Goal: Transaction & Acquisition: Purchase product/service

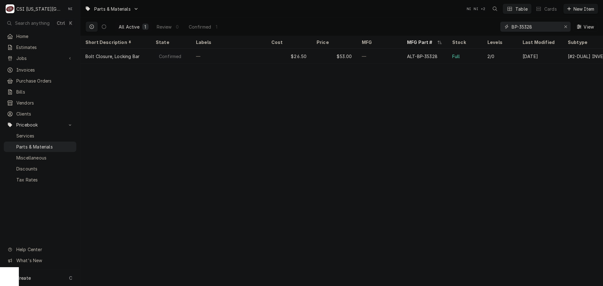
click at [566, 26] on icon "Erase input" at bounding box center [565, 26] width 3 height 3
paste input "AT0H-2479-4"
click at [552, 29] on input "Dynamic Content Wrapper" at bounding box center [540, 27] width 59 height 10
type input "AT0H-2479-4"
click at [566, 26] on icon "Erase input" at bounding box center [565, 26] width 3 height 4
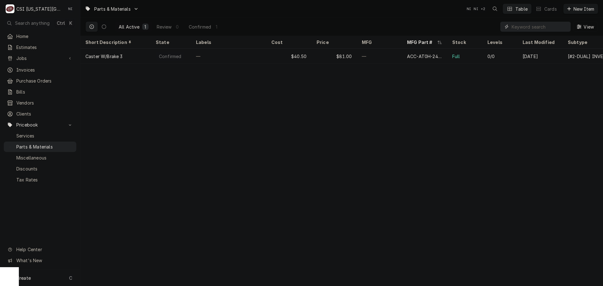
click at [561, 25] on input "Dynamic Content Wrapper" at bounding box center [540, 27] width 59 height 10
paste input "P30Z5021"
type input "P30Z5021"
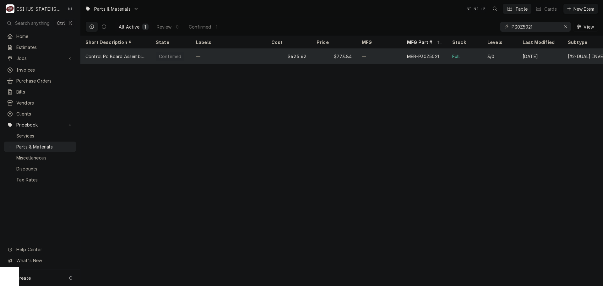
click at [375, 54] on div "—" at bounding box center [379, 56] width 45 height 15
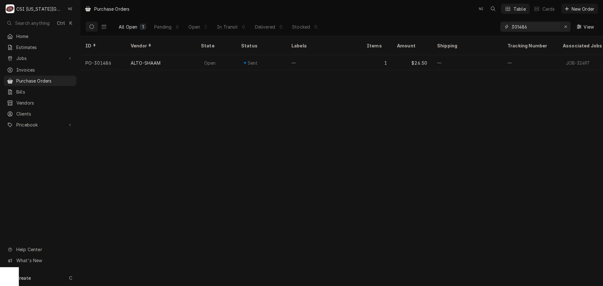
click at [565, 26] on icon "Erase input" at bounding box center [565, 26] width 3 height 4
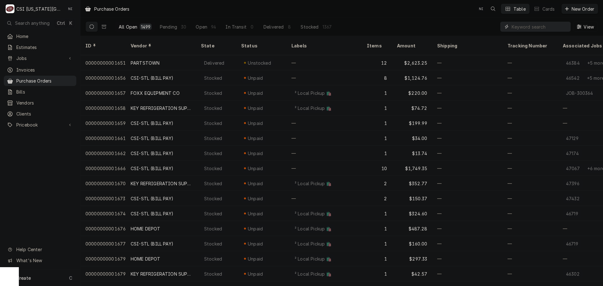
click at [543, 24] on input "Dynamic Content Wrapper" at bounding box center [539, 27] width 56 height 10
paste input "301507"
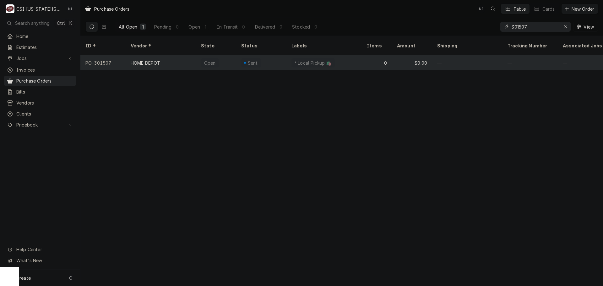
type input "301507"
click at [344, 55] on div "² Local Pickup 🛍️" at bounding box center [323, 62] width 75 height 15
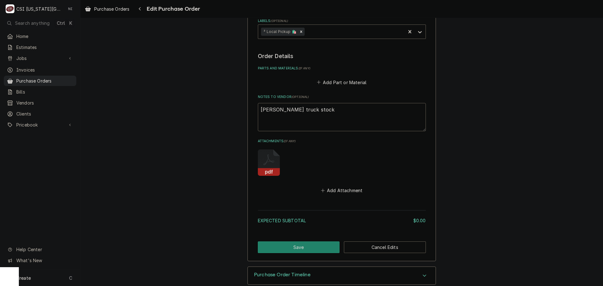
scroll to position [235, 0]
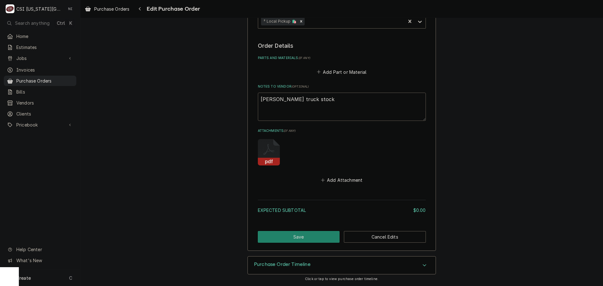
drag, startPoint x: 304, startPoint y: 100, endPoint x: 233, endPoint y: 100, distance: 70.9
click at [233, 100] on div "Please provide the following information to create your purchase order: Basic D…" at bounding box center [341, 22] width 522 height 467
click at [298, 99] on textarea "sean truck stock" at bounding box center [342, 107] width 168 height 28
drag, startPoint x: 299, startPoint y: 99, endPoint x: 272, endPoint y: 100, distance: 27.0
click at [272, 100] on textarea "sean truck stock" at bounding box center [342, 107] width 168 height 28
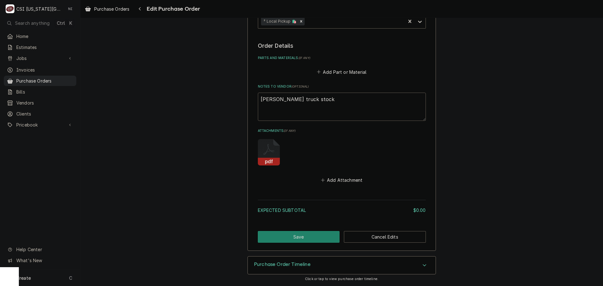
type textarea "x"
type textarea "sean to"
type textarea "x"
type textarea "sean too"
type textarea "x"
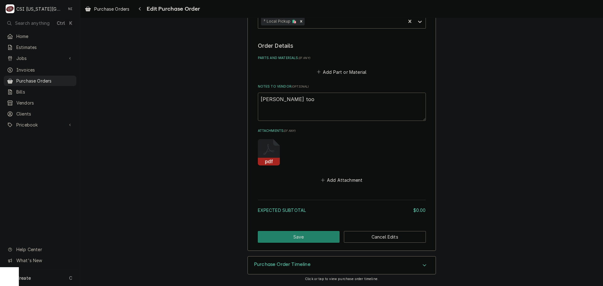
type textarea "sean tool"
type textarea "x"
type textarea "sean tools"
type textarea "x"
type textarea "sean tool"
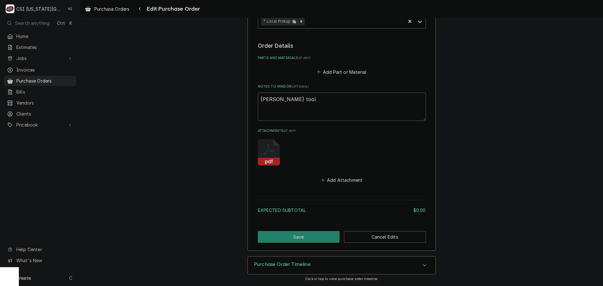
type textarea "x"
type textarea "sean tool"
type textarea "x"
type textarea "sean tool r"
type textarea "x"
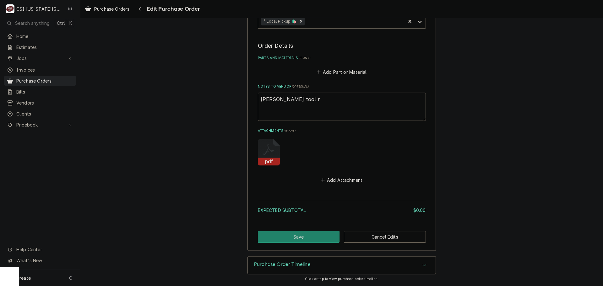
type textarea "sean tool re"
type textarea "x"
type textarea "sean tool rep"
type textarea "x"
type textarea "sean tool repl"
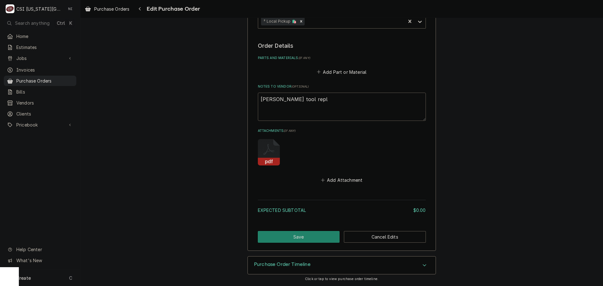
type textarea "x"
type textarea "sean tool repla"
type textarea "x"
type textarea "sean tool replac"
type textarea "x"
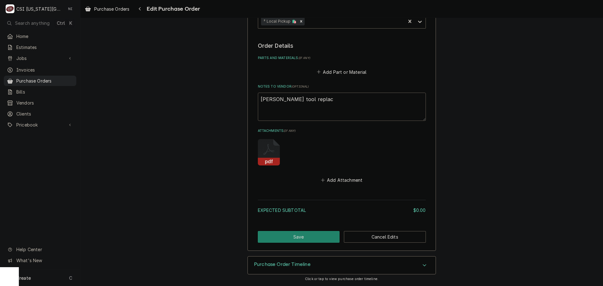
type textarea "sean tool replace"
type textarea "x"
type textarea "sean tool replacem"
type textarea "x"
type textarea "sean tool replaceme"
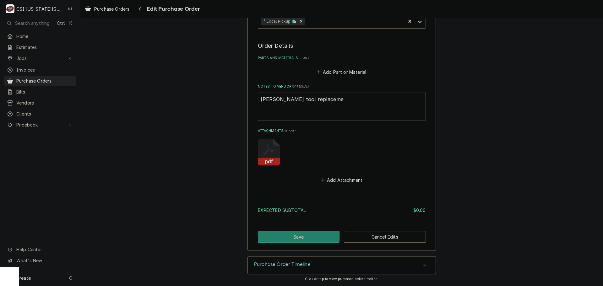
type textarea "x"
type textarea "sean tool replacemen"
type textarea "x"
type textarea "sean tool replacement"
click at [348, 71] on button "Add Part or Material" at bounding box center [341, 71] width 52 height 9
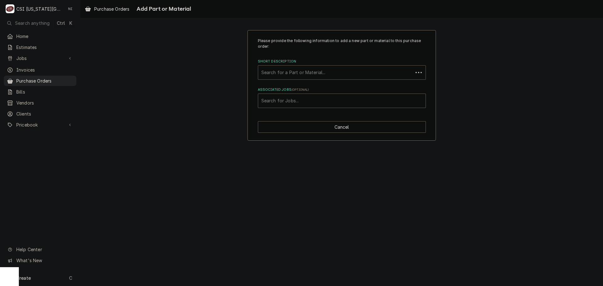
click at [300, 75] on div "Short Description" at bounding box center [335, 72] width 148 height 11
type input "tool replacement"
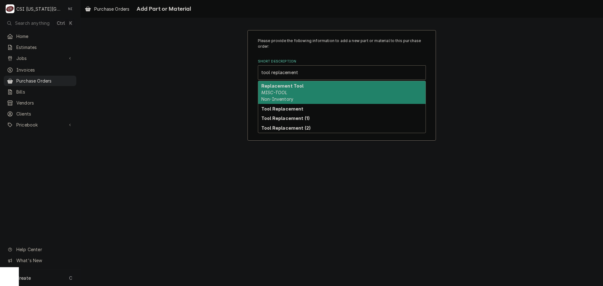
click at [280, 87] on strong "Replacement Tool" at bounding box center [282, 85] width 42 height 5
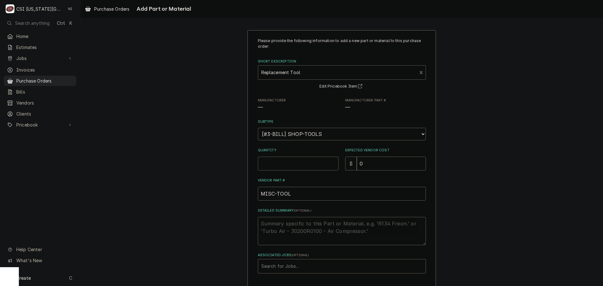
click at [276, 161] on input "Quantity" at bounding box center [298, 164] width 81 height 14
type textarea "x"
type input "1"
type textarea "x"
type input "6"
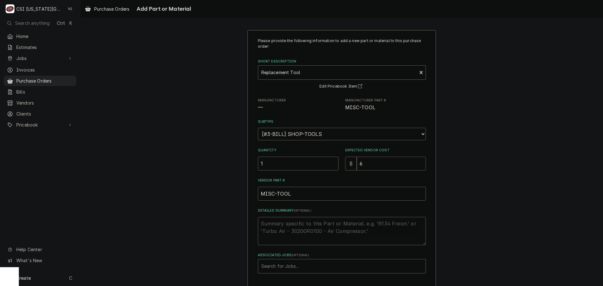
type textarea "x"
type input "64"
type textarea "x"
type input "64.9"
type textarea "x"
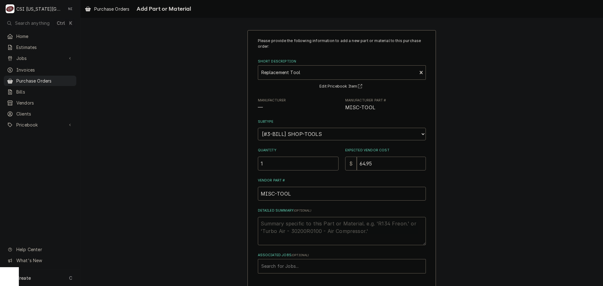
type input "64.95"
click at [303, 225] on textarea "Detailed Summary ( optional )" at bounding box center [342, 231] width 168 height 28
type textarea "x"
type textarea "m"
type textarea "x"
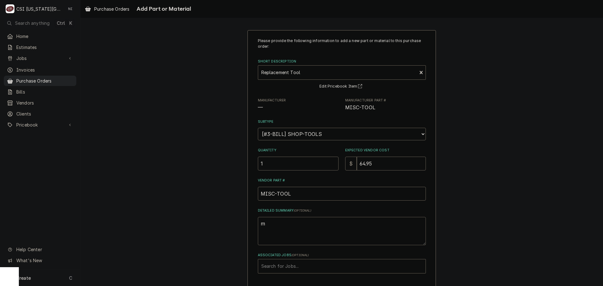
type textarea "mi"
type textarea "x"
type textarea "mik"
type textarea "x"
type textarea "mike"
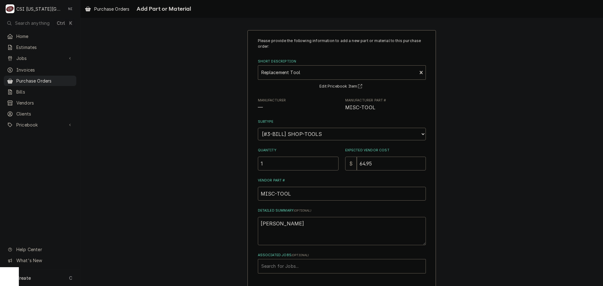
type textarea "x"
type textarea "mike"
type textarea "x"
type textarea "mike"
type textarea "x"
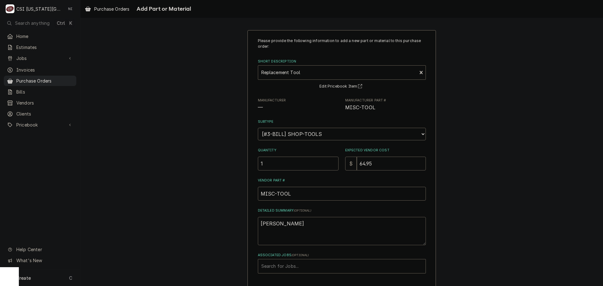
type textarea "mik"
type textarea "x"
type textarea "mi"
type textarea "x"
type textarea "mil"
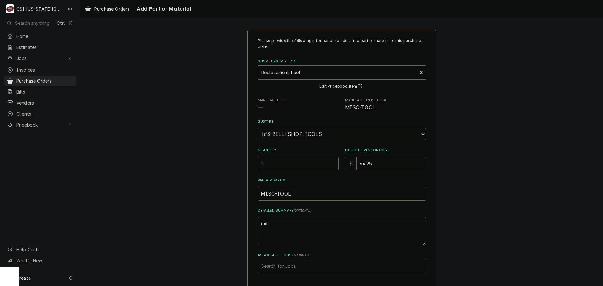
type textarea "x"
type textarea "milk"
type textarea "x"
type textarea "milk"
type textarea "x"
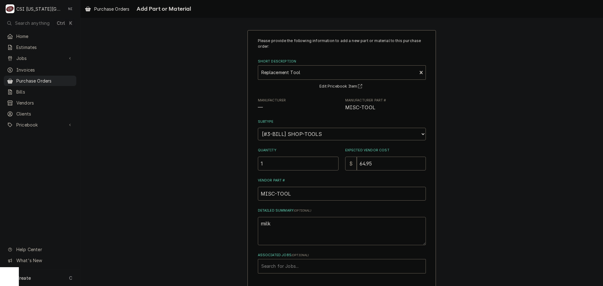
type textarea "milk c"
type textarea "x"
type textarea "milk cr"
type textarea "x"
type textarea "milk cra"
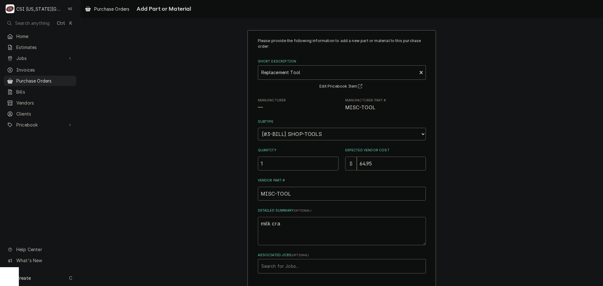
type textarea "x"
type textarea "milk crar"
type textarea "x"
type textarea "milk cra"
type textarea "x"
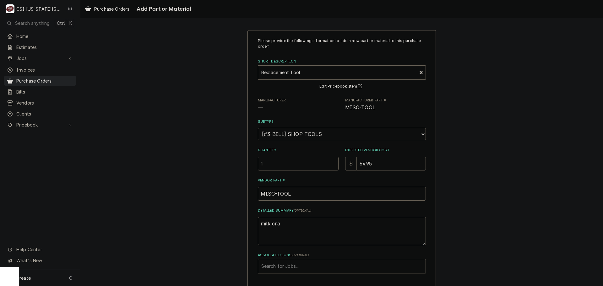
type textarea "milk crat"
type textarea "x"
type textarea "milk crate"
type textarea "x"
type textarea "milk crate,"
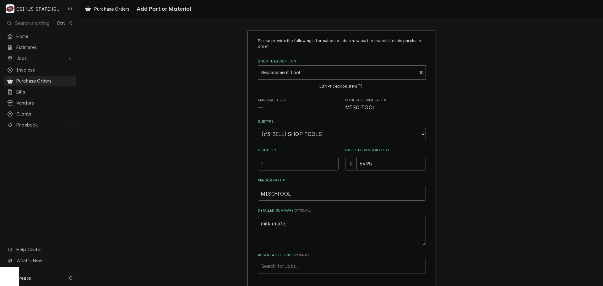
type textarea "x"
type textarea "milk crate,"
type textarea "x"
type textarea "milk crate, p"
type textarea "x"
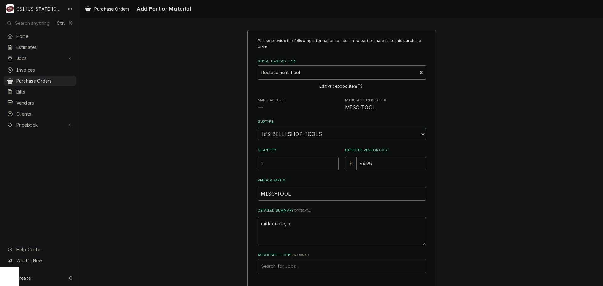
type textarea "milk crate, pa"
type textarea "x"
type textarea "milk crate, pac"
type textarea "x"
type textarea "milk crate, pack"
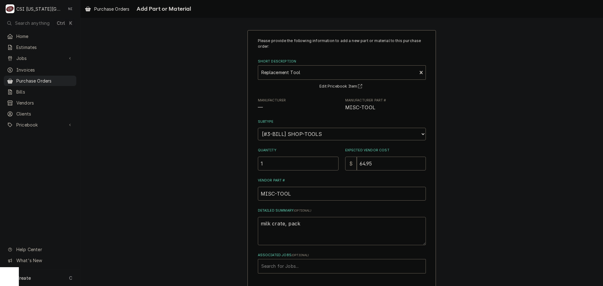
type textarea "x"
type textarea "milk crate, packo"
type textarea "x"
type textarea "milk crate, packou"
type textarea "x"
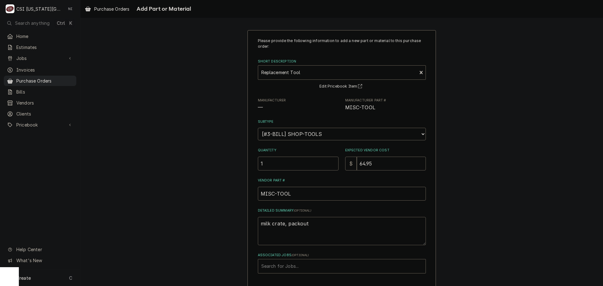
type textarea "milk crate, packout"
drag, startPoint x: 380, startPoint y: 166, endPoint x: 338, endPoint y: 166, distance: 41.4
click at [340, 166] on div "Quantity 1 Expected Vendor Cost $ 64.95" at bounding box center [342, 159] width 168 height 22
click at [422, 114] on div "Please provide the following information to add a new part or material to this …" at bounding box center [342, 155] width 168 height 235
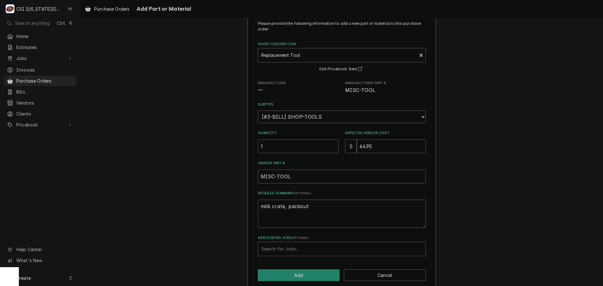
scroll to position [26, 0]
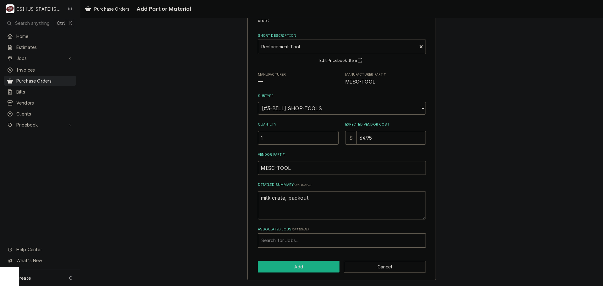
click at [299, 269] on button "Add" at bounding box center [299, 267] width 82 height 12
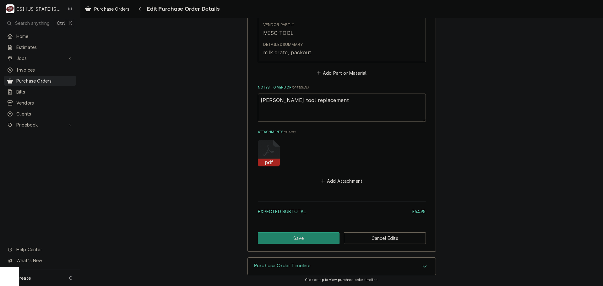
scroll to position [362, 0]
click at [322, 234] on button "Save" at bounding box center [299, 237] width 82 height 12
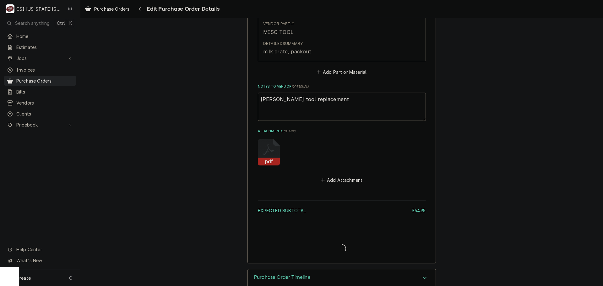
type textarea "x"
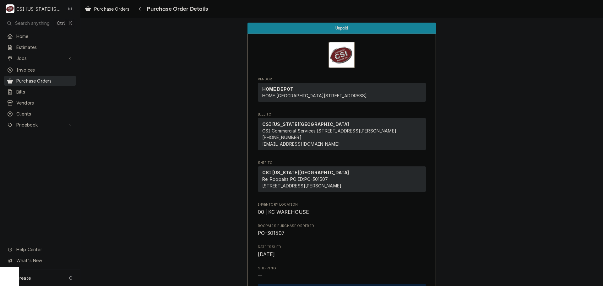
click at [54, 82] on link "Purchase Orders" at bounding box center [40, 81] width 73 height 10
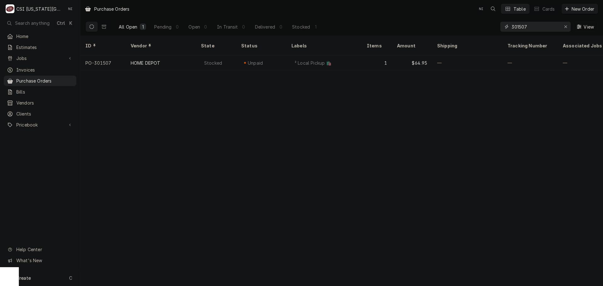
drag, startPoint x: 566, startPoint y: 27, endPoint x: 538, endPoint y: 27, distance: 27.3
click at [565, 27] on icon "Erase input" at bounding box center [565, 26] width 3 height 4
click at [537, 27] on input "Dynamic Content Wrapper" at bounding box center [540, 27] width 59 height 10
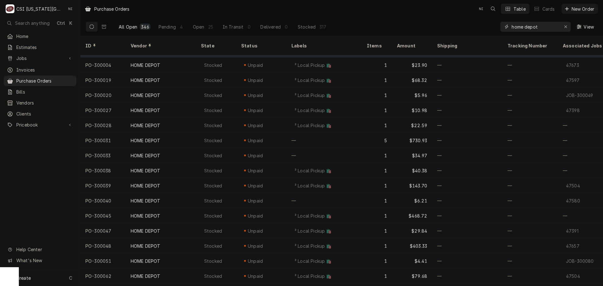
scroll to position [128, 0]
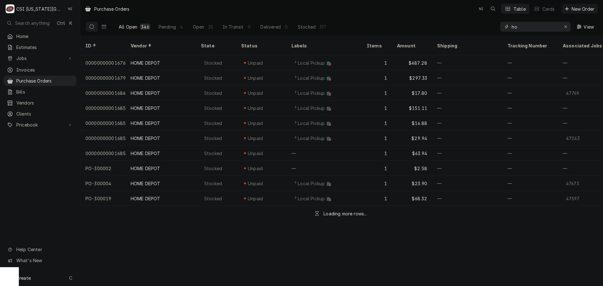
type input "h"
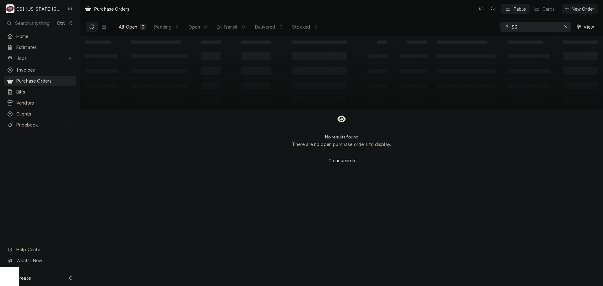
type input "$"
type input "32.79"
click at [564, 25] on icon "Erase input" at bounding box center [565, 26] width 3 height 4
click at [558, 25] on input "Dynamic Content Wrapper" at bounding box center [540, 27] width 59 height 10
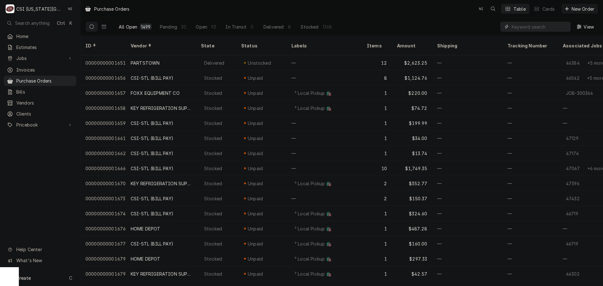
click at [520, 27] on input "Dynamic Content Wrapper" at bounding box center [539, 27] width 56 height 10
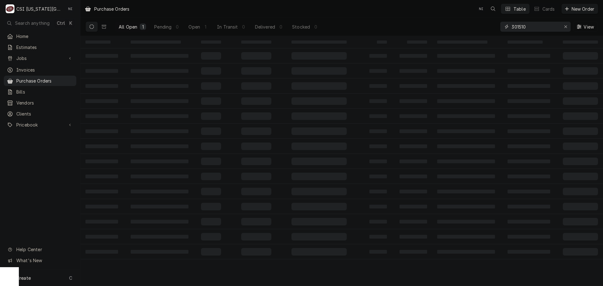
type input "301510"
click at [307, 60] on td "‌" at bounding box center [323, 55] width 75 height 15
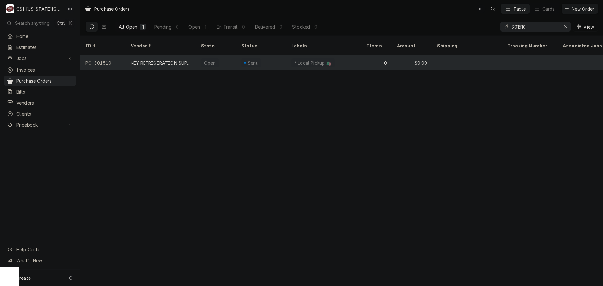
click at [345, 55] on div "² Local Pickup 🛍️" at bounding box center [323, 62] width 75 height 15
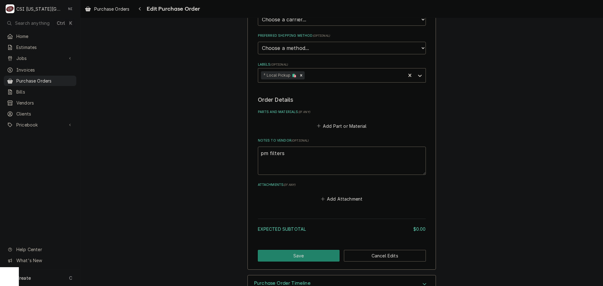
scroll to position [188, 0]
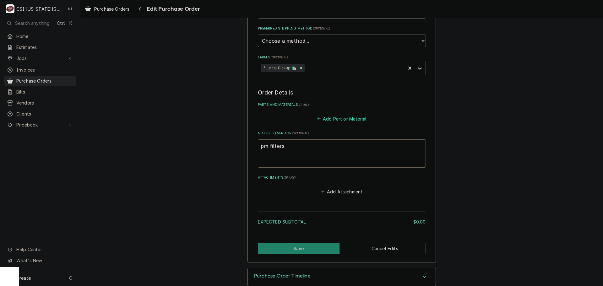
click at [339, 118] on button "Add Part or Material" at bounding box center [341, 118] width 52 height 9
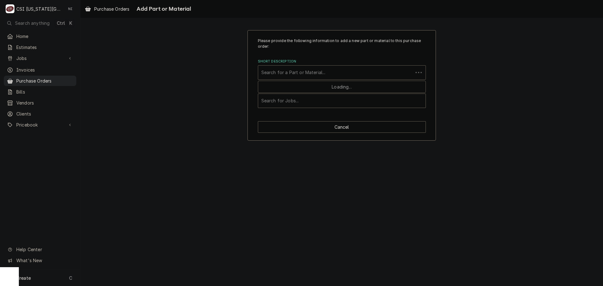
click at [291, 73] on div "Short Description" at bounding box center [335, 72] width 148 height 11
type input "20X20X2P"
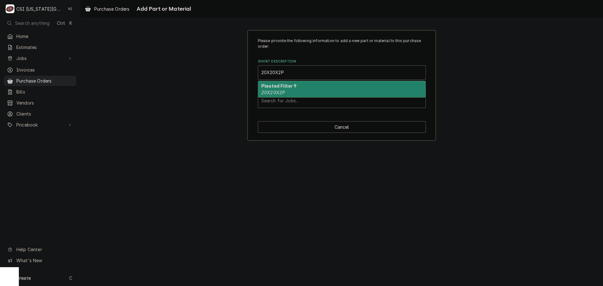
click at [306, 86] on div "Pleated Filter 9 20X20X2P" at bounding box center [341, 89] width 167 height 16
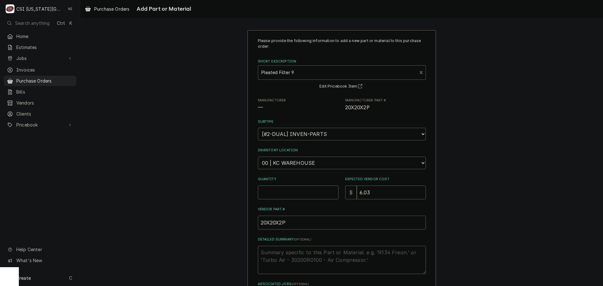
type textarea "x"
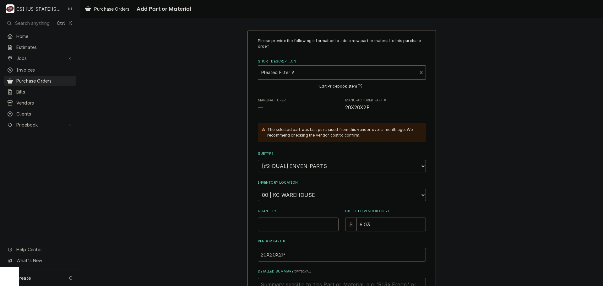
click at [304, 195] on select "Choose a location... 00 | KC WAREHOUSE 00 | MAIN WAREHOUSE 01 | [PERSON_NAME] #…" at bounding box center [342, 195] width 168 height 13
select select "2698"
click at [258, 189] on select "Choose a location... 00 | KC WAREHOUSE 00 | MAIN WAREHOUSE 01 | BRIAN BREAZIER …" at bounding box center [342, 195] width 168 height 13
click at [281, 226] on input "Quantity" at bounding box center [298, 225] width 81 height 14
type textarea "x"
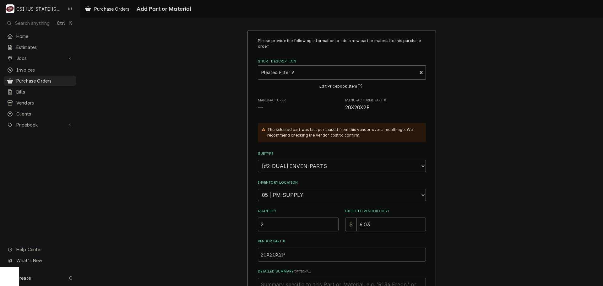
type input "2"
click at [258, 224] on input "2" at bounding box center [298, 225] width 81 height 14
type textarea "x"
type input "4"
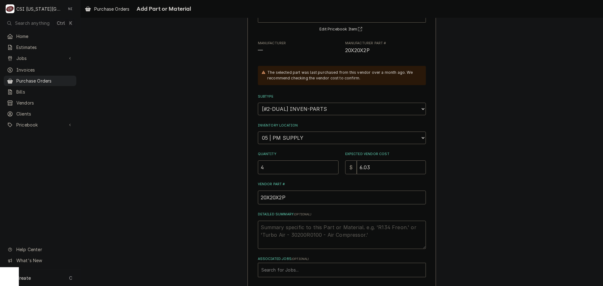
scroll to position [87, 0]
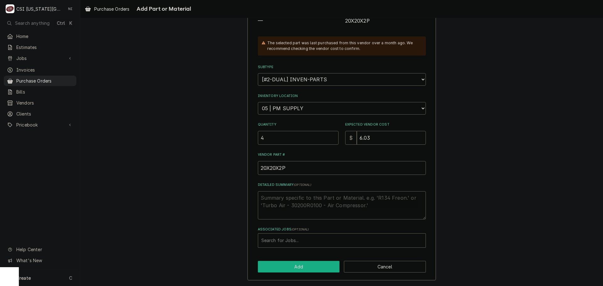
click at [308, 266] on button "Add" at bounding box center [299, 267] width 82 height 12
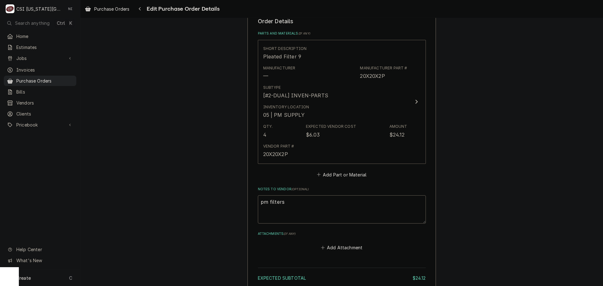
scroll to position [327, 0]
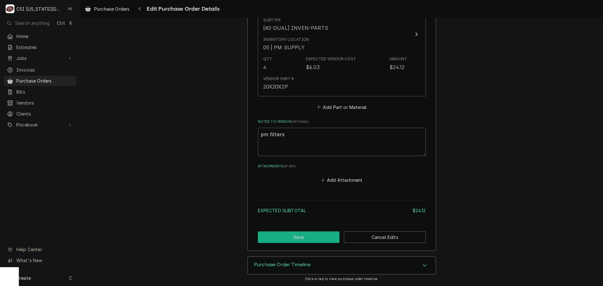
click at [303, 241] on button "Save" at bounding box center [299, 237] width 82 height 12
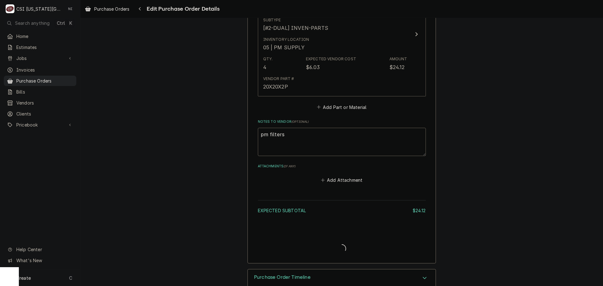
type textarea "x"
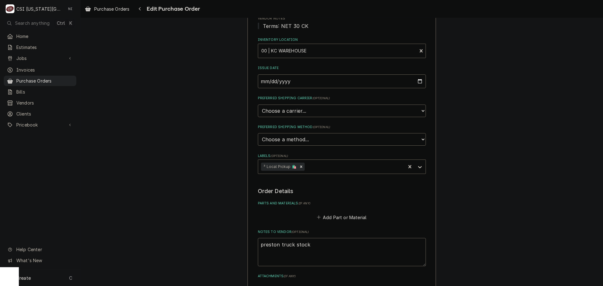
scroll to position [188, 0]
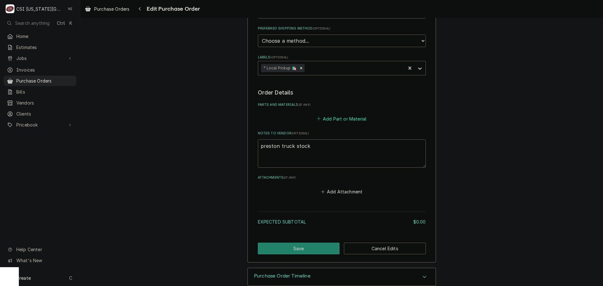
click at [351, 117] on button "Add Part or Material" at bounding box center [341, 118] width 52 height 9
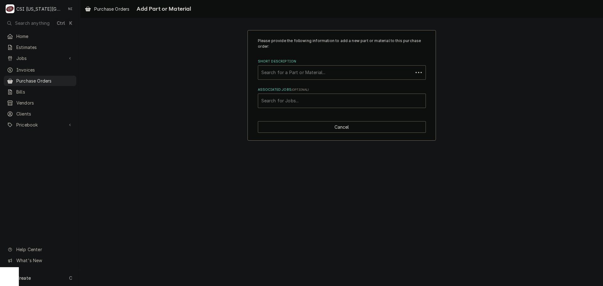
click at [313, 71] on div "Short Description" at bounding box center [335, 72] width 148 height 11
type input "F"
type input "C"
type input "coil cleaner"
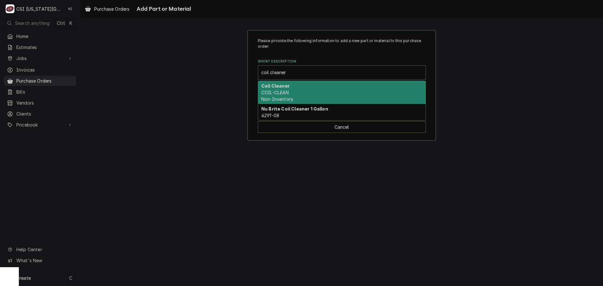
click at [283, 92] on em "COIL-CLEAN" at bounding box center [275, 92] width 28 height 5
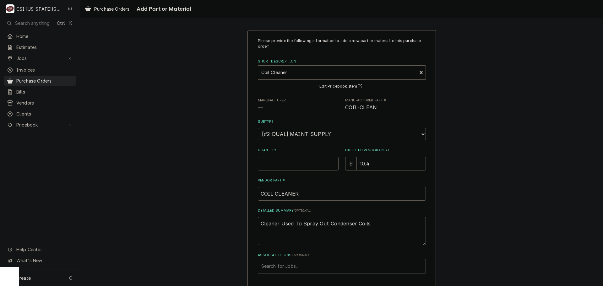
click at [300, 159] on input "Quantity" at bounding box center [298, 164] width 81 height 14
type textarea "x"
type input "4"
type textarea "x"
type input "3"
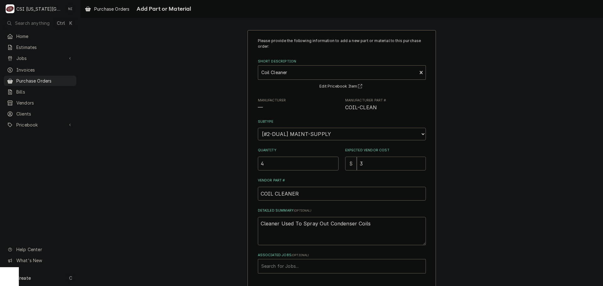
type textarea "x"
type input "31"
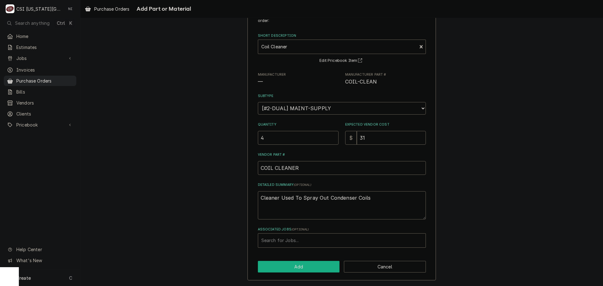
click at [299, 265] on button "Add" at bounding box center [299, 267] width 82 height 12
type textarea "x"
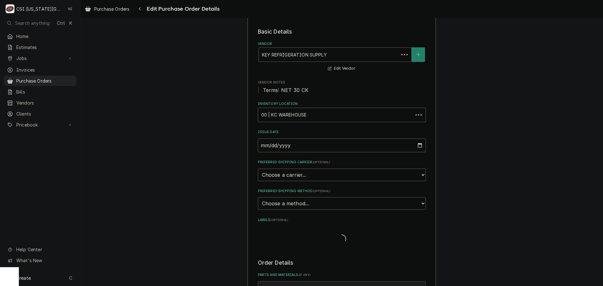
scroll to position [188, 0]
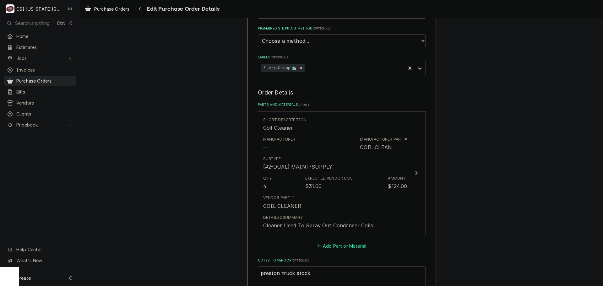
click at [339, 247] on button "Add Part or Material" at bounding box center [341, 245] width 52 height 9
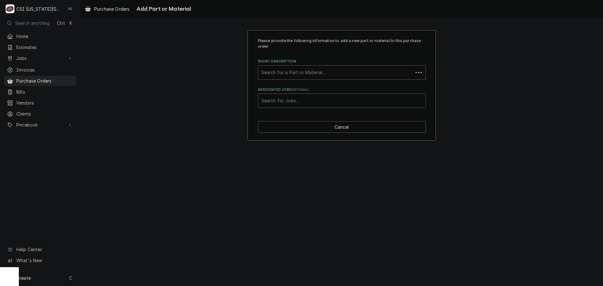
click at [294, 74] on div "Short Description" at bounding box center [335, 72] width 148 height 11
type input "fitler media"
drag, startPoint x: 293, startPoint y: 73, endPoint x: 261, endPoint y: 73, distance: 32.0
click at [261, 73] on div "Short Description" at bounding box center [341, 72] width 161 height 11
type input "filter media"
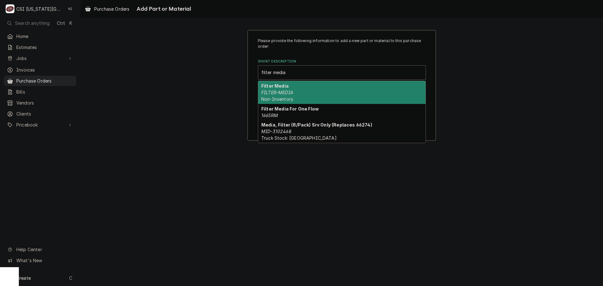
click at [279, 92] on em "FILTER-MEDIA" at bounding box center [277, 92] width 32 height 5
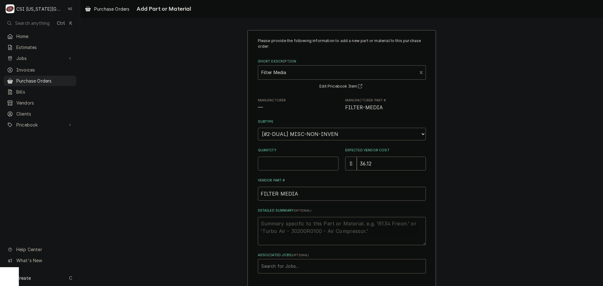
click at [297, 167] on input "Quantity" at bounding box center [298, 164] width 81 height 14
type textarea "x"
type input "2"
type textarea "x"
type input "3"
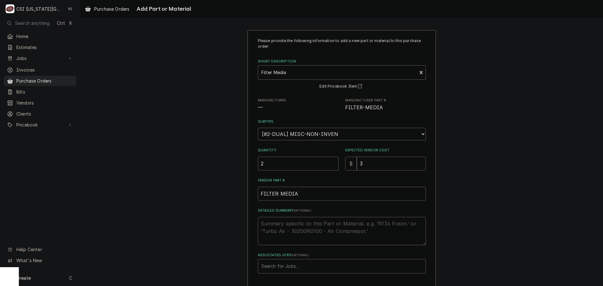
type textarea "x"
type input "36"
type textarea "x"
type input "3"
type textarea "x"
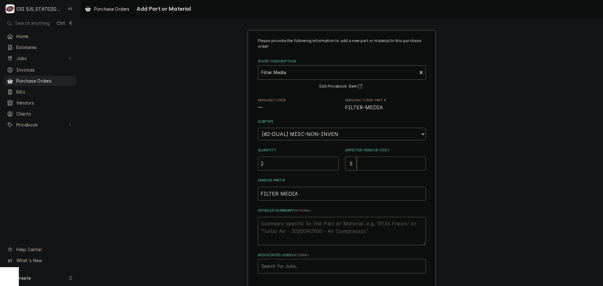
type textarea "x"
type input "3"
type textarea "x"
type input "36.1"
type textarea "x"
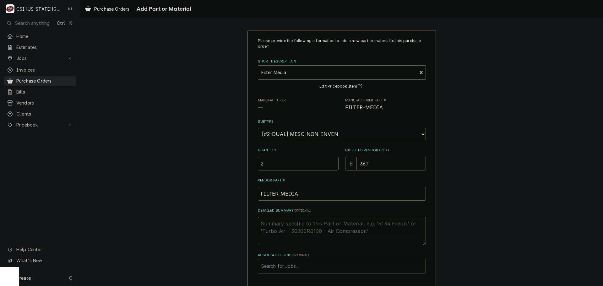
type input "36.12"
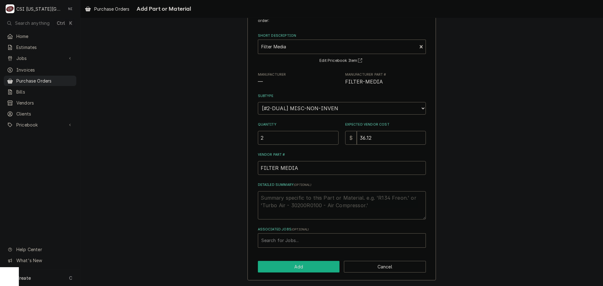
click at [304, 262] on button "Add" at bounding box center [299, 267] width 82 height 12
type textarea "x"
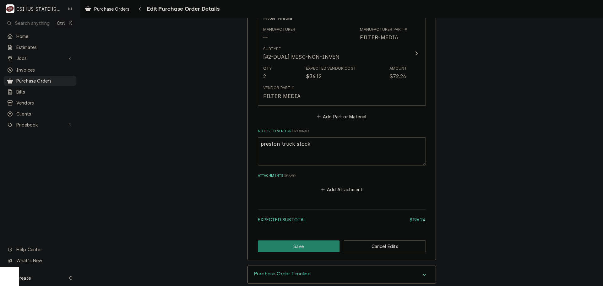
scroll to position [435, 0]
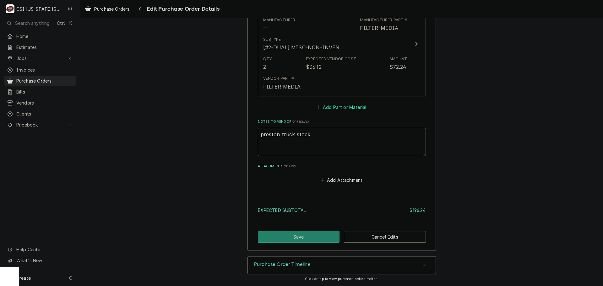
click at [339, 107] on button "Add Part or Material" at bounding box center [341, 107] width 52 height 9
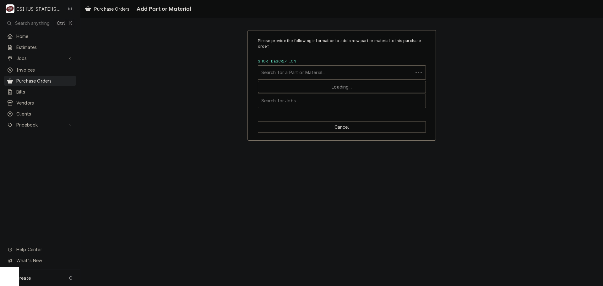
click at [310, 74] on div "Short Description" at bounding box center [335, 72] width 148 height 11
type input "att29a"
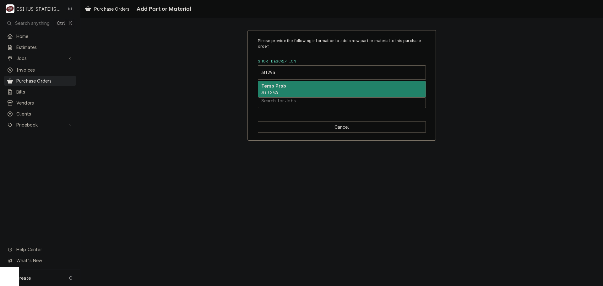
click at [314, 86] on div "Temp Prob ATT29A" at bounding box center [341, 89] width 167 height 16
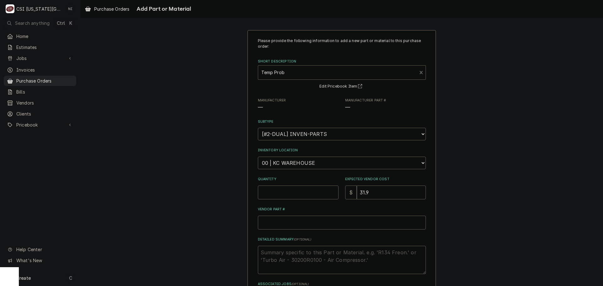
type textarea "x"
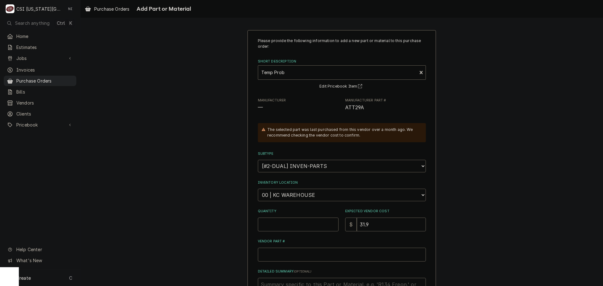
click at [297, 193] on select "Choose a location... 00 | KC WAREHOUSE 00 | MAIN WAREHOUSE 01 | BRIAN BREAZIER …" at bounding box center [342, 195] width 168 height 13
select select "2832"
click at [258, 189] on select "Choose a location... 00 | KC WAREHOUSE 00 | MAIN WAREHOUSE 01 | BRIAN BREAZIER …" at bounding box center [342, 195] width 168 height 13
click at [282, 223] on input "Quantity" at bounding box center [298, 225] width 81 height 14
type textarea "x"
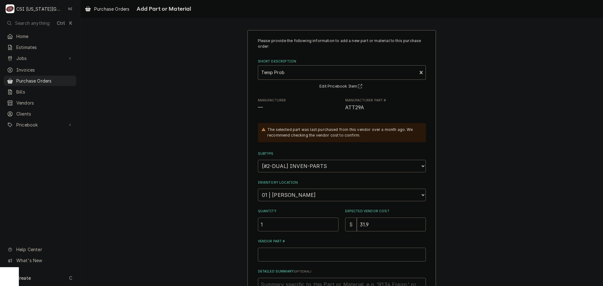
type input "1"
type textarea "x"
type input "2"
type textarea "x"
type input "27"
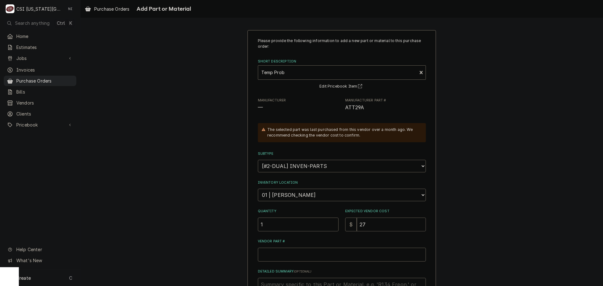
type textarea "x"
type input "27.9"
type textarea "x"
type input "27.93"
click at [351, 107] on span "ATT29A" at bounding box center [354, 108] width 19 height 6
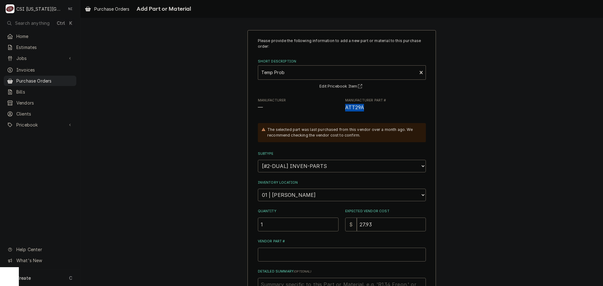
click at [351, 107] on span "ATT29A" at bounding box center [354, 108] width 19 height 6
copy span "ATT29A"
type textarea "x"
click at [313, 256] on input "v" at bounding box center [342, 255] width 168 height 14
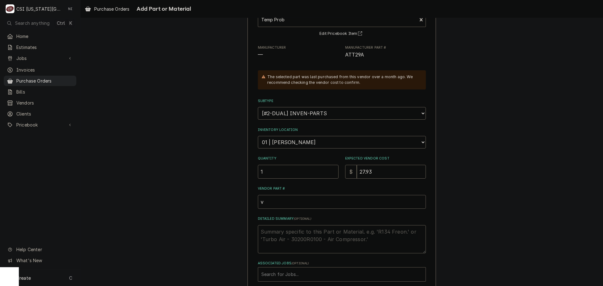
scroll to position [87, 0]
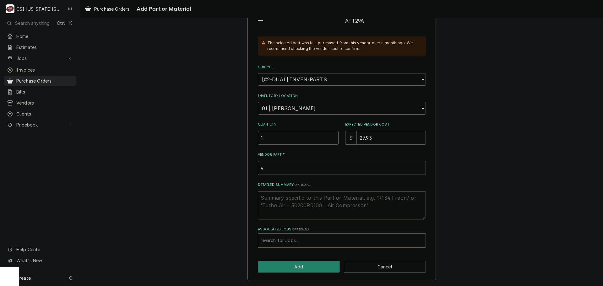
type input "v="
type textarea "x"
type input "v"
paste input "ATT29A"
type textarea "x"
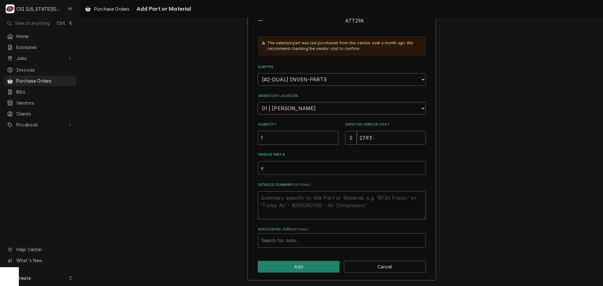
type input "vATT29A"
drag, startPoint x: 285, startPoint y: 168, endPoint x: 233, endPoint y: 175, distance: 53.3
click at [233, 175] on div "Please provide the following information to add a new part or material to this …" at bounding box center [341, 112] width 522 height 348
paste input "Vendor Part #"
type textarea "x"
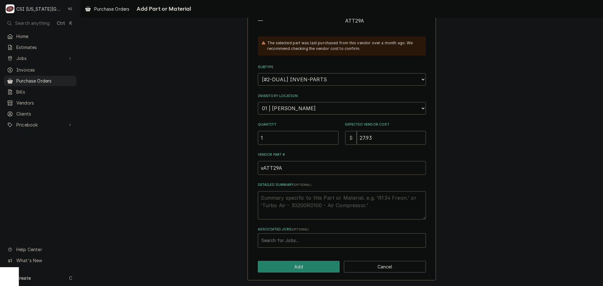
type input "ATT29A"
click at [312, 269] on button "Add" at bounding box center [299, 267] width 82 height 12
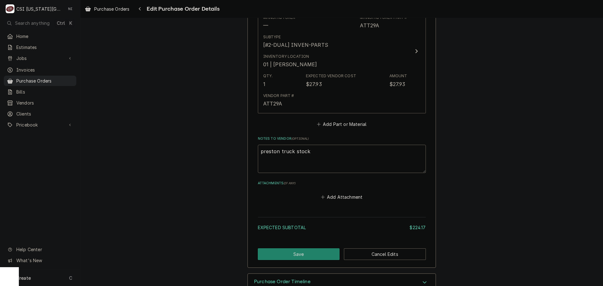
scroll to position [562, 0]
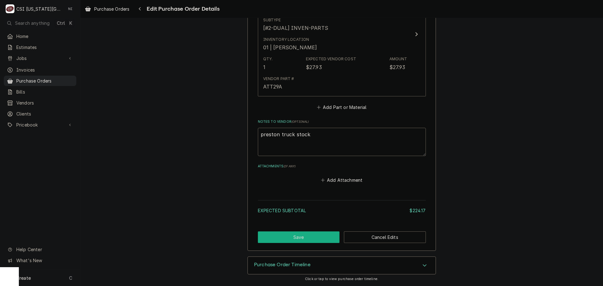
click at [308, 240] on button "Save" at bounding box center [299, 237] width 82 height 12
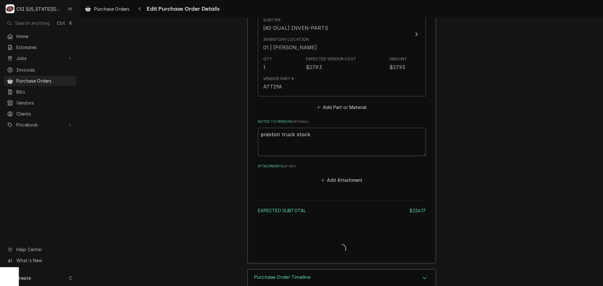
type textarea "x"
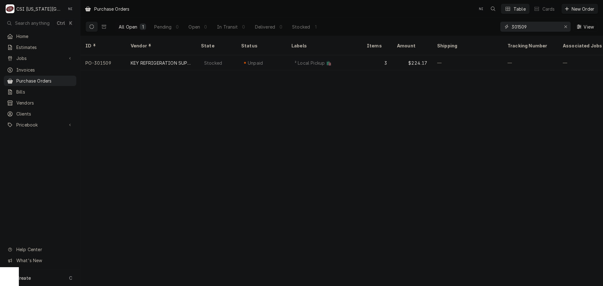
drag, startPoint x: 566, startPoint y: 26, endPoint x: 512, endPoint y: 19, distance: 54.0
click at [566, 26] on icon "Erase input" at bounding box center [565, 26] width 3 height 4
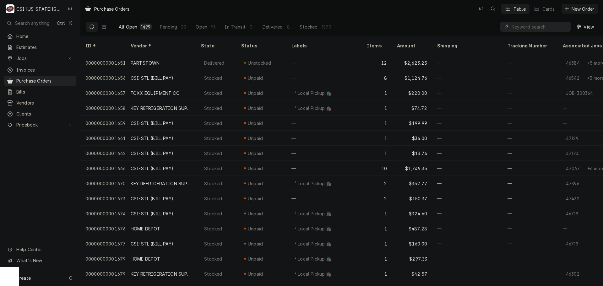
click at [65, 278] on div "Create C" at bounding box center [40, 278] width 80 height 16
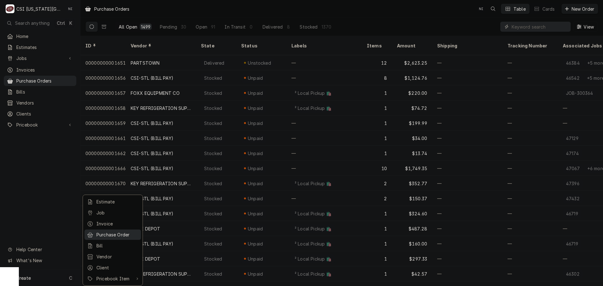
click at [109, 237] on link "Purchase Order" at bounding box center [112, 234] width 57 height 10
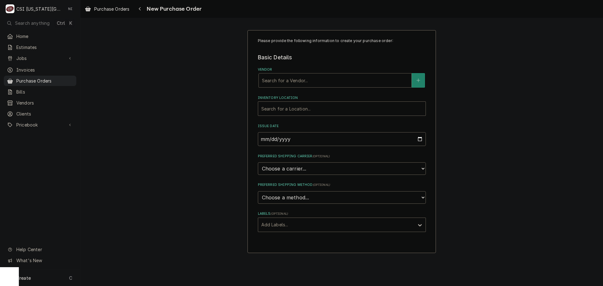
click at [300, 82] on div "Vendor" at bounding box center [335, 80] width 146 height 11
type input "[GEOGRAPHIC_DATA]"
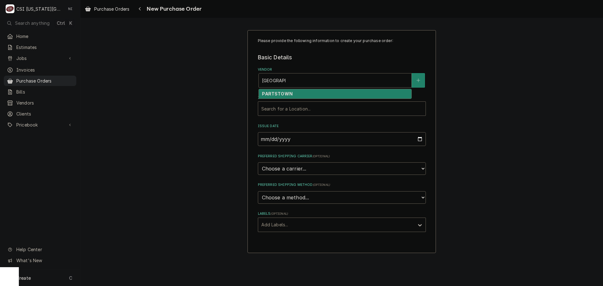
click at [314, 94] on div "PARTSTOWN" at bounding box center [335, 94] width 153 height 10
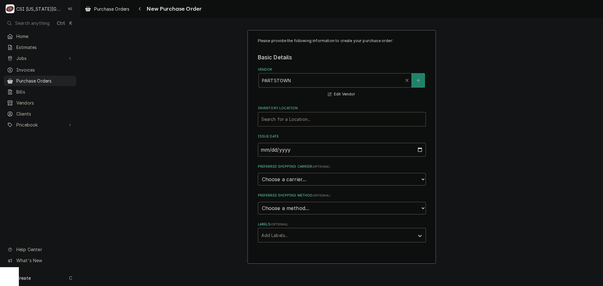
click at [310, 120] on div "Inventory Location" at bounding box center [341, 119] width 161 height 11
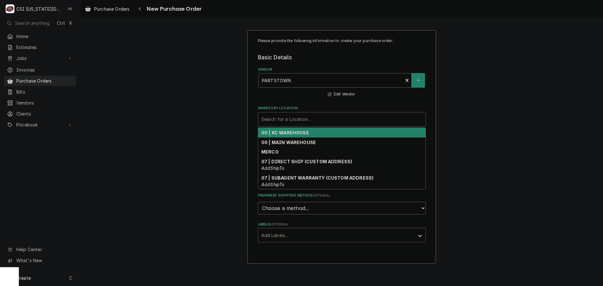
click at [310, 135] on div "00 | KC WAREHOUSE" at bounding box center [341, 133] width 167 height 10
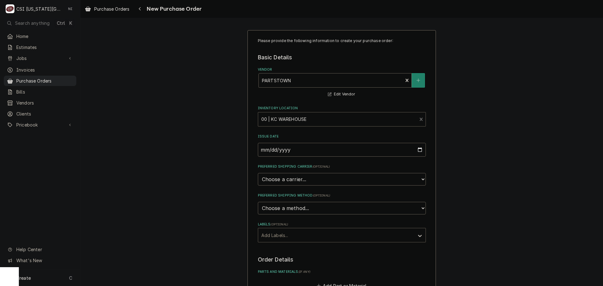
click at [311, 241] on div "Labels" at bounding box center [336, 234] width 150 height 11
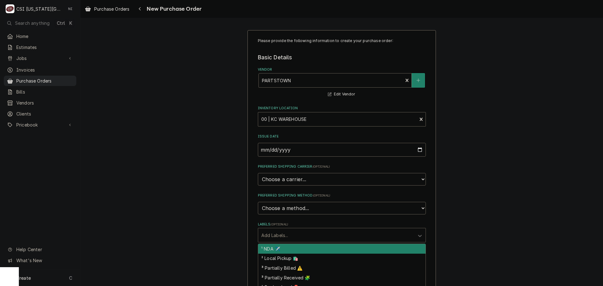
click at [504, 189] on div "Please provide the following information to create your purchase order: Basic D…" at bounding box center [341, 237] width 522 height 426
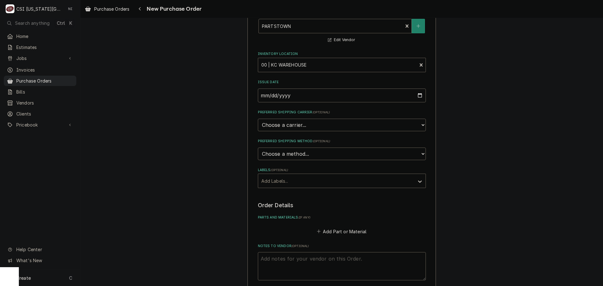
scroll to position [126, 0]
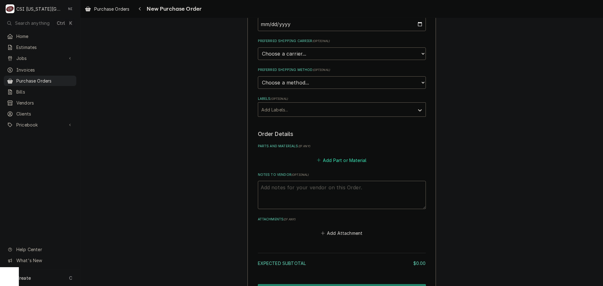
click at [338, 164] on button "Add Part or Material" at bounding box center [341, 160] width 52 height 9
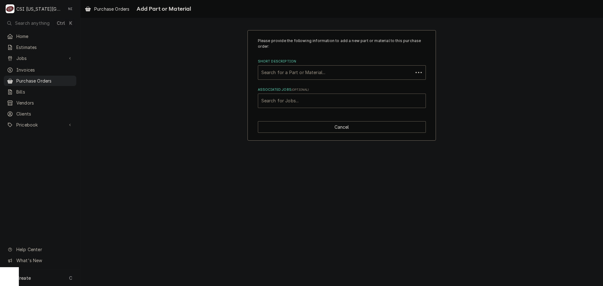
click at [307, 99] on div "Associated Jobs" at bounding box center [341, 100] width 161 height 11
type input "32716"
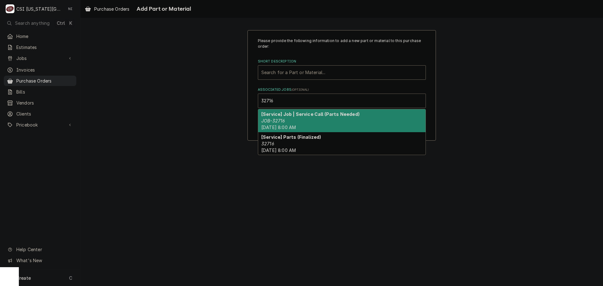
drag, startPoint x: 310, startPoint y: 122, endPoint x: 309, endPoint y: 85, distance: 36.8
click at [310, 121] on div "[Service] Job | Service Call (Parts Needed) JOB-32716 [DATE] 8:00 AM" at bounding box center [341, 120] width 167 height 23
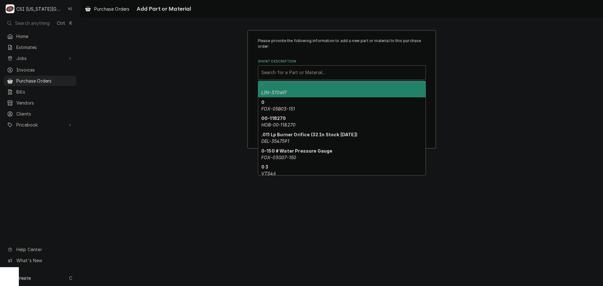
click at [307, 70] on div "Short Description" at bounding box center [341, 72] width 161 height 11
paste input "AT0H-2479-4"
type input "AT0H-2479-4"
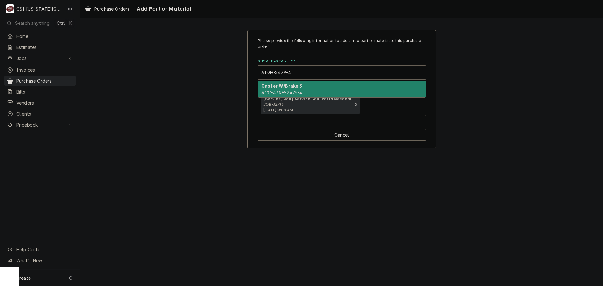
click at [296, 83] on div "Caster W/Brake 3 ACC-AT0H-2479-4" at bounding box center [341, 89] width 167 height 16
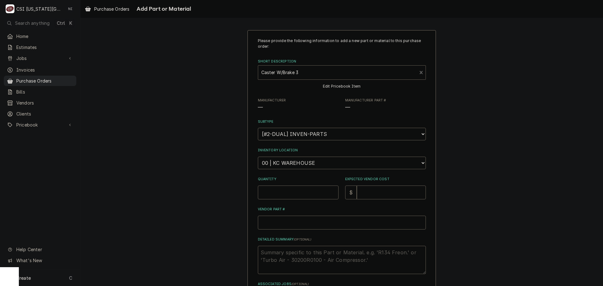
type textarea "x"
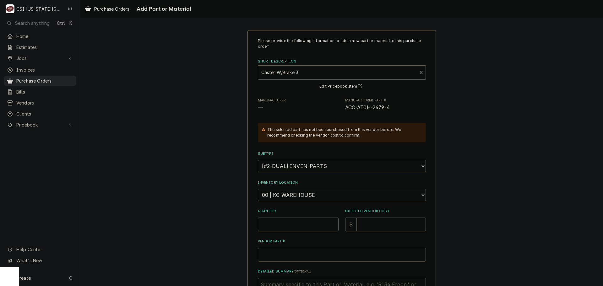
click at [293, 194] on select "Choose a location... 00 | KC WAREHOUSE 00 | MAIN WAREHOUSE 01 | [PERSON_NAME] #…" at bounding box center [342, 195] width 168 height 13
select select "2783"
click at [258, 189] on select "Choose a location... 00 | KC WAREHOUSE 00 | MAIN WAREHOUSE 01 | BRIAN BREAZIER …" at bounding box center [342, 195] width 168 height 13
type textarea "x"
click at [295, 197] on select "Choose a location... 00 | KC WAREHOUSE 00 | MAIN WAREHOUSE 01 | BRIAN BREAZIER …" at bounding box center [342, 195] width 168 height 13
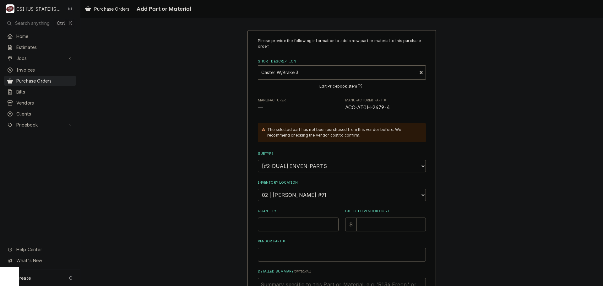
select select "2872"
click at [258, 189] on select "Choose a location... 00 | KC WAREHOUSE 00 | MAIN WAREHOUSE 01 | BRIAN BREAZIER …" at bounding box center [342, 195] width 168 height 13
type textarea "x"
click at [294, 223] on input "Quantity" at bounding box center [298, 225] width 81 height 14
type input "1"
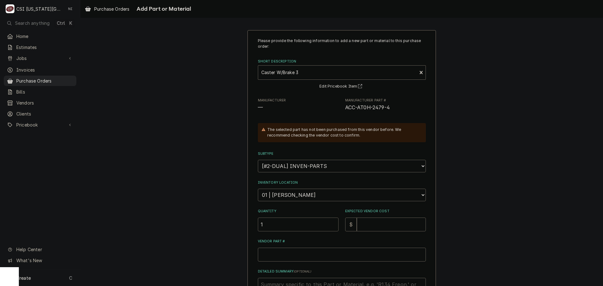
type textarea "x"
type input "12"
type textarea "x"
type input "4"
type textarea "x"
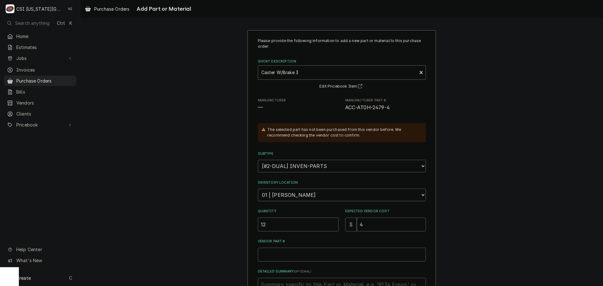
type input "40"
type textarea "x"
type input "40.5"
type textarea "x"
type input "40.50"
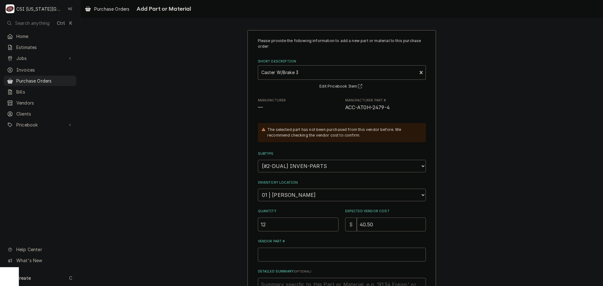
click at [272, 204] on div "Please provide the following information to add a new part or material to this …" at bounding box center [342, 190] width 168 height 304
drag, startPoint x: 275, startPoint y: 225, endPoint x: 267, endPoint y: 225, distance: 7.9
click at [268, 225] on input "12" at bounding box center [298, 225] width 81 height 14
drag, startPoint x: 266, startPoint y: 225, endPoint x: 240, endPoint y: 224, distance: 26.1
click at [240, 224] on div "Please provide the following information to add a new part or material to this …" at bounding box center [341, 202] width 522 height 356
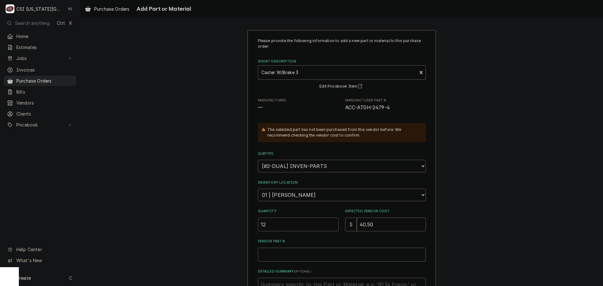
type textarea "x"
type input "1"
drag, startPoint x: 389, startPoint y: 107, endPoint x: 371, endPoint y: 98, distance: 19.7
click at [371, 98] on div "Manufacturer Part # ACC-AT0H-2479-4" at bounding box center [385, 104] width 81 height 13
drag, startPoint x: 391, startPoint y: 97, endPoint x: 392, endPoint y: 103, distance: 6.1
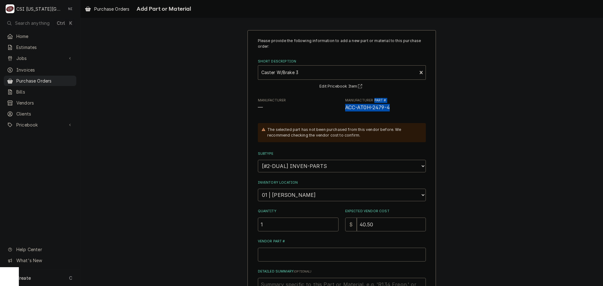
click at [391, 97] on div "Please provide the following information to add a new part or material to this …" at bounding box center [342, 190] width 168 height 304
click at [392, 106] on span "ACC-AT0H-2479-4" at bounding box center [385, 108] width 81 height 8
drag, startPoint x: 391, startPoint y: 107, endPoint x: 343, endPoint y: 111, distance: 47.9
click at [345, 111] on span "ACC-AT0H-2479-4" at bounding box center [385, 108] width 81 height 8
copy span "ACC-AT0H-2479-4"
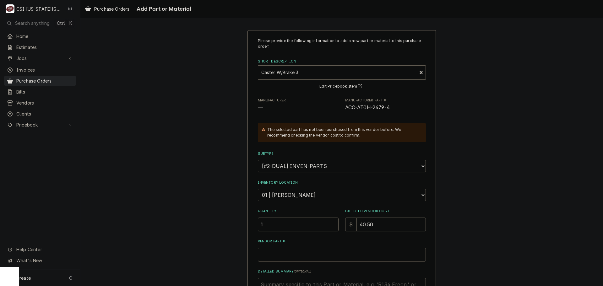
click at [303, 253] on input "Vendor Part #" at bounding box center [342, 255] width 168 height 14
paste input "ACC-AT0H-2479-4"
type textarea "x"
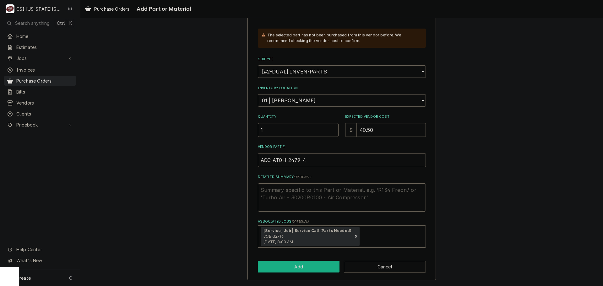
type input "ACC-AT0H-2479-4"
click at [323, 265] on button "Add" at bounding box center [299, 267] width 82 height 12
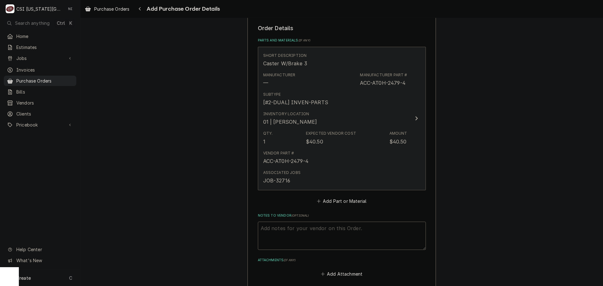
scroll to position [292, 0]
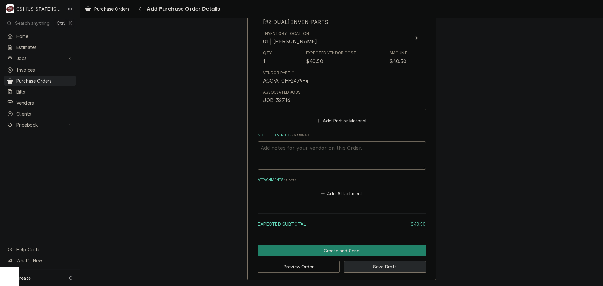
click at [385, 271] on button "Save Draft" at bounding box center [385, 267] width 82 height 12
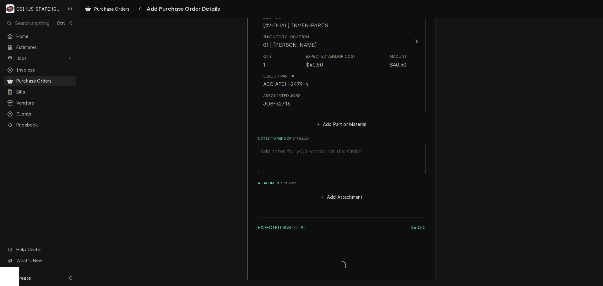
scroll to position [308, 0]
type textarea "x"
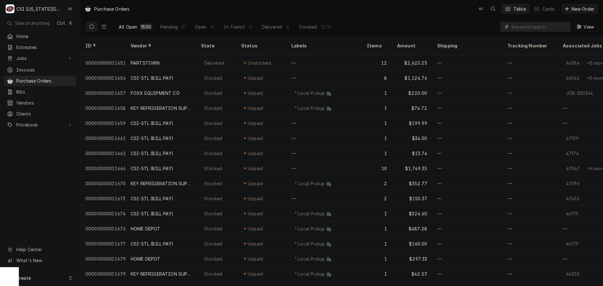
click at [539, 28] on input "Dynamic Content Wrapper" at bounding box center [539, 27] width 56 height 10
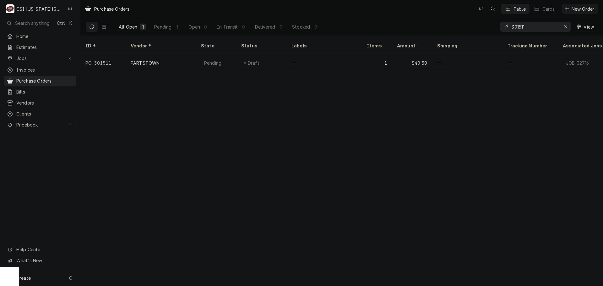
type input "301511"
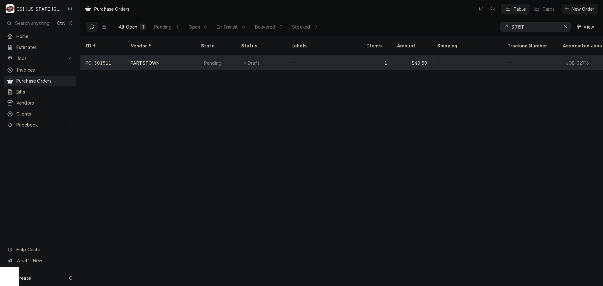
click at [322, 58] on div "—" at bounding box center [323, 62] width 75 height 15
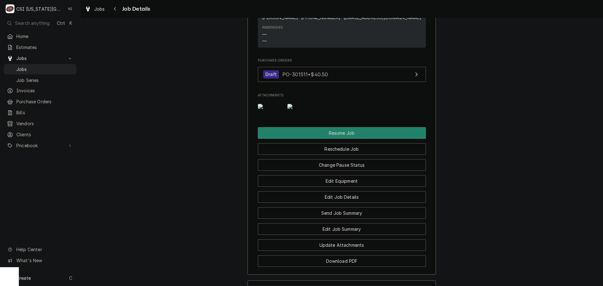
scroll to position [1130, 0]
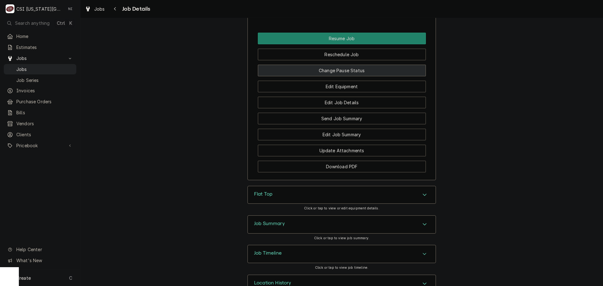
click at [348, 76] on button "Change Pause Status" at bounding box center [342, 71] width 168 height 12
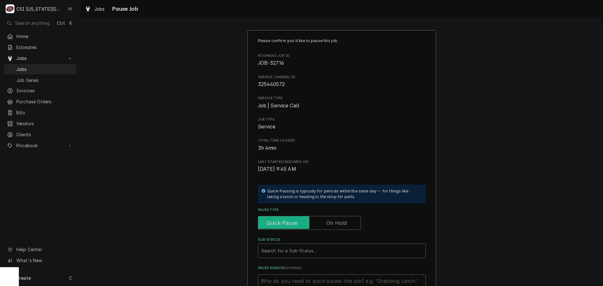
click at [348, 220] on input "Pause Type" at bounding box center [309, 223] width 97 height 14
checkbox input "true"
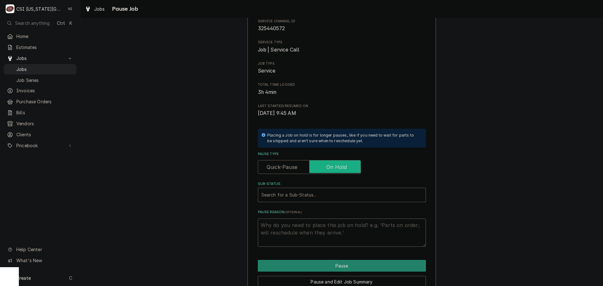
scroll to position [87, 0]
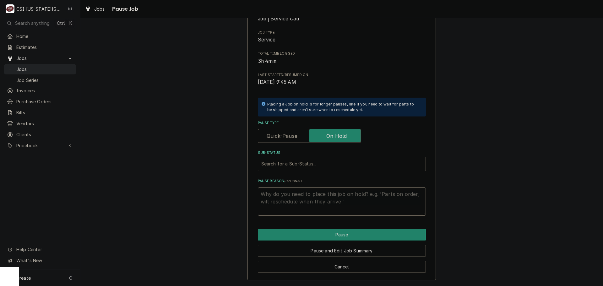
click at [338, 161] on div "Sub-Status" at bounding box center [341, 163] width 161 height 11
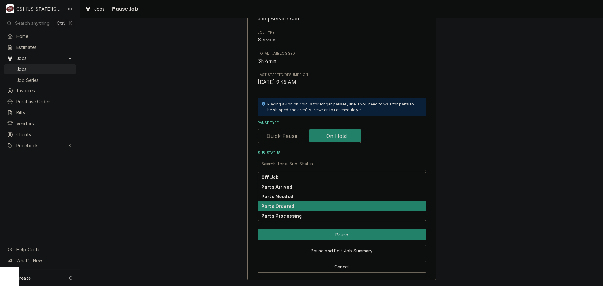
click at [279, 205] on strong "Parts Ordered" at bounding box center [277, 205] width 33 height 5
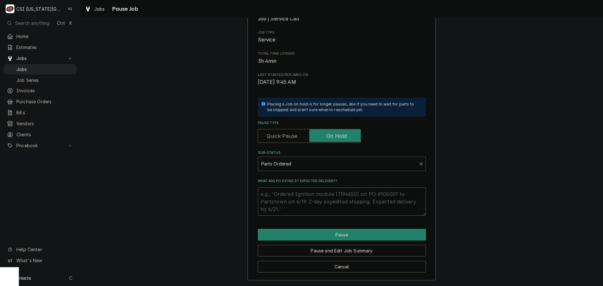
click at [279, 193] on textarea "What are PO details? Expected delivery?" at bounding box center [342, 201] width 168 height 28
type textarea "x"
type textarea "F"
type textarea "x"
type textarea "FP"
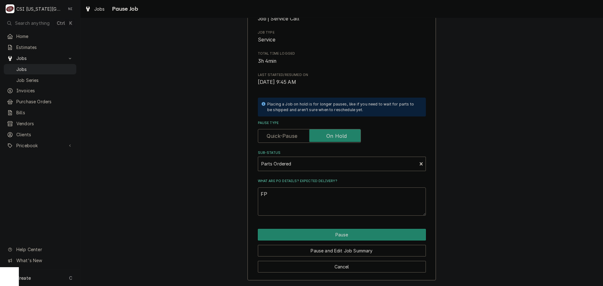
type textarea "x"
type textarea "FPa"
type textarea "x"
type textarea "FPar"
type textarea "x"
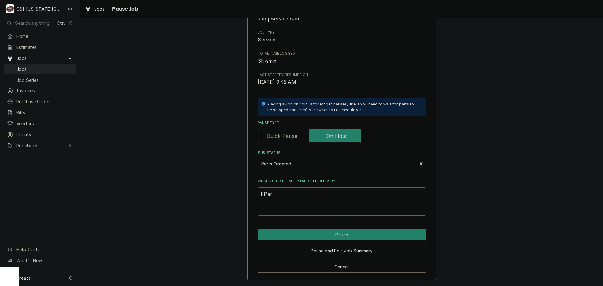
type textarea "FPars"
type textarea "x"
type textarea "FParst"
type textarea "x"
type textarea "FParst"
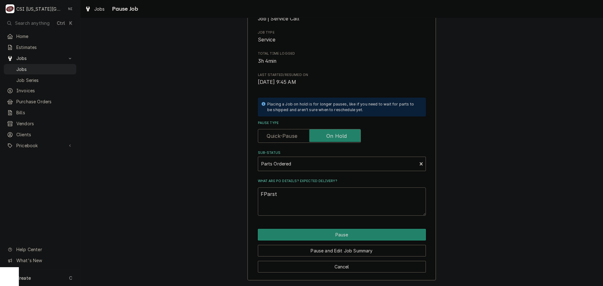
type textarea "x"
type textarea "FPars"
type textarea "x"
type textarea "FPar"
type textarea "x"
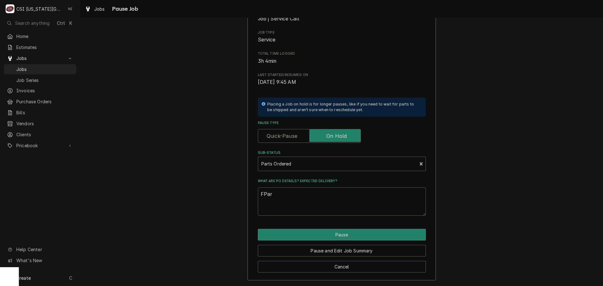
type textarea "FPa"
type textarea "x"
type textarea "FP"
type textarea "x"
type textarea "F"
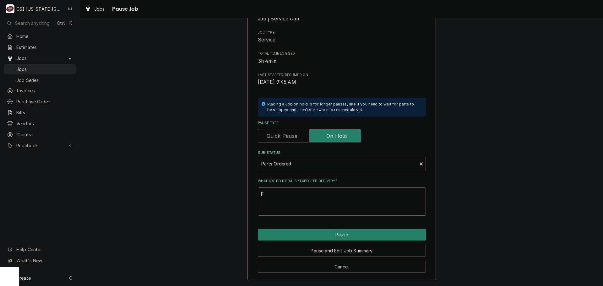
type textarea "x"
type textarea "P"
type textarea "x"
type textarea "Pa"
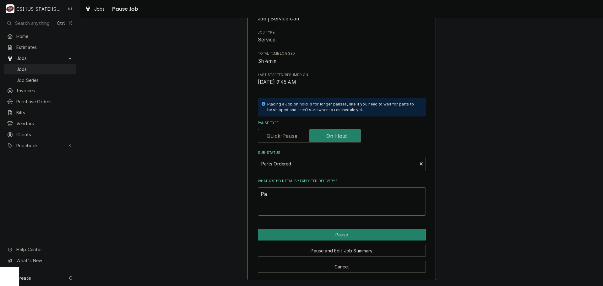
type textarea "x"
type textarea "Par"
type textarea "x"
type textarea "Part"
type textarea "x"
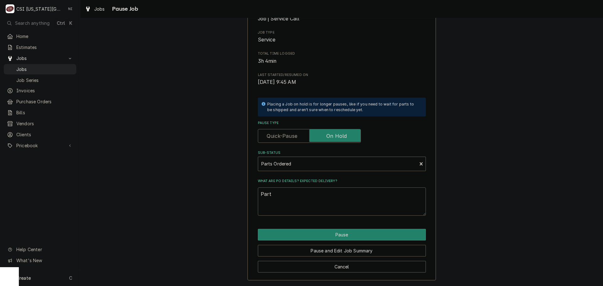
type textarea "Parts"
type textarea "x"
type textarea "Parts"
type textarea "x"
type textarea "Parts o"
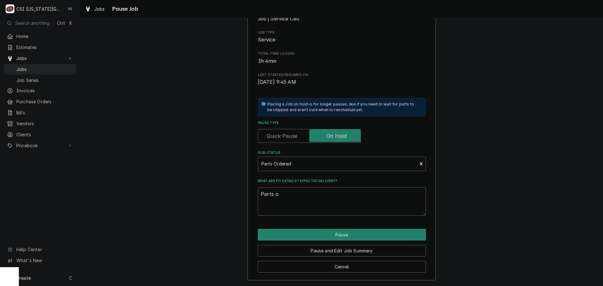
type textarea "x"
type textarea "Parts or"
type textarea "x"
type textarea "Parts ord"
type textarea "x"
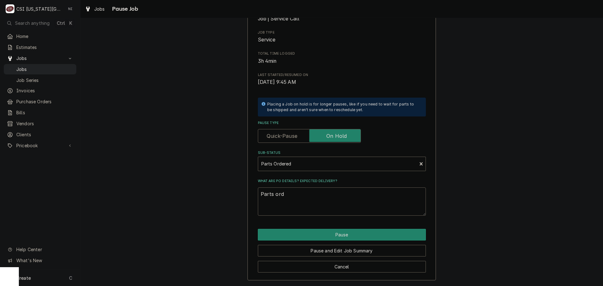
type textarea "Parts orde"
type textarea "x"
type textarea "Parts ordere"
type textarea "x"
type textarea "Parts ordered"
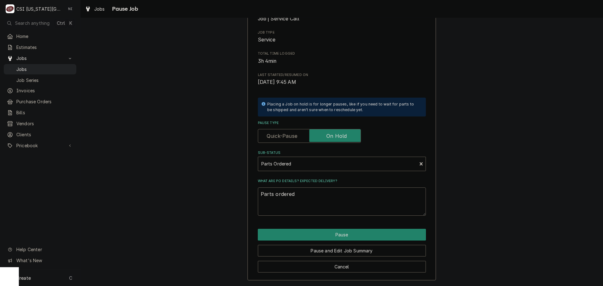
type textarea "x"
type textarea "Parts ordered"
type textarea "x"
type textarea "Parts ordered"
type textarea "x"
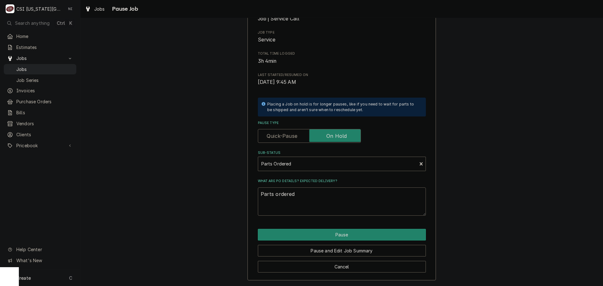
type textarea "Parts ordered"
type textarea "x"
type textarea "Parts ordered o"
type textarea "x"
type textarea "Parts ordered on"
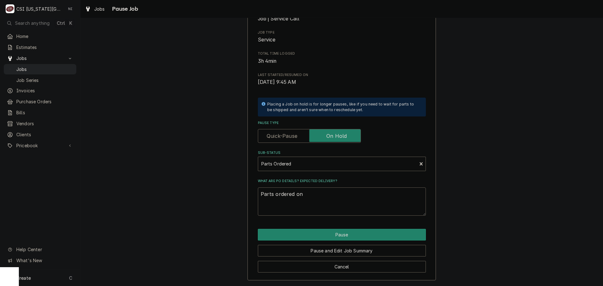
type textarea "x"
type textarea "Parts ordered on"
type textarea "x"
type textarea "Parts ordered on P"
type textarea "x"
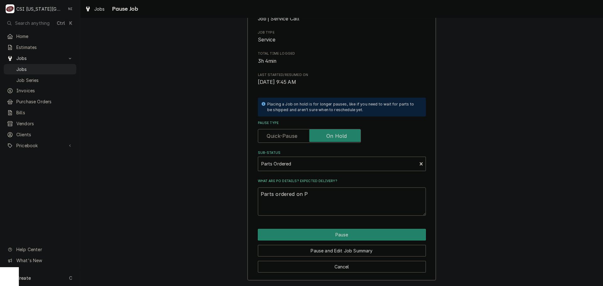
type textarea "Parts ordered on Po"
type textarea "x"
type textarea "Parts ordered on Po"
type textarea "x"
type textarea "Parts ordered on Po 3"
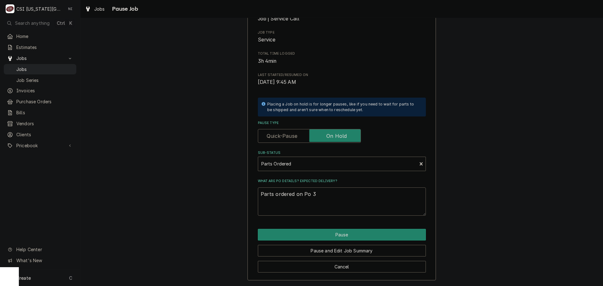
type textarea "x"
type textarea "Parts ordered on Po 30"
type textarea "x"
type textarea "Parts ordered on Po 301"
type textarea "x"
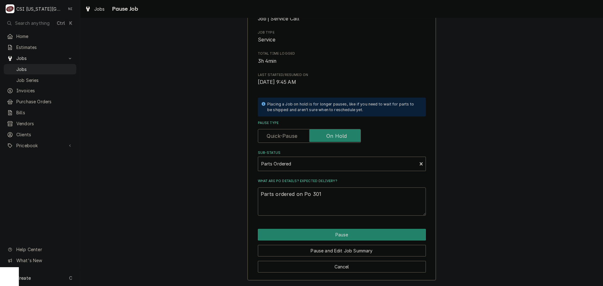
type textarea "Parts ordered on Po 3015"
type textarea "x"
type textarea "Parts ordered on Po 30155"
type textarea "x"
type textarea "Parts ordered on Po 301551"
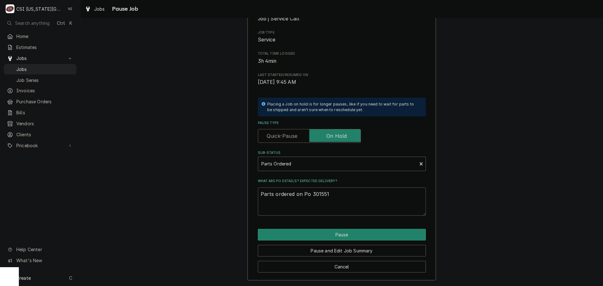
type textarea "x"
type textarea "Parts ordered on Po 3015511"
type textarea "x"
type textarea "Parts ordered on Po 301551"
type textarea "x"
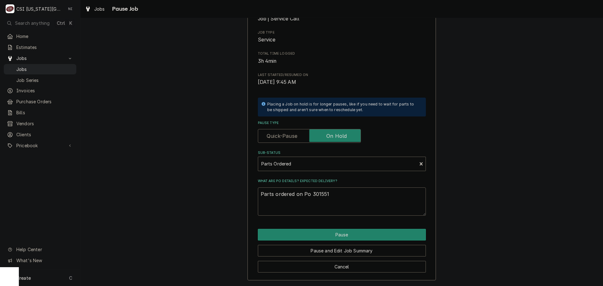
type textarea "Parts ordered on Po 30155"
type textarea "x"
type textarea "Parts ordered on Po 3015"
type textarea "x"
type textarea "Parts ordered on Po 30151"
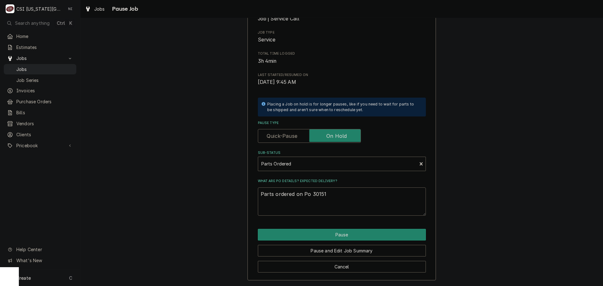
type textarea "x"
type textarea "Parts ordered on Po 301511"
click at [360, 235] on button "Pause" at bounding box center [342, 235] width 168 height 12
type textarea "x"
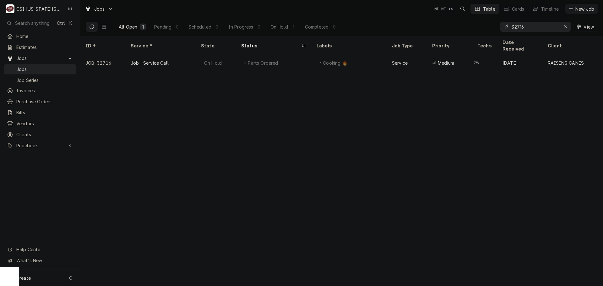
drag, startPoint x: 539, startPoint y: 27, endPoint x: 469, endPoint y: 26, distance: 70.3
click at [469, 26] on div "All Open 1 Pending 0 Scheduled 0 In Progress 0 On Hold 1 Completed 0 32716 View" at bounding box center [341, 27] width 512 height 18
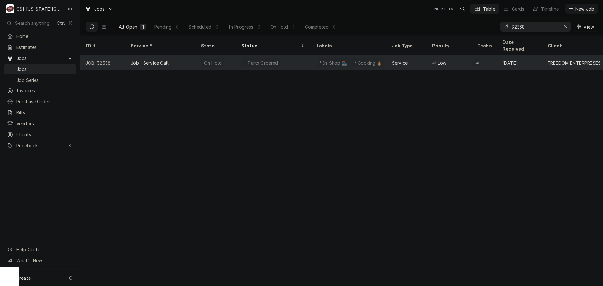
type input "32338"
click at [296, 57] on div "Parts Ordered" at bounding box center [273, 62] width 75 height 15
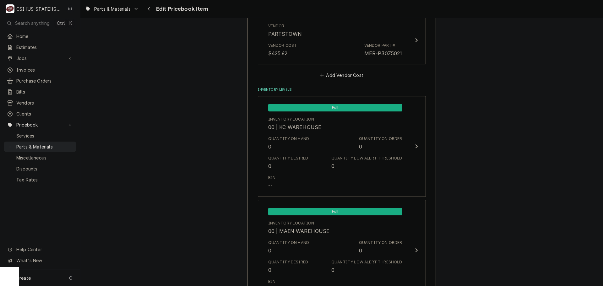
scroll to position [388, 0]
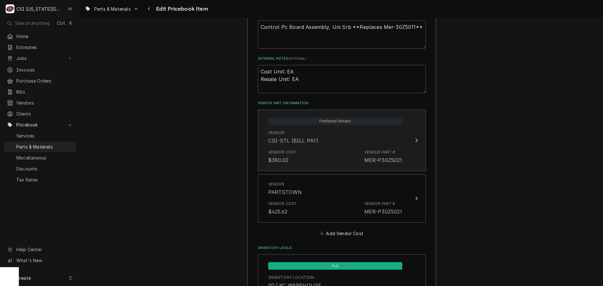
click at [356, 146] on div "Vendor CSI-STL (BILL PAY)" at bounding box center [335, 136] width 134 height 19
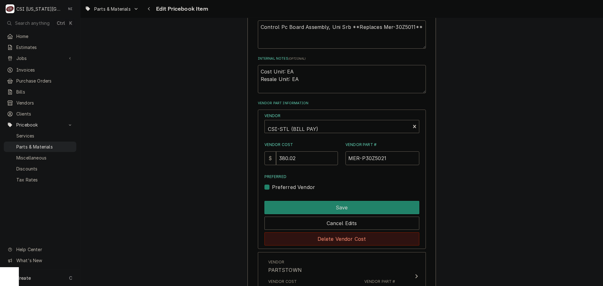
click at [351, 237] on button "Delete Vendor Cost" at bounding box center [341, 238] width 155 height 13
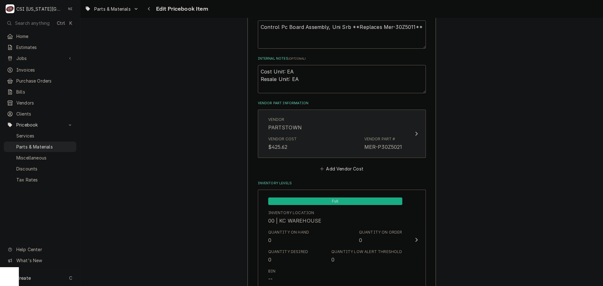
click at [331, 152] on div "Vendor Cost $425.62 Vendor Part # MER-P30Z5021" at bounding box center [335, 143] width 134 height 19
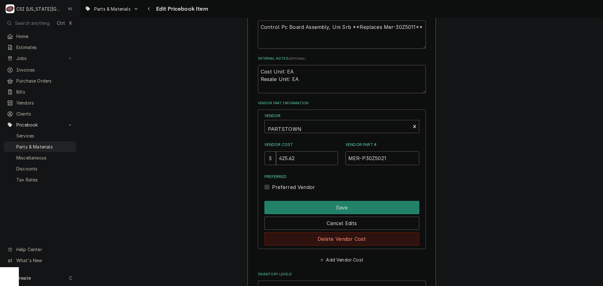
click at [337, 240] on button "Delete Vendor Cost" at bounding box center [341, 238] width 155 height 13
type textarea "x"
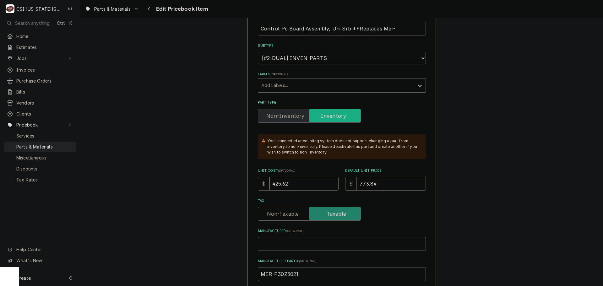
scroll to position [11, 0]
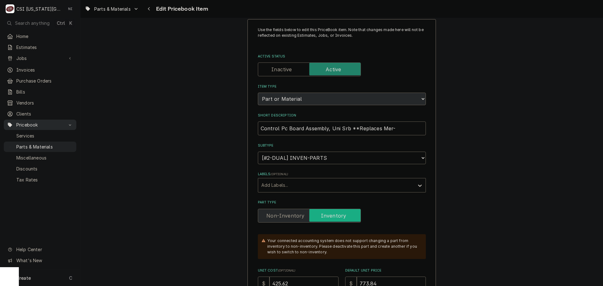
click at [64, 143] on span "Parts & Materials" at bounding box center [44, 146] width 57 height 7
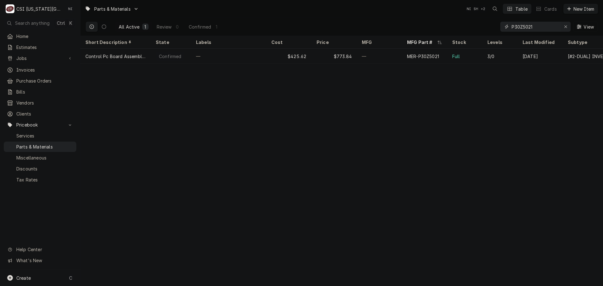
click at [565, 25] on icon "Erase input" at bounding box center [565, 26] width 3 height 4
paste input "05700-003-22-89"
type input "05700-003-22-89"
click at [565, 25] on icon "Erase input" at bounding box center [565, 26] width 3 height 4
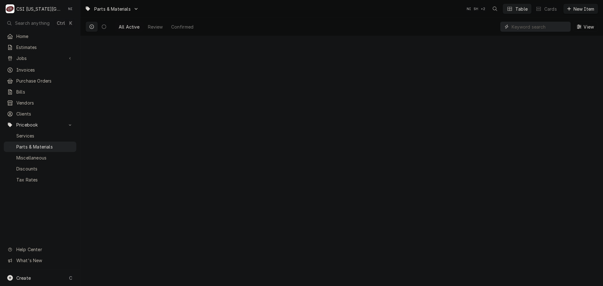
click at [545, 28] on input "Dynamic Content Wrapper" at bounding box center [539, 27] width 56 height 10
paste input "05700-003-22-89"
click at [514, 27] on input "05700-003-22-89" at bounding box center [534, 27] width 47 height 10
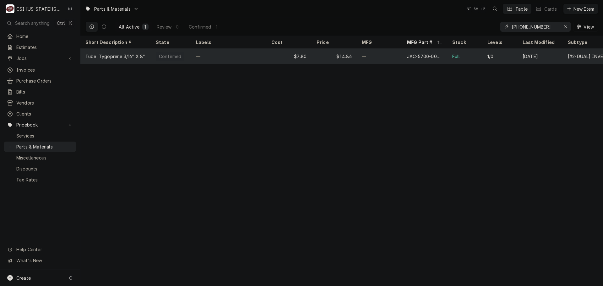
type input "5700-003-22-89"
click at [386, 58] on div "—" at bounding box center [379, 56] width 45 height 15
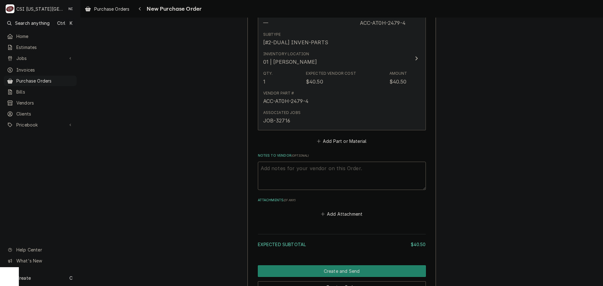
scroll to position [232, 0]
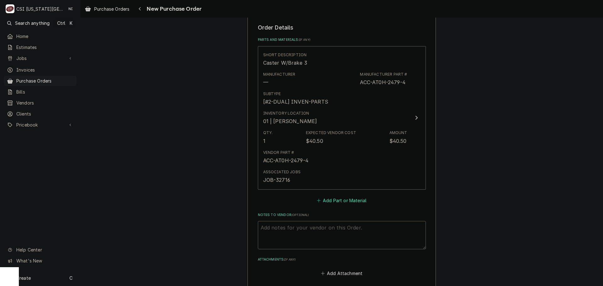
click at [343, 197] on button "Add Part or Material" at bounding box center [341, 200] width 52 height 9
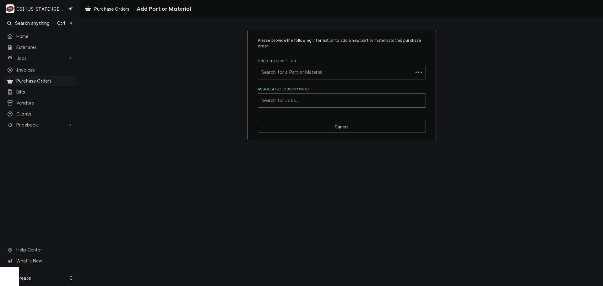
click at [310, 73] on div "Short Description" at bounding box center [335, 72] width 148 height 11
paste input "P30Z5021"
type input "P30Z5021"
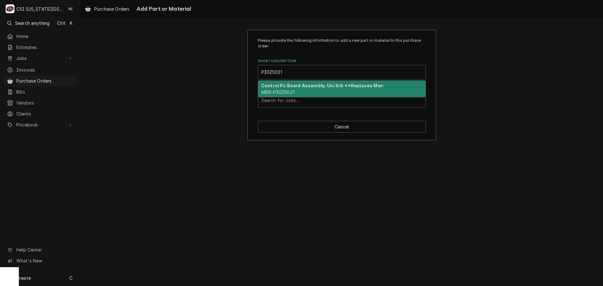
click at [285, 88] on strong "Control Pc Board Assembly, Uni Srb **Replaces Mer-" at bounding box center [322, 85] width 123 height 5
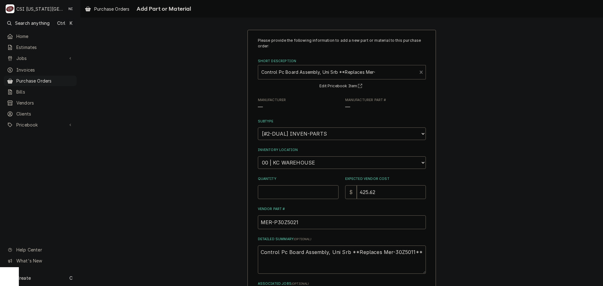
type textarea "x"
click at [288, 169] on div "Please provide the following information to add a new part or material to this …" at bounding box center [342, 170] width 168 height 264
click at [287, 163] on select "Choose a location... 00 | KC WAREHOUSE 00 | MAIN WAREHOUSE 01 | BRIAN BREAZIER …" at bounding box center [342, 162] width 168 height 13
select select "2790"
click at [258, 156] on select "Choose a location... 00 | KC WAREHOUSE 00 | MAIN WAREHOUSE 01 | BRIAN BREAZIER …" at bounding box center [342, 162] width 168 height 13
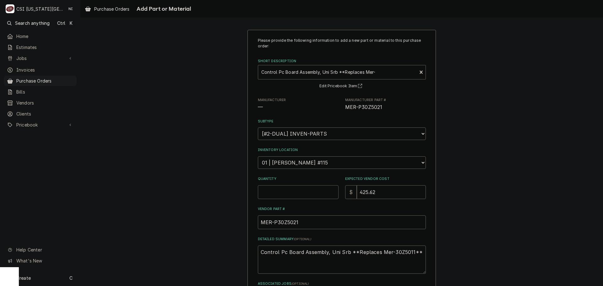
click at [275, 195] on input "Quantity" at bounding box center [298, 192] width 81 height 14
type textarea "x"
type input "1"
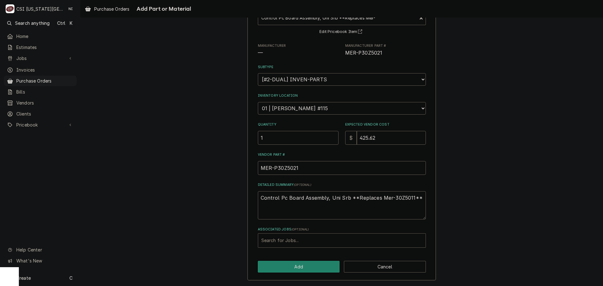
click at [289, 243] on div "Associated Jobs" at bounding box center [341, 240] width 161 height 11
type input "32338"
drag, startPoint x: 280, startPoint y: 239, endPoint x: 257, endPoint y: 239, distance: 23.2
click at [258, 239] on div "Search for Jobs..." at bounding box center [341, 241] width 167 height 14
type input "32338"
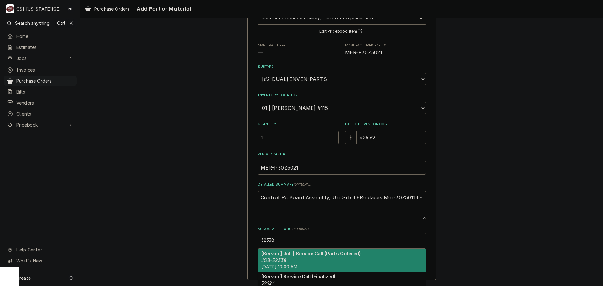
click at [276, 268] on span "[DATE] 10:00 AM" at bounding box center [279, 266] width 36 height 5
type textarea "x"
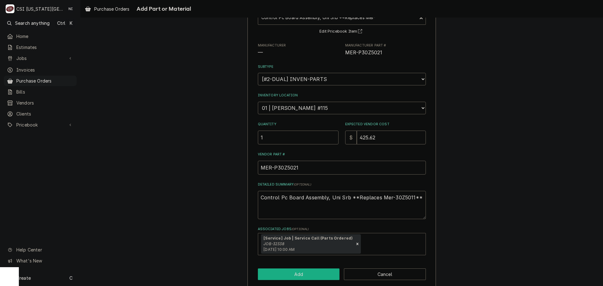
click at [287, 272] on button "Add" at bounding box center [299, 274] width 82 height 12
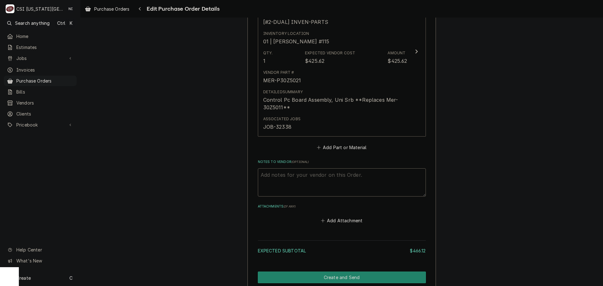
scroll to position [531, 0]
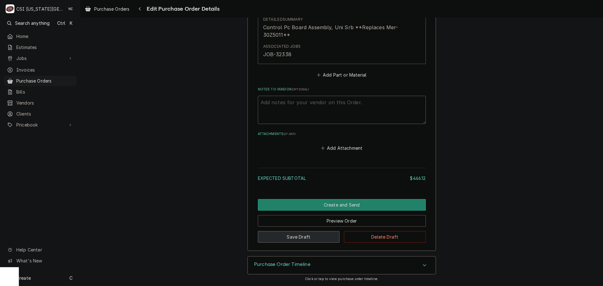
click at [304, 235] on button "Save Draft" at bounding box center [299, 237] width 82 height 12
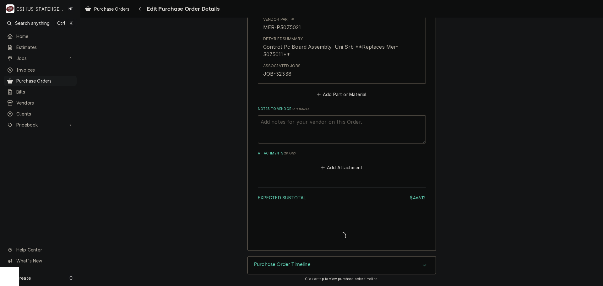
type textarea "x"
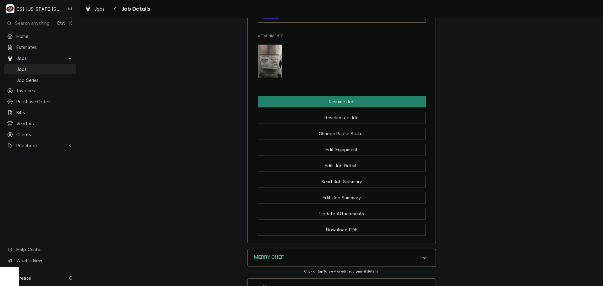
scroll to position [881, 0]
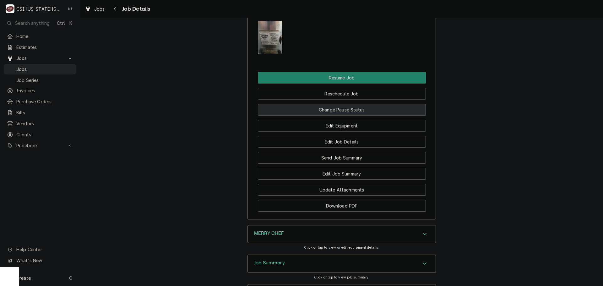
click at [376, 110] on button "Change Pause Status" at bounding box center [342, 110] width 168 height 12
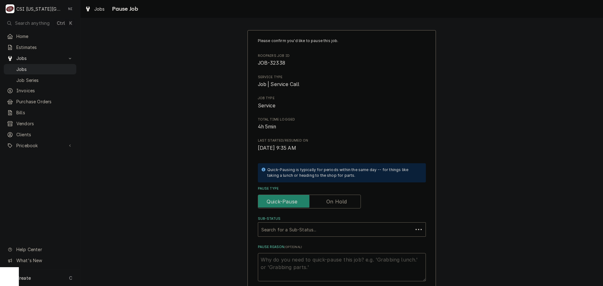
click at [333, 199] on label "Pause Type" at bounding box center [309, 202] width 103 height 14
click at [333, 199] on input "Pause Type" at bounding box center [309, 202] width 97 height 14
checkbox input "true"
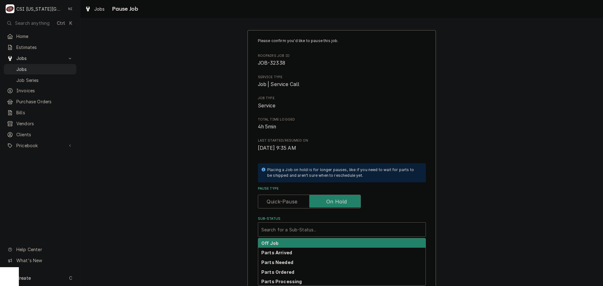
click at [319, 228] on div "Sub-Status" at bounding box center [341, 229] width 161 height 11
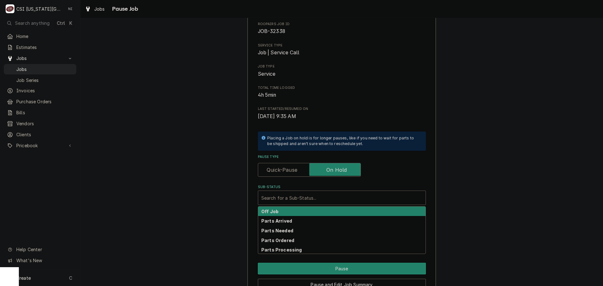
scroll to position [66, 0]
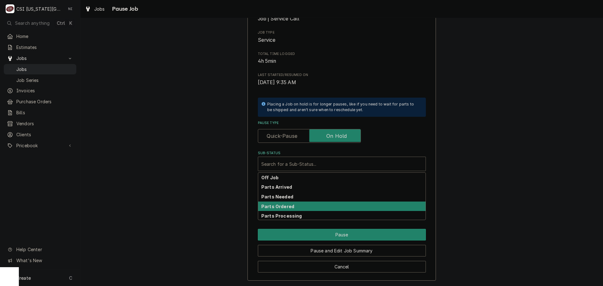
click at [283, 206] on strong "Parts Ordered" at bounding box center [277, 206] width 33 height 5
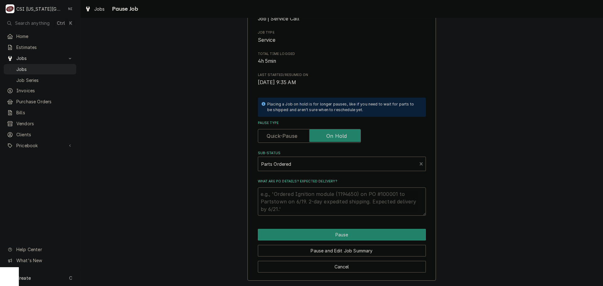
click at [282, 193] on textarea "What are PO details? Expected delivery?" at bounding box center [342, 201] width 168 height 28
type textarea "x"
type textarea "P"
type textarea "x"
type textarea "Pa"
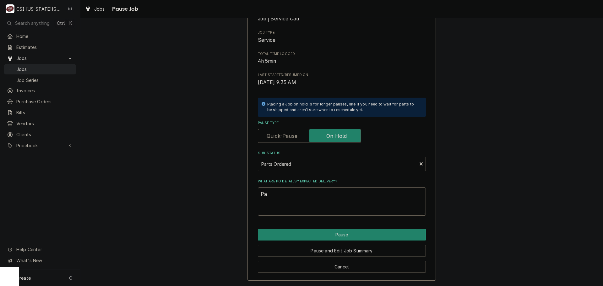
type textarea "x"
type textarea "Par"
type textarea "x"
type textarea "Part"
type textarea "x"
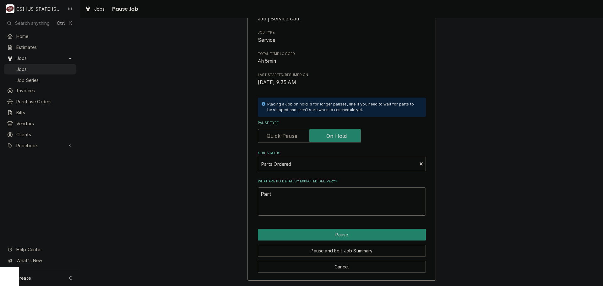
type textarea "Parts"
type textarea "x"
type textarea "Parts"
type textarea "x"
type textarea "Parts o"
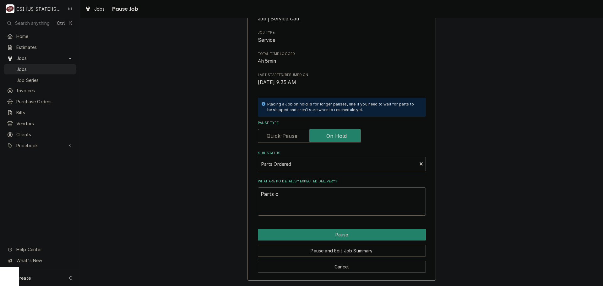
type textarea "x"
type textarea "Parts or"
type textarea "x"
type textarea "Parts ord"
type textarea "x"
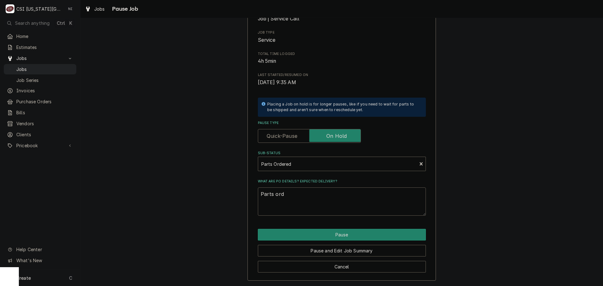
type textarea "Parts orde"
type textarea "x"
type textarea "Parts order"
type textarea "x"
type textarea "Parts ordere"
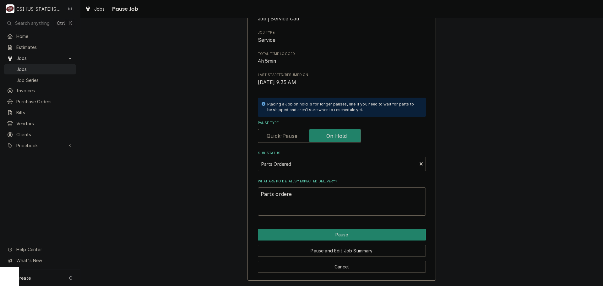
type textarea "x"
type textarea "Parts ordered"
type textarea "x"
type textarea "Parts ordered"
type textarea "x"
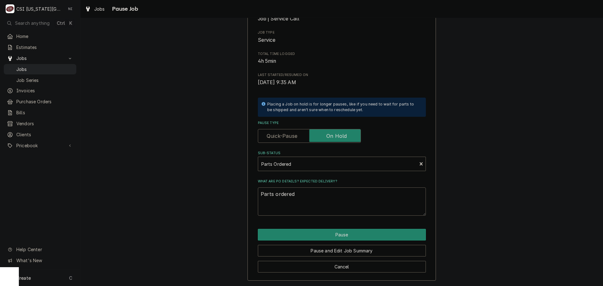
type textarea "Parts ordered o"
type textarea "x"
type textarea "Parts ordered on"
type textarea "x"
type textarea "Parts ordered on"
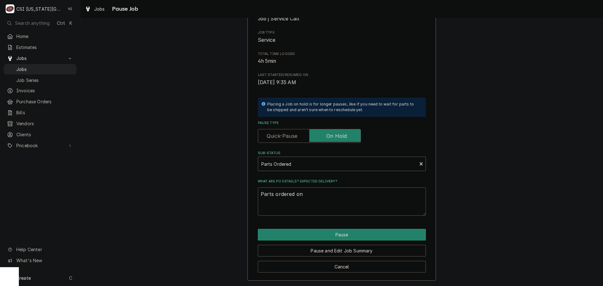
type textarea "x"
type textarea "Parts ordered on P"
type textarea "x"
type textarea "Parts ordered on PO"
type textarea "x"
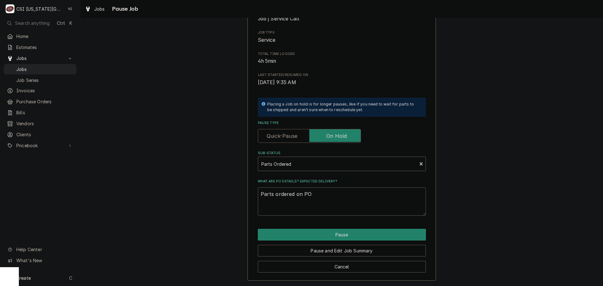
type textarea "Parts ordered on PO"
type textarea "x"
type textarea "Parts ordered on PO 3"
type textarea "x"
type textarea "Parts ordered on PO 30"
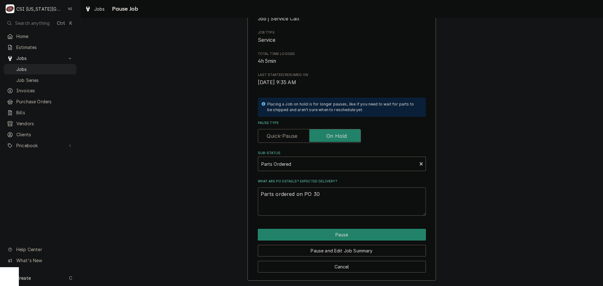
type textarea "x"
type textarea "Parts ordered on PO 301"
type textarea "x"
type textarea "Parts ordered on PO 3015"
type textarea "x"
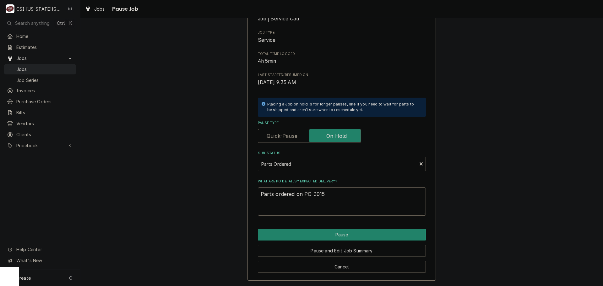
type textarea "Parts ordered on PO 30151"
type textarea "x"
type textarea "Parts ordered on PO 301511"
click at [326, 232] on button "Pause" at bounding box center [342, 235] width 168 height 12
type textarea "x"
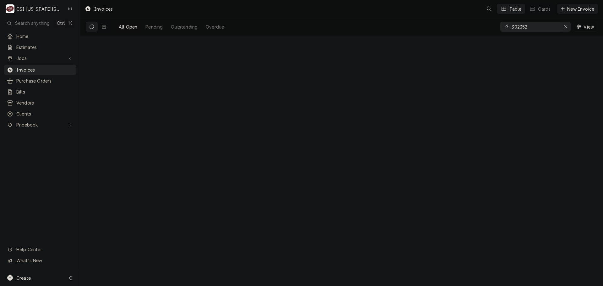
click at [563, 26] on div "Erase input" at bounding box center [565, 27] width 6 height 6
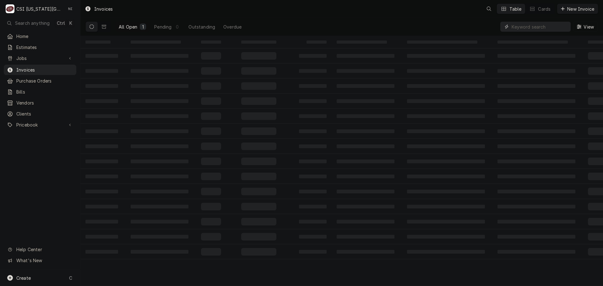
click at [550, 28] on input "Dynamic Content Wrapper" at bounding box center [540, 27] width 59 height 10
paste input "32649"
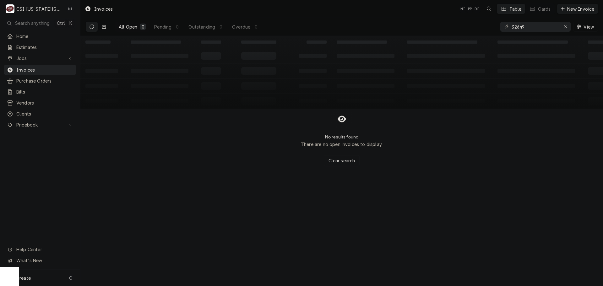
click at [101, 27] on button "Dynamic Content Wrapper" at bounding box center [104, 27] width 12 height 10
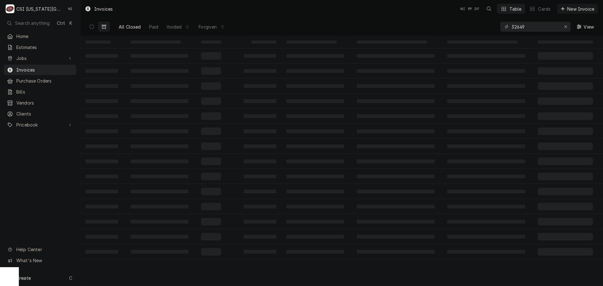
click at [102, 27] on icon "Dynamic Content Wrapper" at bounding box center [104, 27] width 4 height 4
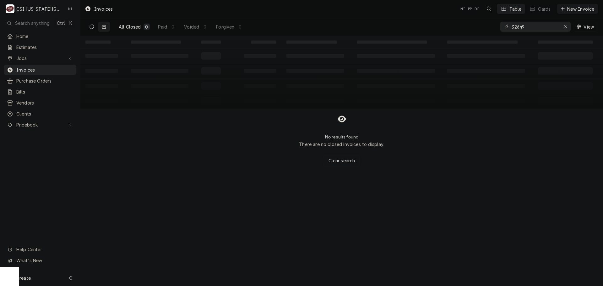
click at [94, 27] on button "Dynamic Content Wrapper" at bounding box center [92, 27] width 12 height 10
click at [530, 27] on input "32649" at bounding box center [534, 27] width 47 height 10
type input "3"
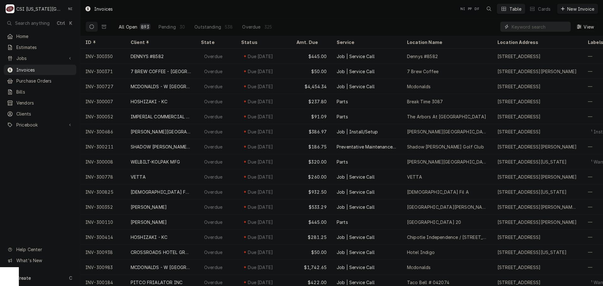
click at [550, 25] on input "Dynamic Content Wrapper" at bounding box center [539, 27] width 56 height 10
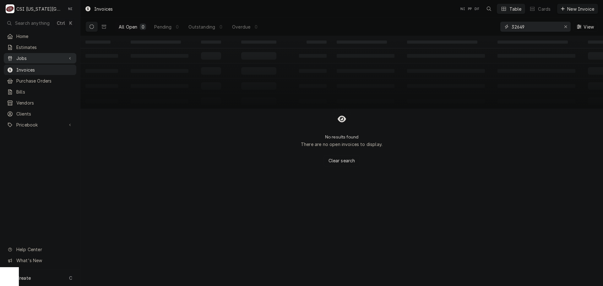
type input "32649"
click at [33, 54] on div "Jobs" at bounding box center [40, 58] width 70 height 8
click at [39, 66] on span "Jobs" at bounding box center [44, 69] width 57 height 7
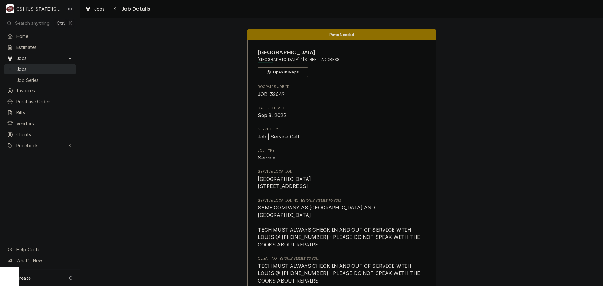
click at [48, 66] on span "Jobs" at bounding box center [44, 69] width 57 height 7
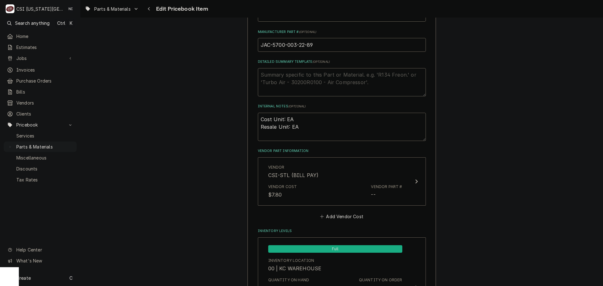
scroll to position [345, 0]
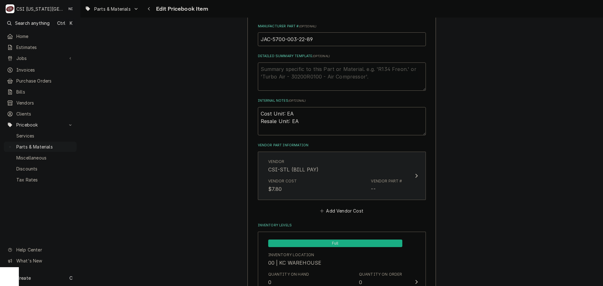
click at [388, 182] on div "Vendor Part #" at bounding box center [386, 181] width 31 height 6
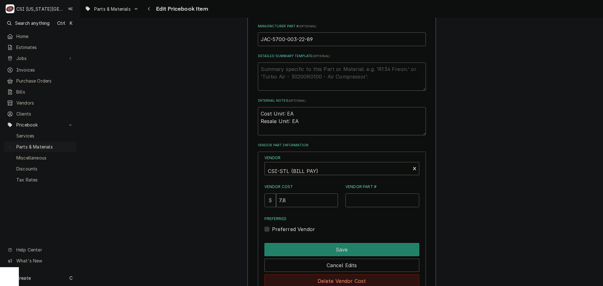
click at [352, 278] on button "Delete Vendor Cost" at bounding box center [341, 280] width 155 height 13
type textarea "x"
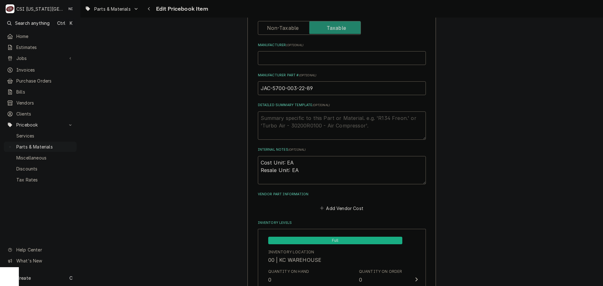
scroll to position [220, 0]
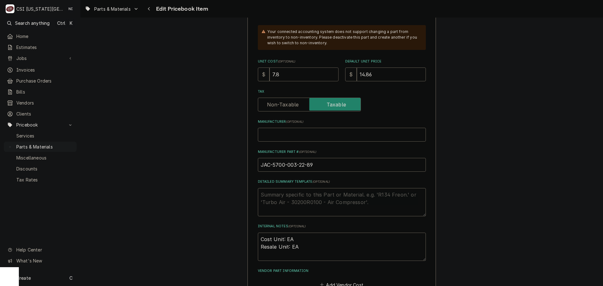
drag, startPoint x: 291, startPoint y: 78, endPoint x: 235, endPoint y: 75, distance: 55.9
type input "7"
type textarea "x"
type input "74"
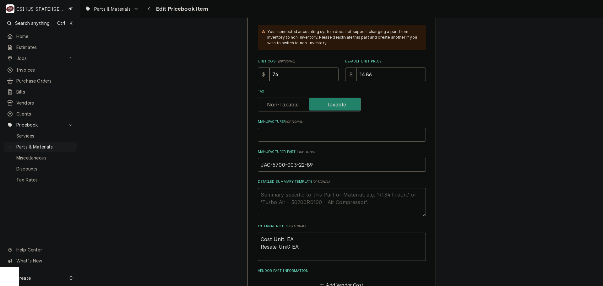
type textarea "x"
type input "7"
type textarea "x"
type input "7.6"
type textarea "x"
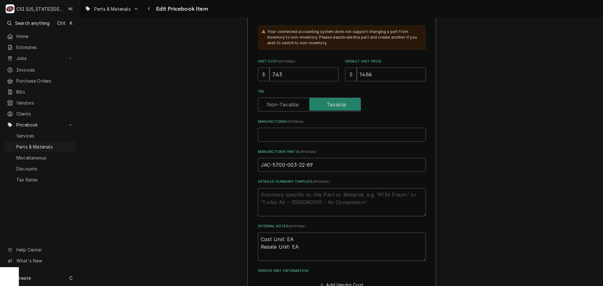
type input "7.63"
type input "1"
type textarea "x"
type input "12"
type textarea "x"
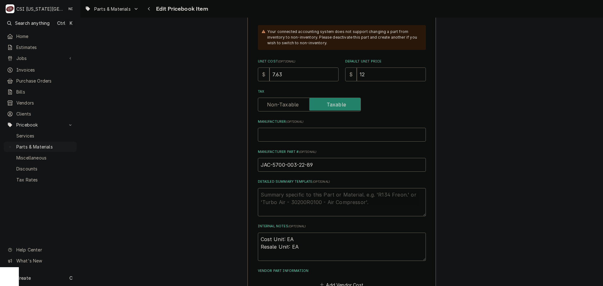
type input "124"
type textarea "x"
type input "12"
type textarea "x"
type input "1"
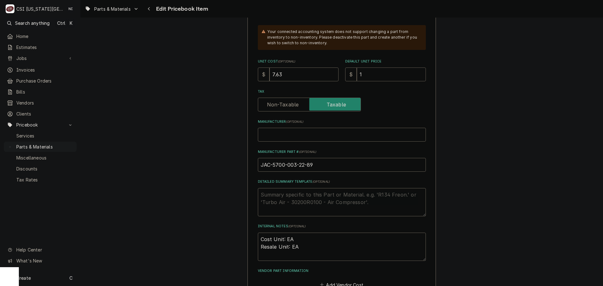
type textarea "x"
type input "14"
type textarea "x"
type input "14.5"
type textarea "x"
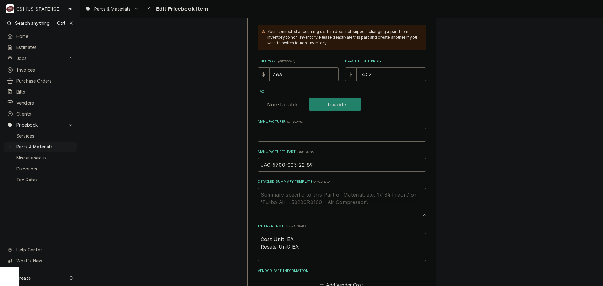
type input "14.52"
drag, startPoint x: 325, startPoint y: 167, endPoint x: 222, endPoint y: 177, distance: 103.4
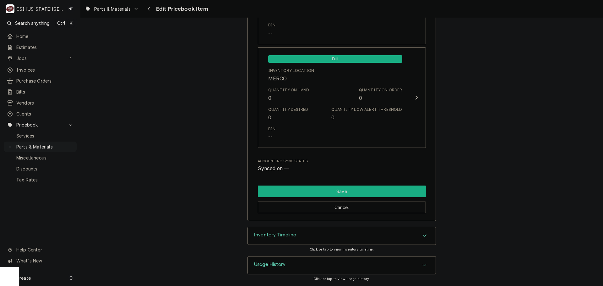
click at [361, 193] on button "Save" at bounding box center [342, 192] width 168 height 12
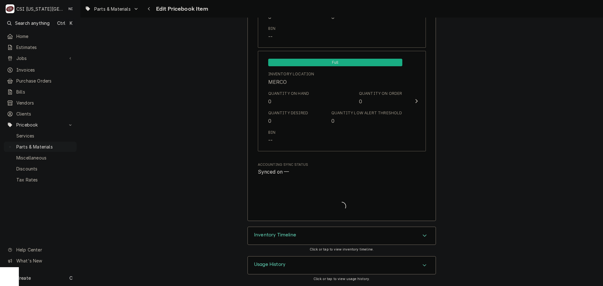
type textarea "x"
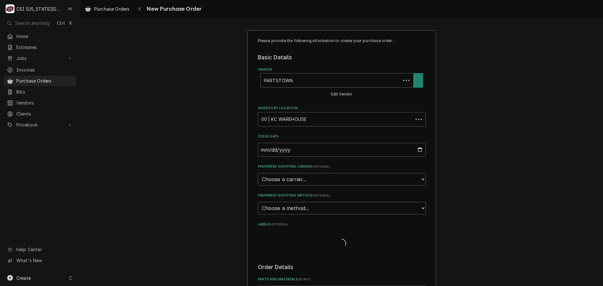
type textarea "x"
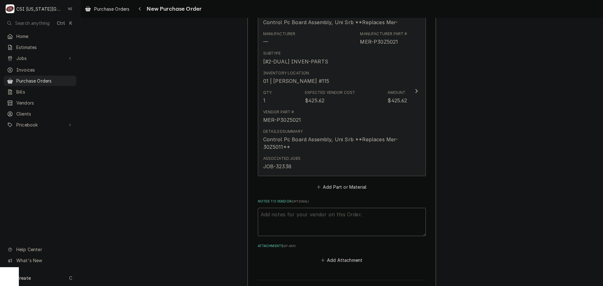
scroll to position [440, 0]
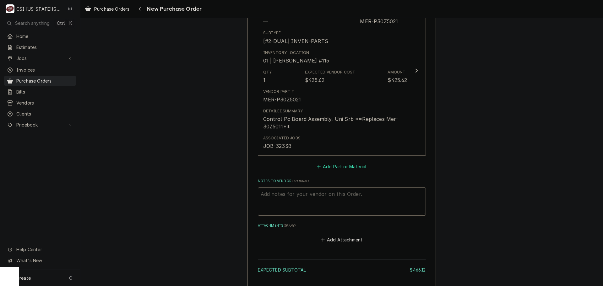
click at [340, 166] on button "Add Part or Material" at bounding box center [341, 166] width 52 height 9
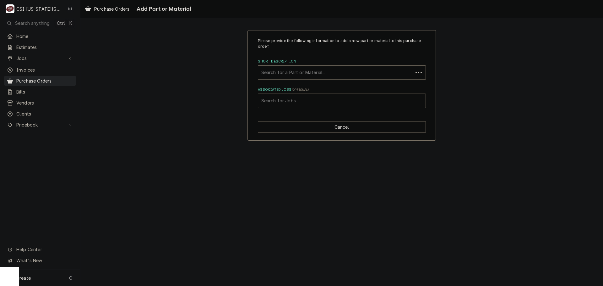
click at [315, 98] on div "Associated Jobs" at bounding box center [341, 100] width 161 height 11
type input "32649"
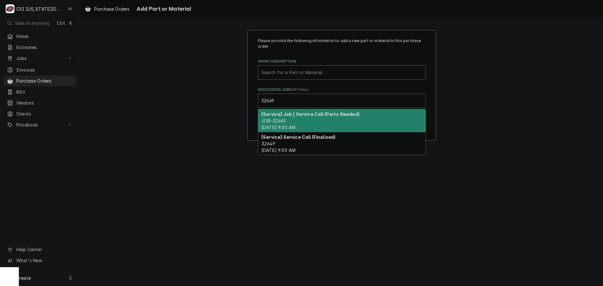
click at [294, 120] on div "[Service] Job | Service Call (Parts Needed) JOB-32649 Fri, Sep 12th, 2025 - 9:0…" at bounding box center [341, 120] width 167 height 23
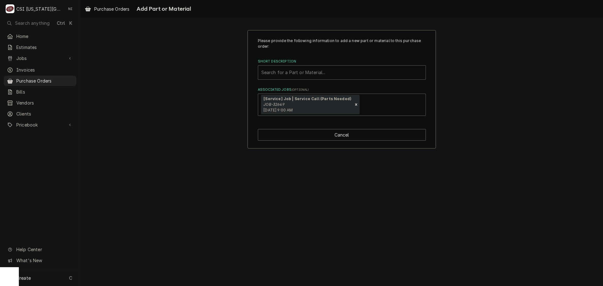
click at [306, 73] on div "Short Description" at bounding box center [341, 72] width 161 height 11
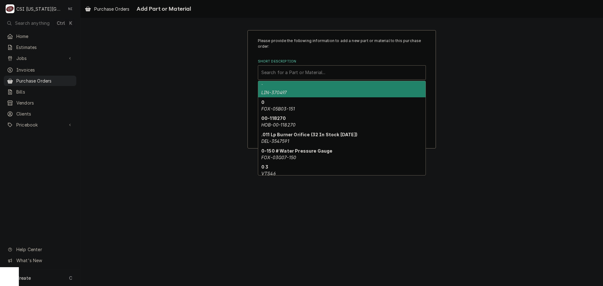
paste input "JAC-5700-003-22-89"
type input "JAC-5700-003-22-89"
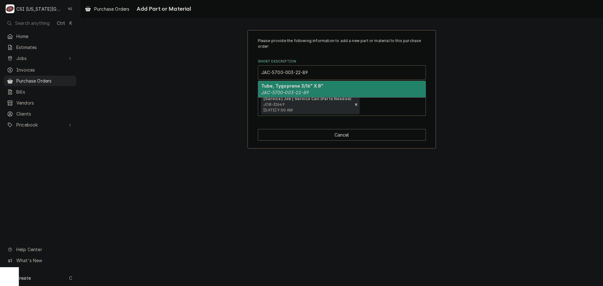
click at [293, 86] on strong "Tube, Tygoprene 3/16" X 8"" at bounding box center [292, 85] width 62 height 5
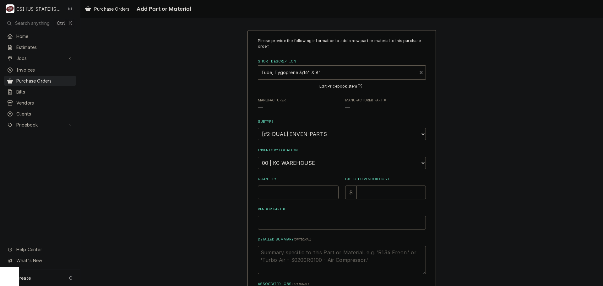
type textarea "x"
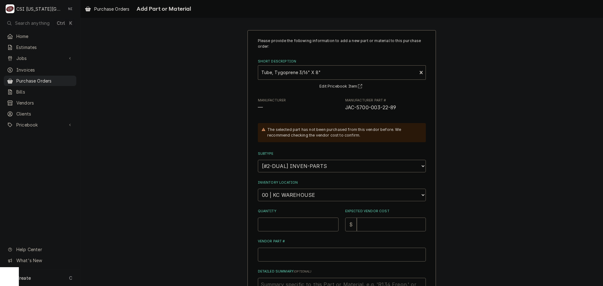
click at [287, 194] on select "Choose a location... 00 | KC WAREHOUSE 00 | MAIN WAREHOUSE 01 | [PERSON_NAME] #…" at bounding box center [342, 195] width 168 height 13
select select "2781"
click at [258, 189] on select "Choose a location... 00 | KC WAREHOUSE 00 | MAIN WAREHOUSE 01 | [PERSON_NAME] #…" at bounding box center [342, 195] width 168 height 13
click at [291, 221] on input "Quantity" at bounding box center [298, 225] width 81 height 14
type textarea "x"
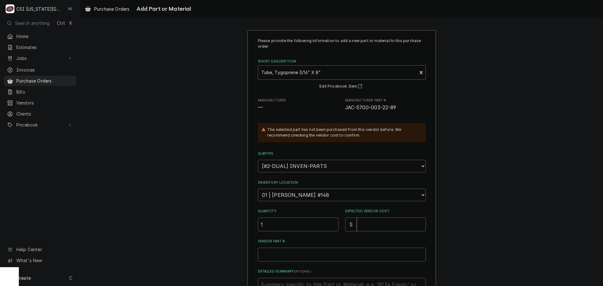
type input "1"
type textarea "x"
type input "7"
type textarea "x"
type input "7.6"
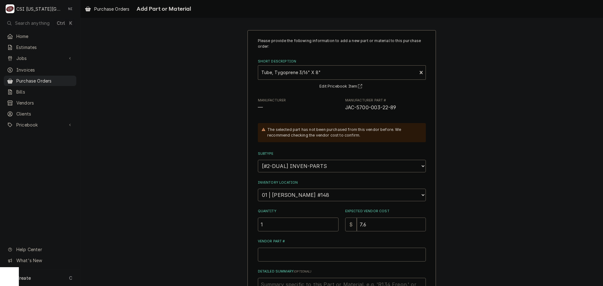
type textarea "x"
type input "7.63"
click at [329, 256] on input "Vendor Part #" at bounding box center [342, 255] width 168 height 14
paste input "JAC-5700-003-22-89"
type textarea "x"
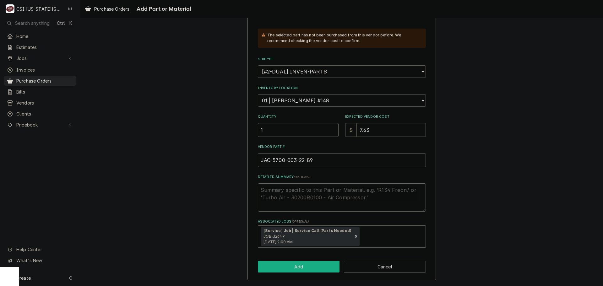
type input "JAC-5700-003-22-89"
click at [315, 263] on button "Add" at bounding box center [299, 267] width 82 height 12
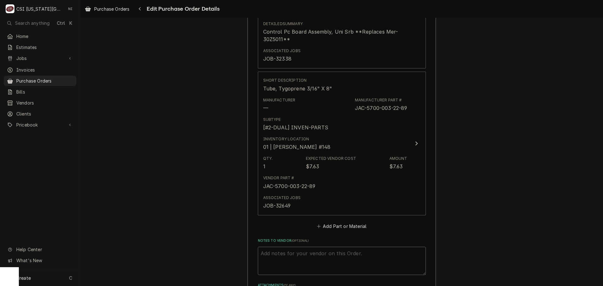
scroll to position [628, 0]
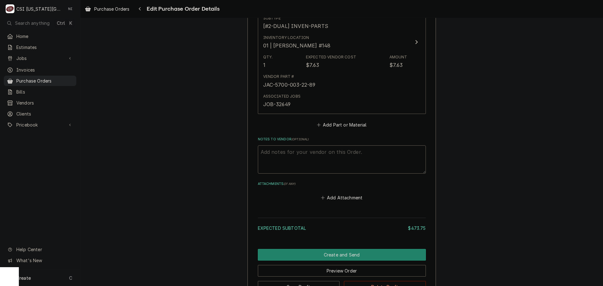
type textarea "x"
click at [344, 128] on button "Add Part or Material" at bounding box center [341, 124] width 52 height 9
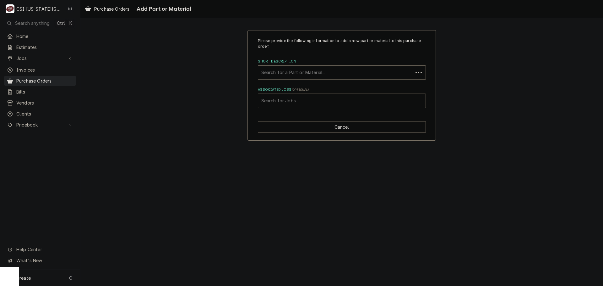
click at [325, 101] on div "Associated Jobs" at bounding box center [341, 100] width 161 height 11
type input "32649"
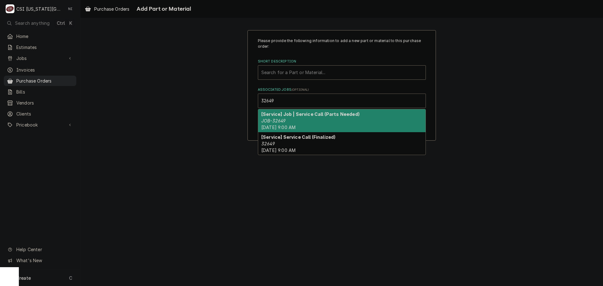
click at [299, 113] on strong "[Service] Job | Service Call (Parts Needed)" at bounding box center [310, 113] width 98 height 5
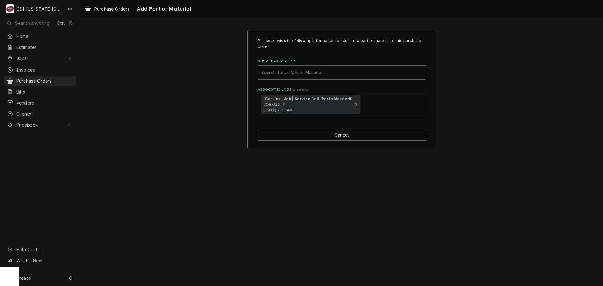
click at [300, 73] on div "Short Description" at bounding box center [341, 72] width 161 height 11
paste input "JAC-05700-004-99-58"
click at [285, 91] on div "Loading..." at bounding box center [341, 87] width 167 height 12
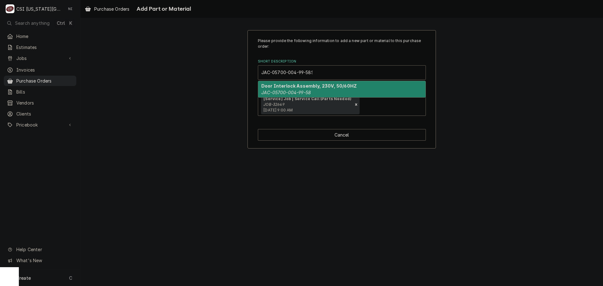
type input "JAC-05700-004-99-58"
click at [320, 93] on div "Door Interlock Assembly, 230V, 50/60HZ JAC-05700-004-99-58" at bounding box center [341, 89] width 167 height 16
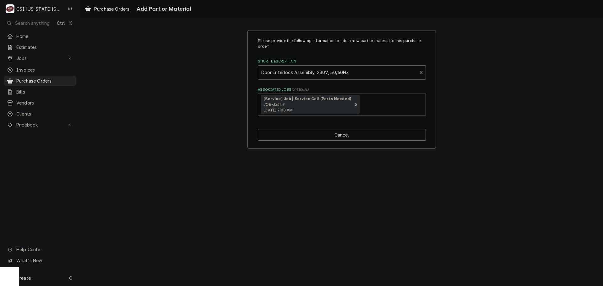
type textarea "x"
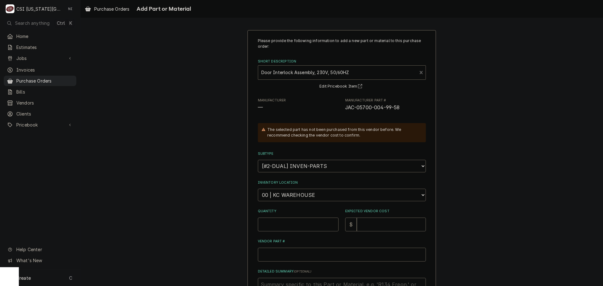
drag, startPoint x: 300, startPoint y: 199, endPoint x: 298, endPoint y: 189, distance: 10.6
click at [300, 198] on select "Choose a location... 00 | KC WAREHOUSE 00 | MAIN WAREHOUSE 01 | [PERSON_NAME] #…" at bounding box center [342, 195] width 168 height 13
select select "2781"
click at [258, 189] on select "Choose a location... 00 | KC WAREHOUSE 00 | MAIN WAREHOUSE 01 | [PERSON_NAME] #…" at bounding box center [342, 195] width 168 height 13
click at [299, 224] on input "Quantity" at bounding box center [298, 225] width 81 height 14
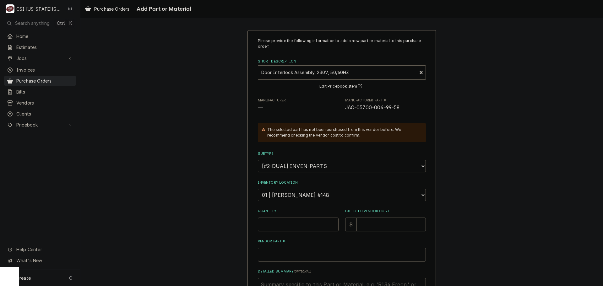
type textarea "x"
type input "1"
type textarea "x"
type input "1"
type textarea "x"
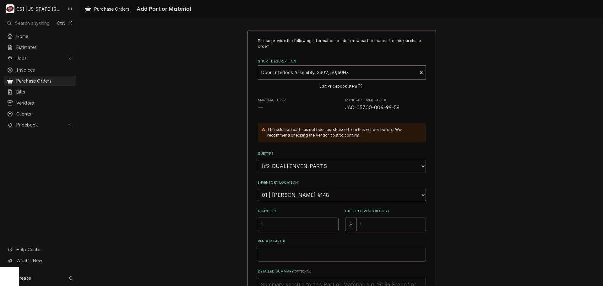
type input "14"
type textarea "x"
type input "147"
type textarea "x"
type input "147.9"
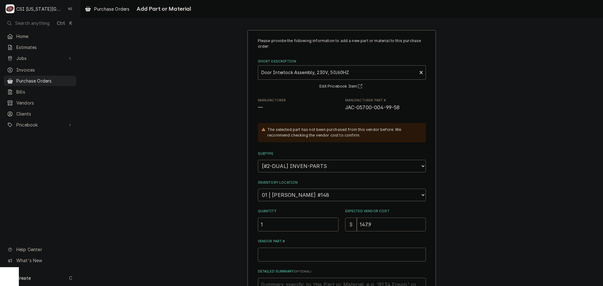
type textarea "x"
type input "147.92"
click at [309, 253] on input "Vendor Part #" at bounding box center [342, 255] width 168 height 14
paste input "JAC-05700-004-99-58"
type textarea "x"
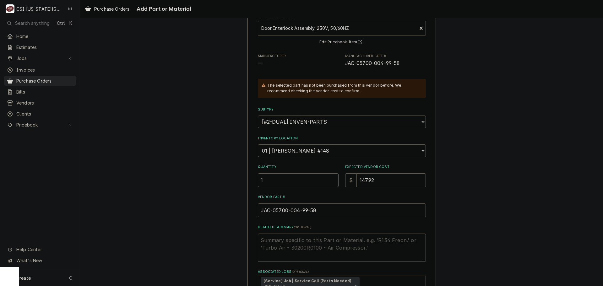
scroll to position [94, 0]
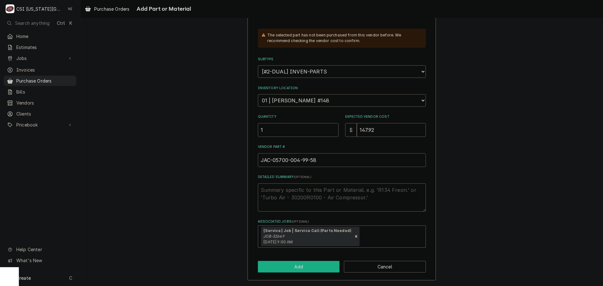
type input "JAC-05700-004-99-58"
click at [303, 263] on button "Add" at bounding box center [299, 267] width 82 height 12
click at [283, 263] on button "Add" at bounding box center [299, 267] width 82 height 12
click at [298, 268] on button "Add" at bounding box center [299, 267] width 82 height 12
click at [389, 268] on button "Cancel" at bounding box center [385, 267] width 82 height 12
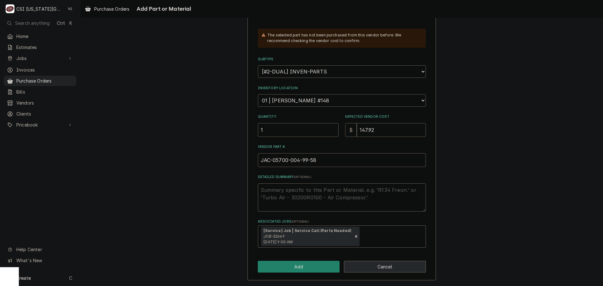
type textarea "x"
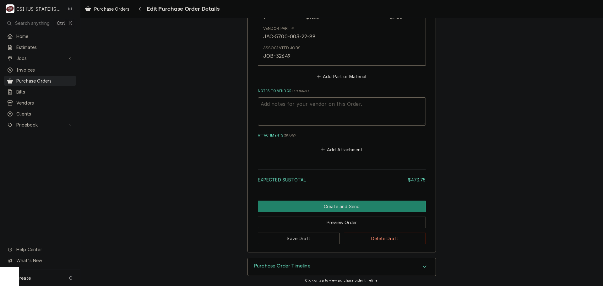
scroll to position [676, 0]
click at [328, 77] on button "Add Part or Material" at bounding box center [341, 76] width 52 height 9
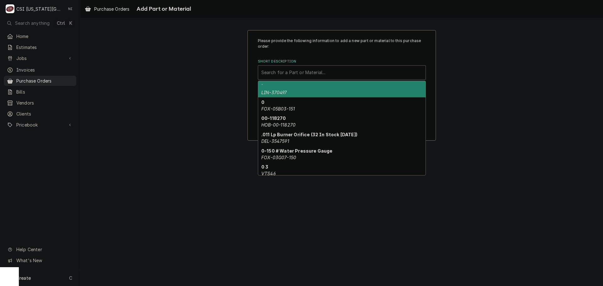
click at [323, 72] on div "Short Description" at bounding box center [341, 72] width 161 height 11
paste input "JAC-05700-004-99-58"
type input "JAC-05700-004-99-58"
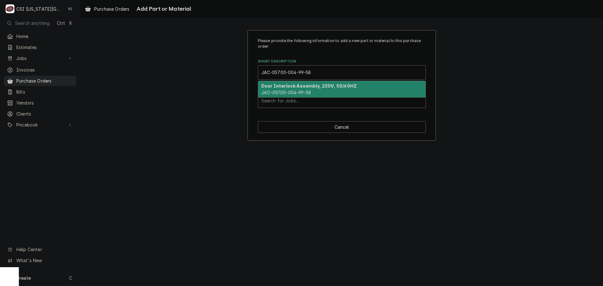
click at [302, 89] on div "Door Interlock Assembly, 230V, 50/60HZ JAC-05700-004-99-58" at bounding box center [341, 89] width 167 height 16
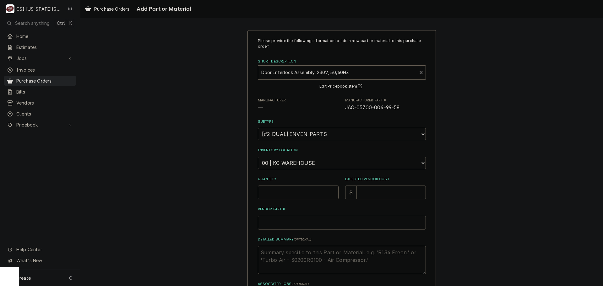
type textarea "x"
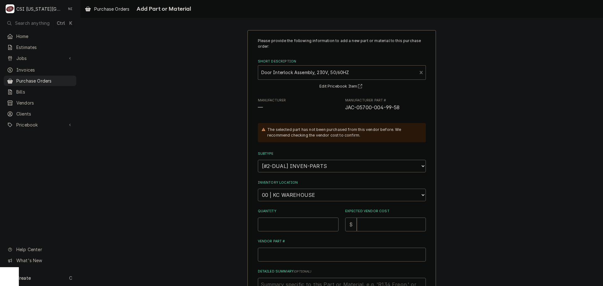
click at [289, 192] on select "Choose a location... 00 | KC WAREHOUSE 00 | MAIN WAREHOUSE 01 | BRIAN BREAZIER …" at bounding box center [342, 195] width 168 height 13
select select "2781"
click at [258, 189] on select "Choose a location... 00 | KC WAREHOUSE 00 | MAIN WAREHOUSE 01 | BRIAN BREAZIER …" at bounding box center [342, 195] width 168 height 13
click at [296, 227] on input "Quantity" at bounding box center [298, 225] width 81 height 14
type textarea "x"
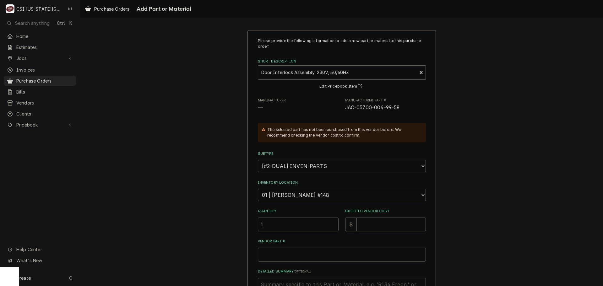
type input "1"
type textarea "x"
type input "1"
type textarea "x"
type input "14"
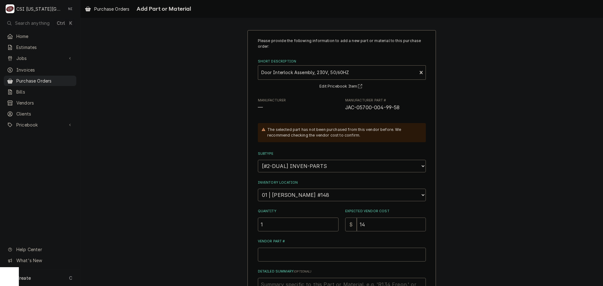
type textarea "x"
type input "147"
type textarea "x"
type input "147.9"
type textarea "x"
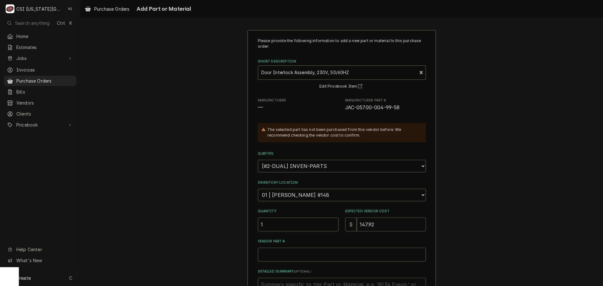
type input "147.92"
click at [286, 255] on input "Vendor Part #" at bounding box center [342, 255] width 168 height 14
paste input "JAC-05700-004-99-58"
type textarea "x"
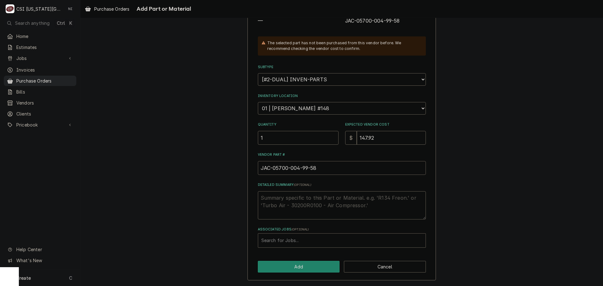
type input "JAC-05700-004-99-58"
click at [306, 243] on div "Associated Jobs" at bounding box center [341, 240] width 161 height 11
type input "32649"
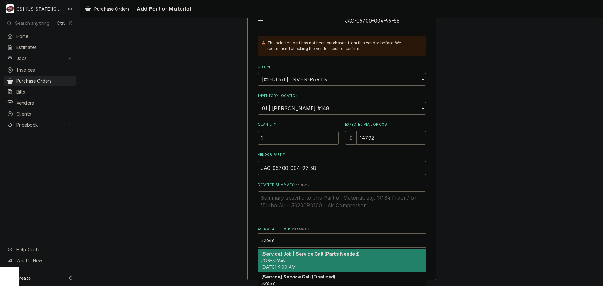
click at [276, 256] on strong "[Service] Job | Service Call (Parts Needed)" at bounding box center [310, 253] width 98 height 5
type textarea "x"
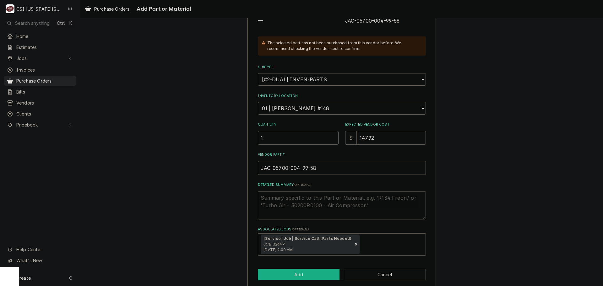
click at [277, 273] on button "Add" at bounding box center [299, 275] width 82 height 12
click at [318, 275] on button "Add" at bounding box center [299, 275] width 82 height 12
click at [322, 274] on button "Add" at bounding box center [299, 275] width 82 height 12
type textarea "x"
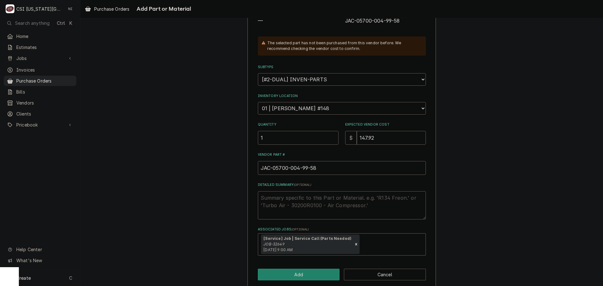
scroll to position [0, 0]
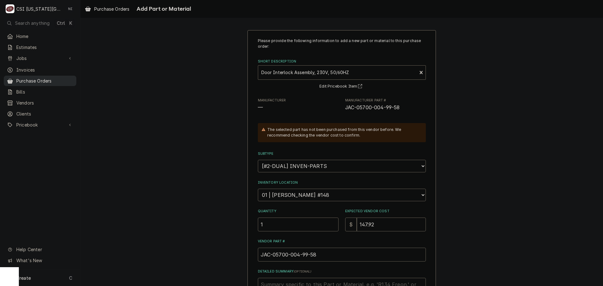
click at [71, 79] on span "Purchase Orders" at bounding box center [44, 81] width 57 height 7
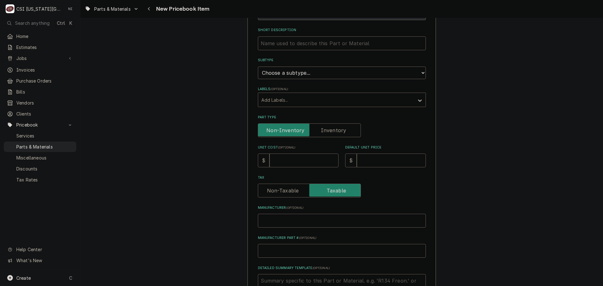
scroll to position [126, 0]
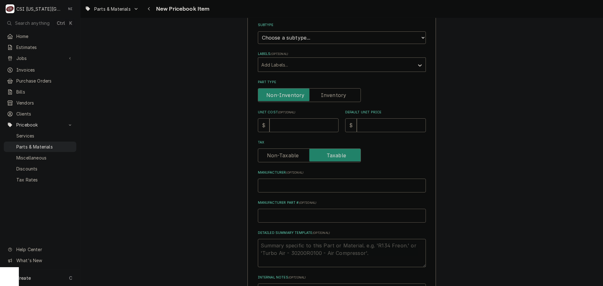
click at [292, 215] on input "Manufacturer Part # ( optional )" at bounding box center [342, 216] width 168 height 14
paste input "05700-004-99-58"
type input "05700-004-99-58"
type textarea "x"
drag, startPoint x: 257, startPoint y: 215, endPoint x: 262, endPoint y: 218, distance: 5.6
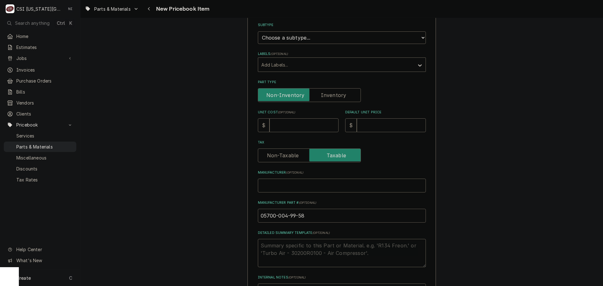
click at [258, 215] on input "05700-004-99-58" at bounding box center [342, 216] width 168 height 14
type input "J05700-004-99-58"
type textarea "x"
type input "JA05700-004-99-58"
type textarea "x"
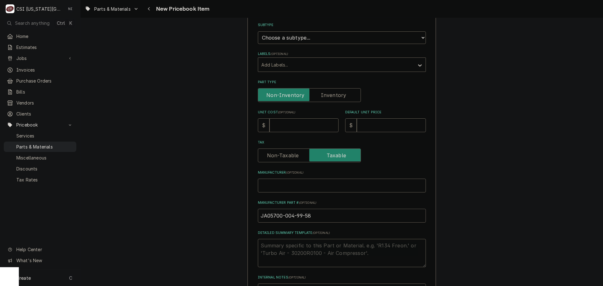
type input "JAC05700-004-99-58"
type textarea "x"
type input "JA05700-004-99-58"
type textarea "x"
type input "JA05700-004-99-58"
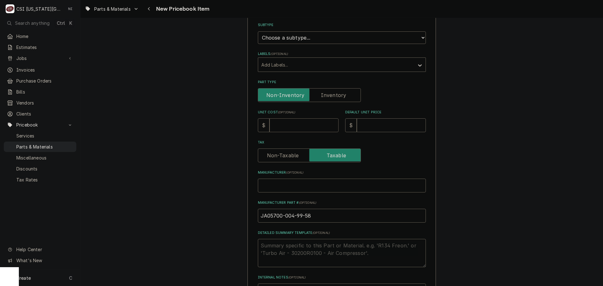
click at [280, 127] on input "Unit Cost ( optional )" at bounding box center [303, 125] width 69 height 14
type input "1"
type textarea "x"
type input "14"
type textarea "x"
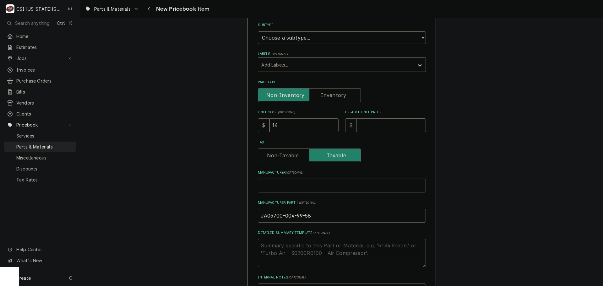
type input "147"
type textarea "x"
type input "147.9"
type textarea "x"
type input "147.92"
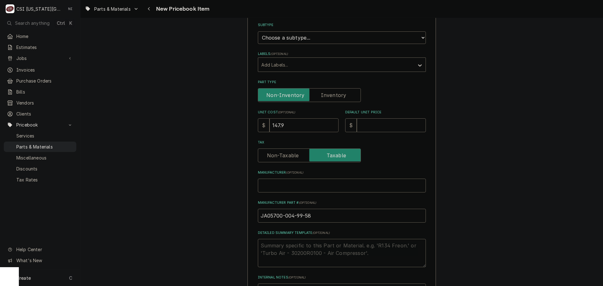
type textarea "x"
type input "147.92"
click at [379, 124] on input "Default Unit Price" at bounding box center [391, 125] width 69 height 14
type input "2"
type textarea "x"
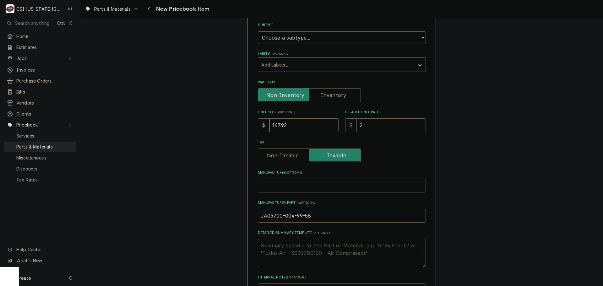
type input "28"
type textarea "x"
type input "281"
type textarea "x"
type input "281.78"
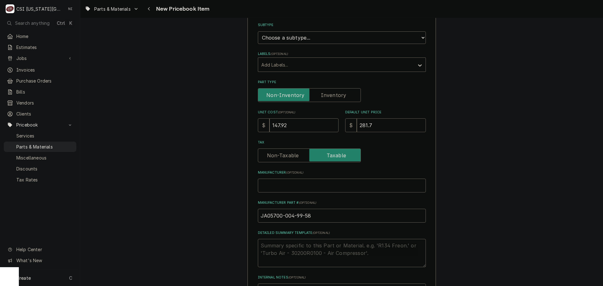
type textarea "x"
type input "281.784"
type textarea "x"
type input "281.78"
type textarea "x"
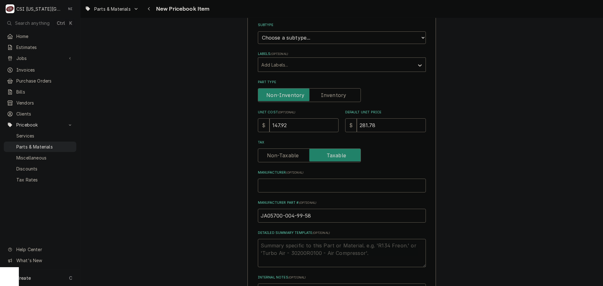
type input "281.784"
type textarea "x"
type input "281.784"
click at [338, 93] on label "Part Type" at bounding box center [309, 95] width 103 height 14
click at [338, 93] on input "Part Type" at bounding box center [309, 95] width 97 height 14
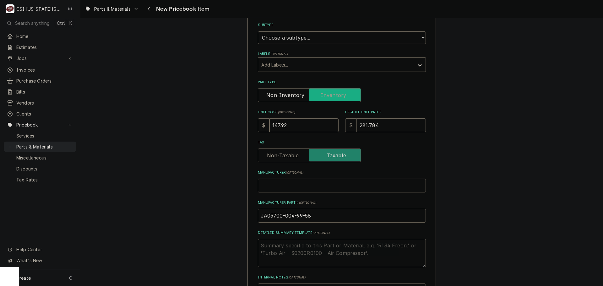
checkbox input "true"
type textarea "x"
click at [321, 37] on select "Choose a subtype... [#2-DUAL] AFTERHRS-WH-CHG-2 [#2-DUAL] [PERSON_NAME]-EQUIP […" at bounding box center [342, 37] width 168 height 13
select select "45"
click at [258, 31] on select "Choose a subtype... [#2-DUAL] AFTERHRS-WH-CHG-2 [#2-DUAL] [PERSON_NAME]-EQUIP […" at bounding box center [342, 37] width 168 height 13
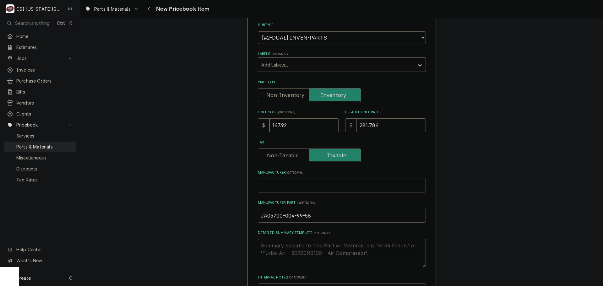
type textarea "x"
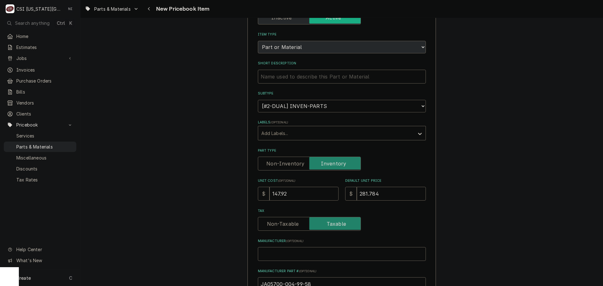
scroll to position [0, 0]
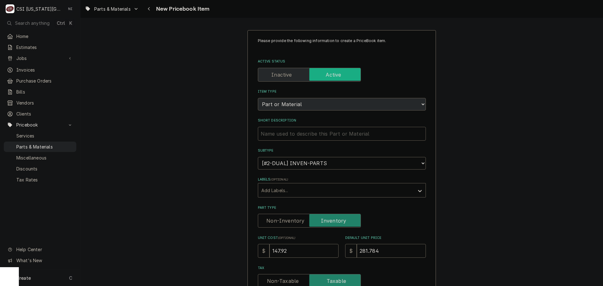
click at [331, 137] on input "Short Description" at bounding box center [342, 134] width 168 height 14
paste input "Door Interlock Assembly, 230V, 50/60HZ"
type input "Door Interlock Assembly, 230V, 50/60HZ"
type textarea "x"
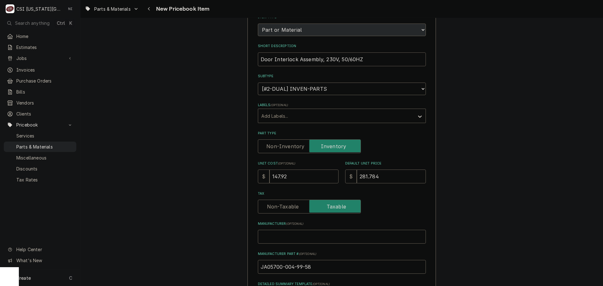
scroll to position [126, 0]
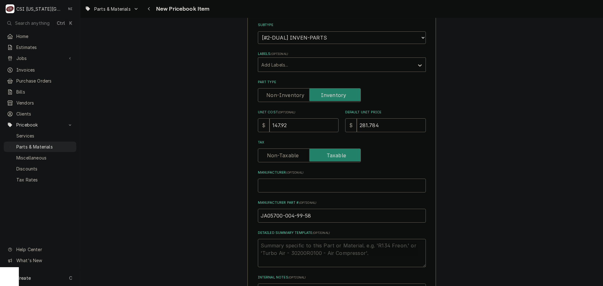
type input "Door Interlock Assembly, 230V, 50/60HZ"
drag, startPoint x: 290, startPoint y: 219, endPoint x: 228, endPoint y: 221, distance: 62.5
click at [266, 217] on input "JA05700-004-99-58" at bounding box center [342, 216] width 168 height 14
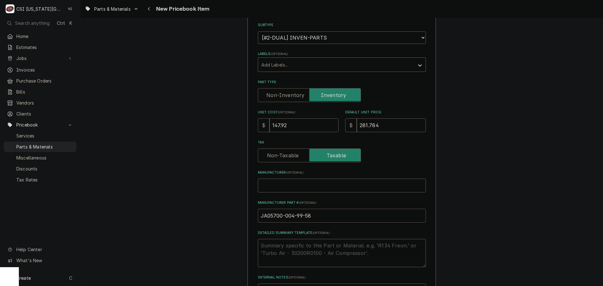
type input "JAC05700-004-99-58"
type textarea "x"
type input "JAC-05700-004-99-58"
type textarea "x"
type input "JAC-05700-004-99-58"
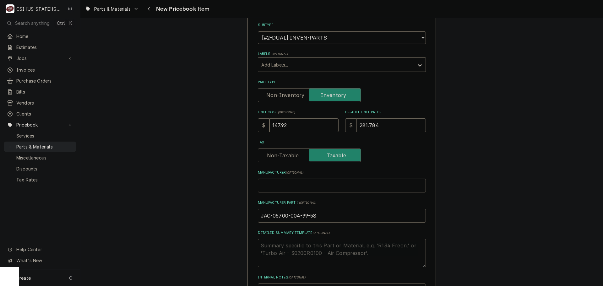
drag, startPoint x: 353, startPoint y: 218, endPoint x: 218, endPoint y: 214, distance: 134.4
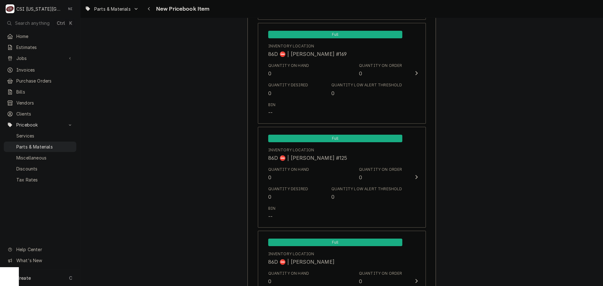
scroll to position [5945, 0]
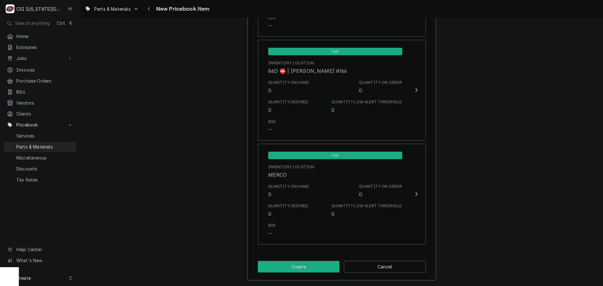
click at [280, 267] on button "Create" at bounding box center [299, 267] width 82 height 12
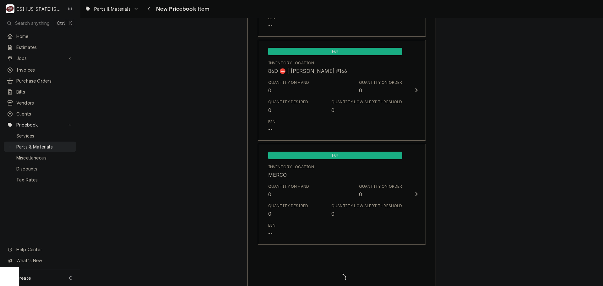
type textarea "x"
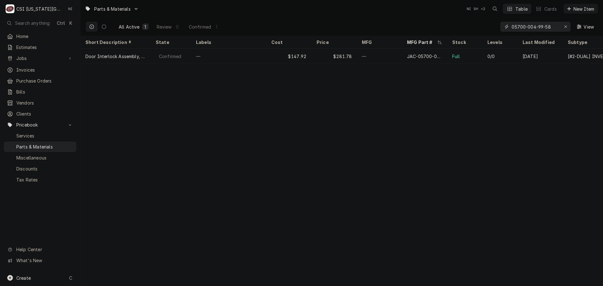
click at [567, 25] on div "Erase input" at bounding box center [565, 27] width 6 height 6
click at [561, 25] on input "Dynamic Content Wrapper" at bounding box center [540, 27] width 59 height 10
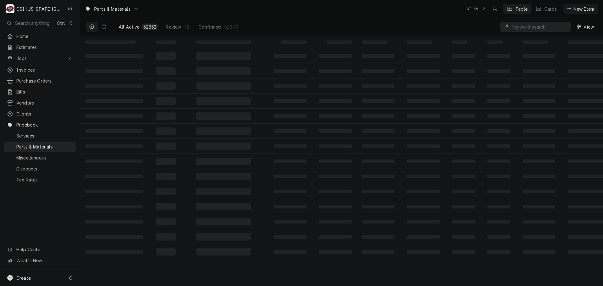
paste input "PE1029118-6"
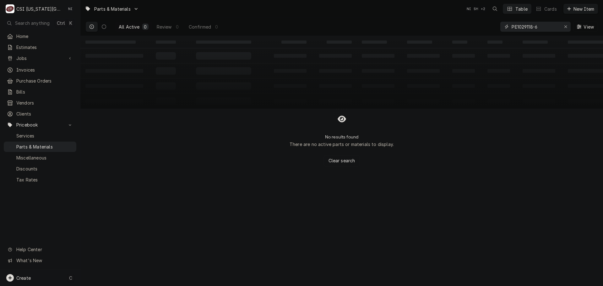
type input "PE1029118-6"
click at [60, 276] on div "Create C" at bounding box center [40, 278] width 80 height 16
click at [100, 275] on div "Pricebook Item" at bounding box center [113, 279] width 54 height 8
click at [161, 240] on div "Part or Material" at bounding box center [165, 242] width 43 height 8
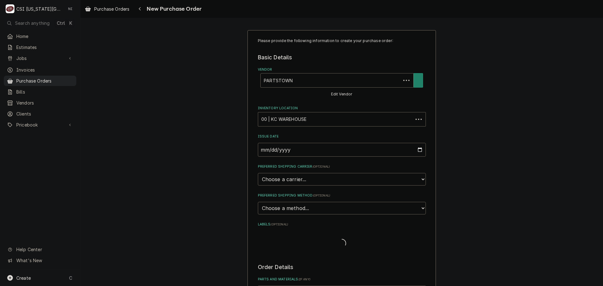
type textarea "x"
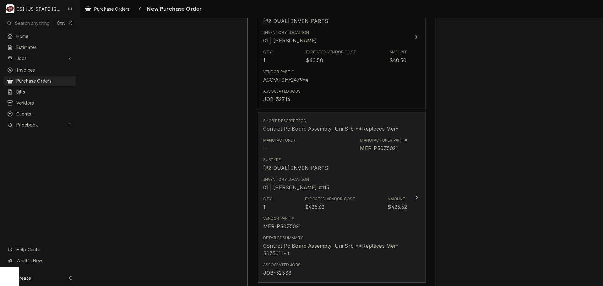
scroll to position [440, 0]
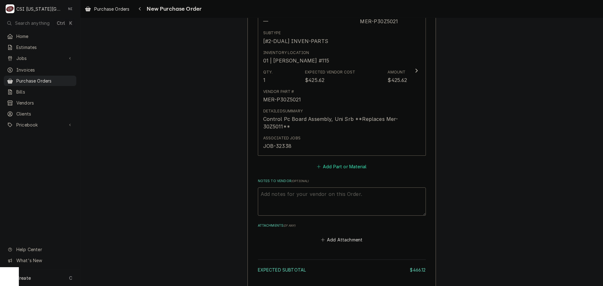
click at [338, 170] on button "Add Part or Material" at bounding box center [341, 166] width 52 height 9
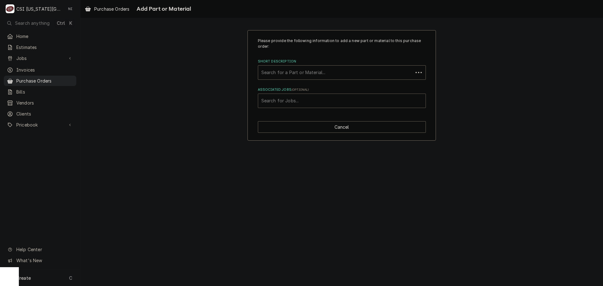
click at [311, 98] on div "Associated Jobs" at bounding box center [341, 100] width 161 height 11
type input "32649"
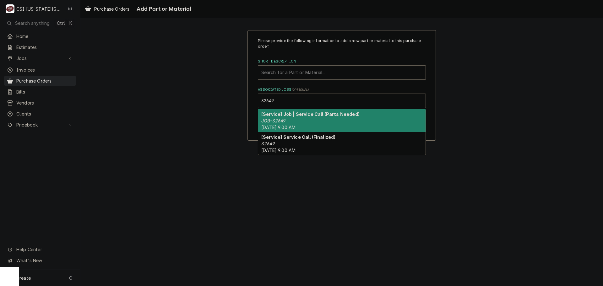
click at [329, 125] on div "[Service] Job | Service Call (Parts Needed) JOB-32649 [DATE] 9:00 AM" at bounding box center [341, 120] width 167 height 23
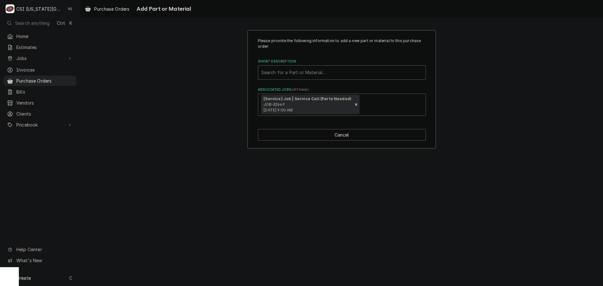
click at [318, 71] on div "Short Description" at bounding box center [341, 72] width 161 height 11
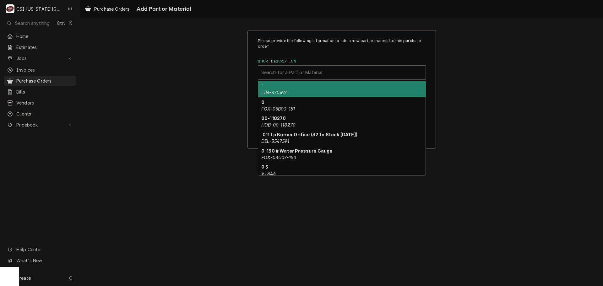
paste input "JAC-05700-004-99-58"
type input "JAC-05700-004-99-58"
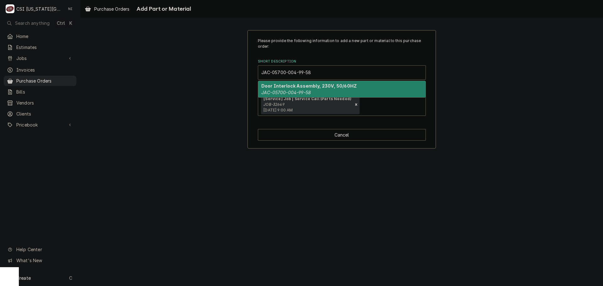
click at [341, 96] on div "Door Interlock Assembly, 230V, 50/60HZ JAC-05700-004-99-58" at bounding box center [341, 89] width 167 height 16
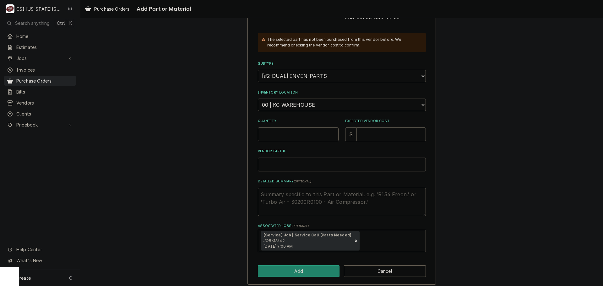
scroll to position [94, 0]
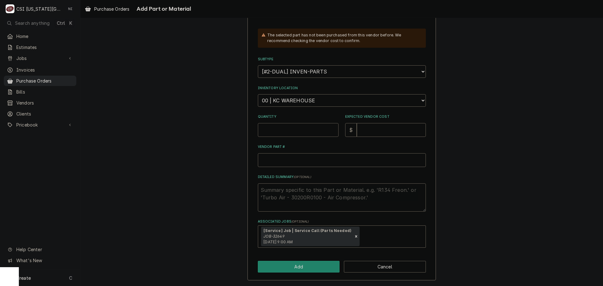
click at [298, 128] on input "Quantity" at bounding box center [298, 130] width 81 height 14
type textarea "x"
type input "1"
click at [298, 128] on input "Quantity" at bounding box center [298, 130] width 81 height 14
type textarea "x"
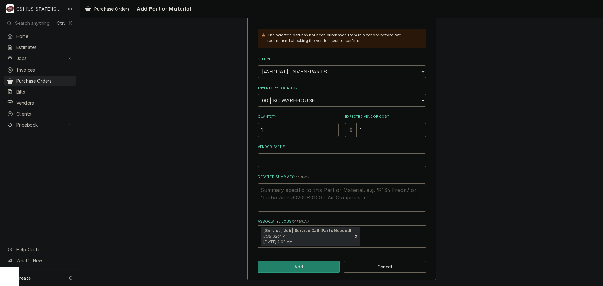
type input "1"
type textarea "x"
type input "14"
type textarea "x"
type input "147"
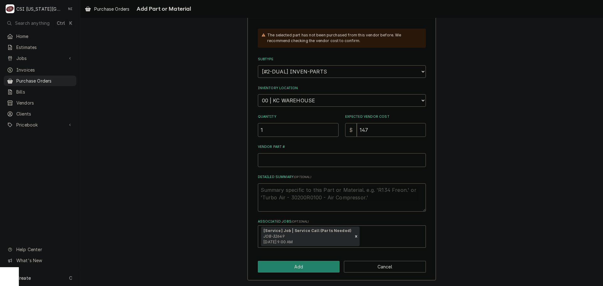
type textarea "x"
type input "147.2"
type textarea "x"
type input "147"
type textarea "x"
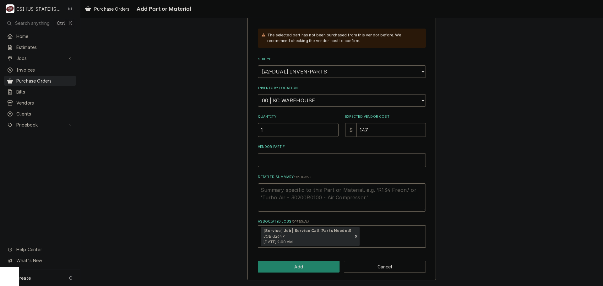
type input "147.9"
type textarea "x"
type input "147.92"
click at [281, 159] on input "Vendor Part #" at bounding box center [342, 160] width 168 height 14
paste input "JAC-05700-004-99-58"
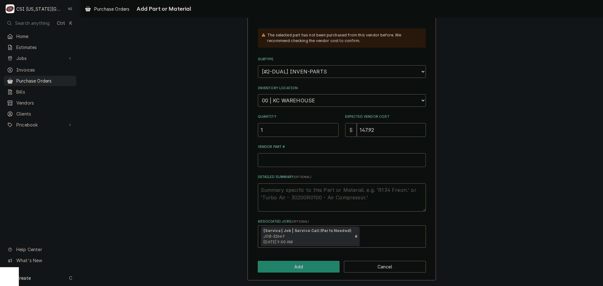
type textarea "x"
type input "JAC-05700-004-99-58"
click at [311, 101] on select "Choose a location... 00 | KC WAREHOUSE 00 | MAIN WAREHOUSE 01 | [PERSON_NAME] #…" at bounding box center [342, 100] width 168 height 13
select select "2781"
click at [258, 94] on select "Choose a location... 00 | KC WAREHOUSE 00 | MAIN WAREHOUSE 01 | [PERSON_NAME] #…" at bounding box center [342, 100] width 168 height 13
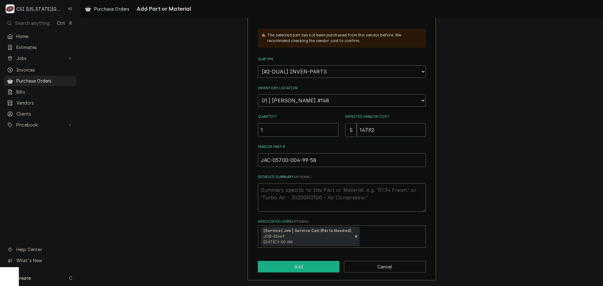
click at [319, 264] on button "Add" at bounding box center [299, 267] width 82 height 12
click at [398, 265] on button "Cancel" at bounding box center [385, 267] width 82 height 12
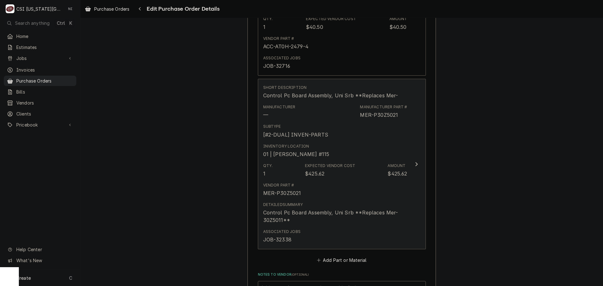
scroll to position [346, 0]
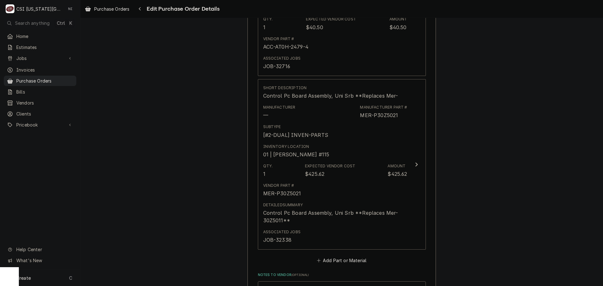
type textarea "x"
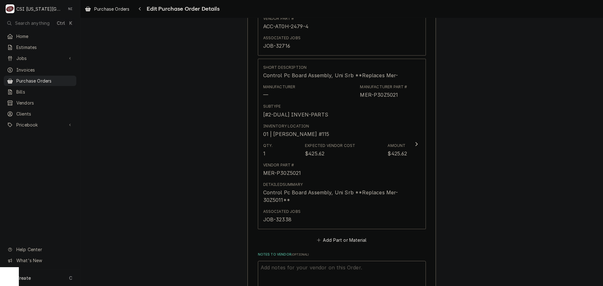
scroll to position [377, 0]
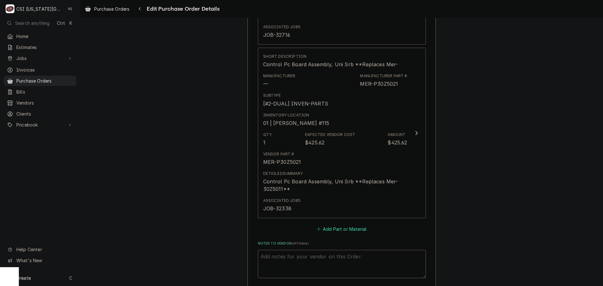
click at [342, 227] on button "Add Part or Material" at bounding box center [341, 229] width 52 height 9
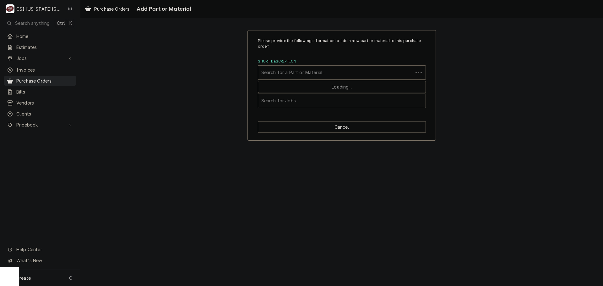
click at [311, 70] on div "Short Description" at bounding box center [335, 72] width 148 height 11
paste input "PER-1029118-6"
type input "PER-1029118-6"
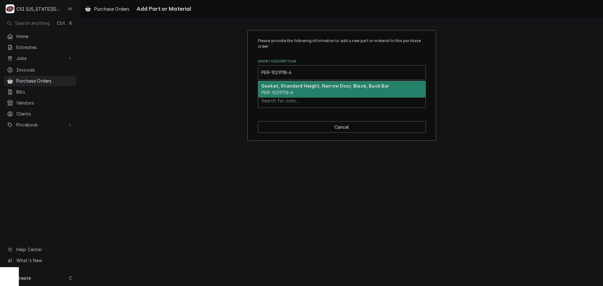
click at [293, 91] on div "Gasket, Standard Height, Narrow Door, Black, Back Bar PER-1029118-6" at bounding box center [341, 89] width 167 height 16
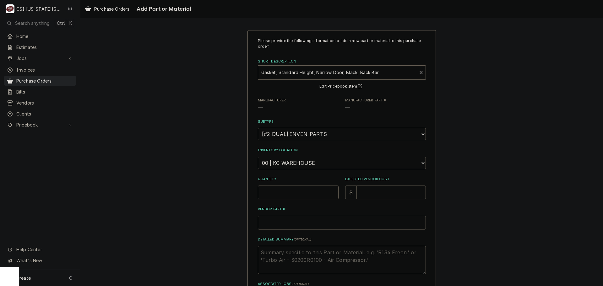
type textarea "x"
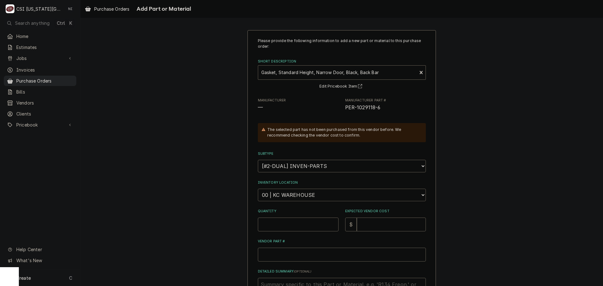
click at [321, 197] on select "Choose a location... 00 | KC WAREHOUSE 00 | MAIN WAREHOUSE 01 | BRIAN BREAZIER …" at bounding box center [342, 195] width 168 height 13
select select "2818"
click at [258, 189] on select "Choose a location... 00 | KC WAREHOUSE 00 | MAIN WAREHOUSE 01 | BRIAN BREAZIER …" at bounding box center [342, 195] width 168 height 13
click at [286, 228] on input "Quantity" at bounding box center [298, 225] width 81 height 14
type textarea "x"
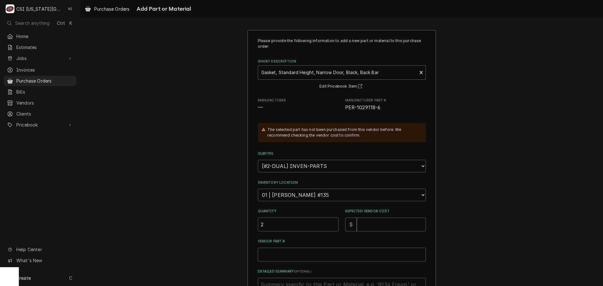
type input "2"
type textarea "x"
type input "3"
type textarea "x"
type input "39"
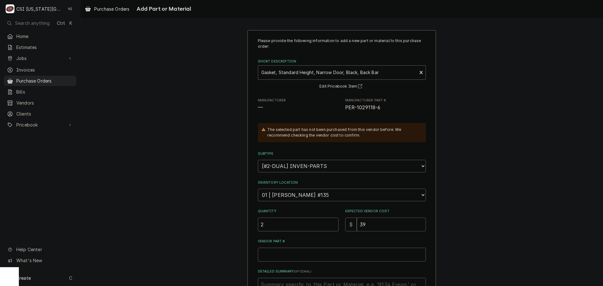
type textarea "x"
type input "39.7"
type textarea "x"
type input "39.78"
click at [316, 256] on input "Vendor Part #" at bounding box center [342, 255] width 168 height 14
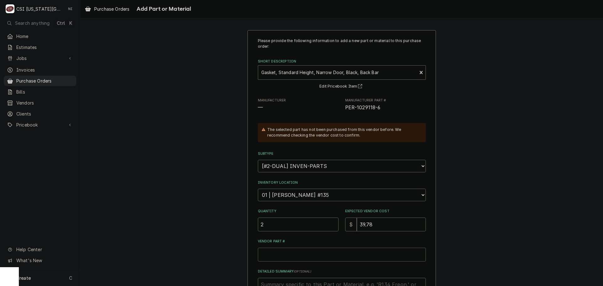
paste input "PER-1029118-6"
type textarea "x"
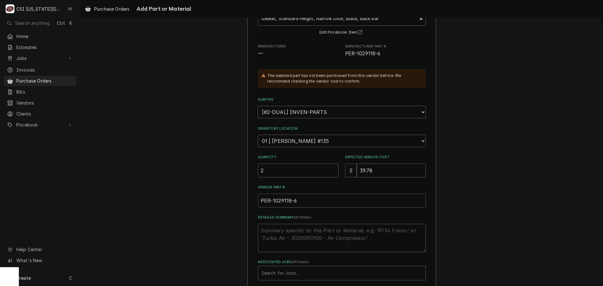
scroll to position [87, 0]
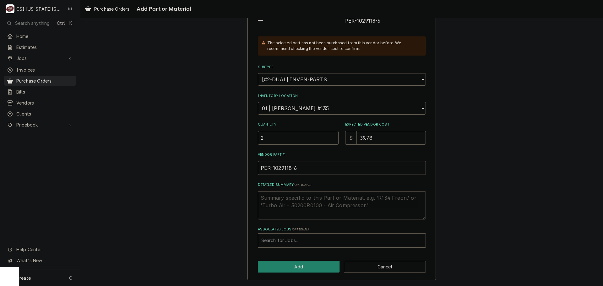
type input "PER-1029118-6"
click at [301, 238] on div "Associated Jobs" at bounding box center [341, 240] width 161 height 11
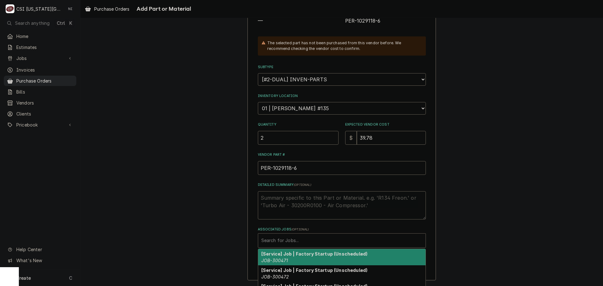
click at [328, 247] on div "Search for Jobs..." at bounding box center [342, 240] width 168 height 14
click at [330, 241] on div "Associated Jobs" at bounding box center [341, 240] width 161 height 11
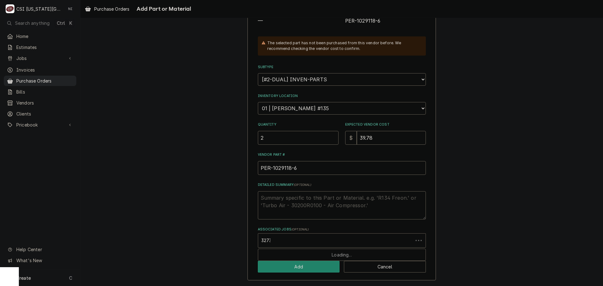
type input "32735"
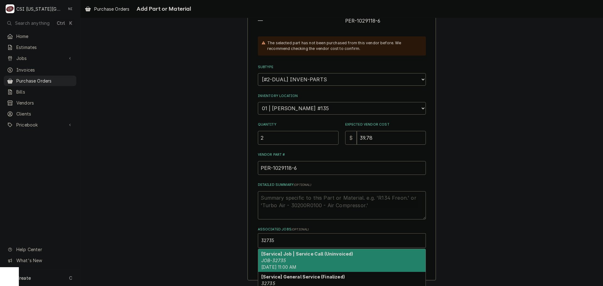
click at [286, 258] on div "[Service] Job | Service Call (Uninvoiced) JOB-32735 Fri, Sep 12th, 2025 - 11:00…" at bounding box center [341, 260] width 167 height 23
type textarea "x"
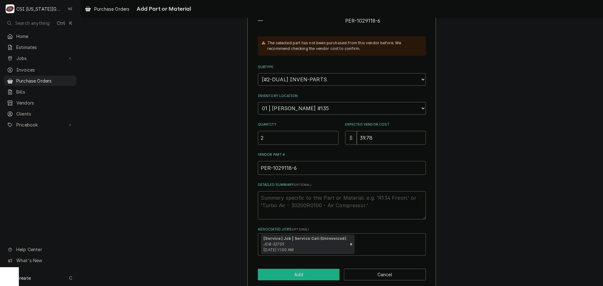
click at [295, 274] on button "Add" at bounding box center [299, 275] width 82 height 12
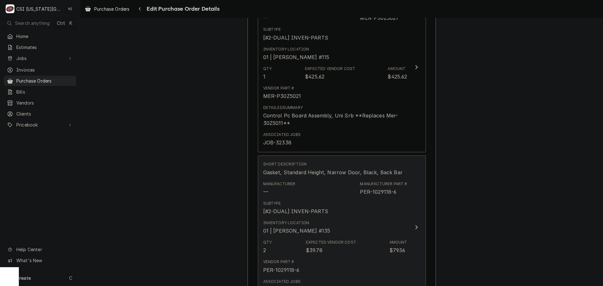
scroll to position [546, 0]
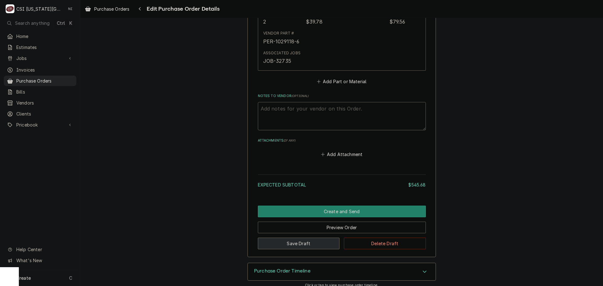
click at [309, 246] on button "Save Draft" at bounding box center [299, 244] width 82 height 12
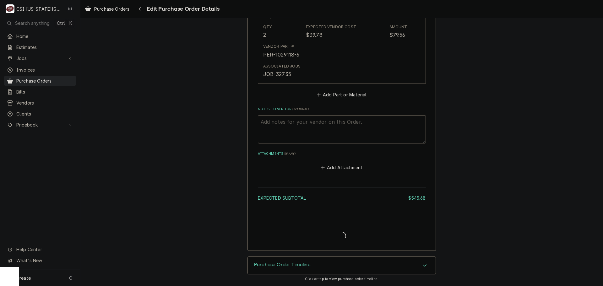
scroll to position [658, 0]
type textarea "x"
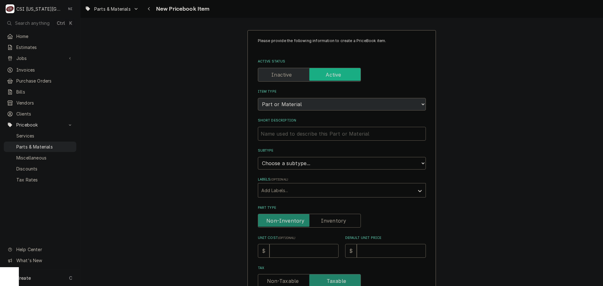
click at [288, 133] on input "Short Description" at bounding box center [342, 134] width 168 height 14
paste input "Gasket, Standard Height, Narrow Door, Black, Back Bar"
type input "Gasket, Standard Height, Narrow Door, Black, Back Bar"
type textarea "x"
type input "Gasket, Standard Height, Narrow Door, Black, Back Bar"
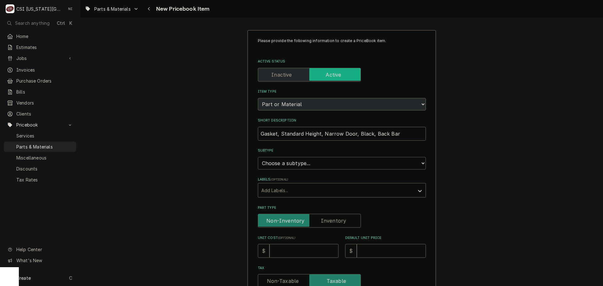
drag, startPoint x: 327, startPoint y: 164, endPoint x: 321, endPoint y: 168, distance: 7.4
click at [327, 164] on select "Choose a subtype... [#2-DUAL] AFTERHRS-WH-CHG-2 [#2-DUAL] [PERSON_NAME]-EQUIP […" at bounding box center [342, 163] width 168 height 13
select select "45"
click at [258, 157] on select "Choose a subtype... [#2-DUAL] AFTERHRS-WH-CHG-2 [#2-DUAL] [PERSON_NAME]-EQUIP […" at bounding box center [342, 163] width 168 height 13
type textarea "x"
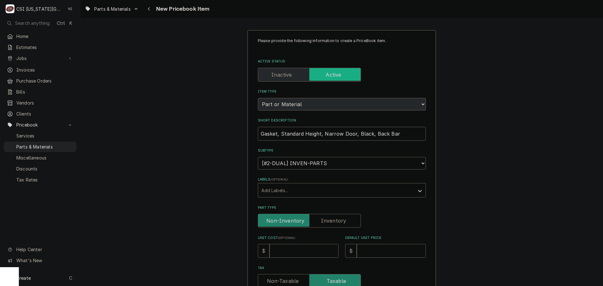
click at [328, 218] on label "Part Type" at bounding box center [309, 221] width 103 height 14
click at [328, 218] on input "Part Type" at bounding box center [309, 221] width 97 height 14
checkbox input "true"
type textarea "x"
click at [295, 246] on input "Unit Cost ( optional )" at bounding box center [303, 251] width 69 height 14
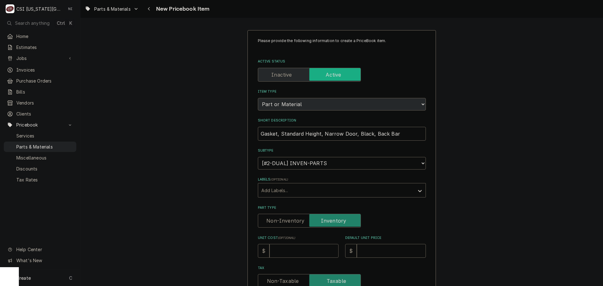
type input "3"
type textarea "x"
type input "39"
type textarea "x"
type input "39.7"
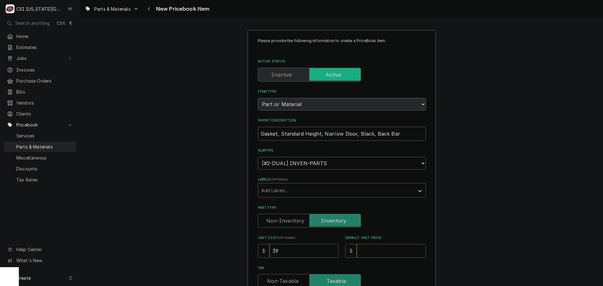
type textarea "x"
type input "39.78"
type textarea "x"
type input "39.78"
type input "2"
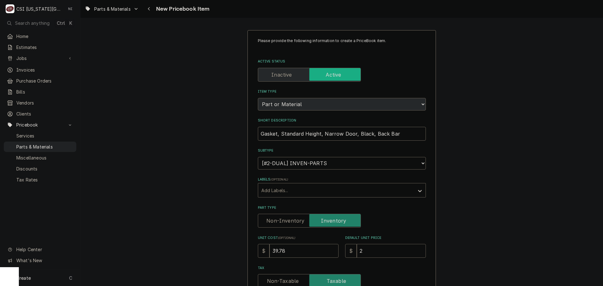
type textarea "x"
type input "22"
type textarea "x"
type input "221"
type textarea "x"
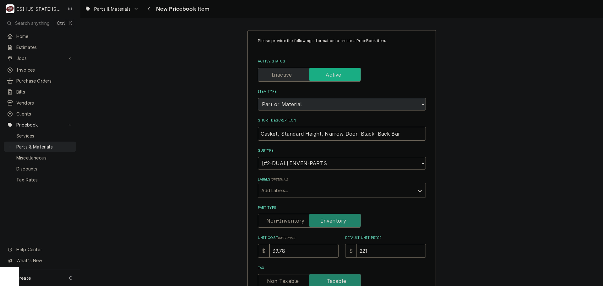
type input "22"
type textarea "x"
type input "2"
type textarea "x"
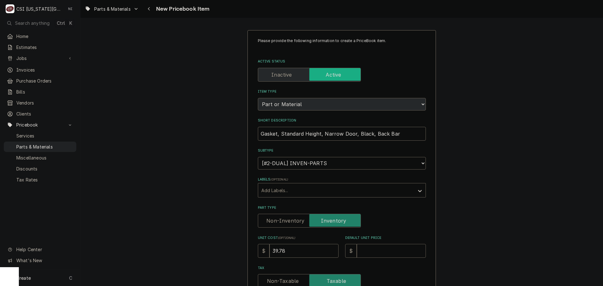
type input "5"
type textarea "x"
type input "51"
type textarea "x"
type input "51"
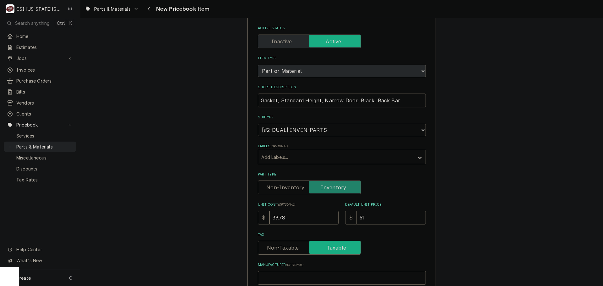
scroll to position [127, 0]
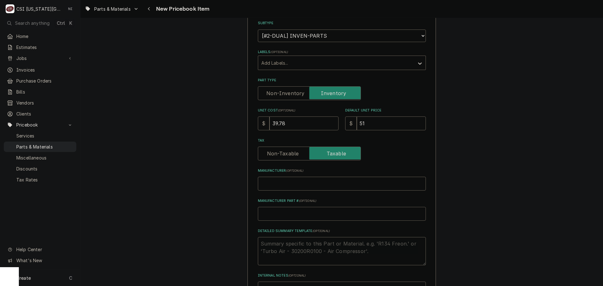
click at [286, 215] on input "Manufacturer Part # ( optional )" at bounding box center [342, 214] width 168 height 14
type input "p"
type textarea "x"
type input "pe"
type textarea "x"
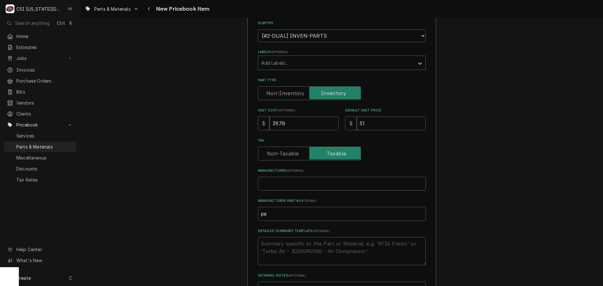
type input "per"
type textarea "x"
type input "pe"
type textarea "x"
type input "p"
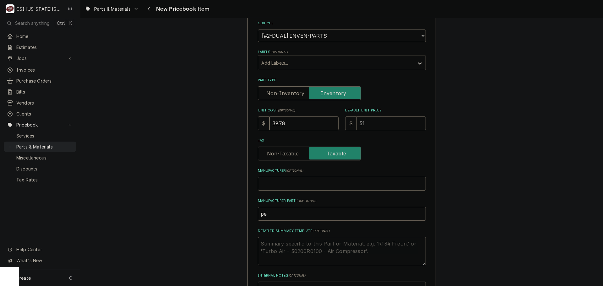
type textarea "x"
type input "P"
type textarea "x"
type input "PE"
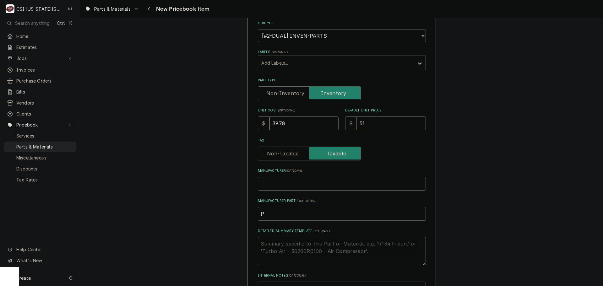
type textarea "x"
type input "PER"
type textarea "x"
type input "PER-"
type textarea "x"
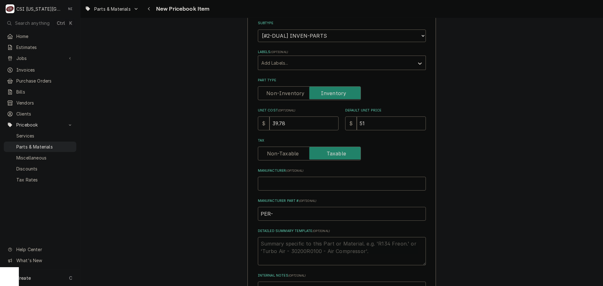
paste input "1029118-6"
type input "PER-1029118-6"
type textarea "x"
drag, startPoint x: 296, startPoint y: 219, endPoint x: 251, endPoint y: 222, distance: 45.3
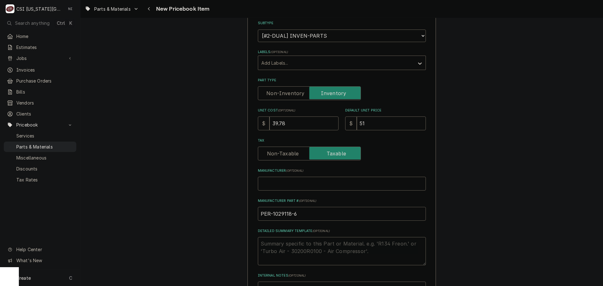
type input "PER-1029118-6"
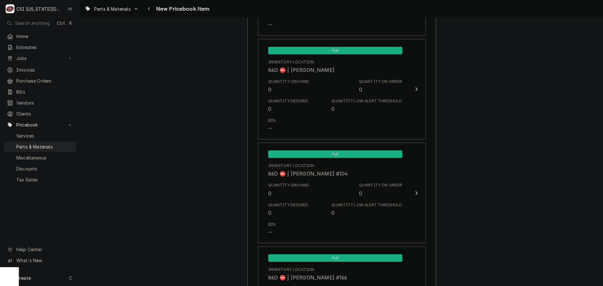
scroll to position [5945, 0]
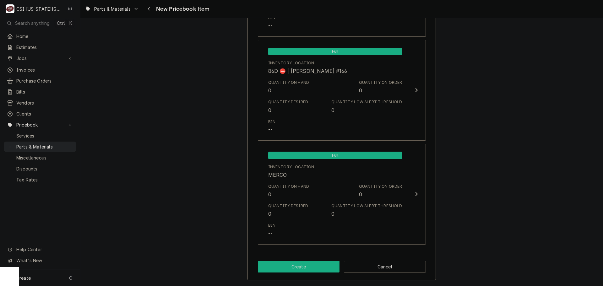
click at [271, 268] on button "Create" at bounding box center [299, 267] width 82 height 12
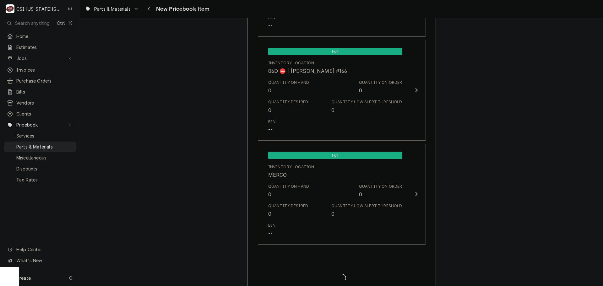
type textarea "x"
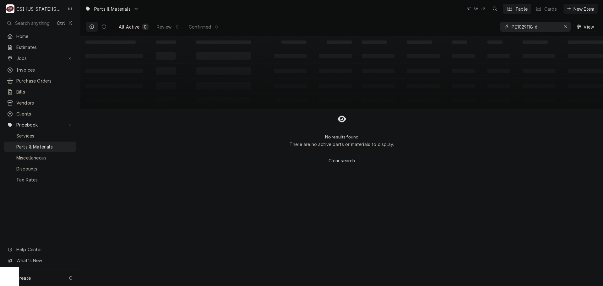
drag, startPoint x: 516, startPoint y: 26, endPoint x: 501, endPoint y: 27, distance: 15.4
click at [501, 27] on div "PE1029118-6" at bounding box center [535, 27] width 70 height 10
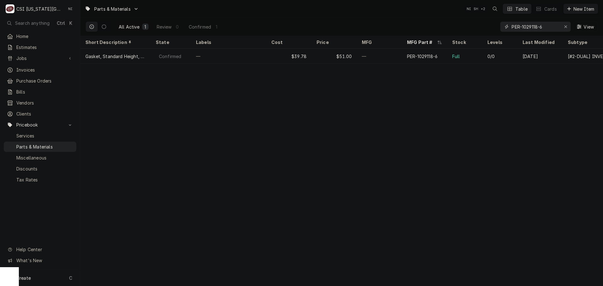
type input "PER-1029118-6"
drag, startPoint x: 511, startPoint y: 37, endPoint x: 438, endPoint y: 43, distance: 74.0
click at [440, 43] on div "Parts & Materials NI SH + 2 Table Cards New Item All Active 1 Review 0 Confirme…" at bounding box center [341, 143] width 522 height 286
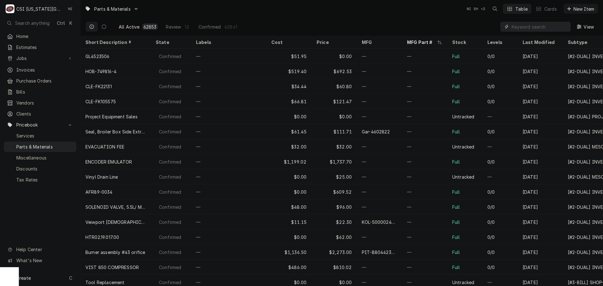
click at [525, 27] on input "Dynamic Content Wrapper" at bounding box center [539, 27] width 56 height 10
paste input "JAC-05700-004-99-58"
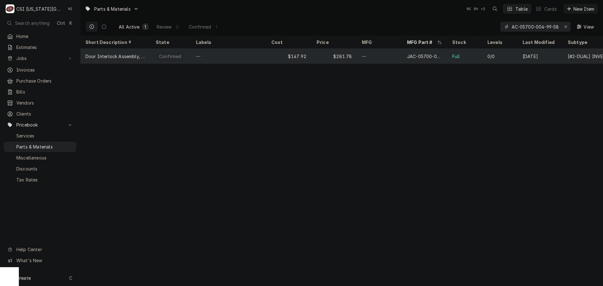
type input "JAC-05700-004-99-58"
click at [388, 56] on div "—" at bounding box center [379, 56] width 45 height 15
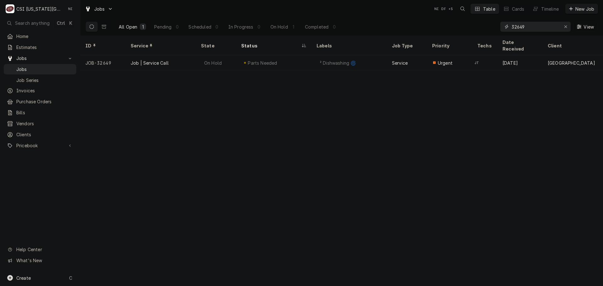
click at [563, 25] on div "Erase input" at bounding box center [565, 27] width 6 height 6
type input "32735"
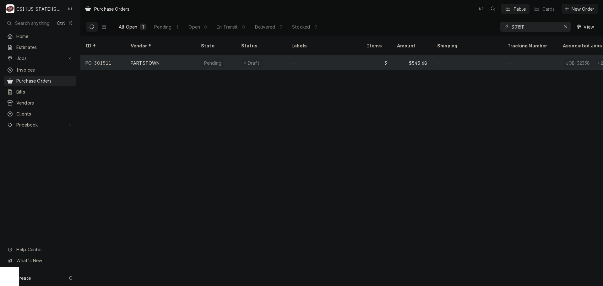
drag, startPoint x: 355, startPoint y: 58, endPoint x: 366, endPoint y: 57, distance: 10.7
click at [355, 58] on div "—" at bounding box center [323, 62] width 75 height 15
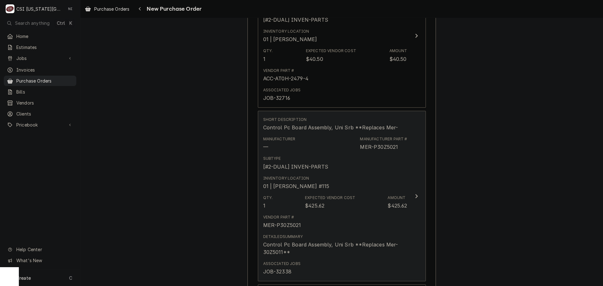
scroll to position [565, 0]
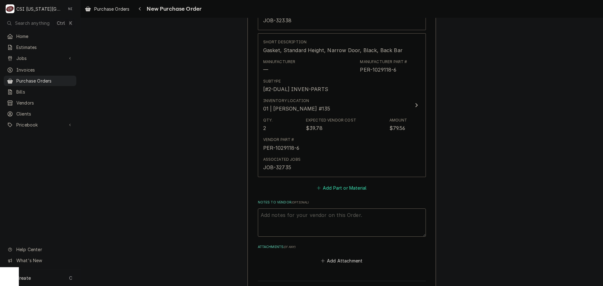
click at [343, 187] on button "Add Part or Material" at bounding box center [341, 187] width 52 height 9
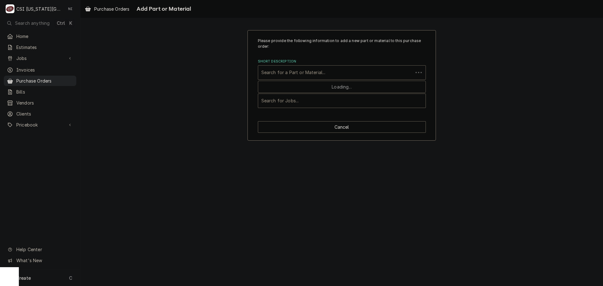
click at [326, 71] on div "Short Description" at bounding box center [335, 72] width 148 height 11
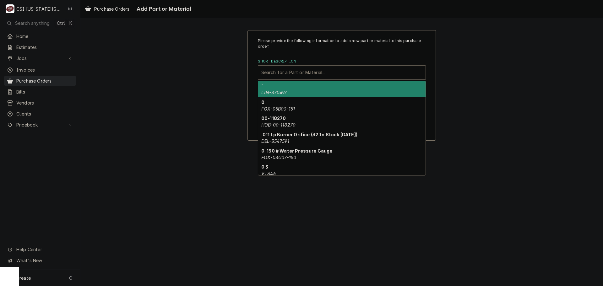
paste input "05700-004-99-58"
type input "05700-004-99-58"
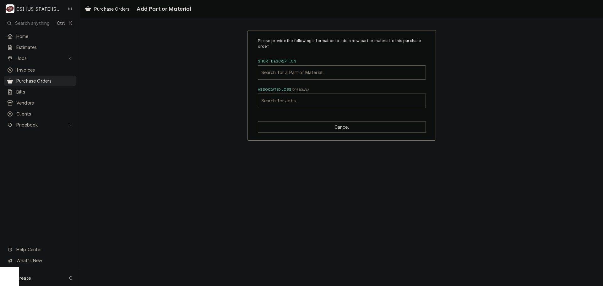
click at [326, 79] on div "Search for a Part or Material..." at bounding box center [341, 73] width 167 height 14
click at [300, 76] on div "Short Description" at bounding box center [341, 72] width 161 height 11
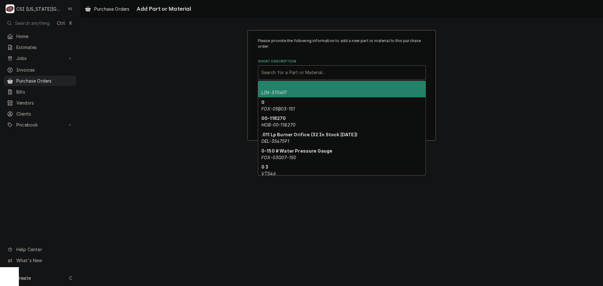
paste input "05700-004-99-58"
type input "05700-004-99-58"
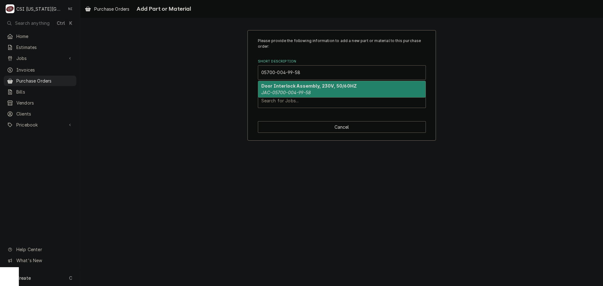
click at [304, 93] on em "JAC-05700-004-99-58" at bounding box center [286, 92] width 50 height 5
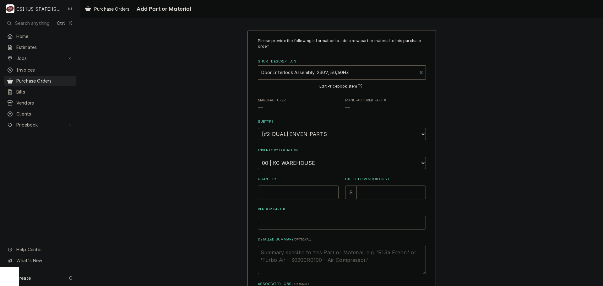
type textarea "x"
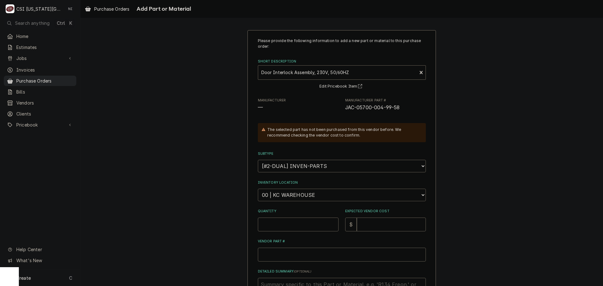
click at [291, 196] on select "Choose a location... 00 | KC WAREHOUSE 00 | MAIN WAREHOUSE 01 | [PERSON_NAME] #…" at bounding box center [342, 195] width 168 height 13
select select "2781"
click at [258, 189] on select "Choose a location... 00 | KC WAREHOUSE 00 | MAIN WAREHOUSE 01 | [PERSON_NAME] #…" at bounding box center [342, 195] width 168 height 13
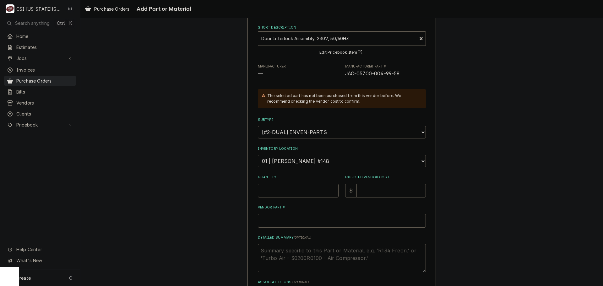
scroll to position [87, 0]
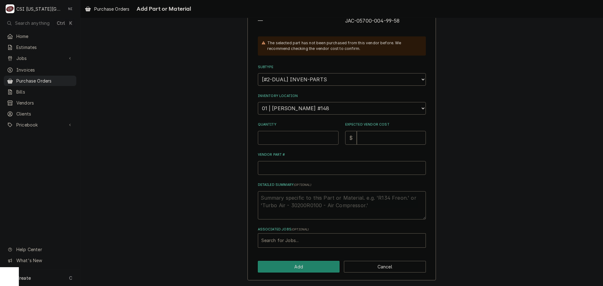
click at [287, 139] on input "Quantity" at bounding box center [298, 138] width 81 height 14
type textarea "x"
type input "1"
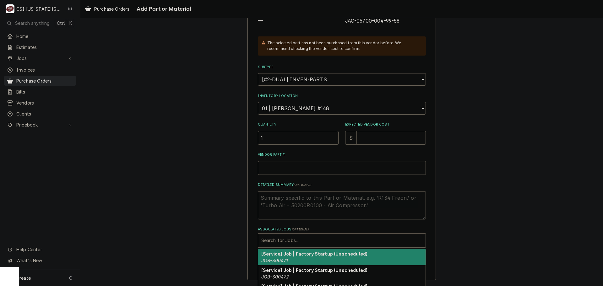
click at [301, 235] on div "Associated Jobs" at bounding box center [341, 240] width 161 height 11
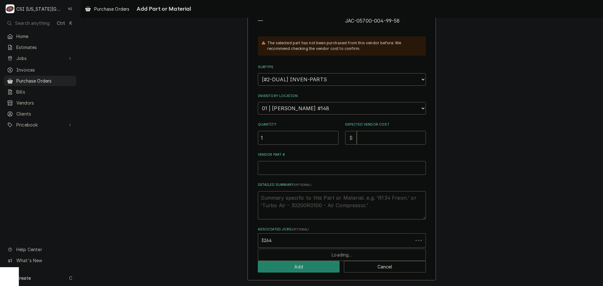
type input "32649"
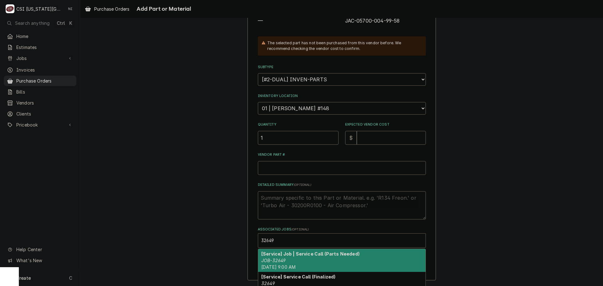
click at [285, 252] on strong "[Service] Job | Service Call (Parts Needed)" at bounding box center [310, 253] width 98 height 5
type textarea "x"
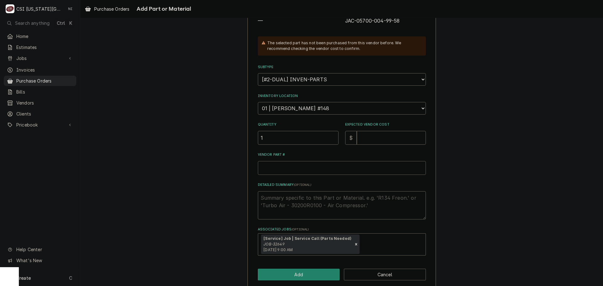
paste input "05700-004-99-58"
click at [284, 167] on input "Vendor Part #" at bounding box center [342, 168] width 168 height 14
type textarea "x"
type input "05700-004-99-58"
click at [369, 135] on input "Expected Vendor Cost" at bounding box center [391, 138] width 69 height 14
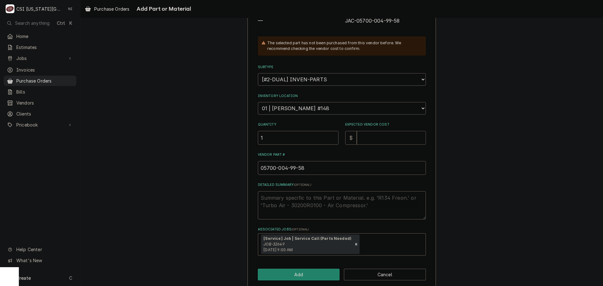
type textarea "x"
type input "1"
type textarea "x"
type input "14"
type textarea "x"
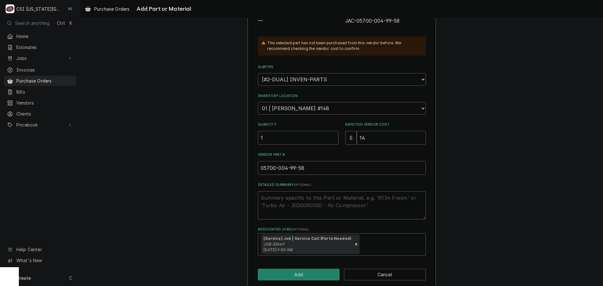
type input "147"
type textarea "x"
type input "147.9"
type textarea "x"
type input "147.92"
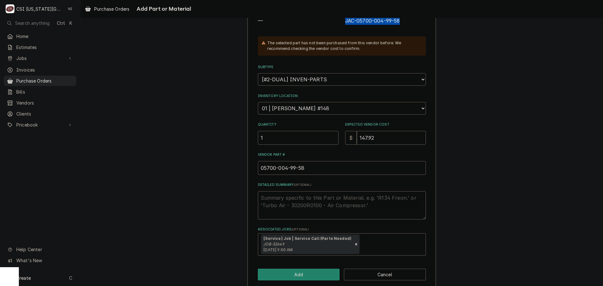
scroll to position [75, 0]
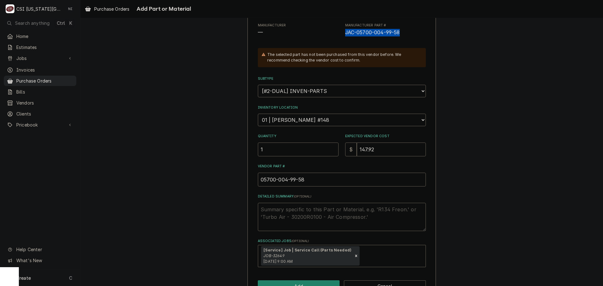
drag, startPoint x: 406, startPoint y: 20, endPoint x: 341, endPoint y: 38, distance: 67.6
click at [341, 38] on div "Please provide the following information to add a new part or material to this …" at bounding box center [342, 115] width 168 height 304
copy span "JAC-05700-004-99-58"
drag, startPoint x: 313, startPoint y: 179, endPoint x: 237, endPoint y: 183, distance: 76.1
click at [238, 183] on div "Please provide the following information to add a new part or material to this …" at bounding box center [341, 127] width 522 height 356
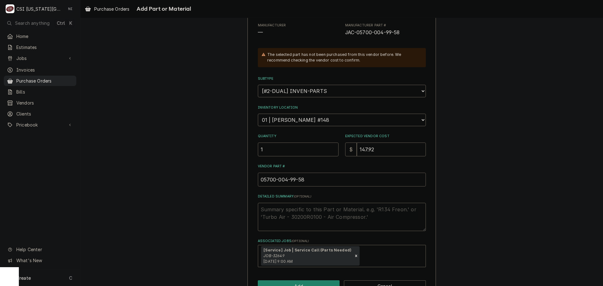
paste input "JAC-"
type textarea "x"
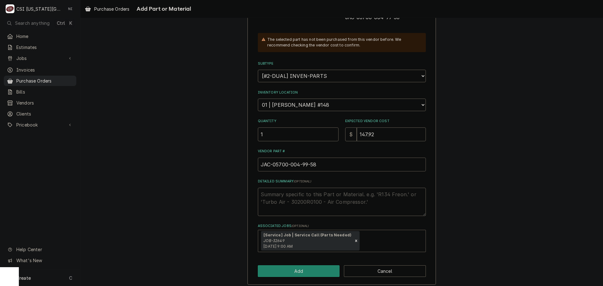
scroll to position [94, 0]
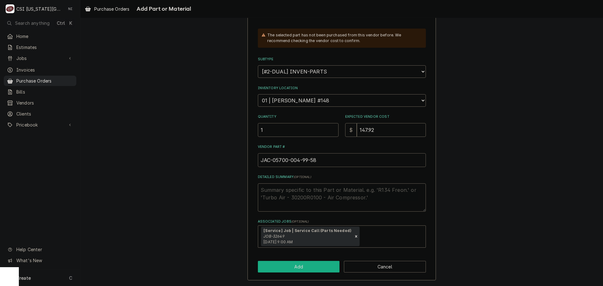
type input "JAC-05700-004-99-58"
click at [301, 265] on button "Add" at bounding box center [299, 267] width 82 height 12
click at [295, 267] on button "Add" at bounding box center [299, 267] width 82 height 12
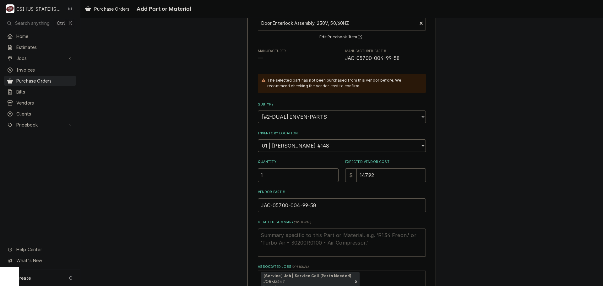
scroll to position [94, 0]
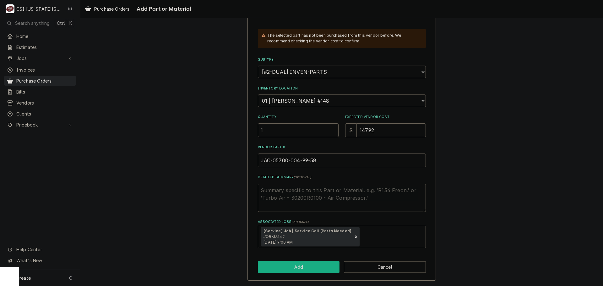
click at [293, 270] on button "Add" at bounding box center [299, 267] width 82 height 12
click at [380, 270] on button "Cancel" at bounding box center [385, 267] width 82 height 12
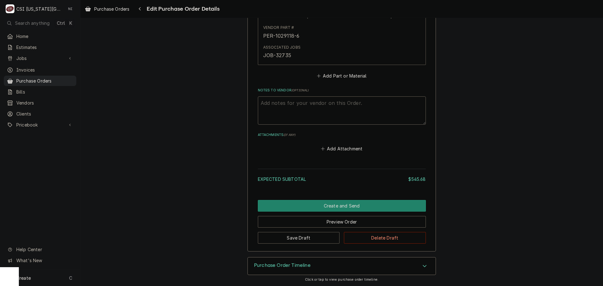
scroll to position [678, 0]
click at [327, 225] on button "Preview Order" at bounding box center [342, 221] width 168 height 12
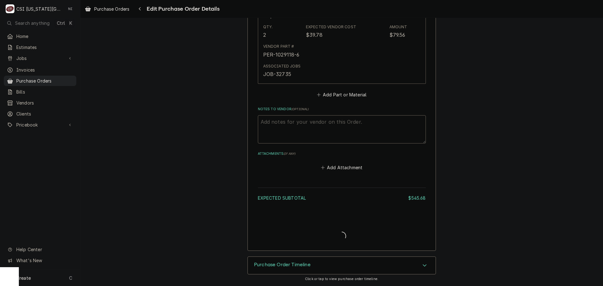
scroll to position [658, 0]
type textarea "x"
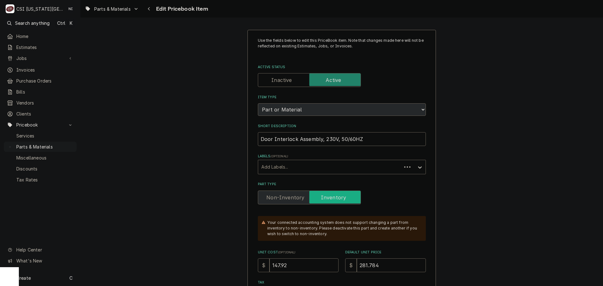
type textarea "x"
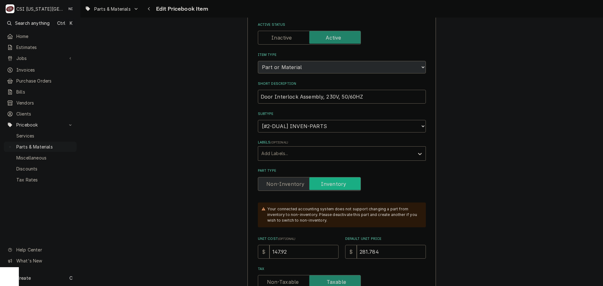
scroll to position [31, 0]
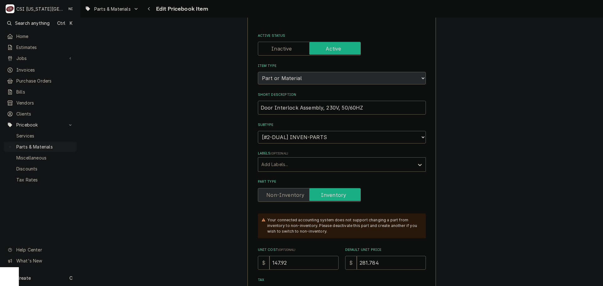
click at [299, 53] on input "Active Status" at bounding box center [309, 49] width 97 height 14
checkbox input "false"
type textarea "x"
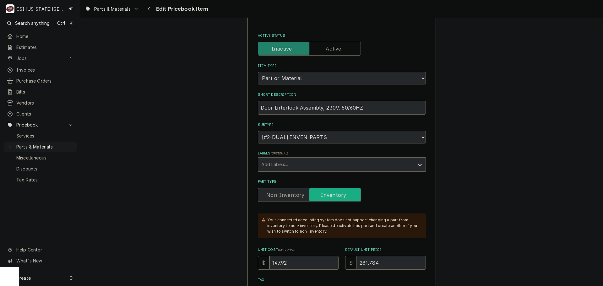
click at [324, 51] on label "Active Status" at bounding box center [309, 49] width 103 height 14
click at [324, 51] on input "Active Status" at bounding box center [309, 49] width 97 height 14
checkbox input "true"
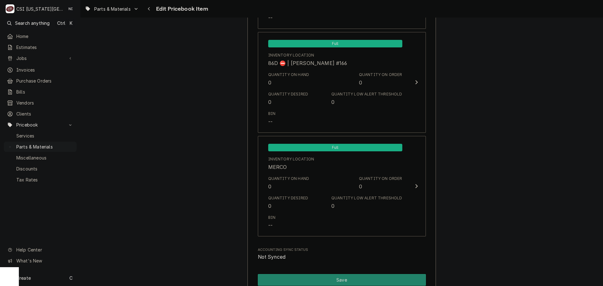
scroll to position [6085, 0]
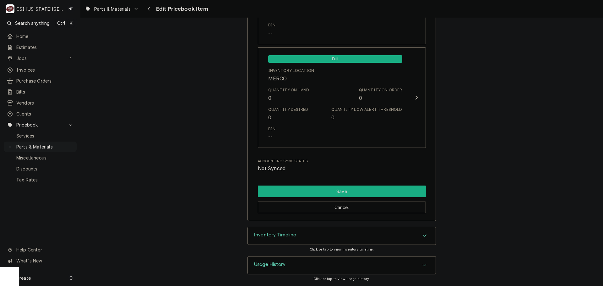
click at [313, 188] on button "Save" at bounding box center [342, 192] width 168 height 12
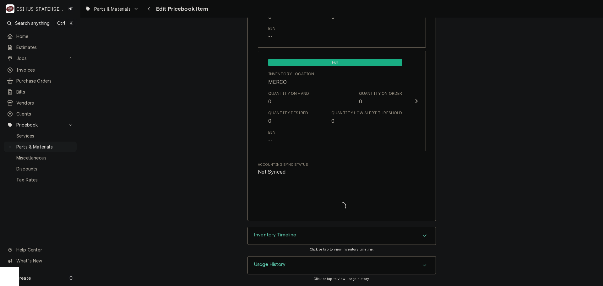
type textarea "x"
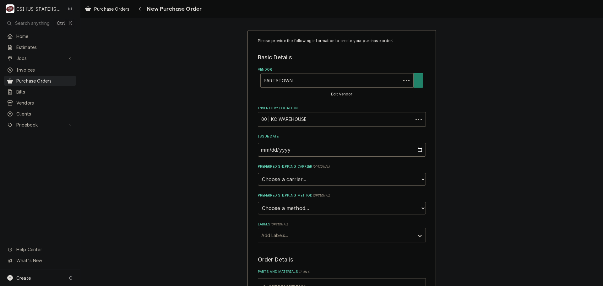
type textarea "x"
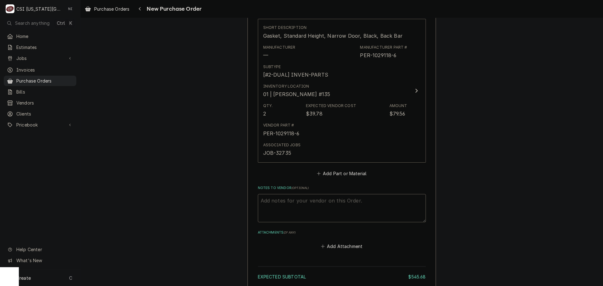
scroll to position [628, 0]
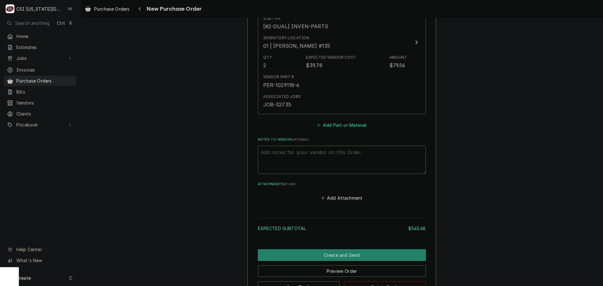
click at [345, 128] on button "Add Part or Material" at bounding box center [341, 125] width 52 height 9
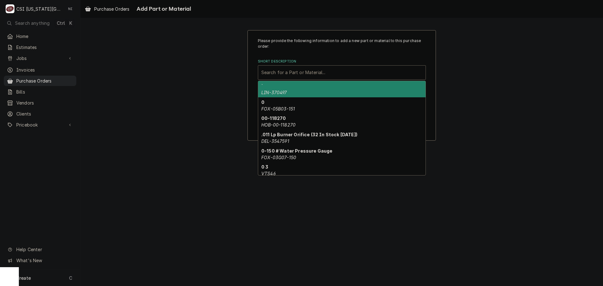
click at [321, 73] on div "Short Description" at bounding box center [341, 72] width 161 height 11
paste input "JAC-05700-004-99-58"
type input "JAC-05700-004-99-58"
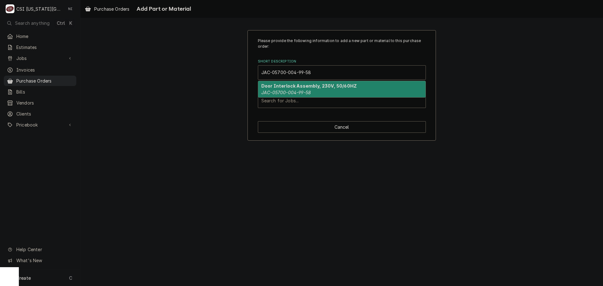
click at [320, 86] on strong "Door Interlock Assembly, 230V, 50/60HZ" at bounding box center [308, 85] width 95 height 5
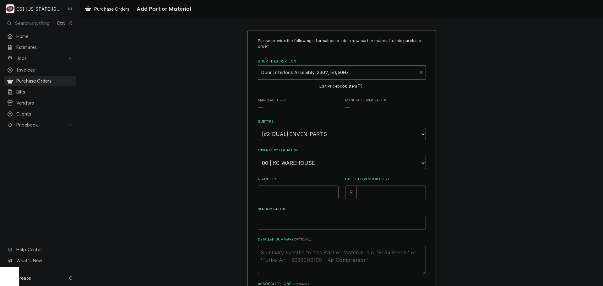
type textarea "x"
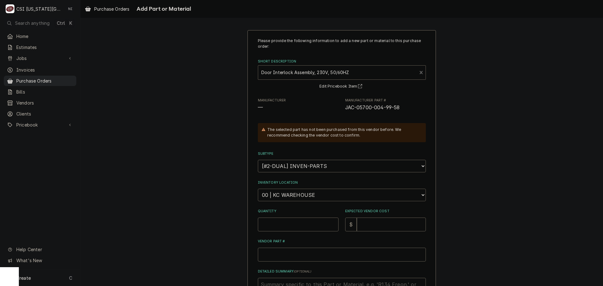
click at [302, 195] on select "Choose a location... 00 | KC WAREHOUSE 00 | MAIN WAREHOUSE 01 | BRIAN BREAZIER …" at bounding box center [342, 195] width 168 height 13
select select "2781"
click at [258, 189] on select "Choose a location... 00 | KC WAREHOUSE 00 | MAIN WAREHOUSE 01 | BRIAN BREAZIER …" at bounding box center [342, 195] width 168 height 13
click at [279, 225] on input "Quantity" at bounding box center [298, 225] width 81 height 14
type textarea "x"
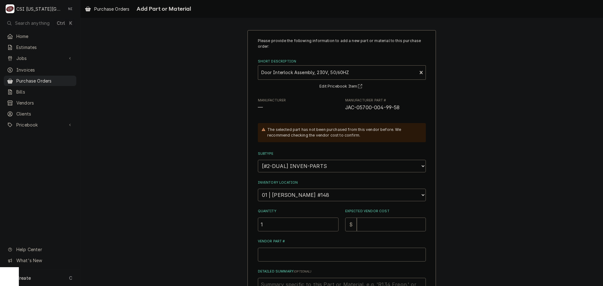
type input "1"
type textarea "x"
type input "1"
type textarea "x"
type input "14"
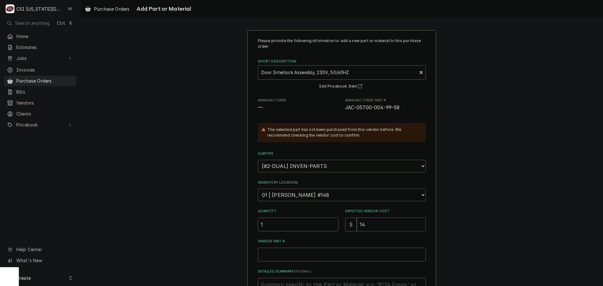
type textarea "x"
type input "147"
type textarea "x"
type input "147.9"
type textarea "x"
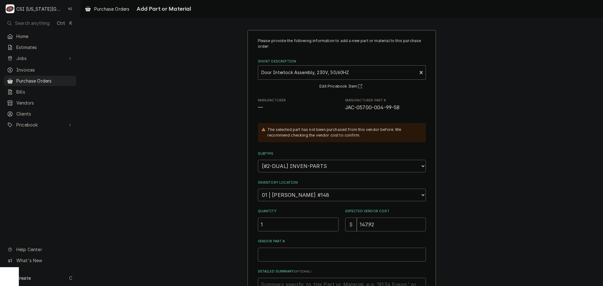
type input "147.92"
click at [298, 257] on input "Vendor Part #" at bounding box center [342, 255] width 168 height 14
paste input "JAC-05700-004-99-58"
type textarea "x"
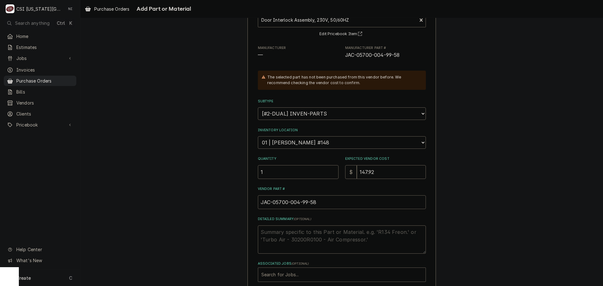
scroll to position [87, 0]
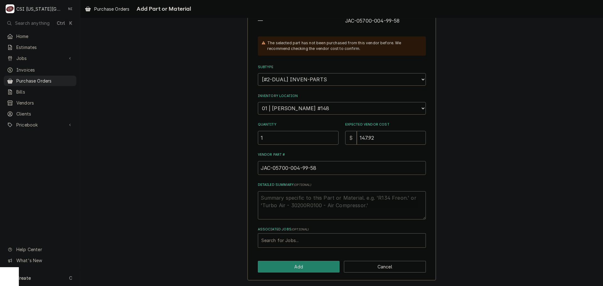
type input "JAC-05700-004-99-58"
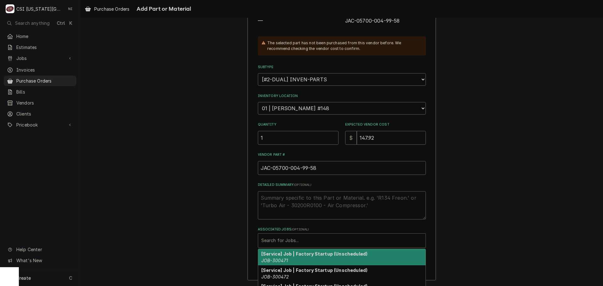
click at [318, 241] on div "Associated Jobs" at bounding box center [341, 240] width 161 height 11
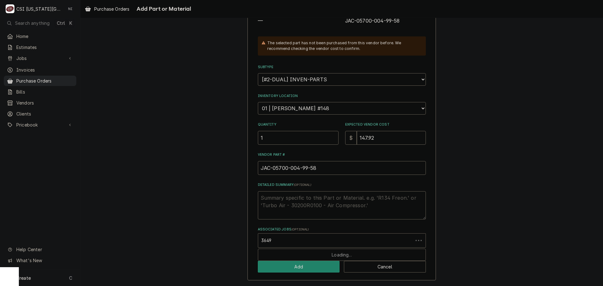
type input "3649"
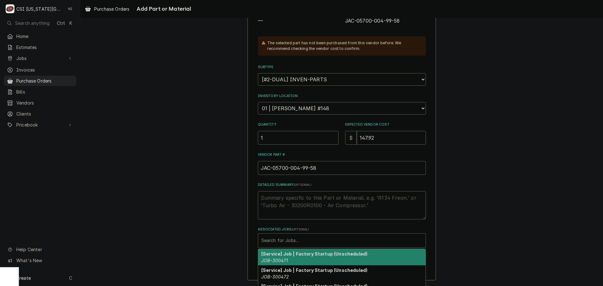
click at [315, 241] on div "Associated Jobs" at bounding box center [341, 240] width 161 height 11
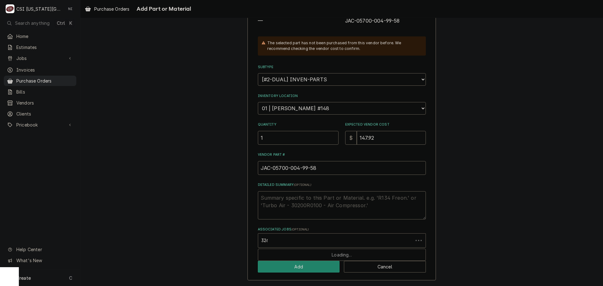
type input "32649"
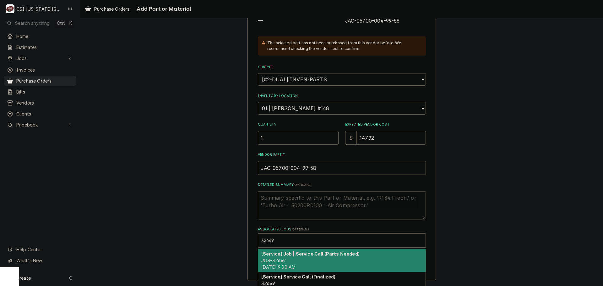
click at [287, 255] on strong "[Service] Job | Service Call (Parts Needed)" at bounding box center [310, 253] width 98 height 5
type textarea "x"
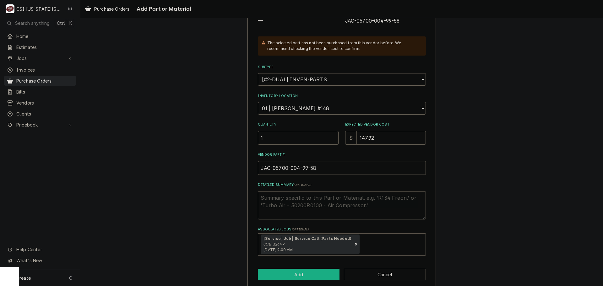
click at [287, 275] on button "Add" at bounding box center [299, 275] width 82 height 12
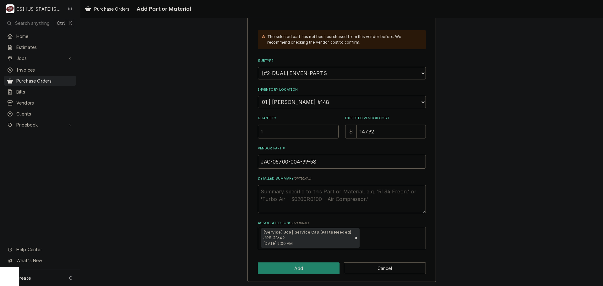
scroll to position [94, 0]
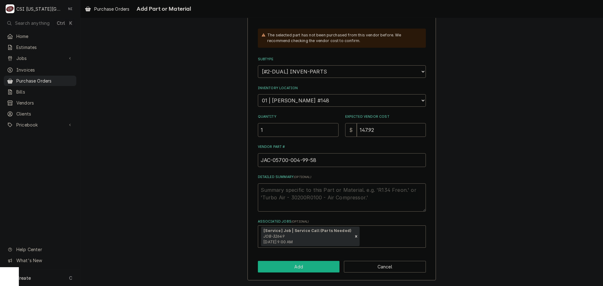
click at [297, 271] on button "Add" at bounding box center [299, 267] width 82 height 12
click at [278, 270] on button "Add" at bounding box center [299, 267] width 82 height 12
click at [276, 273] on div "Please provide the following information to add a new part or material to this …" at bounding box center [341, 108] width 188 height 345
click at [258, 267] on button "Add" at bounding box center [299, 267] width 82 height 12
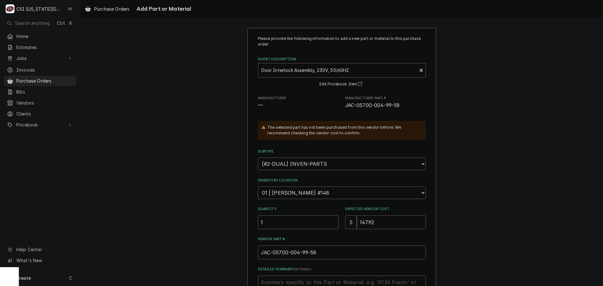
scroll to position [0, 0]
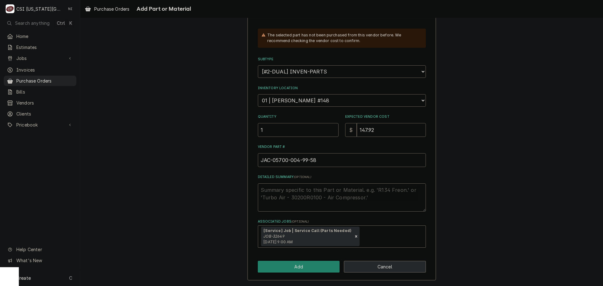
click at [398, 266] on button "Cancel" at bounding box center [385, 267] width 82 height 12
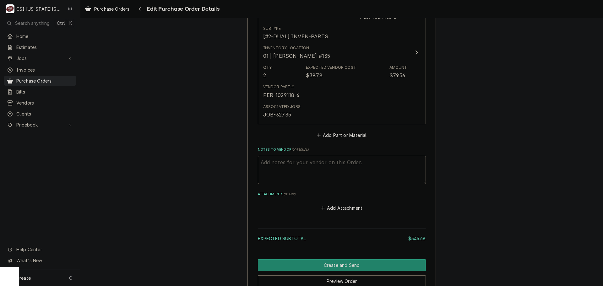
scroll to position [678, 0]
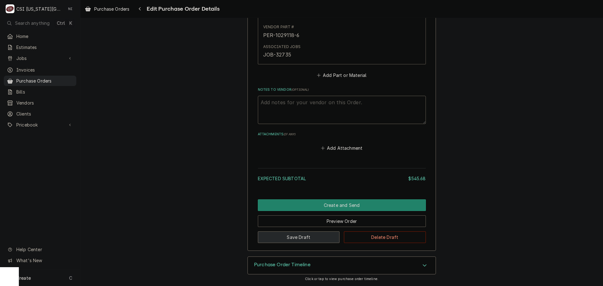
click at [292, 237] on button "Save Draft" at bounding box center [299, 237] width 82 height 12
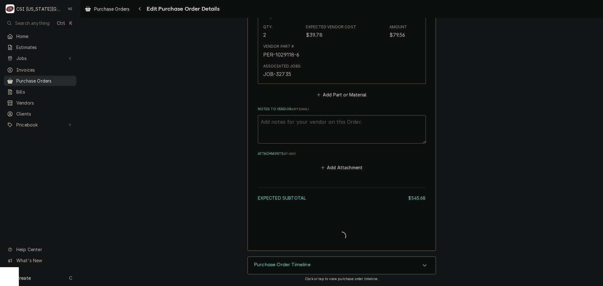
type textarea "x"
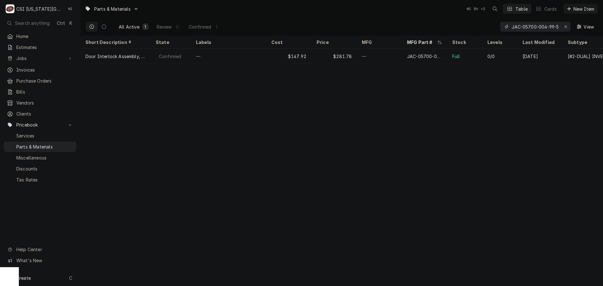
click at [565, 27] on icon "Erase input" at bounding box center [565, 26] width 3 height 4
click at [563, 26] on input "Dynamic Content Wrapper" at bounding box center [540, 27] width 59 height 10
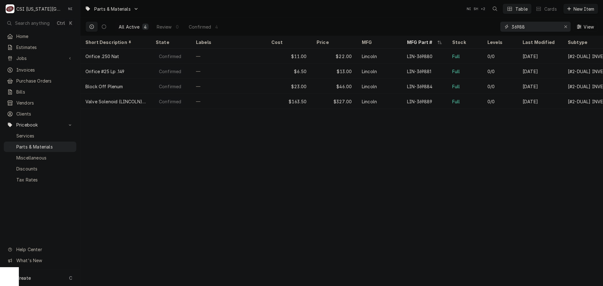
drag, startPoint x: 532, startPoint y: 24, endPoint x: 499, endPoint y: 31, distance: 34.2
click at [499, 31] on div "All Active 4 Review 0 Confirmed 4 36988 View" at bounding box center [341, 27] width 512 height 18
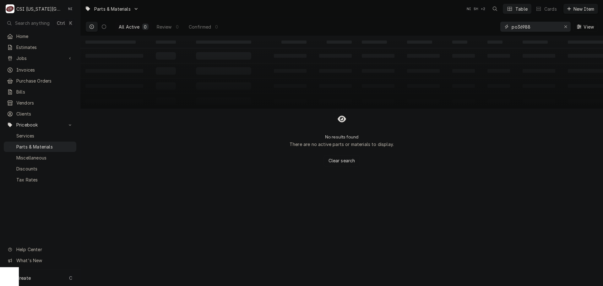
click at [515, 28] on input "po36988" at bounding box center [534, 27] width 47 height 10
type input "pow-36988"
click at [50, 279] on div "Create C" at bounding box center [40, 278] width 80 height 16
click at [126, 278] on div "Pricebook Item" at bounding box center [114, 278] width 36 height 7
click at [171, 238] on div "Part or Material" at bounding box center [165, 242] width 43 height 8
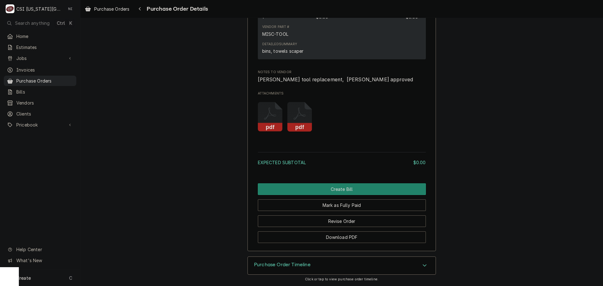
scroll to position [511, 0]
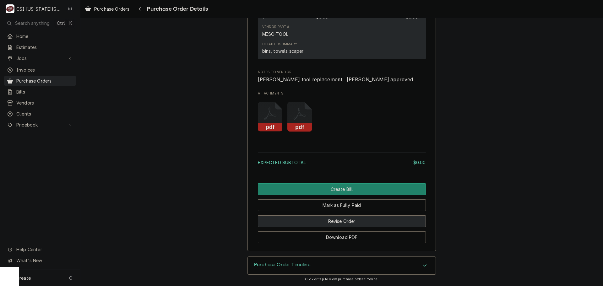
click at [347, 220] on button "Revise Order" at bounding box center [342, 221] width 168 height 12
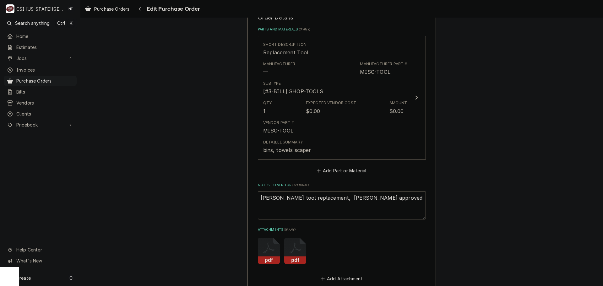
scroll to position [283, 0]
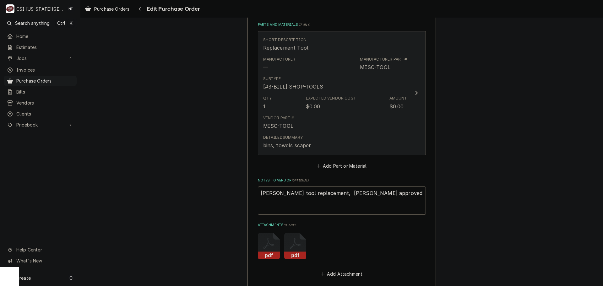
click at [362, 133] on div "Detailed Summary bins, towels scaper" at bounding box center [335, 141] width 144 height 19
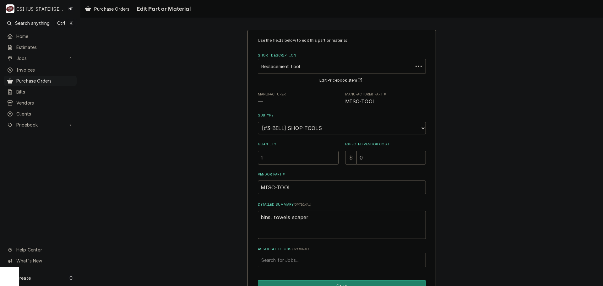
drag, startPoint x: 370, startPoint y: 159, endPoint x: 313, endPoint y: 160, distance: 57.1
click at [322, 160] on div "Quantity 1 Expected Vendor Cost $ 0" at bounding box center [342, 153] width 168 height 22
type textarea "x"
type input "4"
type textarea "x"
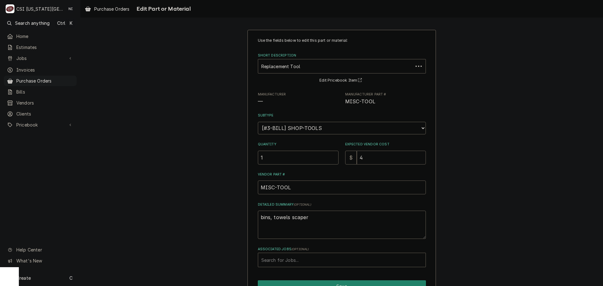
type input "41"
type textarea "x"
type input "41.8"
type textarea "x"
type input "41.88"
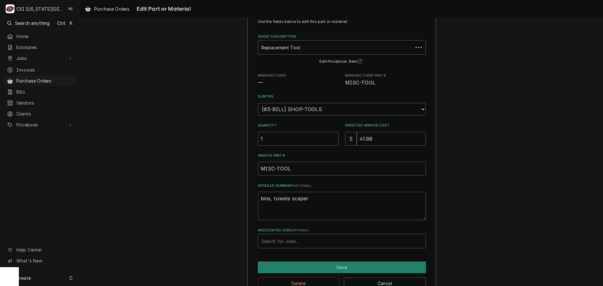
scroll to position [36, 0]
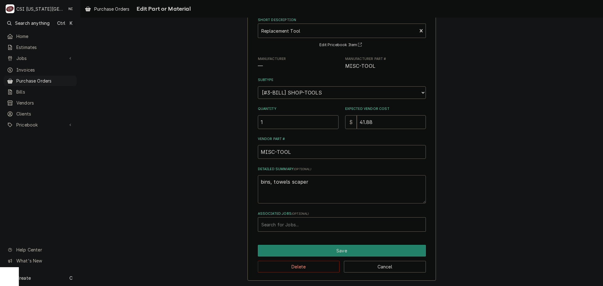
click at [288, 182] on textarea "bins, towels scaper" at bounding box center [342, 189] width 168 height 28
type textarea "x"
type textarea "bins, towels, scaper"
click at [302, 181] on textarea "bins, towels, scaper" at bounding box center [342, 189] width 168 height 28
type textarea "x"
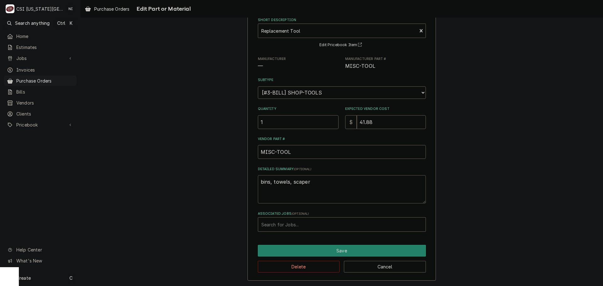
type textarea "bins, towels, scapper"
type textarea "x"
type textarea "bins, towels, scaper"
type textarea "x"
type textarea "bins, towels, scaer"
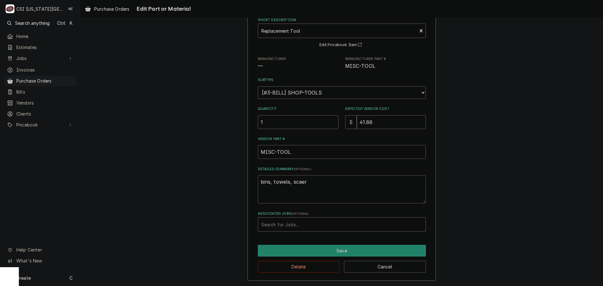
type textarea "x"
type textarea "bins, towels, scer"
type textarea "x"
type textarea "bins, towels, screr"
type textarea "x"
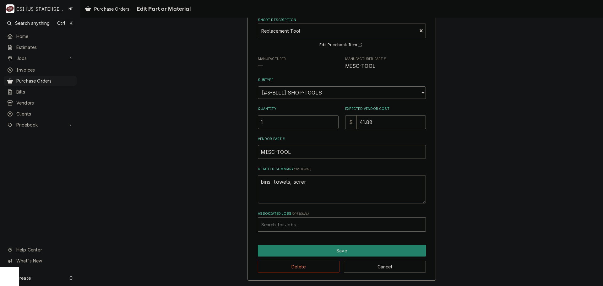
type textarea "bins, towels, scraer"
type textarea "x"
type textarea "bins, towels, scraper"
type textarea "x"
type textarea "bins, towels, scrapeer"
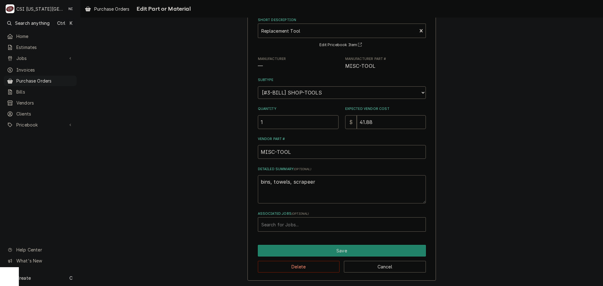
type textarea "x"
type textarea "bins, towels, scraperer"
type textarea "x"
type textarea "bins, towels, scrapeer"
type textarea "x"
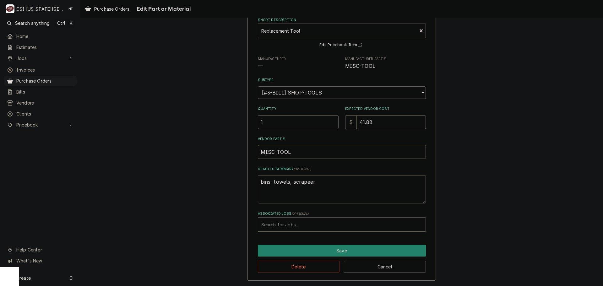
type textarea "bins, towels, scraper"
type textarea "x"
type textarea "bins, towels, scraer"
type textarea "x"
type textarea "bins, towels, scraper"
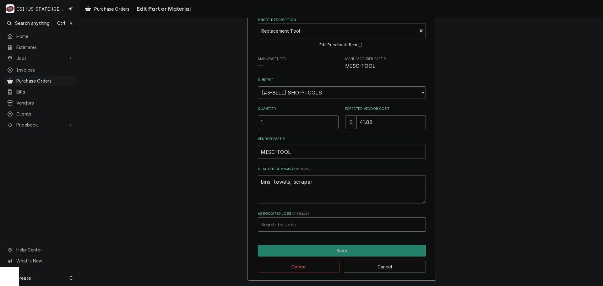
click at [373, 202] on div "Use the fields below to edit this part or material: Short Description Replaceme…" at bounding box center [342, 116] width 168 height 229
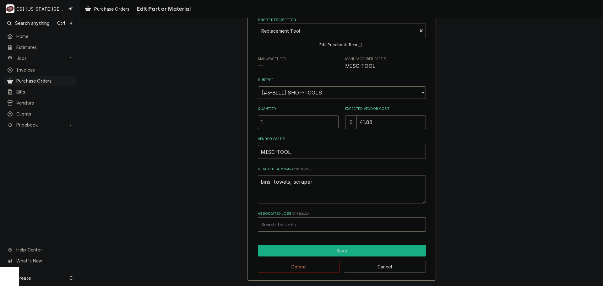
click at [324, 250] on button "Save" at bounding box center [342, 251] width 168 height 12
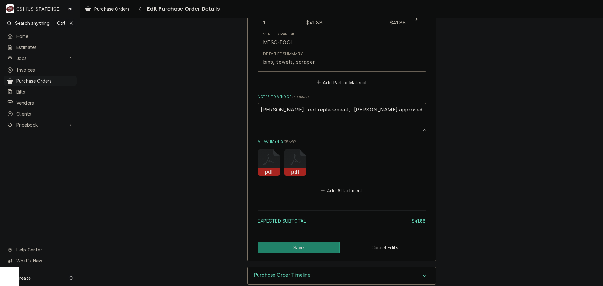
scroll to position [377, 0]
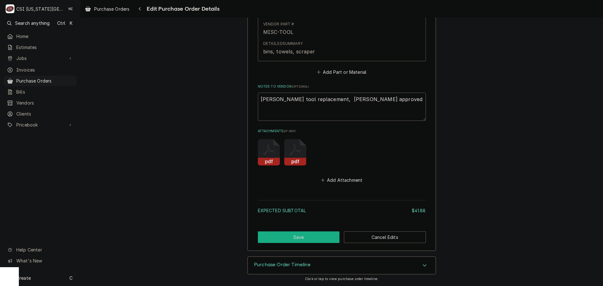
click at [313, 237] on button "Save" at bounding box center [299, 237] width 82 height 12
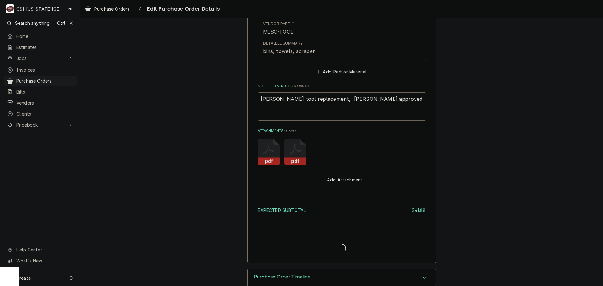
type textarea "x"
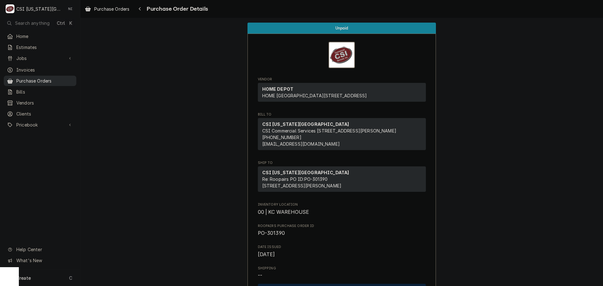
click at [38, 83] on link "Purchase Orders" at bounding box center [40, 81] width 73 height 10
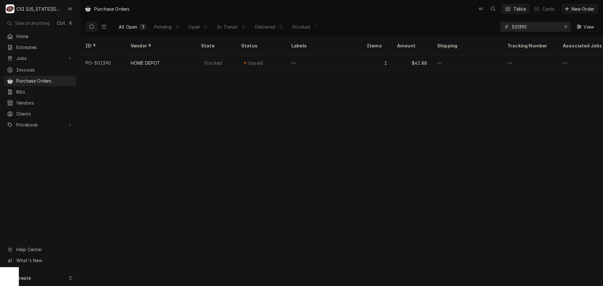
drag, startPoint x: 539, startPoint y: 29, endPoint x: 450, endPoint y: 33, distance: 88.6
click at [448, 33] on div "All Open 1 Pending 0 Open 0 In Transit 0 Delivered 0 Stocked 1 301390 View" at bounding box center [341, 27] width 512 height 18
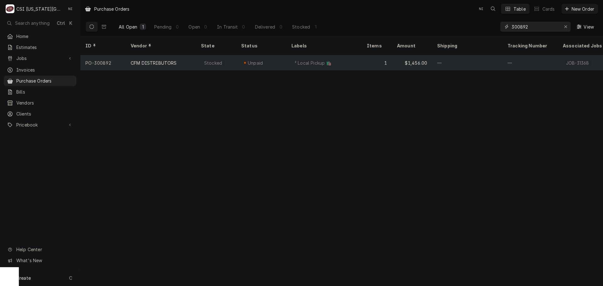
type input "300892"
click at [350, 55] on div "² Local Pickup 🛍️" at bounding box center [323, 62] width 75 height 15
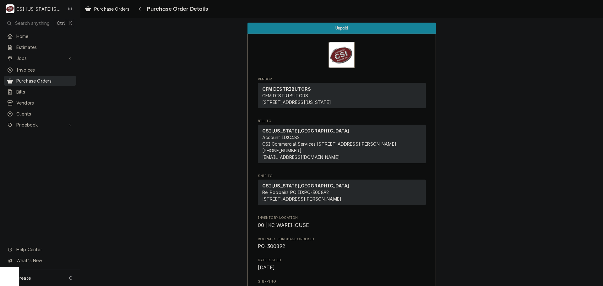
click at [37, 78] on span "Purchase Orders" at bounding box center [44, 81] width 57 height 7
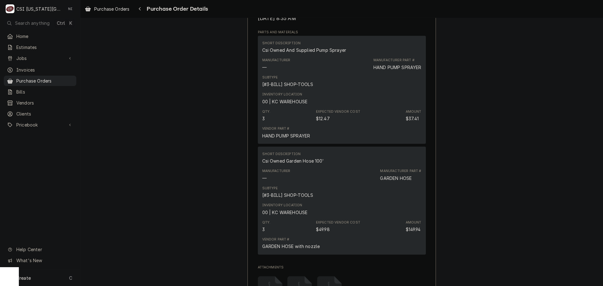
scroll to position [408, 0]
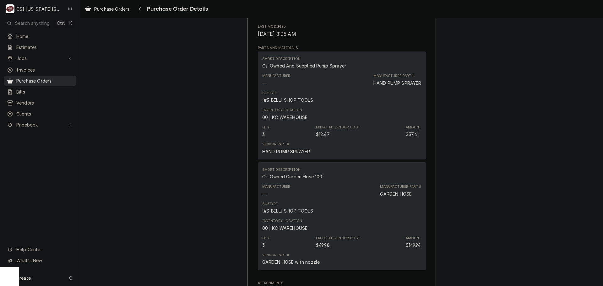
click at [56, 79] on span "Purchase Orders" at bounding box center [44, 81] width 57 height 7
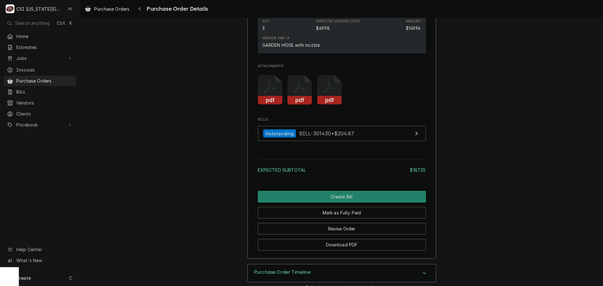
scroll to position [659, 0]
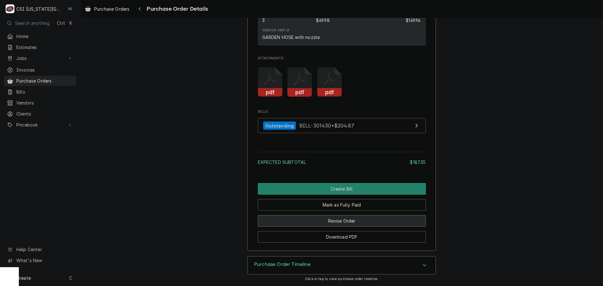
click at [354, 221] on button "Revise Order" at bounding box center [342, 221] width 168 height 12
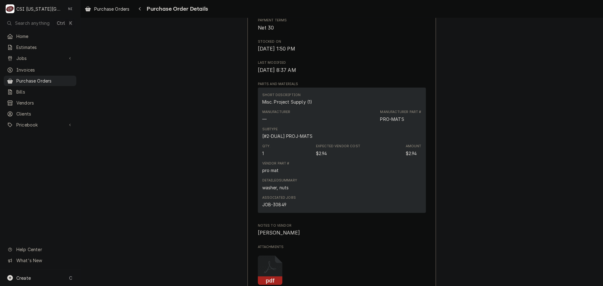
scroll to position [502, 0]
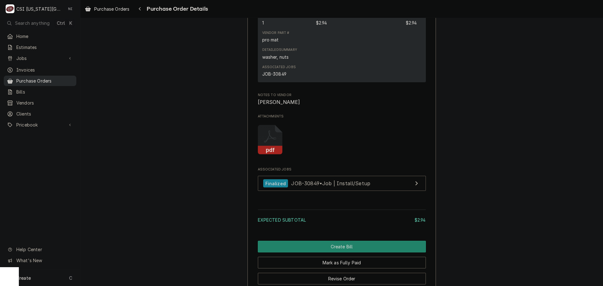
drag, startPoint x: 47, startPoint y: 73, endPoint x: 51, endPoint y: 77, distance: 5.6
click at [47, 76] on link "Purchase Orders" at bounding box center [40, 81] width 73 height 10
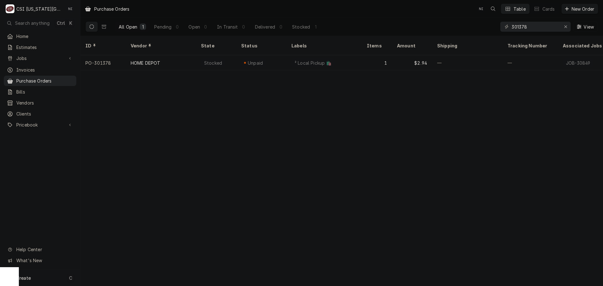
drag, startPoint x: 57, startPoint y: 280, endPoint x: 80, endPoint y: 272, distance: 24.4
click at [57, 279] on div "Create C" at bounding box center [40, 278] width 80 height 16
drag, startPoint x: 128, startPoint y: 236, endPoint x: 131, endPoint y: 235, distance: 3.3
click at [128, 236] on div "Purchase Order" at bounding box center [117, 234] width 42 height 7
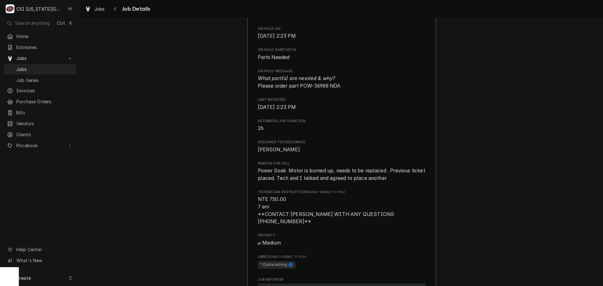
scroll to position [502, 0]
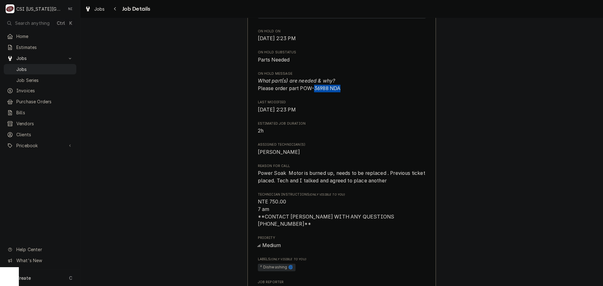
drag, startPoint x: 343, startPoint y: 90, endPoint x: 312, endPoint y: 91, distance: 31.1
click at [312, 91] on span "What part(s) are needed & why? Please order part POW-36988 NDA" at bounding box center [342, 84] width 168 height 15
drag, startPoint x: 324, startPoint y: 89, endPoint x: 328, endPoint y: 88, distance: 4.1
click at [325, 89] on span "What part(s) are needed & why? Please order part POW-36988 NDA" at bounding box center [299, 84] width 83 height 13
click at [323, 88] on span "What part(s) are needed & why? Please order part POW-36988 NDA" at bounding box center [299, 84] width 83 height 13
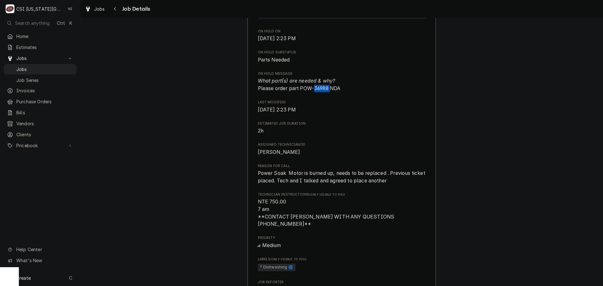
click at [323, 88] on span "What part(s) are needed & why? Please order part POW-36988 NDA" at bounding box center [299, 84] width 83 height 13
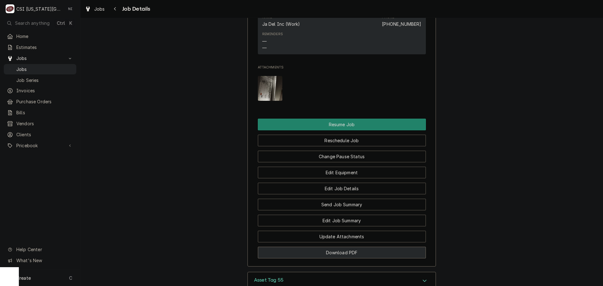
scroll to position [1005, 0]
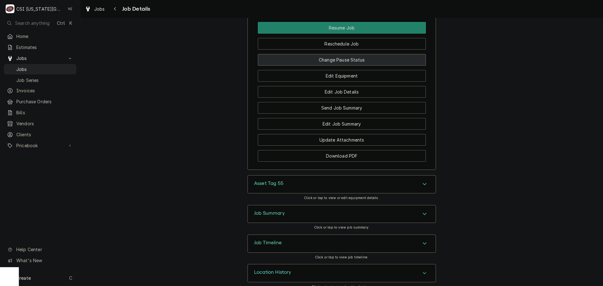
click at [358, 55] on button "Change Pause Status" at bounding box center [342, 60] width 168 height 12
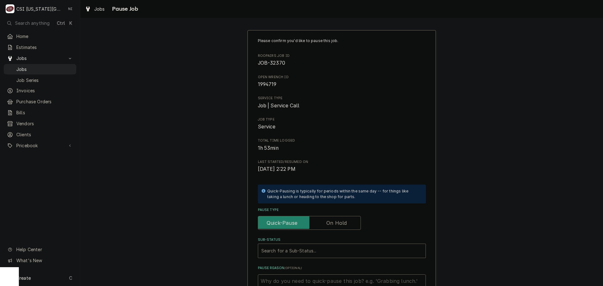
click at [326, 220] on label "Pause Type" at bounding box center [309, 223] width 103 height 14
click at [326, 220] on input "Pause Type" at bounding box center [309, 223] width 97 height 14
checkbox input "true"
click at [317, 252] on div "Sub-Status" at bounding box center [341, 250] width 161 height 11
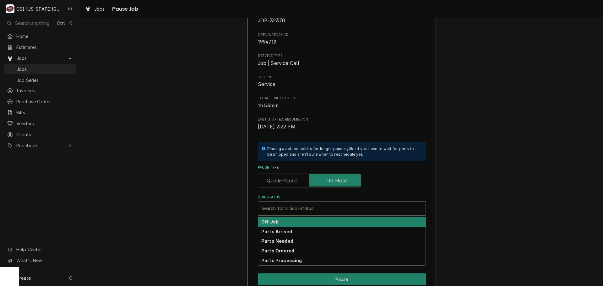
scroll to position [87, 0]
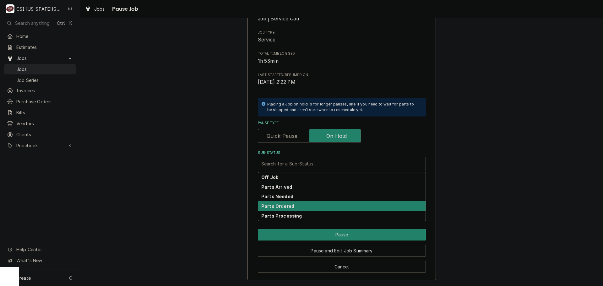
click at [291, 206] on div "Parts Ordered" at bounding box center [341, 206] width 167 height 10
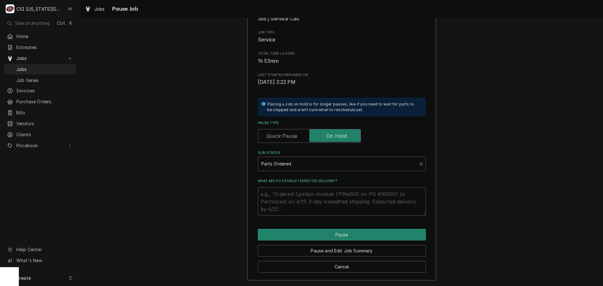
click at [289, 191] on textarea "What are PO details? Expected delivery?" at bounding box center [342, 201] width 168 height 28
type textarea "x"
type textarea "Pa"
type textarea "x"
type textarea "Par"
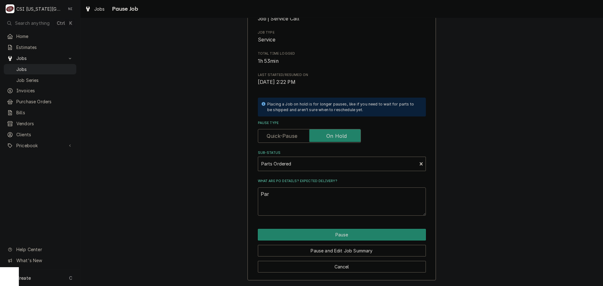
type textarea "x"
type textarea "Pars"
type textarea "x"
type textarea "Parst"
type textarea "x"
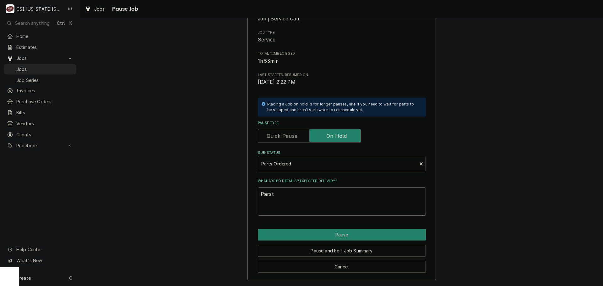
type textarea "Parsts"
type textarea "x"
type textarea "Parsts"
type textarea "x"
type textarea "Parsts"
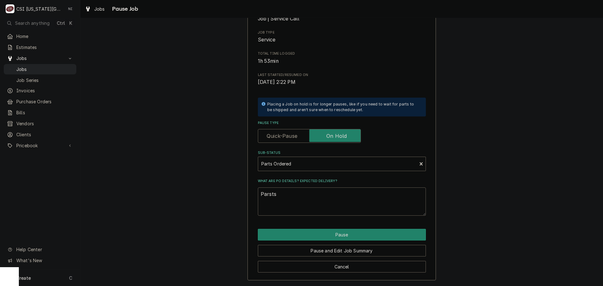
type textarea "x"
type textarea "Parst"
type textarea "x"
type textarea "Pars"
type textarea "x"
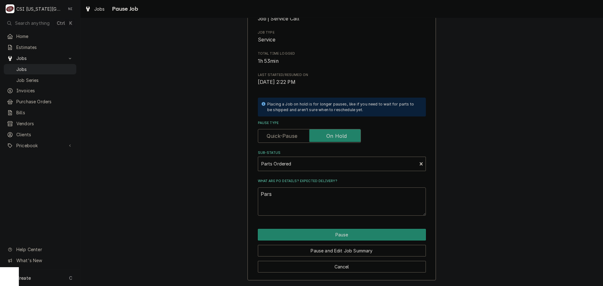
type textarea "Par"
type textarea "x"
type textarea "Part"
type textarea "x"
type textarea "Parts"
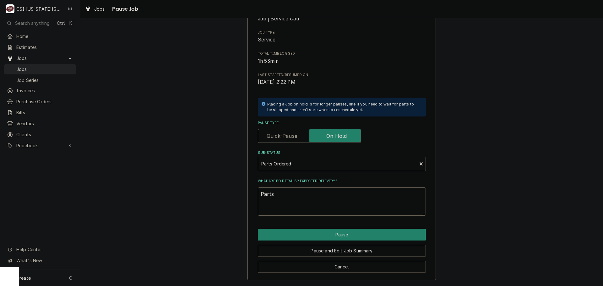
type textarea "x"
type textarea "Parts"
type textarea "x"
type textarea "Parts o"
type textarea "x"
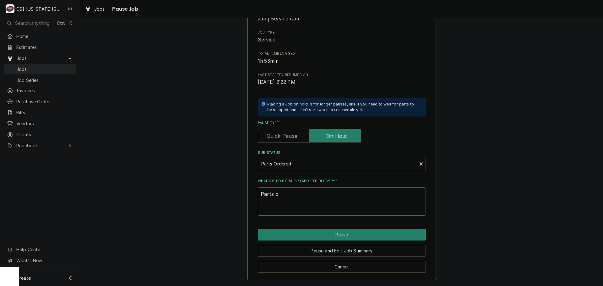
type textarea "Parts or"
type textarea "x"
type textarea "Parts ord"
type textarea "x"
type textarea "Parts orde"
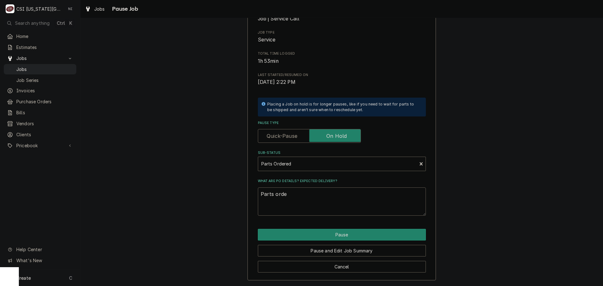
type textarea "x"
type textarea "Parts order"
type textarea "x"
type textarea "Parts ordere"
type textarea "x"
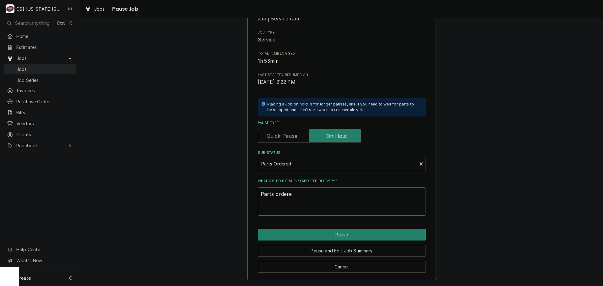
type textarea "Parts ordered"
type textarea "x"
type textarea "Parts ordered"
type textarea "x"
type textarea "Parts ordered N"
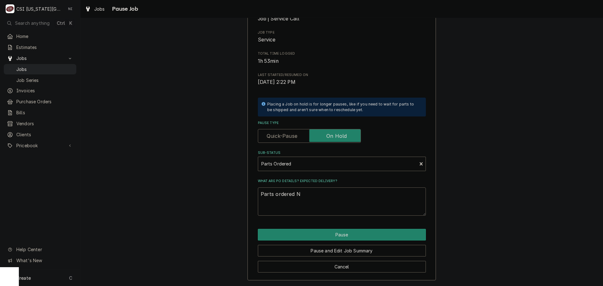
type textarea "x"
type textarea "Parts ordered ND"
type textarea "x"
type textarea "Parts ordered NDA"
type textarea "x"
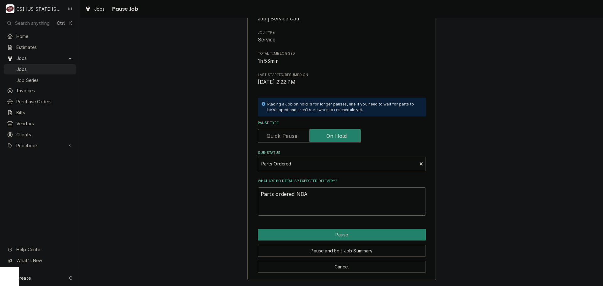
type textarea "Parts ordered NDA"
type textarea "x"
type textarea "Parts ordered NDA o"
type textarea "x"
type textarea "Parts ordered NDA on"
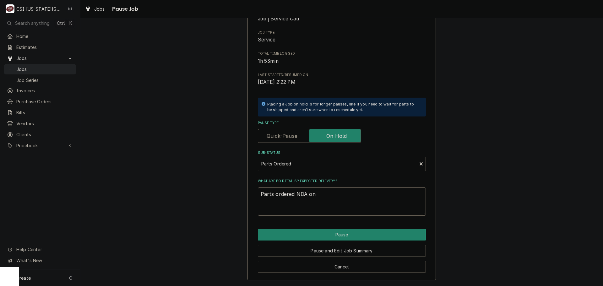
type textarea "x"
type textarea "Parts ordered NDA on"
type textarea "x"
type textarea "Parts ordered NDA on P"
type textarea "x"
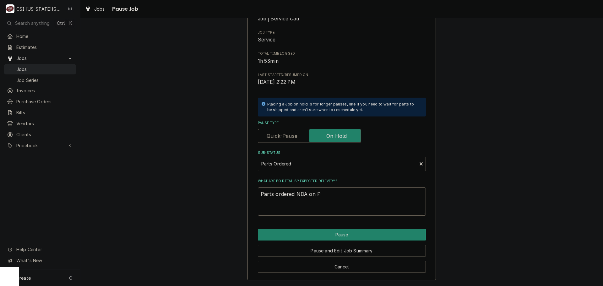
type textarea "Parts ordered NDA on PO"
type textarea "x"
type textarea "Parts ordered NDA on PO"
type textarea "x"
type textarea "Parts ordered NDA on PO 6"
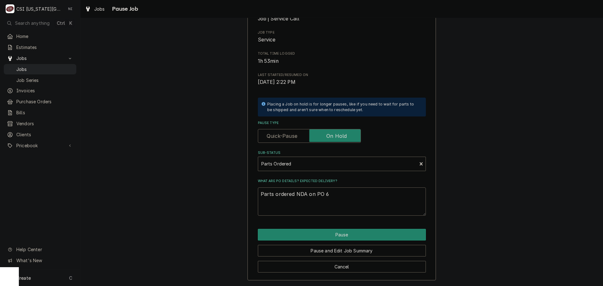
type textarea "x"
type textarea "Parts ordered NDA on PO"
type textarea "x"
type textarea "Parts ordered NDA on PO 3"
type textarea "x"
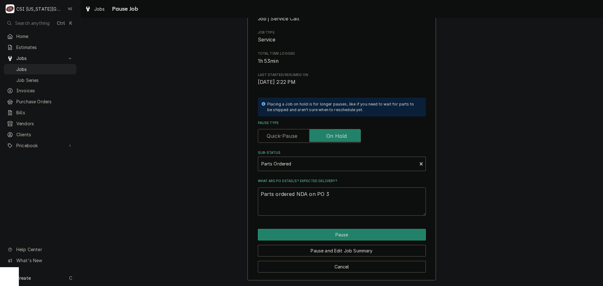
type textarea "Parts ordered NDA on PO 30"
type textarea "x"
type textarea "Parts ordered NDA on PO 301"
type textarea "x"
type textarea "Parts ordered NDA on PO 3015"
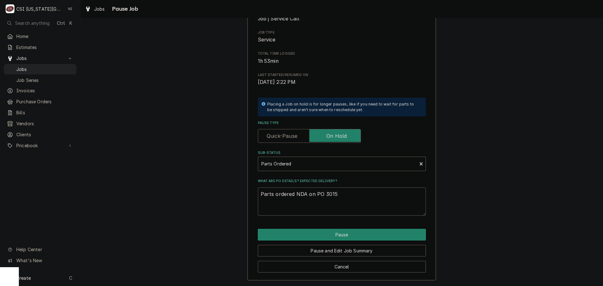
type textarea "x"
type textarea "Parts ordered NDA on PO 30151"
type textarea "x"
type textarea "Parts ordered NDA on PO 301512"
type textarea "x"
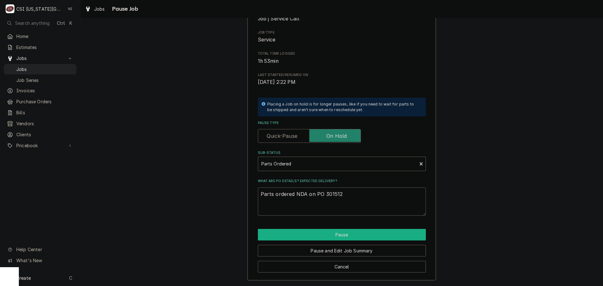
type textarea "Parts ordered NDA on PO 301512."
type textarea "x"
type textarea "Parts ordered NDA on PO 301512."
type textarea "x"
type textarea "Parts ordered NDA on PO 301512. d"
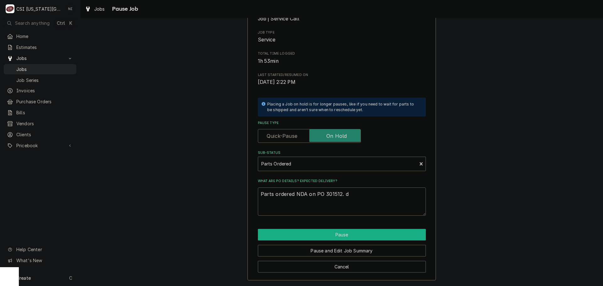
type textarea "x"
type textarea "Parts ordered NDA on PO 301512. dr"
type textarea "x"
type textarea "Parts ordered NDA on PO 301512. dro"
type textarea "x"
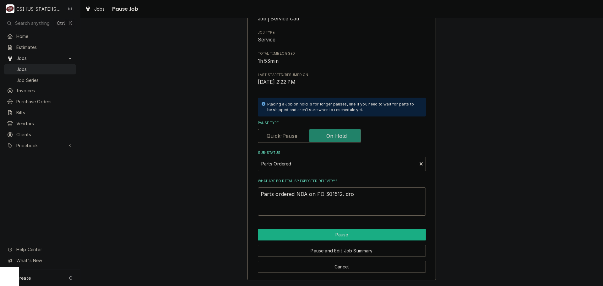
type textarea "Parts ordered NDA on PO 301512. dr"
type textarea "x"
type textarea "Parts ordered NDA on PO 301512. d"
type textarea "x"
type textarea "Parts ordered NDA on PO 301512."
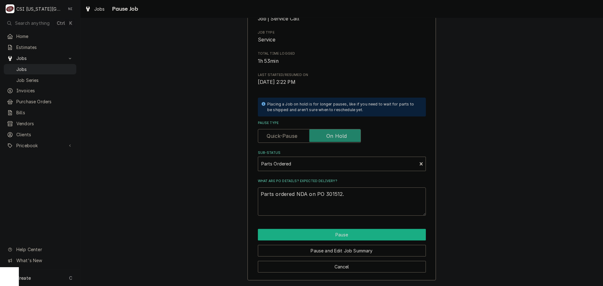
type textarea "x"
type textarea "Parts ordered NDA on PO 301512. d"
type textarea "x"
type textarea "Parts ordered NDA on PO 301512. dR"
type textarea "x"
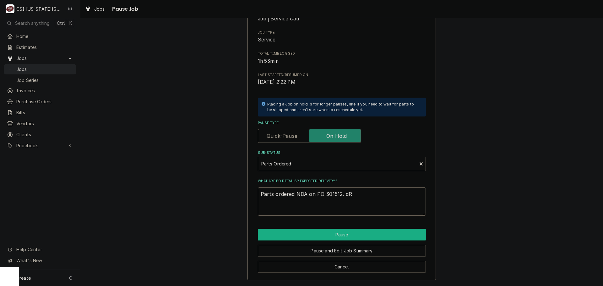
type textarea "Parts ordered NDA on PO 301512. dRO"
type textarea "x"
type textarea "Parts ordered NDA on PO 301512. dROP"
type textarea "x"
type textarea "Parts ordered NDA on PO 301512. dROP"
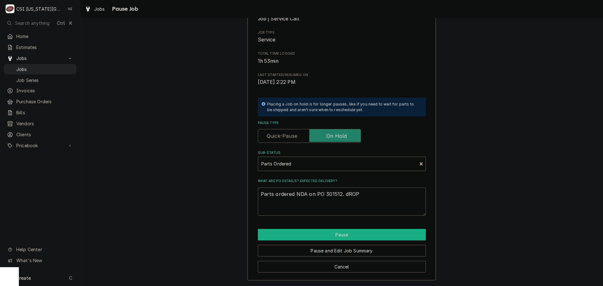
type textarea "x"
type textarea "Parts ordered NDA on PO 301512. dROP"
type textarea "x"
type textarea "Parts ordered NDA on PO 301512. dRO"
type textarea "x"
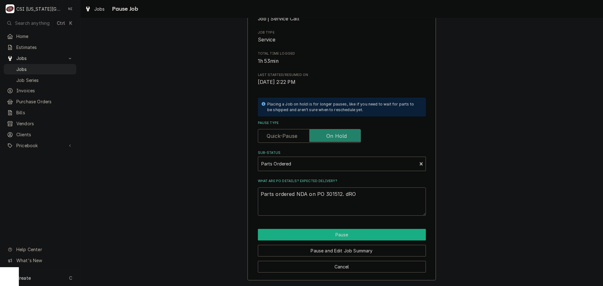
type textarea "Parts ordered NDA on PO 301512. dR"
type textarea "x"
type textarea "Parts ordered NDA on PO 301512. d"
type textarea "x"
type textarea "Parts ordered NDA on PO 301512."
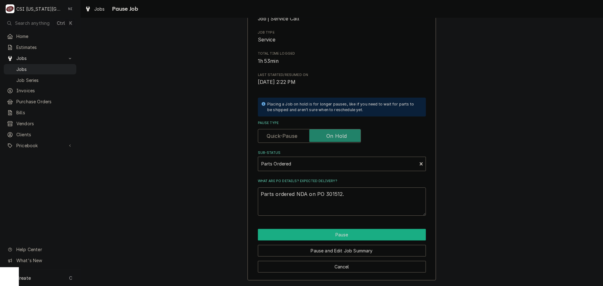
type textarea "x"
type textarea "Parts ordered NDA on PO 301512. d"
type textarea "x"
type textarea "Parts ordered NDA on PO 301512. dr"
type textarea "x"
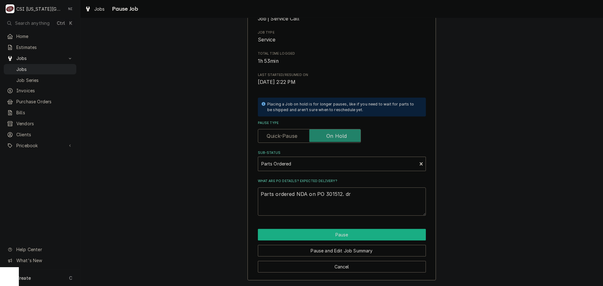
type textarea "Parts ordered NDA on PO 301512. d"
type textarea "x"
type textarea "Parts ordered NDA on PO 301512."
type textarea "x"
type textarea "Parts ordered NDA on PO 301512. D"
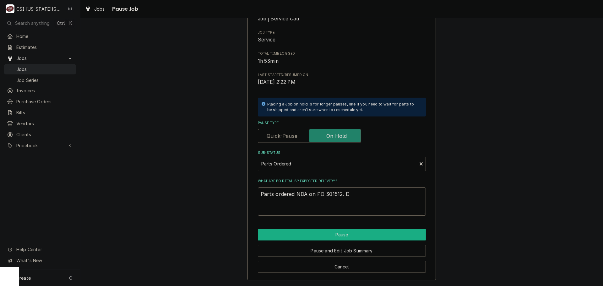
type textarea "x"
type textarea "Parts ordered NDA on PO 301512. Dr"
type textarea "x"
type textarea "Parts ordered NDA on PO 301512. Dro"
type textarea "x"
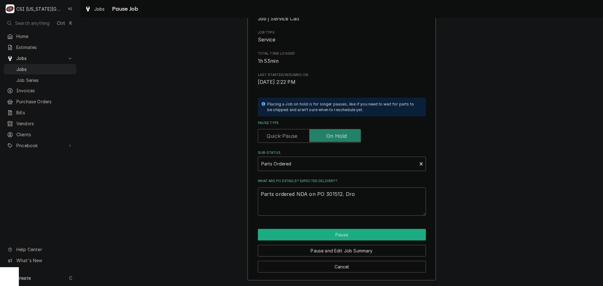
type textarea "Parts ordered NDA on PO 301512. Drop"
type textarea "x"
type textarea "Parts ordered NDA on PO 301512. Drop"
type textarea "x"
type textarea "Parts ordered NDA on PO 301512. Drop s"
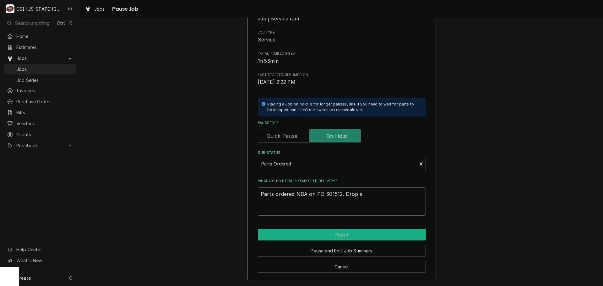
type textarea "x"
type textarea "Parts ordered NDA on PO 301512. Drop sh"
type textarea "x"
type textarea "Parts ordered NDA on PO 301512. Drop shi"
type textarea "x"
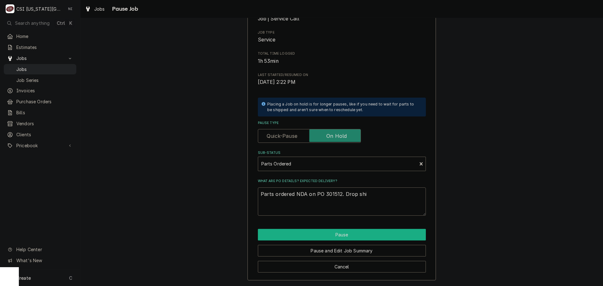
type textarea "Parts ordered NDA on PO 301512. Drop ship"
type textarea "x"
type textarea "Parts ordered NDA on PO 301512. Drop ship"
type textarea "x"
type textarea "Parts ordered NDA on PO 301512. Drop ship fr"
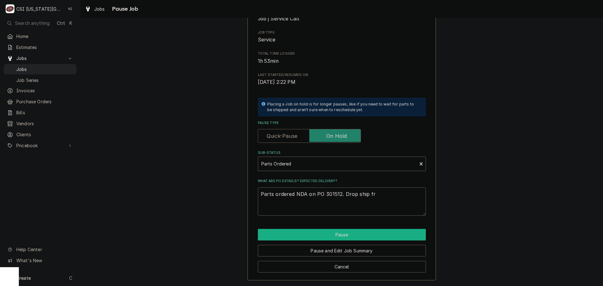
type textarea "x"
type textarea "Parts ordered NDA on PO 301512. Drop ship fro"
type textarea "x"
type textarea "Parts ordered NDA on PO 301512. Drop ship from"
type textarea "x"
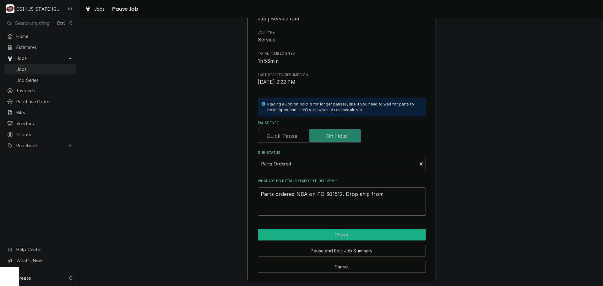
type textarea "Parts ordered NDA on PO 301512. Drop ship from"
type textarea "x"
type textarea "Parts ordered NDA on PO 301512. Drop ship from M"
type textarea "x"
type textarea "Parts ordered NDA on PO 301512. Drop ship from MF"
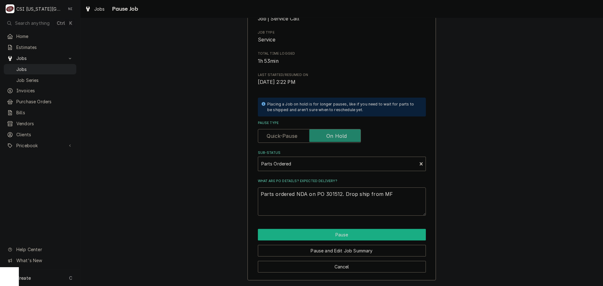
type textarea "x"
type textarea "Parts ordered NDA on PO 301512. Drop ship from MFG"
type textarea "x"
type textarea "Parts ordered NDA on PO 301512. Drop ship from MFG."
type textarea "x"
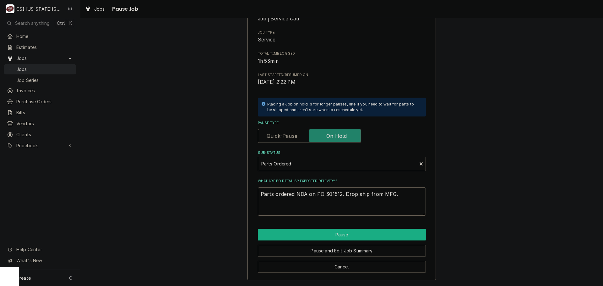
type textarea "Parts ordered NDA on PO 301512. Drop ship from MFG."
drag, startPoint x: 356, startPoint y: 233, endPoint x: 425, endPoint y: 232, distance: 69.1
click at [357, 233] on button "Pause" at bounding box center [342, 235] width 168 height 12
type textarea "x"
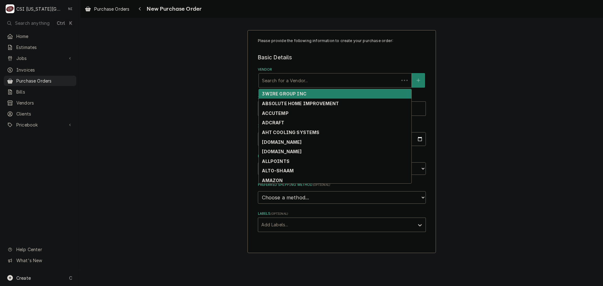
click at [308, 82] on div "Vendor" at bounding box center [329, 80] width 134 height 11
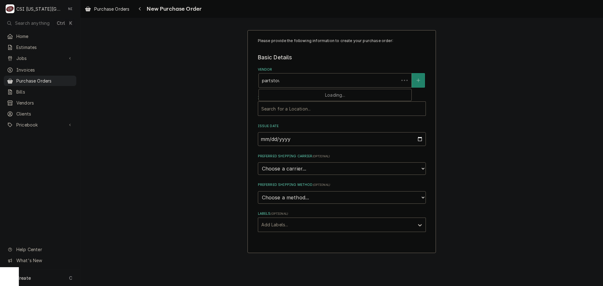
type input "[GEOGRAPHIC_DATA]"
click at [306, 93] on div "PARTSTOWN" at bounding box center [335, 94] width 153 height 10
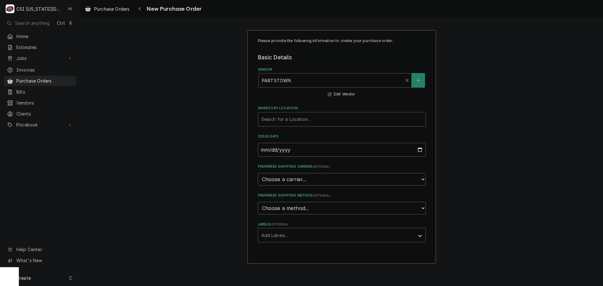
click at [300, 121] on div "Inventory Location" at bounding box center [341, 119] width 161 height 11
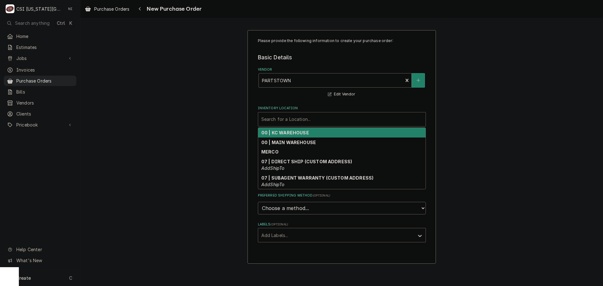
click at [310, 132] on div "00 | KC WAREHOUSE" at bounding box center [341, 133] width 167 height 10
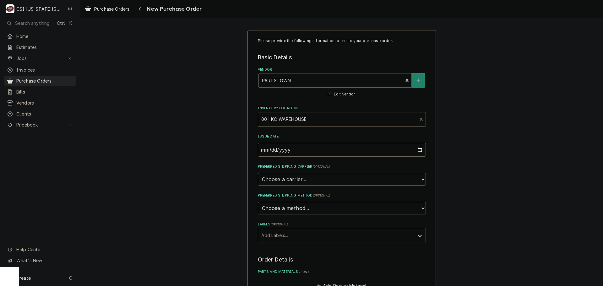
click at [305, 232] on div "Labels" at bounding box center [336, 234] width 150 height 11
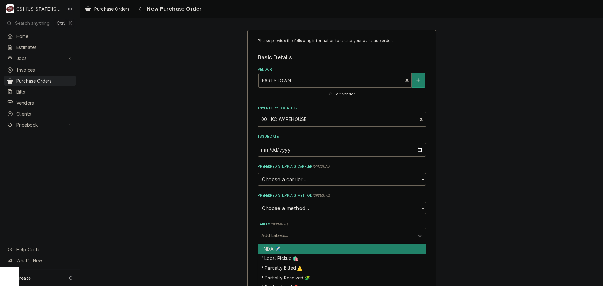
click at [276, 248] on div "¹ NDA ✈️" at bounding box center [341, 249] width 167 height 10
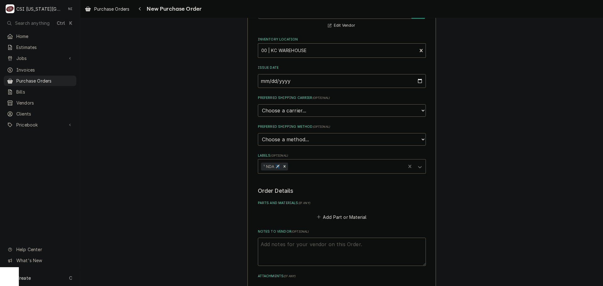
scroll to position [157, 0]
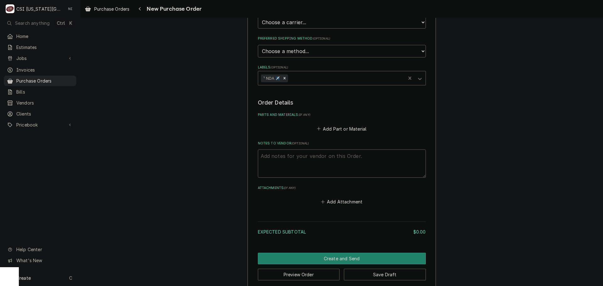
click at [308, 157] on textarea "Notes to Vendor ( optional )" at bounding box center [342, 163] width 168 height 28
type textarea "x"
type textarea "d"
type textarea "x"
type textarea "dr"
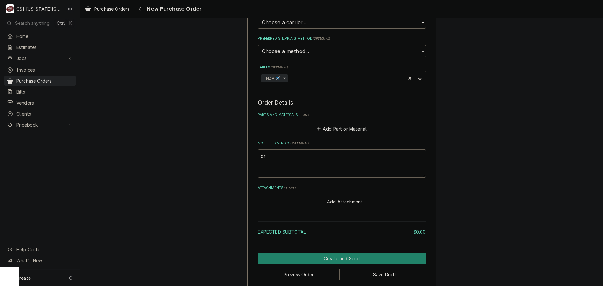
type textarea "x"
type textarea "dro"
type textarea "x"
type textarea "drop"
type textarea "x"
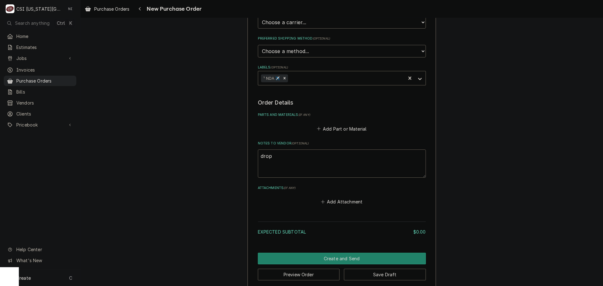
type textarea "drop"
type textarea "x"
type textarea "drop s"
type textarea "x"
type textarea "drop sh"
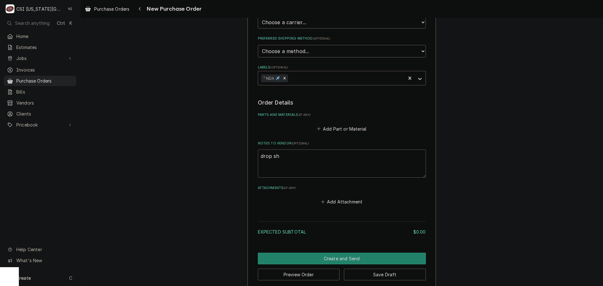
type textarea "x"
type textarea "drop shi"
type textarea "x"
type textarea "drop ship"
type textarea "x"
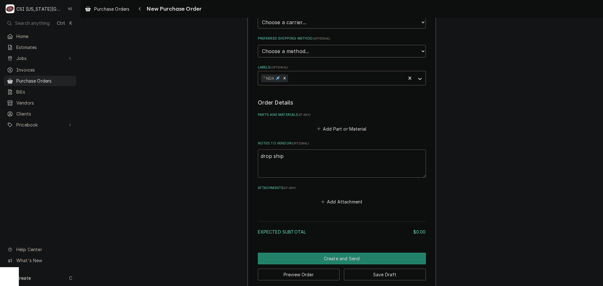
type textarea "drop ship"
type textarea "x"
type textarea "drop ship f"
type textarea "x"
type textarea "drop ship fr"
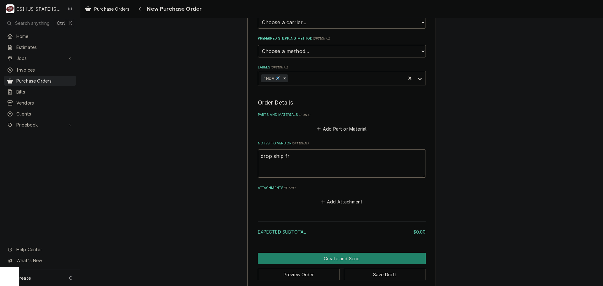
type textarea "x"
type textarea "drop ship fro"
type textarea "x"
type textarea "drop ship from"
type textarea "x"
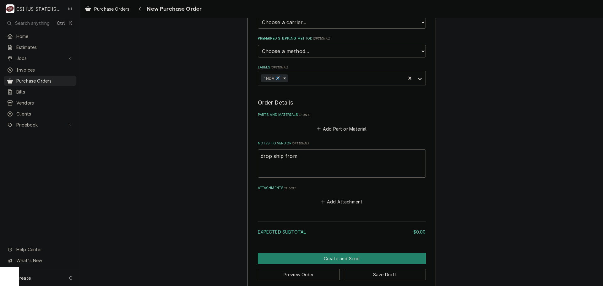
type textarea "drop ship from"
type textarea "x"
type textarea "drop ship from M"
type textarea "x"
type textarea "drop ship from MF"
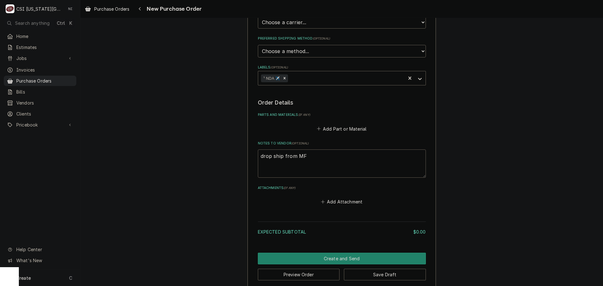
type textarea "x"
type textarea "drop ship from MFG"
click at [340, 127] on button "Add Part or Material" at bounding box center [341, 128] width 52 height 9
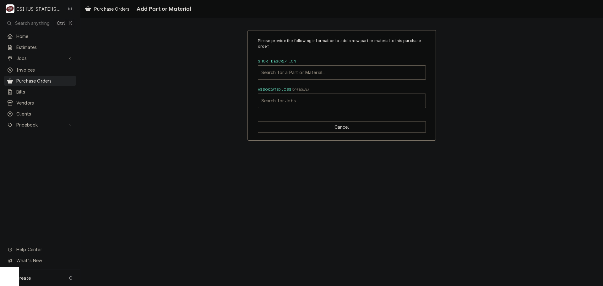
click at [318, 72] on div "Short Description" at bounding box center [341, 72] width 161 height 11
paste input "36988"
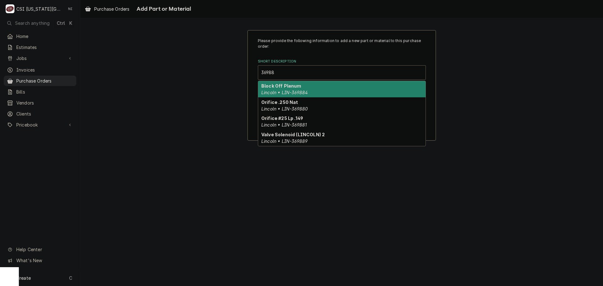
type input "36988"
click at [516, 117] on div "Please provide the following information to add a new part or material to this …" at bounding box center [341, 85] width 522 height 122
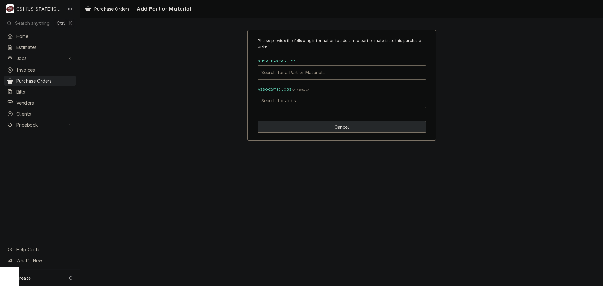
click at [387, 131] on button "Cancel" at bounding box center [342, 127] width 168 height 12
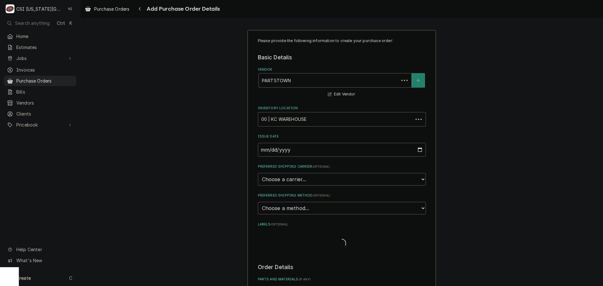
scroll to position [157, 0]
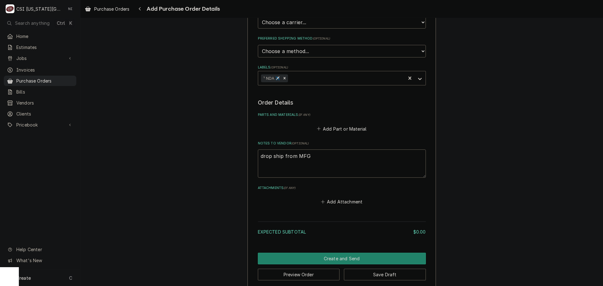
type textarea "x"
click at [359, 127] on button "Add Part or Material" at bounding box center [341, 128] width 52 height 9
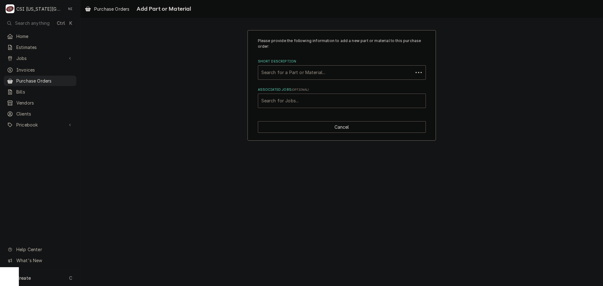
click at [338, 104] on div "Associated Jobs" at bounding box center [341, 100] width 161 height 11
type input "32370"
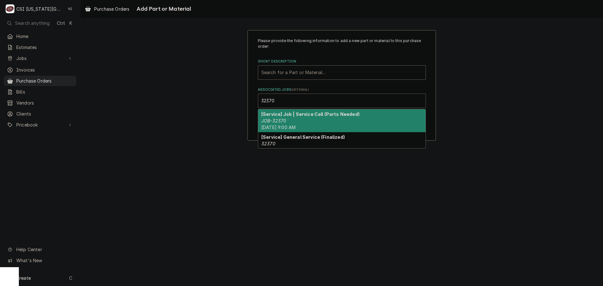
click at [291, 115] on strong "[Service] Job | Service Call (Parts Needed)" at bounding box center [310, 113] width 98 height 5
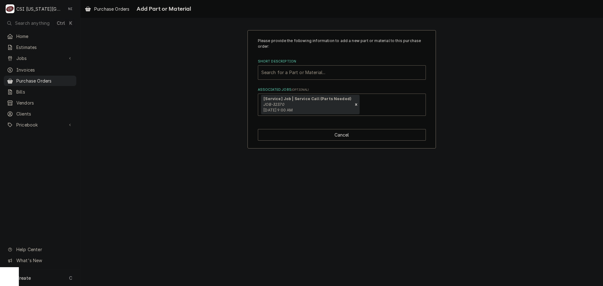
click at [296, 69] on div "Short Description" at bounding box center [341, 72] width 161 height 11
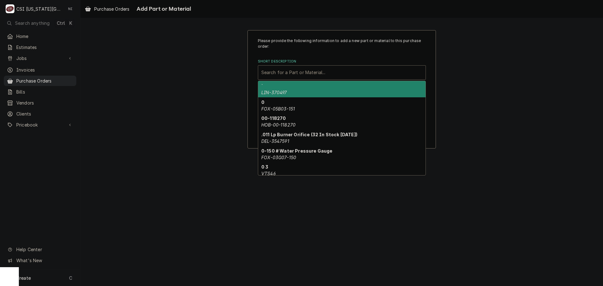
paste input "POW-36988"
type input "POW-36988"
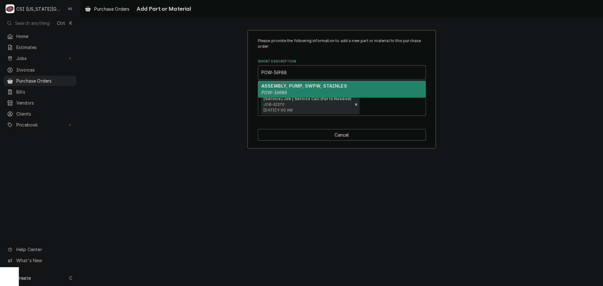
click at [285, 88] on strong "ASSEMBLY, PUMP, SWPW, STAINLES" at bounding box center [304, 85] width 86 height 5
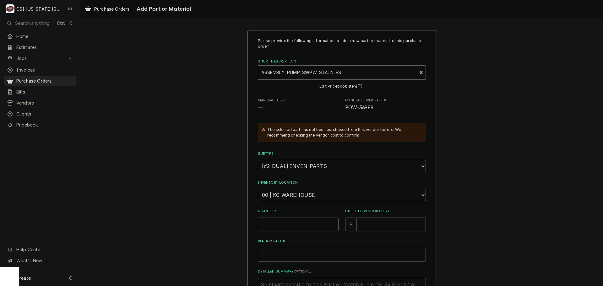
click at [295, 224] on input "Quantity" at bounding box center [298, 225] width 81 height 14
type textarea "x"
type input "1"
type textarea "x"
type input "3"
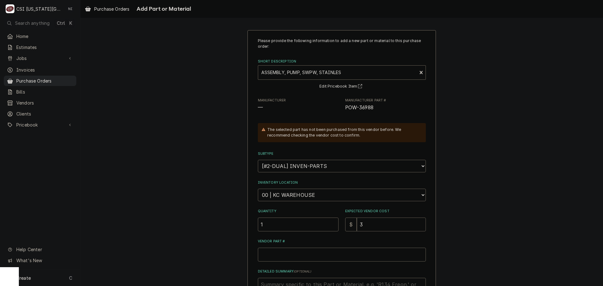
type textarea "x"
type input "34"
type textarea "x"
type input "3453"
type textarea "x"
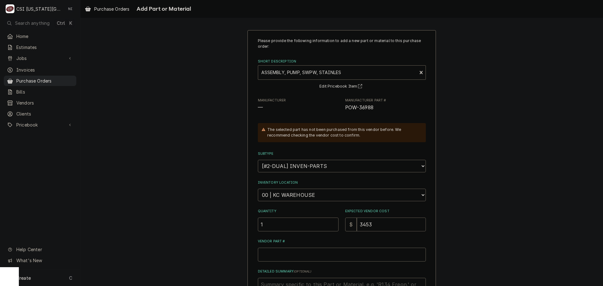
type input "3453.2"
type textarea "x"
type input "3453.26"
click at [299, 254] on input "Vendor Part #" at bounding box center [342, 255] width 168 height 14
paste input "POW-36988"
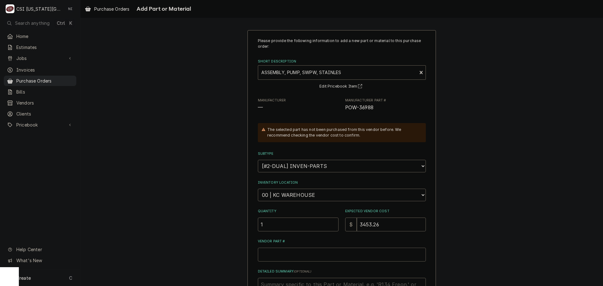
type textarea "x"
type input "POW-36988"
click at [303, 196] on select "Choose a location... 00 | KC WAREHOUSE 00 | MAIN WAREHOUSE 01 | [PERSON_NAME] #…" at bounding box center [342, 195] width 168 height 13
select select "2781"
click at [258, 189] on select "Choose a location... 00 | KC WAREHOUSE 00 | MAIN WAREHOUSE 01 | [PERSON_NAME] #…" at bounding box center [342, 195] width 168 height 13
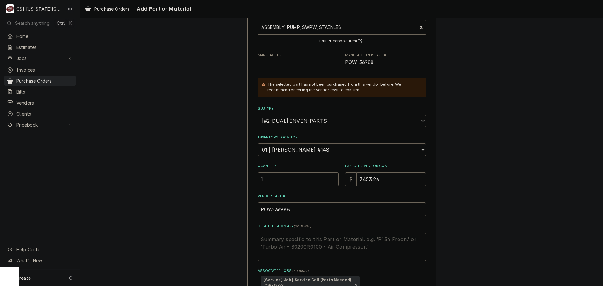
scroll to position [94, 0]
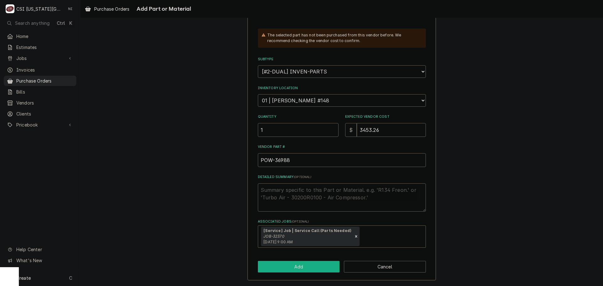
click at [317, 261] on button "Add" at bounding box center [299, 267] width 82 height 12
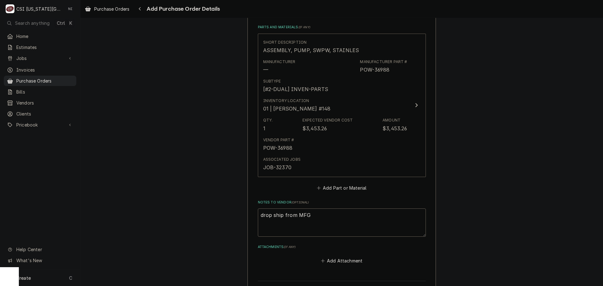
scroll to position [312, 0]
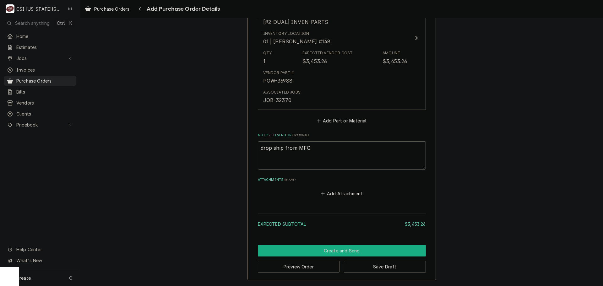
click at [374, 254] on button "Create and Send" at bounding box center [342, 251] width 168 height 12
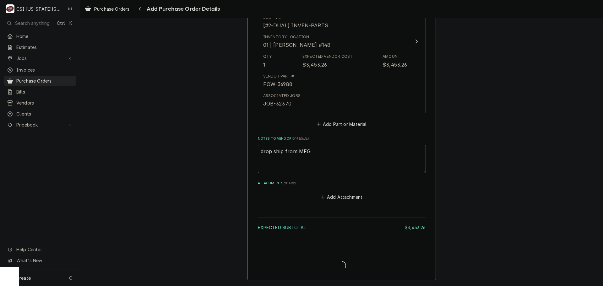
scroll to position [308, 0]
type textarea "x"
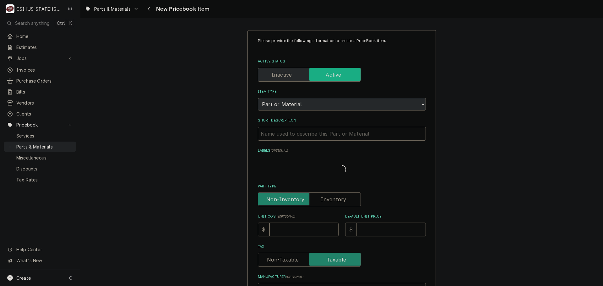
type textarea "x"
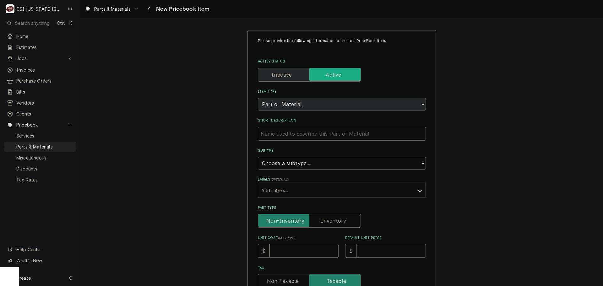
drag, startPoint x: 309, startPoint y: 135, endPoint x: 308, endPoint y: 168, distance: 32.7
click at [309, 135] on input "Short Description" at bounding box center [342, 134] width 168 height 14
paste input "ASSEMBLY, PUMP, SWPW, STAINLES"
type input "ASSEMBLY, PUMP, SWPW, STAINLES"
type textarea "x"
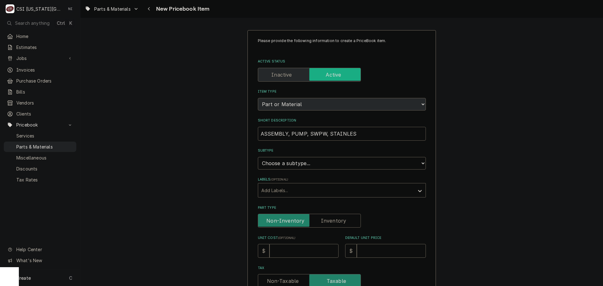
type input "ASSEMBLY, PUMP, SWPW, STAINLES"
click at [311, 163] on select "Choose a subtype... [#2-DUAL] AFTERHRS-WH-CHG-2 [#2-DUAL] BEV-EQUIP [#2-DUAL] B…" at bounding box center [342, 163] width 168 height 13
select select "45"
click at [258, 157] on select "Choose a subtype... [#2-DUAL] AFTERHRS-WH-CHG-2 [#2-DUAL] BEV-EQUIP [#2-DUAL] B…" at bounding box center [342, 163] width 168 height 13
type textarea "x"
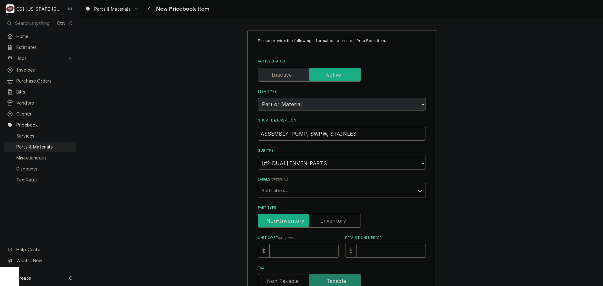
click at [334, 226] on input "Part Type" at bounding box center [309, 221] width 97 height 14
checkbox input "true"
type textarea "x"
click at [314, 249] on input "Unit Cost ( optional )" at bounding box center [303, 251] width 69 height 14
type input "3"
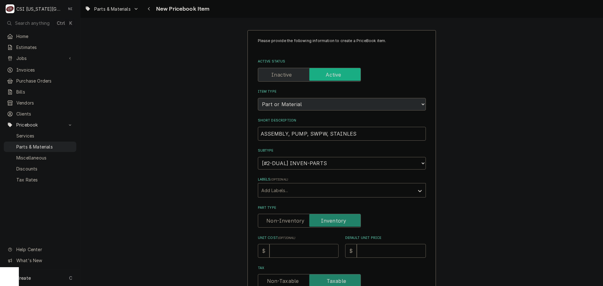
type textarea "x"
type input "34"
type textarea "x"
type input "345"
type textarea "x"
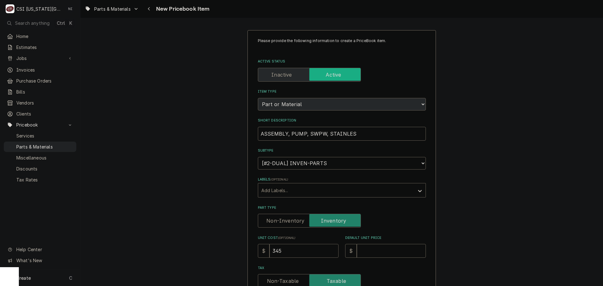
type input "3453"
type textarea "x"
type input "3453.2"
type textarea "x"
type input "3453.26"
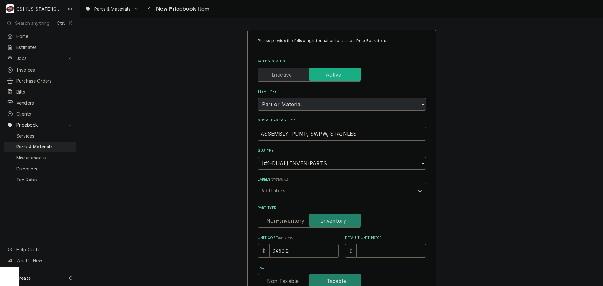
type textarea "x"
type input "3453.26"
click at [390, 251] on input "Default Unit Price" at bounding box center [391, 251] width 69 height 14
type input "6"
type textarea "x"
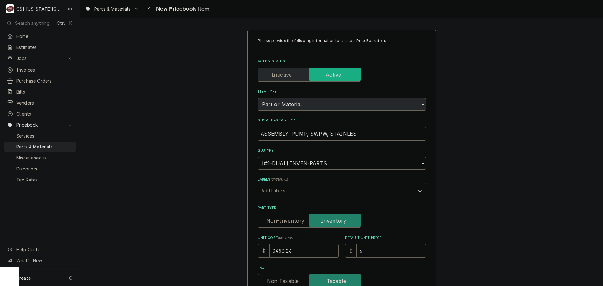
type input "63"
type textarea "x"
type input "639"
type textarea "x"
type input "6394"
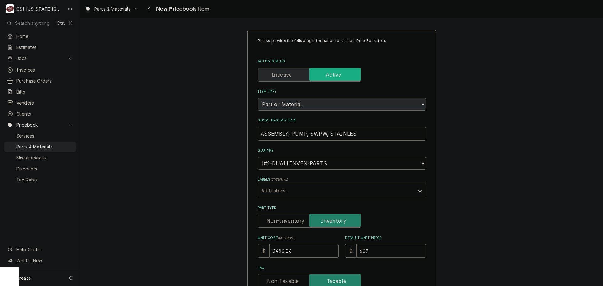
type textarea "x"
type input "6394.9"
type textarea "x"
type input "6394.92"
type textarea "x"
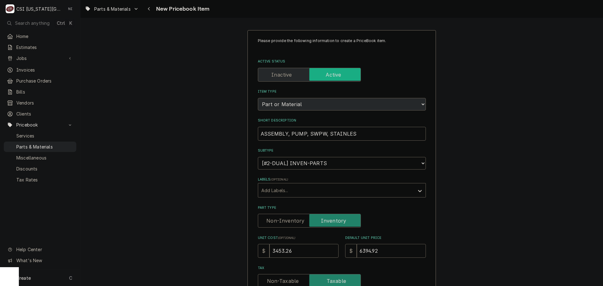
type input "6394.92"
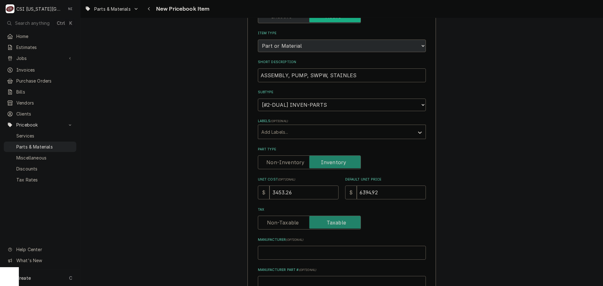
scroll to position [157, 0]
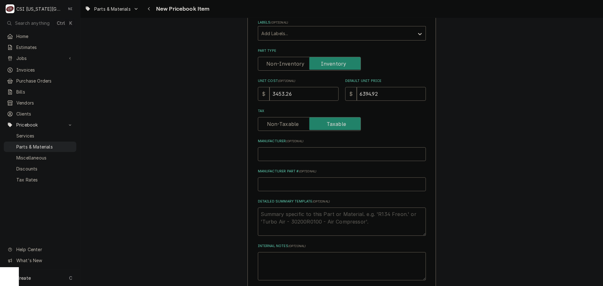
click at [290, 186] on input "Manufacturer Part # ( optional )" at bounding box center [342, 184] width 168 height 14
type input "P"
type textarea "x"
type input "PO"
type textarea "x"
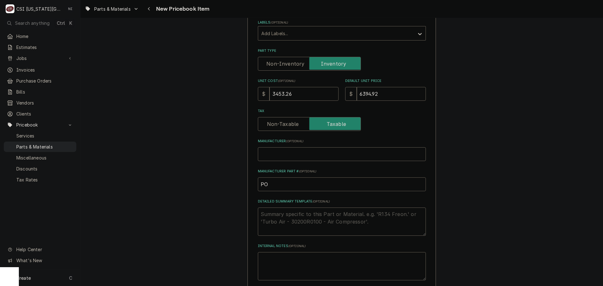
type input "POW"
type textarea "x"
type input "POW-"
type textarea "x"
paste input "ASSEMBLY, PUMP, SWPW, STAINLES"
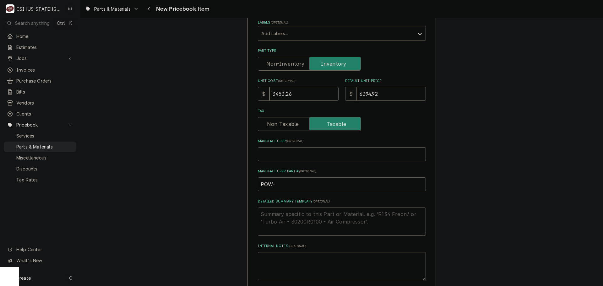
type input "POW-ASSEMBLY, PUMP, SWPW, STAINLES"
type textarea "x"
drag, startPoint x: 364, startPoint y: 184, endPoint x: 272, endPoint y: 186, distance: 92.0
click at [272, 186] on input "POW-ASSEMBLY, PUMP, SWPW, STAINLES" at bounding box center [342, 184] width 168 height 14
paste input "36988"
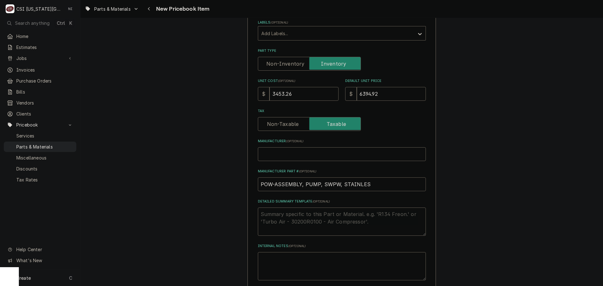
type input "POW-36988"
type textarea "x"
drag, startPoint x: 302, startPoint y: 184, endPoint x: 250, endPoint y: 186, distance: 52.2
type input "POW-36988"
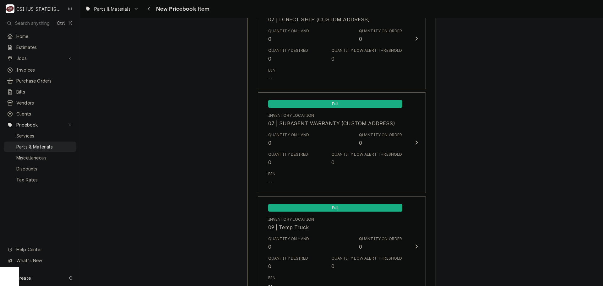
scroll to position [5945, 0]
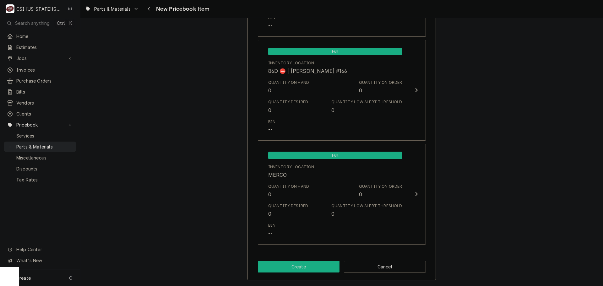
click at [313, 272] on button "Create" at bounding box center [299, 267] width 82 height 12
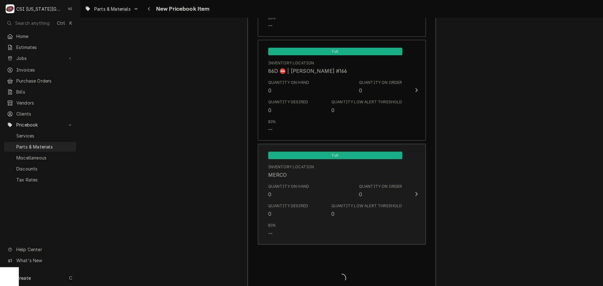
type textarea "x"
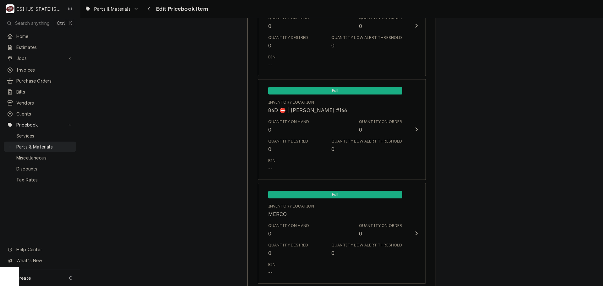
scroll to position [6085, 0]
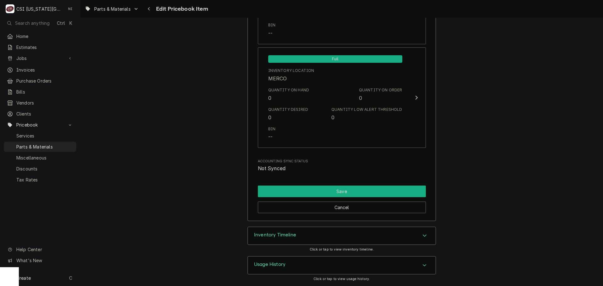
click at [331, 191] on button "Save" at bounding box center [342, 192] width 168 height 12
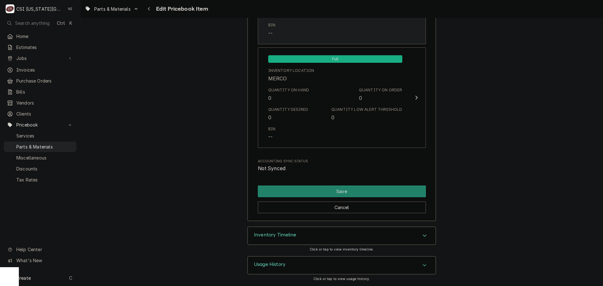
scroll to position [6082, 0]
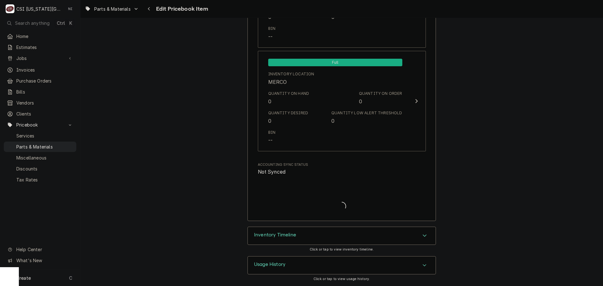
type textarea "x"
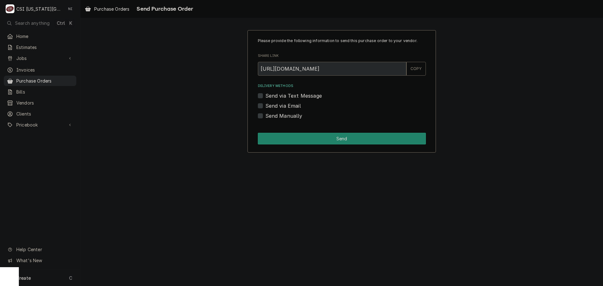
click at [265, 116] on label "Send Manually" at bounding box center [283, 116] width 37 height 8
click at [265, 116] on input "Send Manually" at bounding box center [349, 119] width 168 height 14
checkbox input "true"
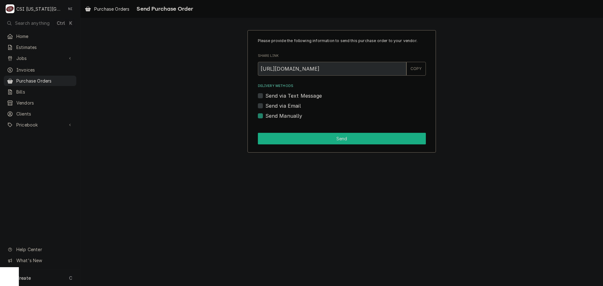
click at [291, 135] on button "Send" at bounding box center [342, 139] width 168 height 12
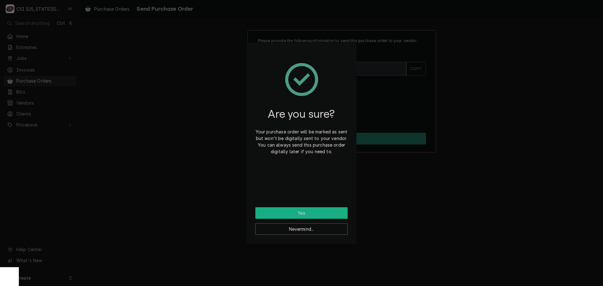
click at [299, 213] on button "Yes" at bounding box center [301, 213] width 92 height 12
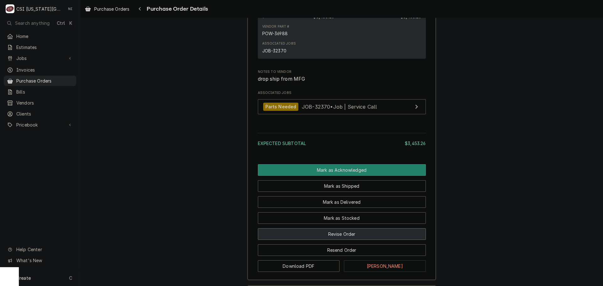
scroll to position [502, 0]
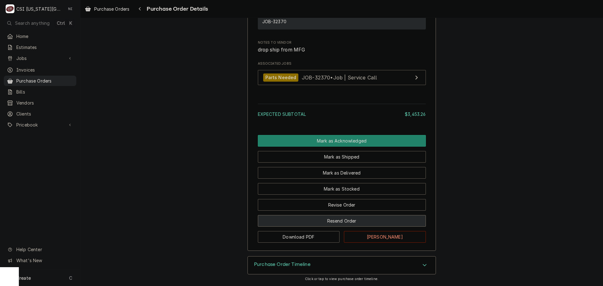
click at [351, 221] on button "Resend Order" at bounding box center [342, 221] width 168 height 12
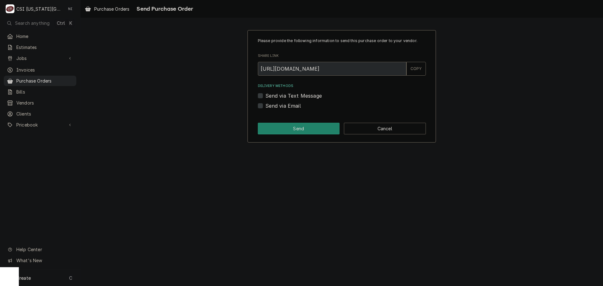
click at [265, 107] on label "Send via Email" at bounding box center [282, 106] width 35 height 8
click at [265, 107] on input "Send via Email" at bounding box center [349, 109] width 168 height 14
checkbox input "true"
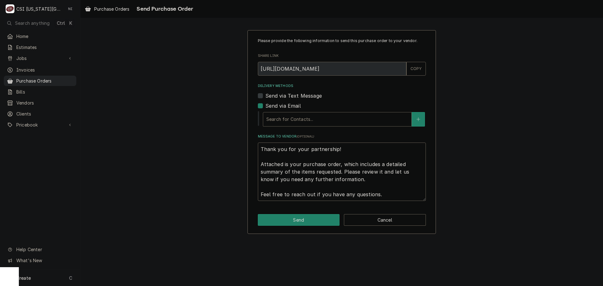
click at [305, 123] on div "Delivery Methods" at bounding box center [337, 119] width 142 height 11
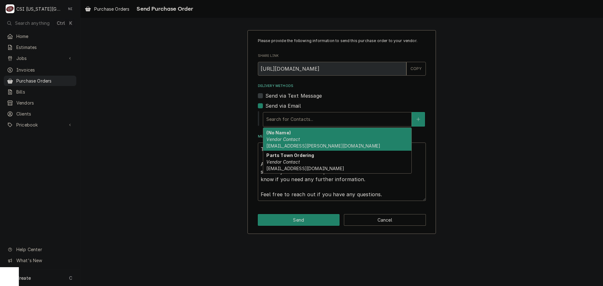
click at [296, 142] on div "(No Name) Vendor Contact [EMAIL_ADDRESS][PERSON_NAME][DOMAIN_NAME]" at bounding box center [337, 139] width 148 height 23
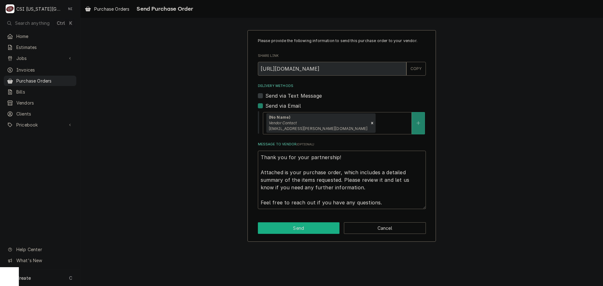
click at [306, 227] on button "Send" at bounding box center [299, 228] width 82 height 12
type textarea "x"
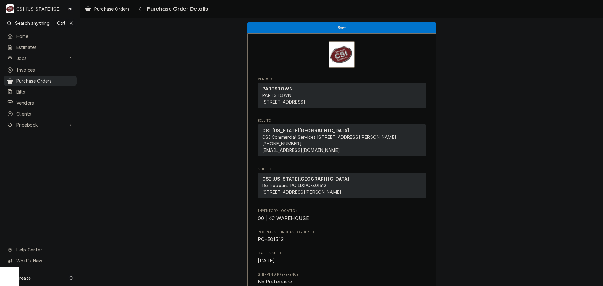
click at [64, 82] on div "Purchase Orders" at bounding box center [40, 81] width 70 height 8
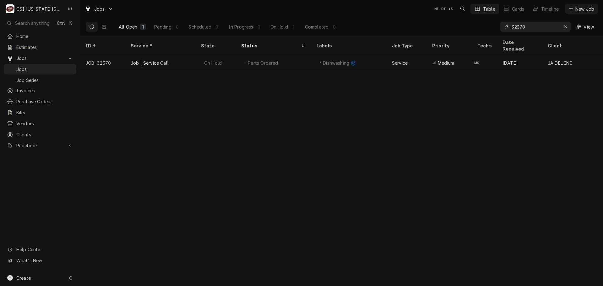
click at [500, 28] on div "32370" at bounding box center [535, 27] width 70 height 10
paste input "748"
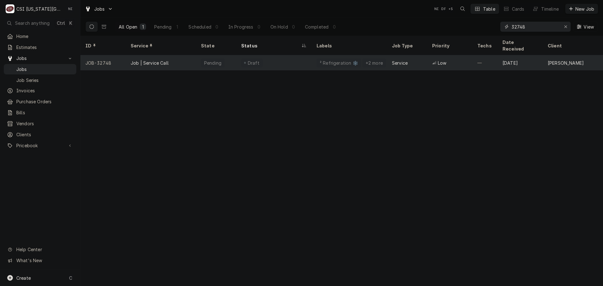
type input "32748"
click at [274, 60] on div "Draft" at bounding box center [273, 62] width 75 height 15
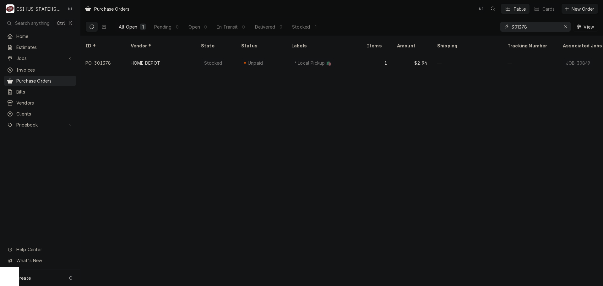
drag, startPoint x: 540, startPoint y: 26, endPoint x: 478, endPoint y: 29, distance: 61.9
click at [478, 29] on div "All Open 1 Pending 0 Open 0 In Transit 0 Delivered 0 Stocked 1 301378 View" at bounding box center [341, 27] width 512 height 18
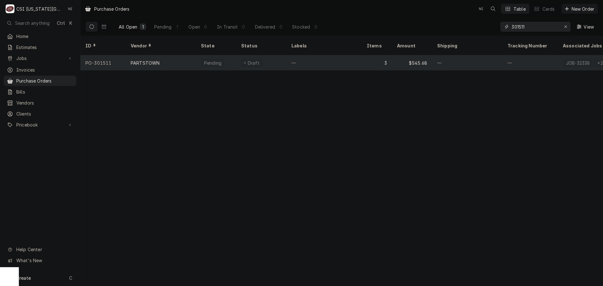
type input "301511"
click at [349, 61] on div "—" at bounding box center [323, 62] width 75 height 15
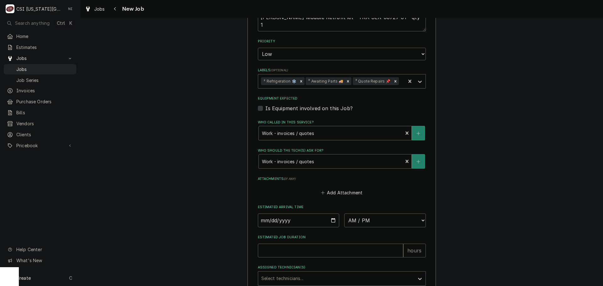
scroll to position [471, 0]
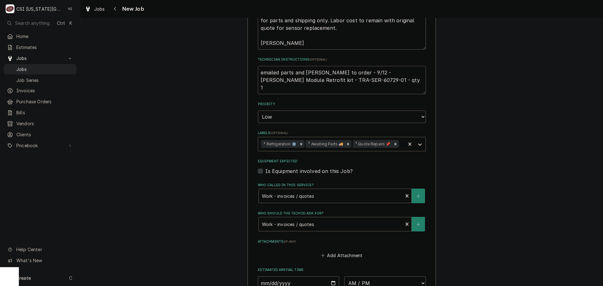
drag, startPoint x: 378, startPoint y: 89, endPoint x: 344, endPoint y: 88, distance: 33.9
click at [344, 88] on textarea "emailed parts and [PERSON_NAME] to order - 9/12 - [PERSON_NAME] Module Retrofit…" at bounding box center [342, 80] width 168 height 28
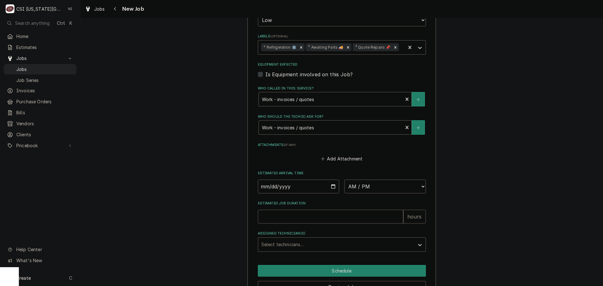
scroll to position [604, 0]
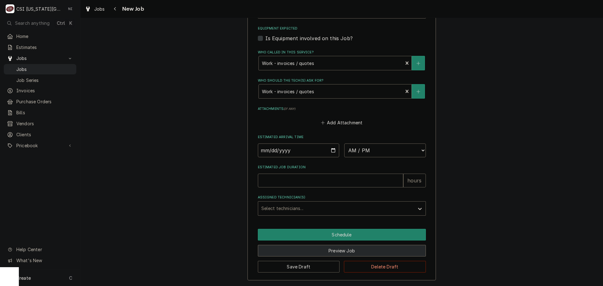
click at [340, 253] on button "Preview Job" at bounding box center [342, 251] width 168 height 12
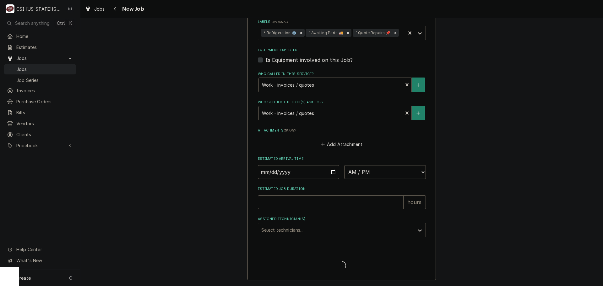
scroll to position [582, 0]
type textarea "x"
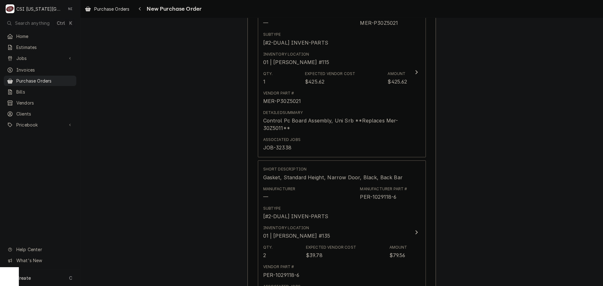
scroll to position [502, 0]
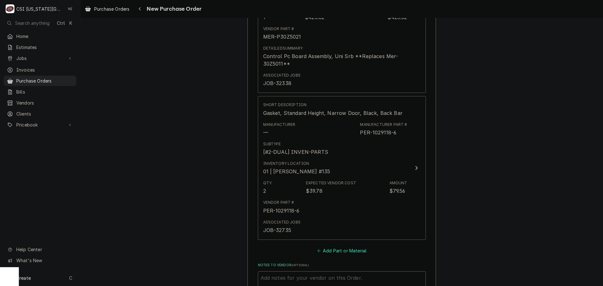
click at [321, 249] on button "Add Part or Material" at bounding box center [341, 250] width 52 height 9
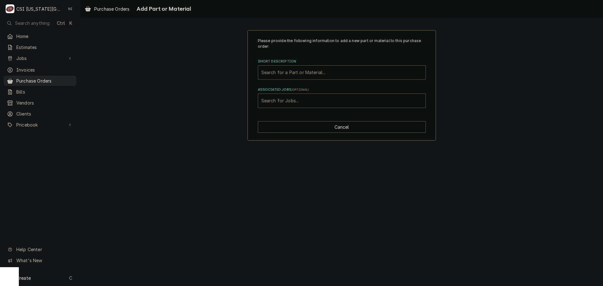
click at [327, 70] on div "Short Description" at bounding box center [341, 72] width 161 height 11
paste input "SER-60729-01"
type input "SER-60729-01"
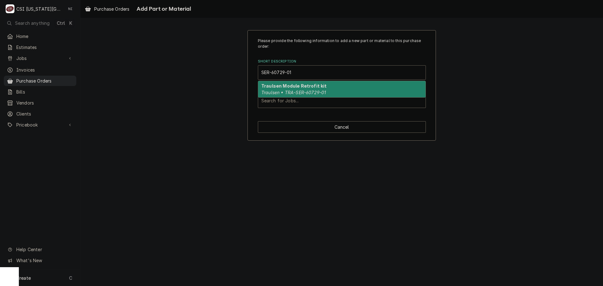
click at [328, 83] on div "Traulsen Module Retrofit kit Traulsen • TRA-SER-60729-01" at bounding box center [341, 89] width 167 height 16
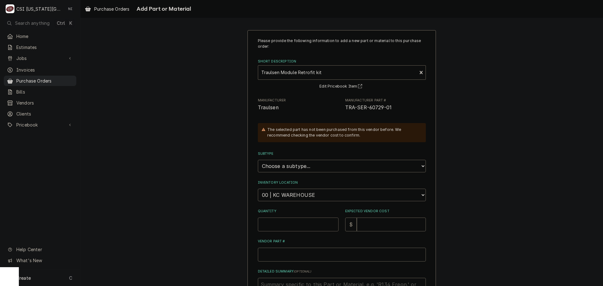
click at [294, 221] on input "Quantity" at bounding box center [298, 225] width 81 height 14
type textarea "x"
type input "1"
type textarea "x"
type input "1"
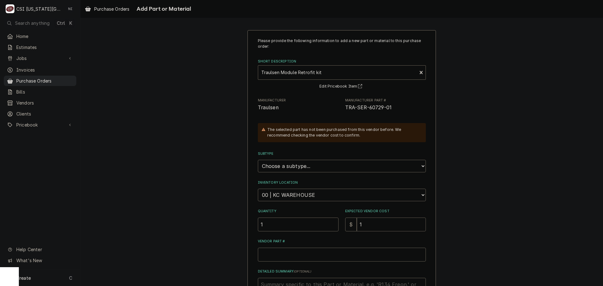
type textarea "x"
type input "10"
type textarea "x"
type input "100"
type textarea "x"
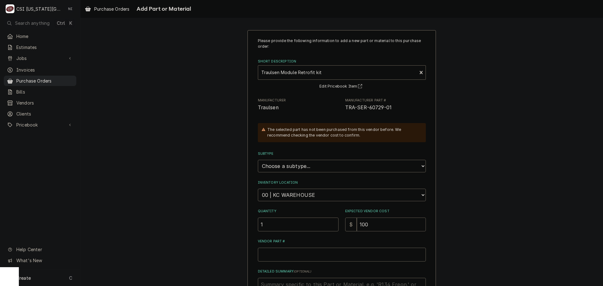
type input "1001"
type textarea "x"
type input "1001.0"
type textarea "x"
type input "1001.00"
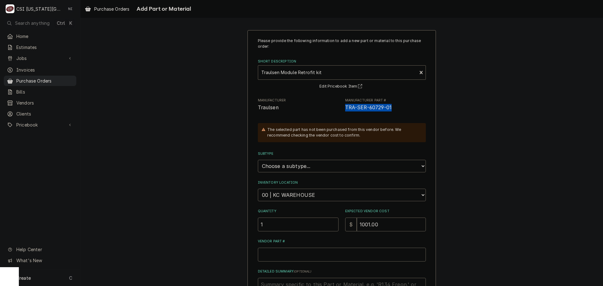
drag, startPoint x: 392, startPoint y: 105, endPoint x: 344, endPoint y: 113, distance: 48.7
click at [344, 113] on div "Please provide the following information to add a new part or material to this …" at bounding box center [342, 186] width 168 height 296
copy span "TRA-SER-60729-01"
click at [280, 255] on input "Vendor Part #" at bounding box center [342, 255] width 168 height 14
paste input "TRA-SER-60729-01"
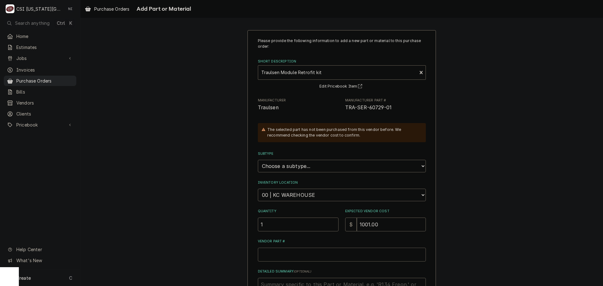
type textarea "x"
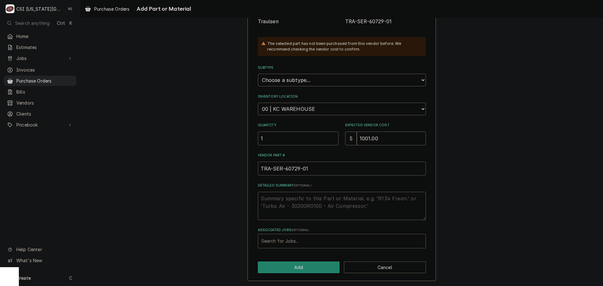
scroll to position [87, 0]
type input "TRA-SER-60729-01"
click at [294, 241] on div "Associated Jobs" at bounding box center [341, 240] width 161 height 11
type input "32748"
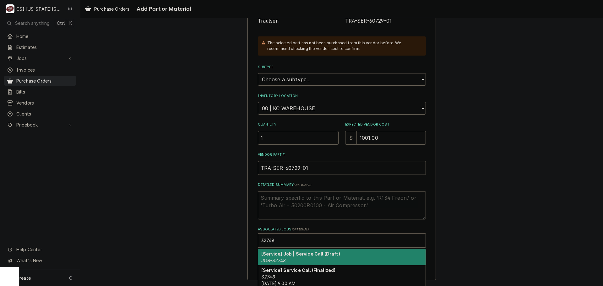
click at [322, 256] on strong "[Service] Job | Service Call (Draft)" at bounding box center [300, 253] width 79 height 5
type textarea "x"
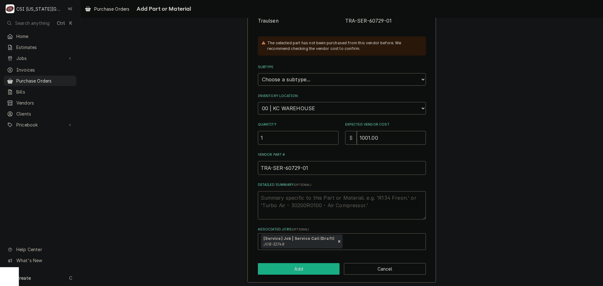
click at [297, 271] on button "Add" at bounding box center [299, 269] width 82 height 12
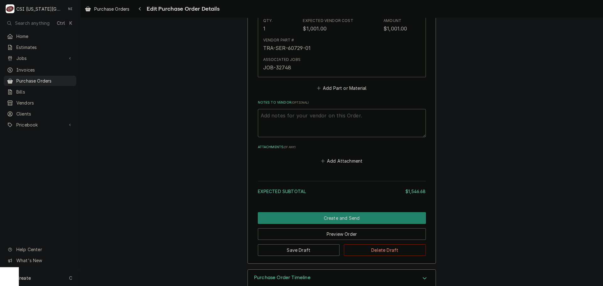
scroll to position [816, 0]
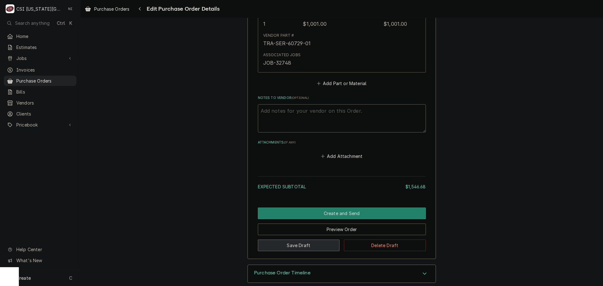
click at [310, 244] on button "Save Draft" at bounding box center [299, 246] width 82 height 12
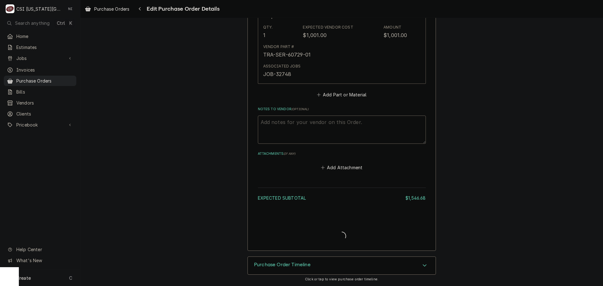
type textarea "x"
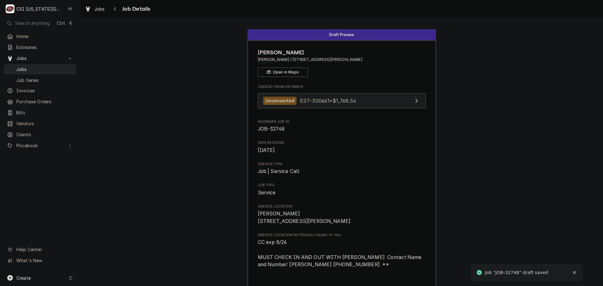
click at [333, 105] on div "Unconverted EST-300661 • $1,768.54" at bounding box center [309, 101] width 93 height 8
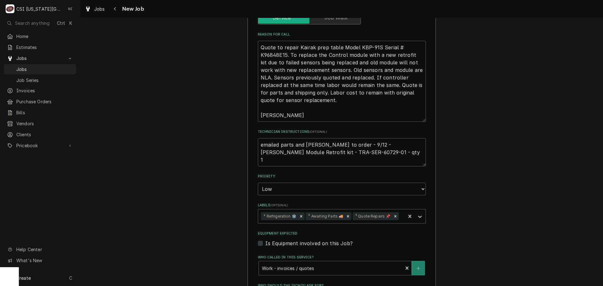
scroll to position [471, 0]
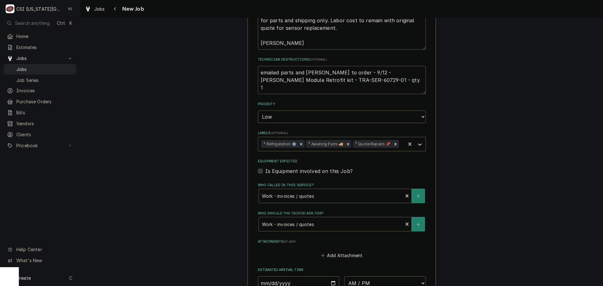
click at [260, 72] on textarea "emailed parts and lindy to order - 9/12 - LS Traulsen Module Retrofit kit - TRA…" at bounding box center [342, 80] width 168 height 28
type textarea "x"
type textarea "emailed parts and lindy to order - 9/12 - LS Traulsen Module Retrofit kit - TRA…"
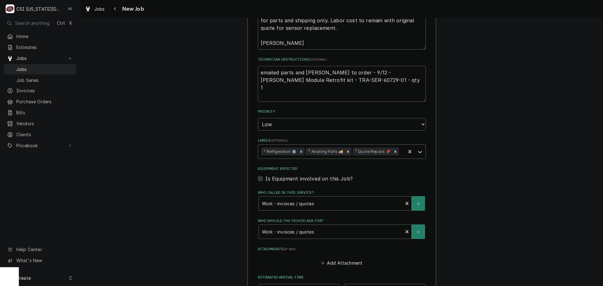
type textarea "x"
type textarea "emailed parts and lindy to order - 9/12 - LS Traulsen Module Retrofit kit - TRA…"
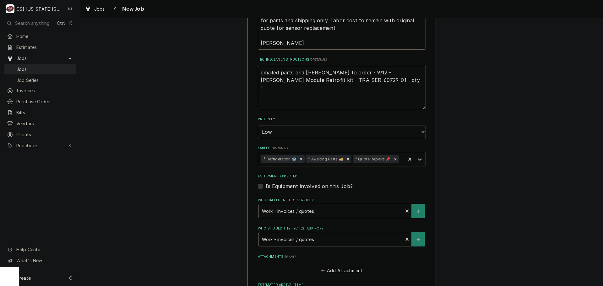
type textarea "x"
type textarea "p emailed parts and lindy to order - 9/12 - LS Traulsen Module Retrofit kit - T…"
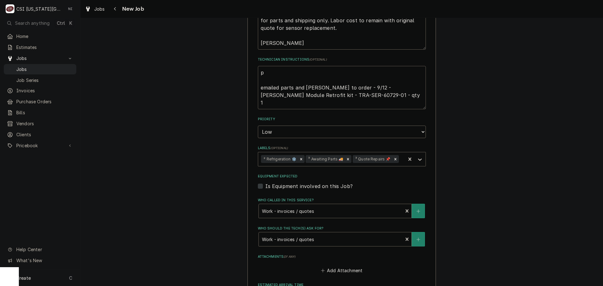
type textarea "x"
type textarea "pa emailed parts and lindy to order - 9/12 - LS Traulsen Module Retrofit kit - …"
type textarea "x"
type textarea "par emailed parts and lindy to order - 9/12 - LS Traulsen Module Retrofit kit -…"
type textarea "x"
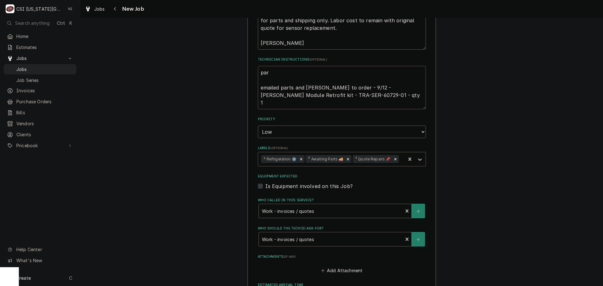
type textarea "part emailed parts and lindy to order - 9/12 - LS Traulsen Module Retrofit kit …"
type textarea "x"
type textarea "parts emailed parts and lindy to order - 9/12 - LS Traulsen Module Retrofit kit…"
type textarea "x"
type textarea "parts emailed parts and lindy to order - 9/12 - LS Traulsen Module Retrofit kit…"
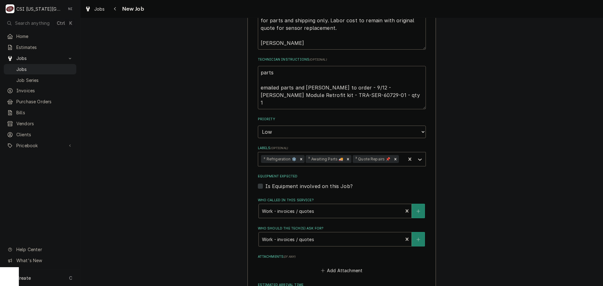
type textarea "x"
type textarea "parts emailed parts and lindy to order - 9/12 - LS Traulsen Module Retrofit kit…"
type textarea "x"
type textarea "part emailed parts and lindy to order - 9/12 - LS Traulsen Module Retrofit kit …"
type textarea "x"
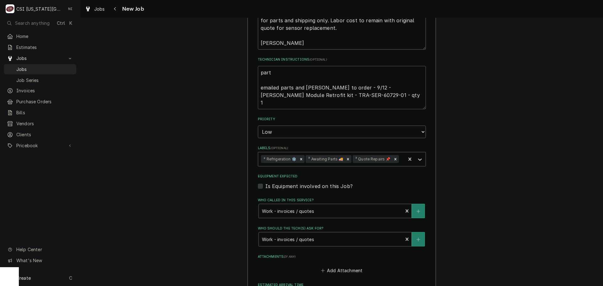
type textarea "par emailed parts and lindy to order - 9/12 - LS Traulsen Module Retrofit kit -…"
type textarea "x"
type textarea "pa emailed parts and lindy to order - 9/12 - LS Traulsen Module Retrofit kit - …"
type textarea "x"
type textarea "p emailed parts and lindy to order - 9/12 - LS Traulsen Module Retrofit kit - T…"
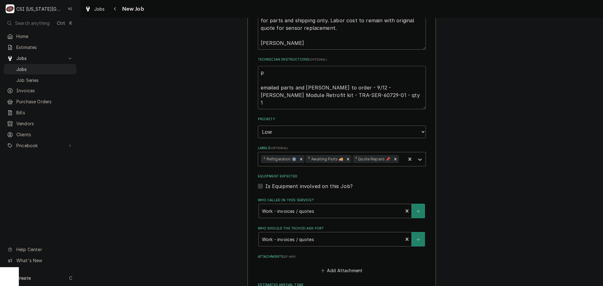
type textarea "x"
type textarea "emailed parts and lindy to order - 9/12 - LS Traulsen Module Retrofit kit - TRA…"
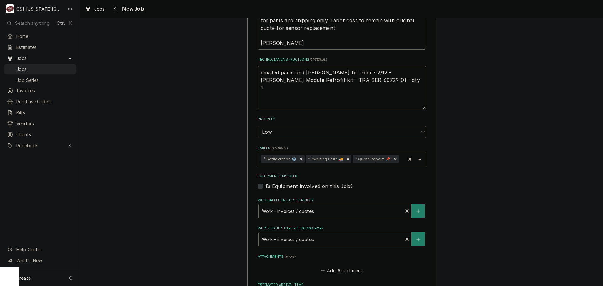
type textarea "x"
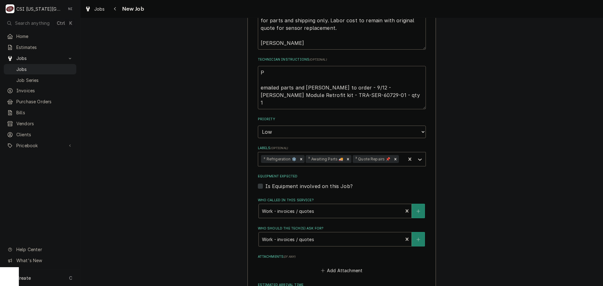
type textarea "Pa emailed parts and lindy to order - 9/12 - LS Traulsen Module Retrofit kit - …"
type textarea "x"
type textarea "Pas emailed parts and lindy to order - 9/12 - LS Traulsen Module Retrofit kit -…"
type textarea "x"
type textarea "Pasr emailed parts and lindy to order - 9/12 - LS Traulsen Module Retrofit kit …"
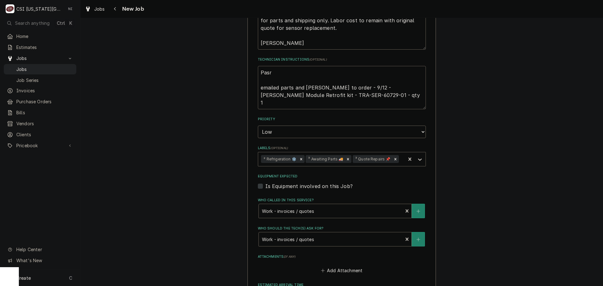
type textarea "x"
type textarea "Pasrt emailed parts and lindy to order - 9/12 - LS Traulsen Module Retrofit kit…"
type textarea "x"
type textarea "Pasrts emailed parts and lindy to order - 9/12 - LS Traulsen Module Retrofit ki…"
type textarea "x"
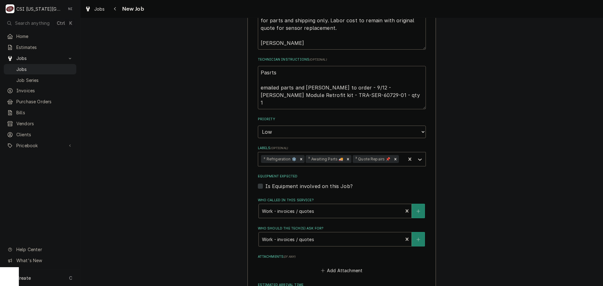
type textarea "Pasrts emailed parts and lindy to order - 9/12 - LS Traulsen Module Retrofit ki…"
type textarea "x"
type textarea "Pasrts emailed parts and lindy to order - 9/12 - LS Traulsen Module Retrofit ki…"
type textarea "x"
type textarea "Pasrt emailed parts and lindy to order - 9/12 - LS Traulsen Module Retrofit kit…"
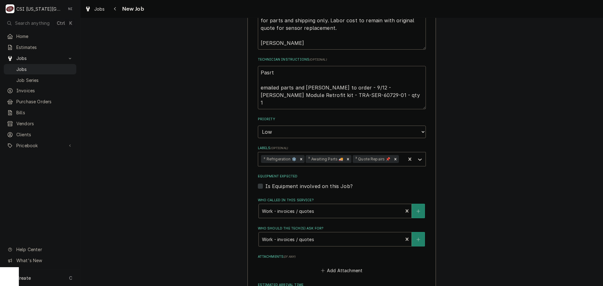
type textarea "x"
type textarea "Pasr emailed parts and lindy to order - 9/12 - LS Traulsen Module Retrofit kit …"
type textarea "x"
type textarea "Pas emailed parts and lindy to order - 9/12 - LS Traulsen Module Retrofit kit -…"
type textarea "x"
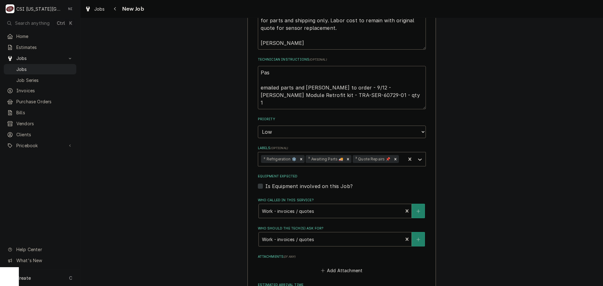
type textarea "Pa emailed parts and lindy to order - 9/12 - LS Traulsen Module Retrofit kit - …"
type textarea "x"
type textarea "Par emailed parts and lindy to order - 9/12 - LS Traulsen Module Retrofit kit -…"
type textarea "x"
type textarea "Part emailed parts and lindy to order - 9/12 - LS Traulsen Module Retrofit kit …"
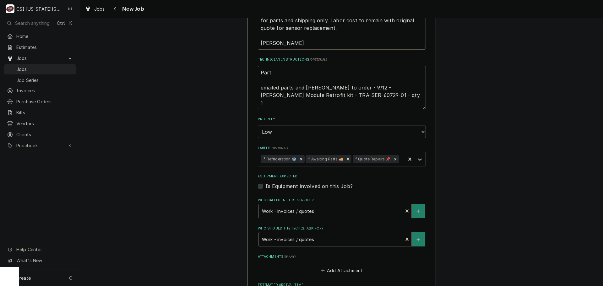
type textarea "x"
type textarea "Parts emailed parts and lindy to order - 9/12 - LS Traulsen Module Retrofit kit…"
type textarea "x"
type textarea "Parts emailed parts and lindy to order - 9/12 - LS Traulsen Module Retrofit kit…"
type textarea "x"
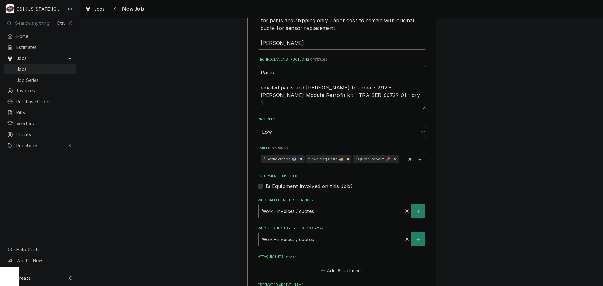
type textarea "Parts o emailed parts and lindy to order - 9/12 - LS Traulsen Module Retrofit k…"
type textarea "x"
type textarea "Parts od emailed parts and lindy to order - 9/12 - LS Traulsen Module Retrofit …"
type textarea "x"
type textarea "Parts or emailed parts and lindy to order - 9/12 - LS Traulsen Module Retrofit …"
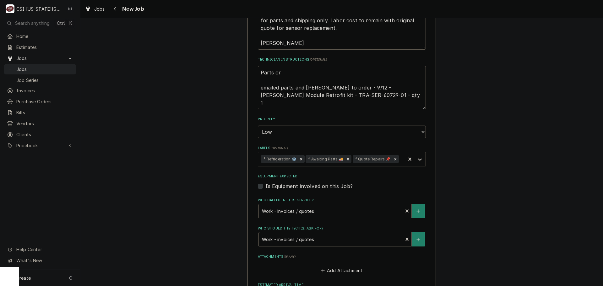
type textarea "x"
type textarea "Parts ord emailed parts and lindy to order - 9/12 - LS Traulsen Module Retrofit…"
type textarea "x"
type textarea "Parts orde emailed parts and lindy to order - 9/12 - LS Traulsen Module Retrofi…"
type textarea "x"
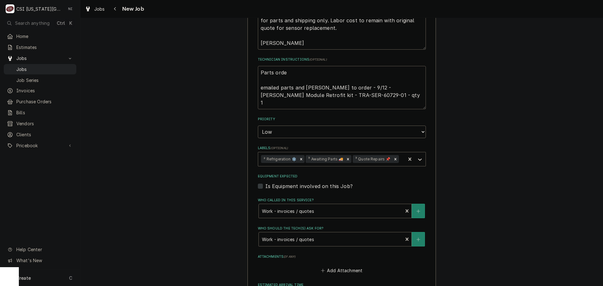
type textarea "Parts order emailed parts and lindy to order - 9/12 - LS Traulsen Module Retrof…"
type textarea "x"
type textarea "Parts ordere emailed parts and lindy to order - 9/12 - LS Traulsen Module Retro…"
type textarea "x"
type textarea "Parts ordered emailed parts and lindy to order - 9/12 - LS Traulsen Module Retr…"
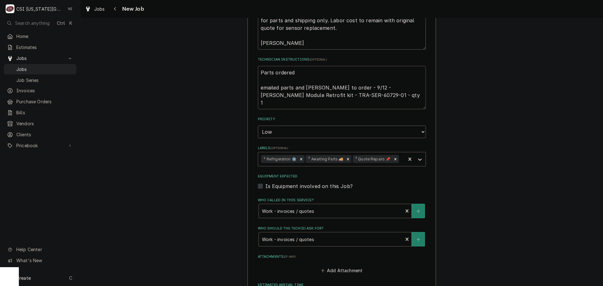
type textarea "x"
type textarea "Parts ordered emailed parts and lindy to order - 9/12 - LS Traulsen Module Retr…"
type textarea "x"
type textarea "Parts ordered o emailed parts and lindy to order - 9/12 - LS Traulsen Module Re…"
type textarea "x"
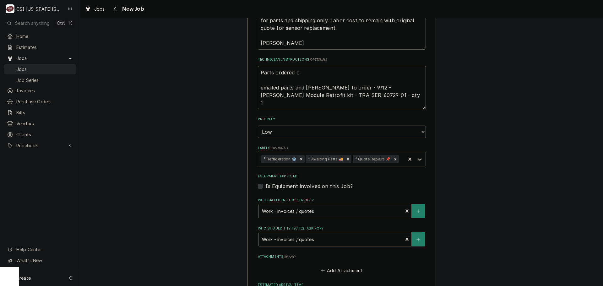
type textarea "Parts ordered on emailed parts and lindy to order - 9/12 - LS Traulsen Module R…"
type textarea "x"
type textarea "Parts ordered on emailed parts and lindy to order - 9/12 - LS Traulsen Module R…"
type textarea "x"
type textarea "Parts ordered on P emailed parts and lindy to order - 9/12 - LS Traulsen Module…"
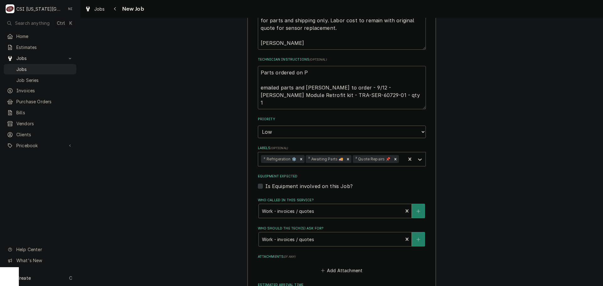
type textarea "x"
type textarea "Parts ordered on Po emailed parts and lindy to order - 9/12 - LS Traulsen Modul…"
type textarea "x"
type textarea "Parts ordered on Po 3 emailed parts and lindy to order - 9/12 - LS Traulsen Mod…"
type textarea "x"
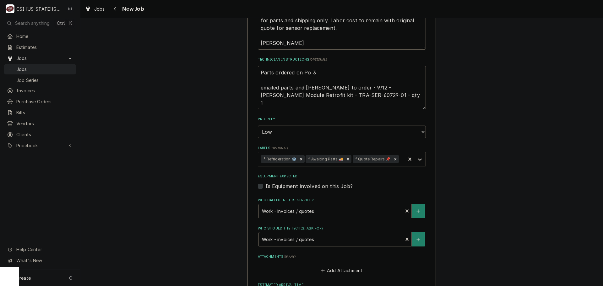
type textarea "Parts ordered on Po 30 emailed parts and lindy to order - 9/12 - LS Traulsen Mo…"
type textarea "x"
type textarea "Parts ordered on Po 301 emailed parts and lindy to order - 9/12 - LS Traulsen M…"
type textarea "x"
type textarea "Parts ordered on Po 3015 emailed parts and lindy to order - 9/12 - LS Traulsen …"
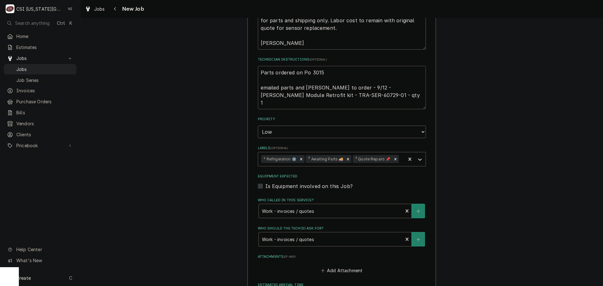
type textarea "x"
type textarea "Parts ordered on Po 30151 emailed parts and lindy to order - 9/12 - LS Traulsen…"
type textarea "x"
type textarea "Parts ordered on Po 301511 emailed parts and lindy to order - 9/12 - LS Traulse…"
type textarea "x"
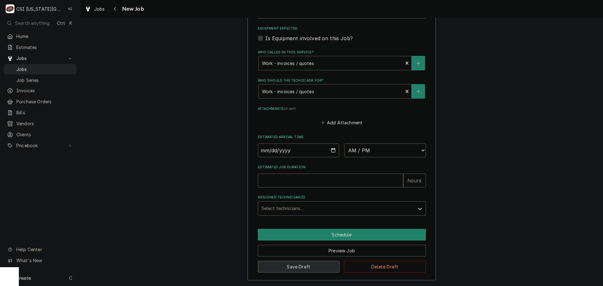
type textarea "Parts ordered on Po 301511 emailed parts and lindy to order - 9/12 - LS Traulse…"
click at [314, 264] on button "Save Draft" at bounding box center [299, 267] width 82 height 12
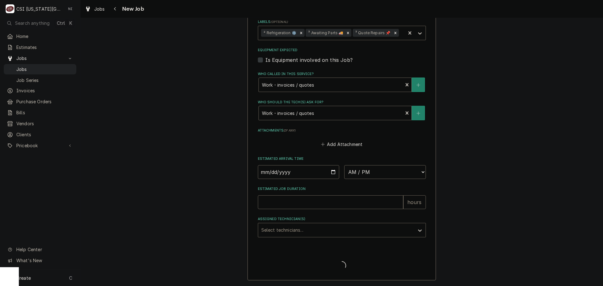
type textarea "x"
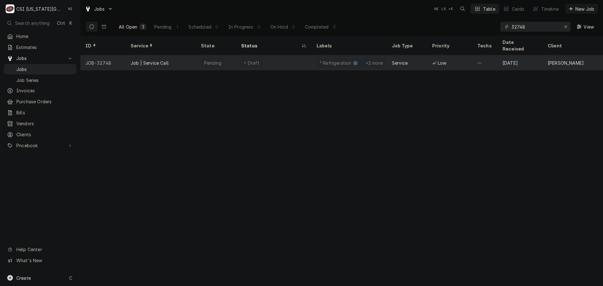
click at [267, 55] on div "Draft" at bounding box center [273, 62] width 75 height 15
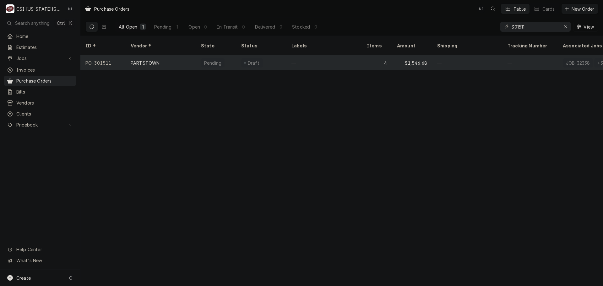
click at [286, 55] on div "Draft" at bounding box center [261, 62] width 50 height 15
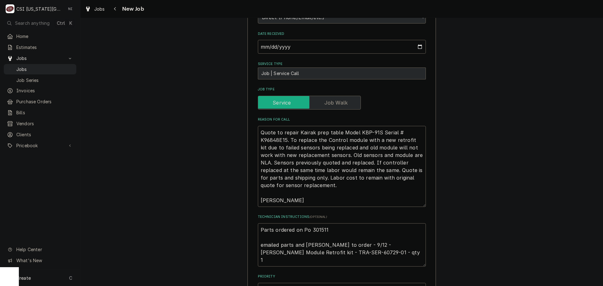
scroll to position [314, 0]
drag, startPoint x: 354, startPoint y: 132, endPoint x: 375, endPoint y: 132, distance: 21.7
click at [375, 132] on textarea "Quote to repair Kairak prep table Model KBP-91S Serial # K96848E15. To replace …" at bounding box center [342, 166] width 168 height 81
click at [265, 140] on textarea "Quote to repair Kairak prep table Model KBP-91S Serial # K96848E15. To replace …" at bounding box center [342, 166] width 168 height 81
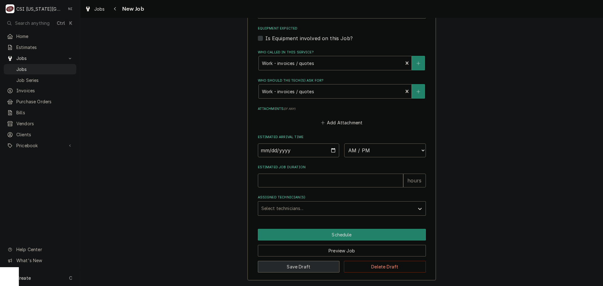
click at [303, 270] on button "Save Draft" at bounding box center [299, 267] width 82 height 12
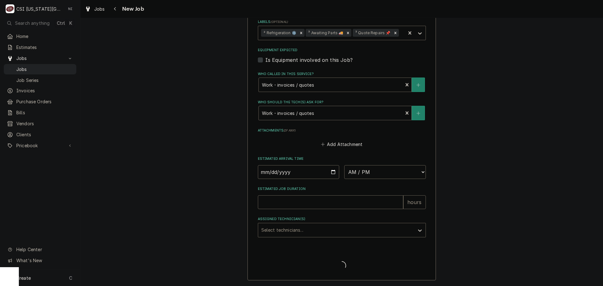
type textarea "x"
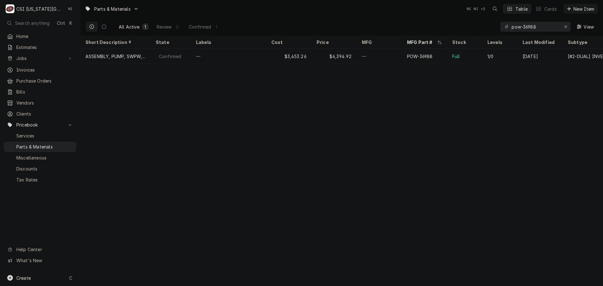
click at [564, 24] on div "Erase input" at bounding box center [565, 27] width 6 height 6
paste input "4522374"
type input "4522374"
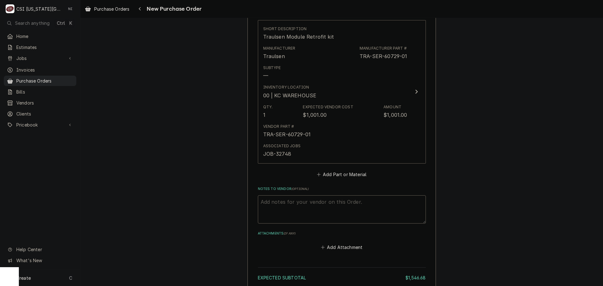
scroll to position [824, 0]
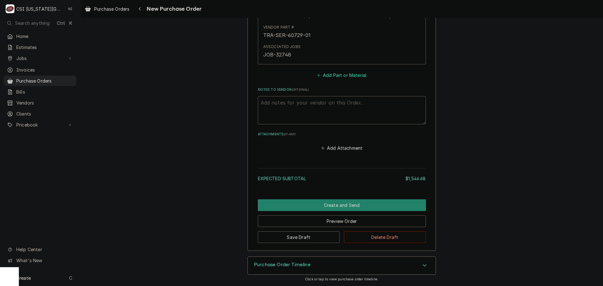
click at [335, 78] on button "Add Part or Material" at bounding box center [341, 75] width 52 height 9
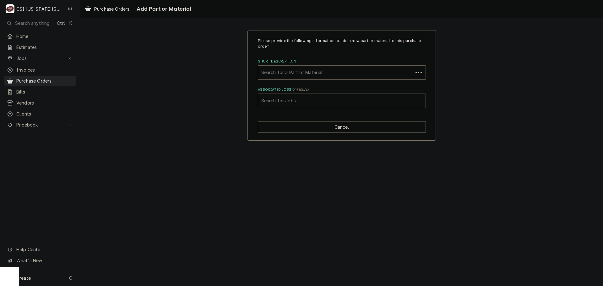
click at [318, 70] on div "Short Description" at bounding box center [335, 72] width 148 height 11
paste input "4522374"
type input "4522374"
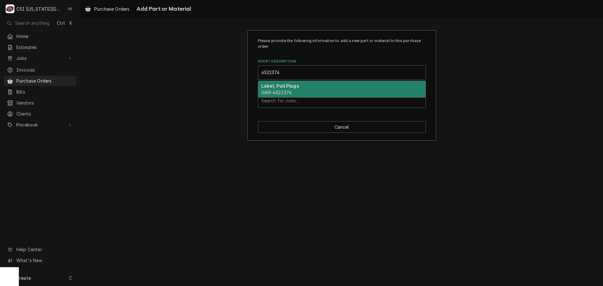
click at [294, 86] on strong "Label, Pull Plugs" at bounding box center [280, 85] width 38 height 5
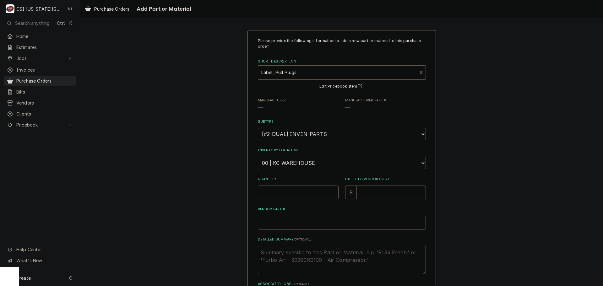
type textarea "x"
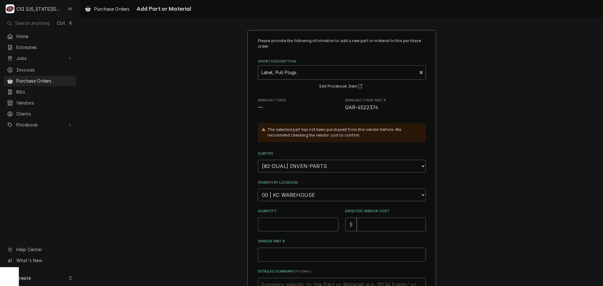
click at [284, 190] on select "Choose a location... 00 | KC WAREHOUSE 00 | MAIN WAREHOUSE 01 | BRIAN BREAZIER …" at bounding box center [342, 195] width 168 height 13
select select "2760"
click at [258, 189] on select "Choose a location... 00 | KC WAREHOUSE 00 | MAIN WAREHOUSE 01 | BRIAN BREAZIER …" at bounding box center [342, 195] width 168 height 13
click at [292, 224] on input "Quantity" at bounding box center [298, 225] width 81 height 14
type textarea "x"
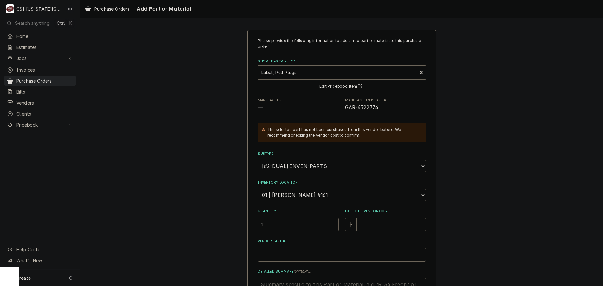
type input "1"
type textarea "x"
type input "3.5"
type textarea "x"
type input "3.56"
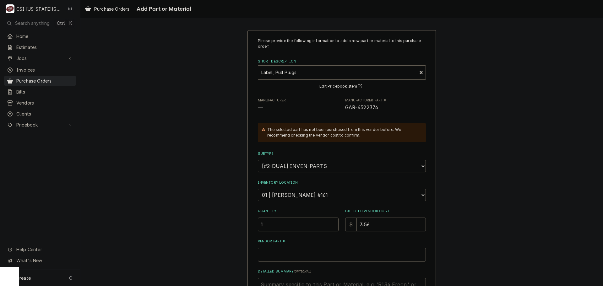
type textarea "x"
type input "3.569"
type textarea "x"
type input "3.56"
type textarea "x"
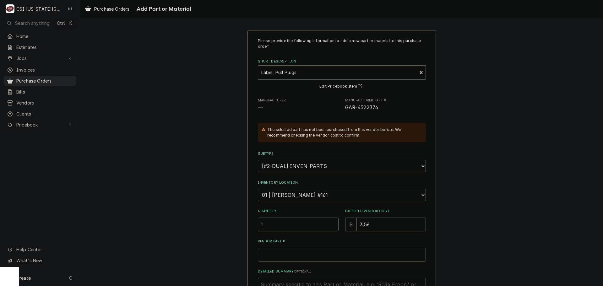
type input "3.5"
type textarea "x"
type input "3.59"
drag, startPoint x: 378, startPoint y: 108, endPoint x: 342, endPoint y: 109, distance: 36.1
click at [342, 109] on div "Manufacturer — Manufacturer Part # GAR-4522374" at bounding box center [342, 104] width 168 height 13
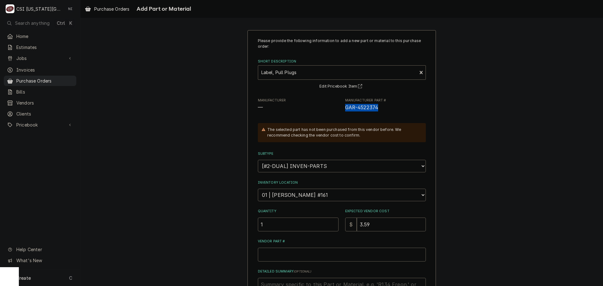
copy span "GAR-4522374"
click at [316, 251] on input "Vendor Part #" at bounding box center [342, 255] width 168 height 14
paste input "GAR-4522374"
type textarea "x"
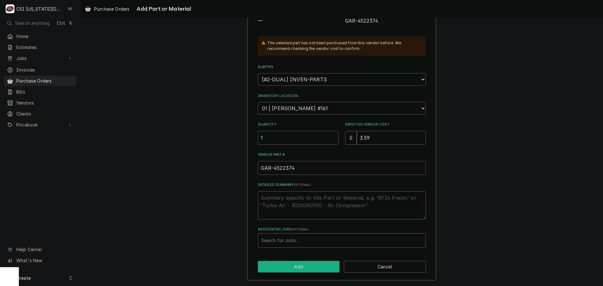
type input "GAR-4522374"
click at [309, 265] on button "Add" at bounding box center [299, 267] width 82 height 12
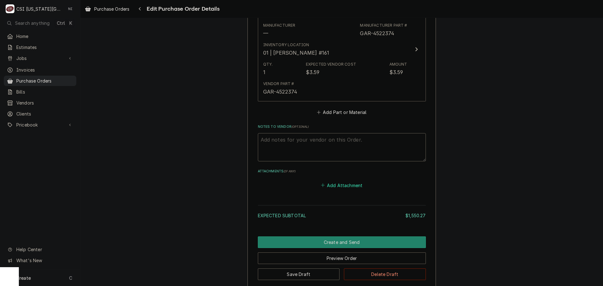
scroll to position [895, 0]
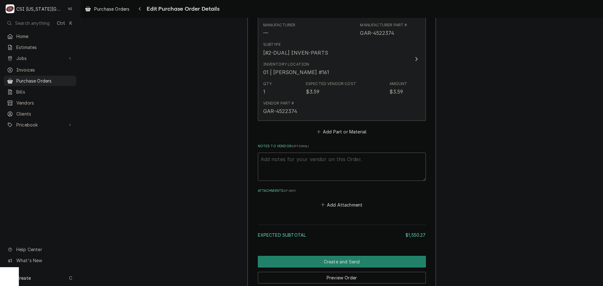
click at [318, 112] on div "Vendor Part # GAR-4522374" at bounding box center [335, 107] width 144 height 19
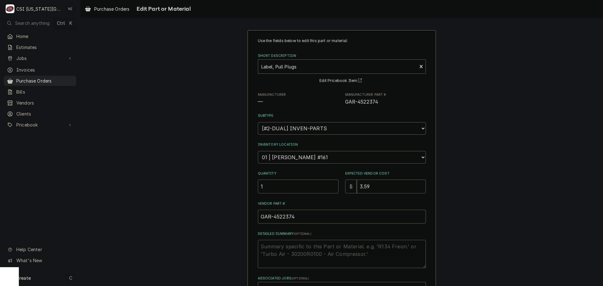
click at [306, 247] on textarea "Detailed Summary ( optional )" at bounding box center [342, 254] width 168 height 28
type textarea "x"
type textarea "h"
type textarea "x"
type textarea "ha"
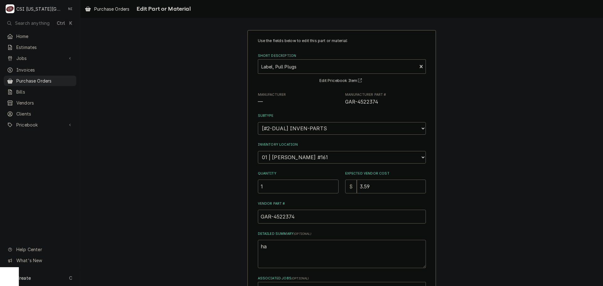
type textarea "x"
type textarea "haw"
type textarea "x"
type textarea "hawi"
type textarea "x"
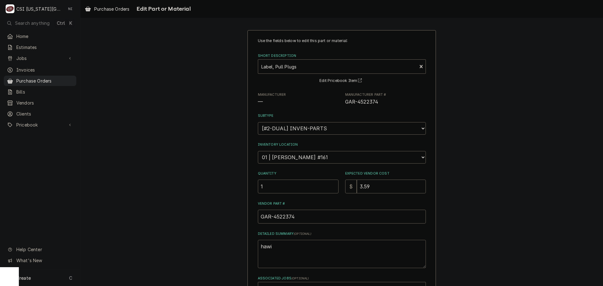
type textarea "haw"
type textarea "x"
type textarea "hawkj"
type textarea "x"
type textarea "hawkjn"
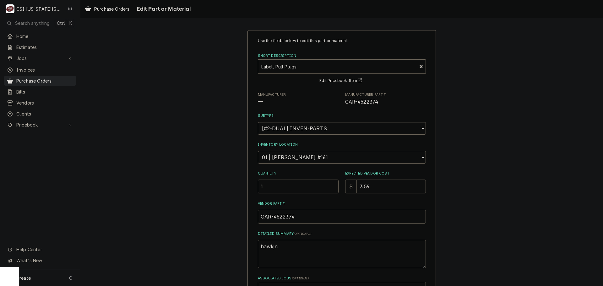
type textarea "x"
type textarea "hawkj"
type textarea "x"
type textarea "hawk"
type textarea "x"
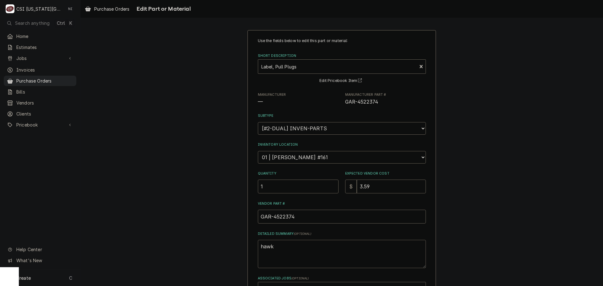
type textarea "haw"
type textarea "x"
type textarea "ha"
type textarea "x"
type textarea "h"
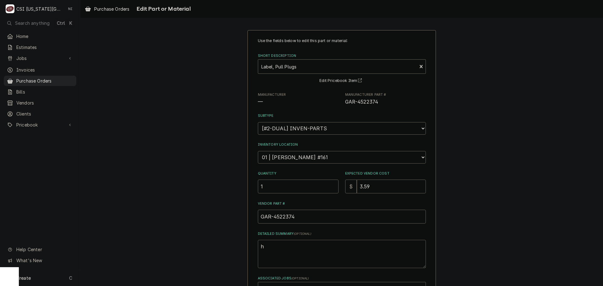
type textarea "x"
type textarea "h"
type textarea "x"
type textarea "hw"
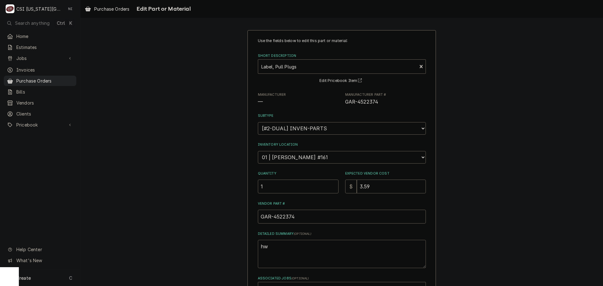
type textarea "x"
type textarea "h"
type textarea "x"
type textarea "ha"
type textarea "x"
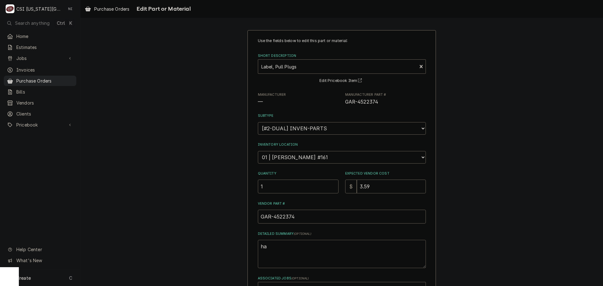
type textarea "haw"
type textarea "x"
type textarea "hawk"
type textarea "x"
type textarea "hawki"
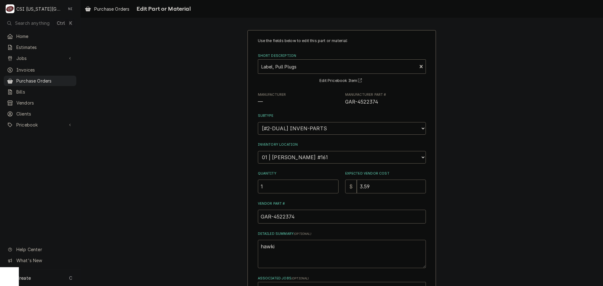
type textarea "x"
type textarea "hawkin"
type textarea "x"
type textarea "hawkins"
type textarea "x"
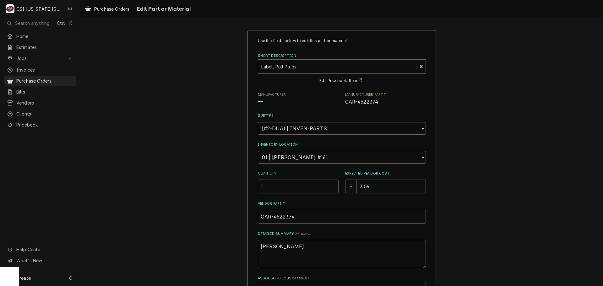
type textarea "hawkins"
type textarea "x"
type textarea "hawkins t"
type textarea "x"
type textarea "hawkins tr"
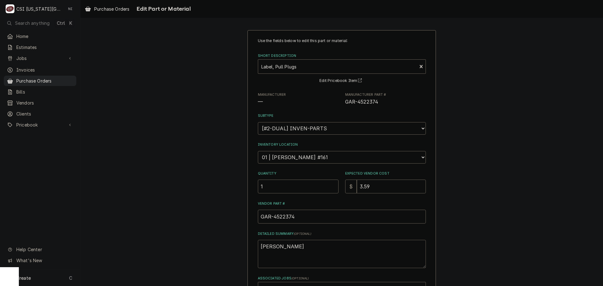
type textarea "x"
type textarea "hawkins tru"
type textarea "x"
type textarea "hawkins truck"
type textarea "x"
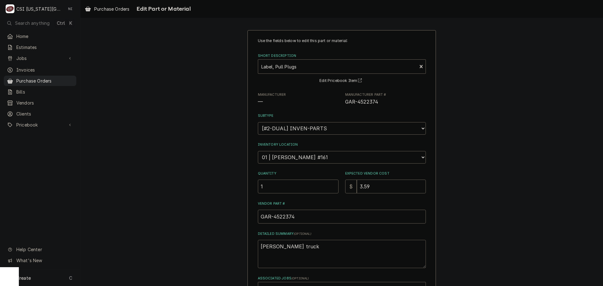
type textarea "hawkins truckl"
type textarea "x"
type textarea "hawkins truckl"
type textarea "x"
type textarea "hawkins truckl s"
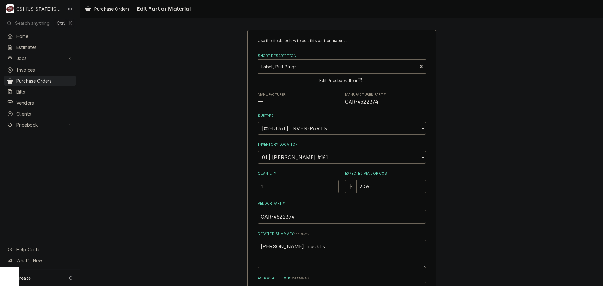
type textarea "x"
type textarea "hawkins truckl st"
type textarea "x"
type textarea "hawkins truckl s"
type textarea "x"
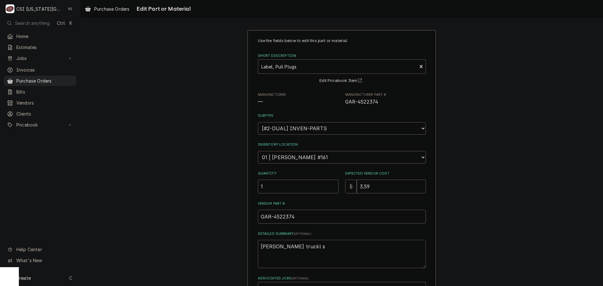
type textarea "hawkins truckl"
type textarea "x"
type textarea "hawkins truckl"
type textarea "x"
type textarea "hawkins truck"
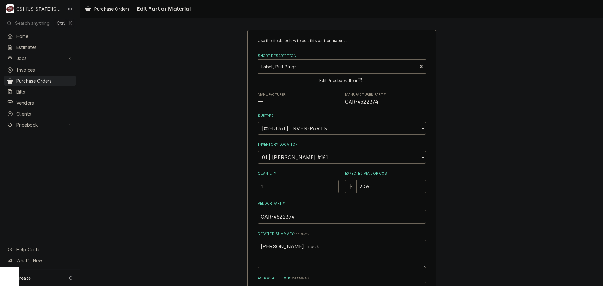
type textarea "x"
type textarea "hawkins truck"
type textarea "x"
type textarea "hawkins truck s"
type textarea "x"
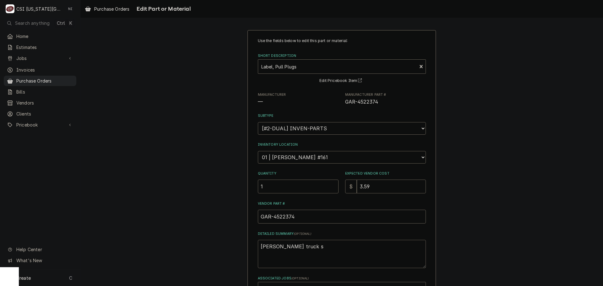
type textarea "hawkins truck st"
type textarea "x"
type textarea "hawkins truck sto"
type textarea "x"
type textarea "hawkins truck stoc"
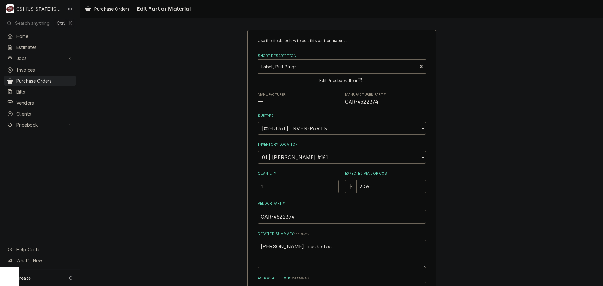
type textarea "x"
type textarea "hawkins truck stock"
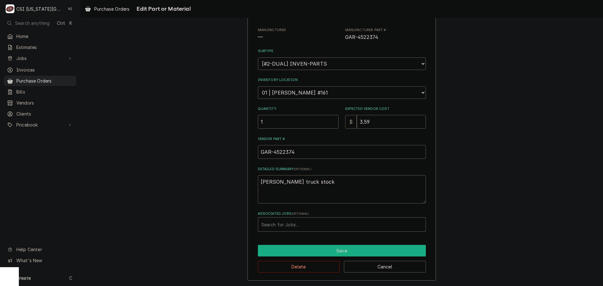
click at [312, 250] on button "Save" at bounding box center [342, 251] width 168 height 12
type textarea "x"
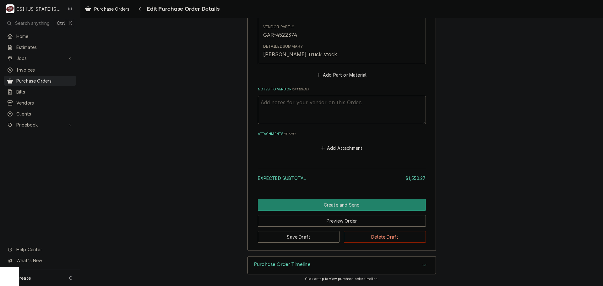
scroll to position [970, 0]
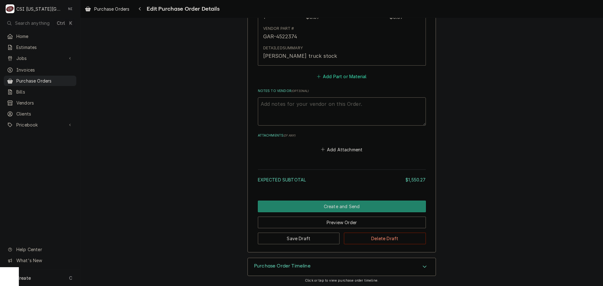
click at [333, 79] on button "Add Part or Material" at bounding box center [341, 76] width 52 height 9
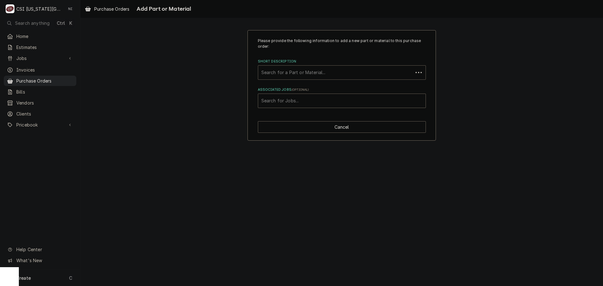
click at [323, 70] on div "Short Description" at bounding box center [335, 72] width 148 height 11
paste input "4603371"
type input "4603371"
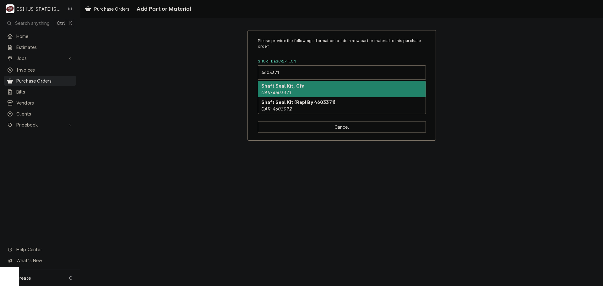
click at [299, 88] on strong "Shaft Seal Kit, Cfa" at bounding box center [282, 85] width 43 height 5
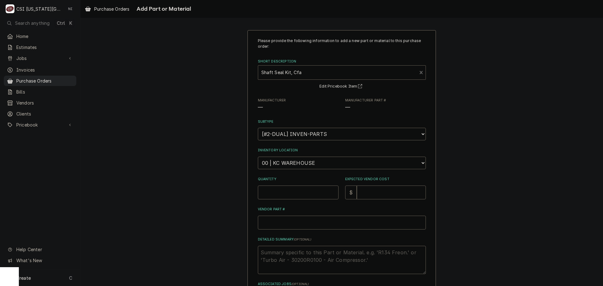
type textarea "x"
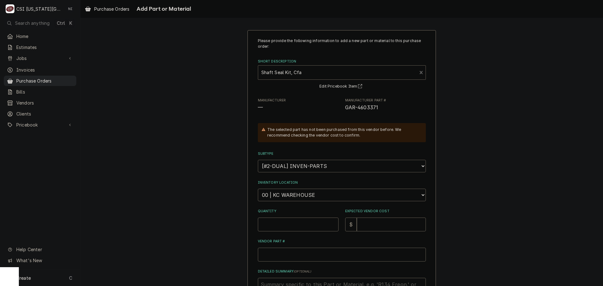
click at [296, 167] on select "Choose a subtype... [#2-DUAL] AFTERHRS-WH-CHG-2 [#2-DUAL] BEV-EQUIP [#2-DUAL] B…" at bounding box center [342, 166] width 168 height 13
click at [296, 197] on select "Choose a location... 00 | KC WAREHOUSE 00 | MAIN WAREHOUSE 01 | BRIAN BREAZIER …" at bounding box center [342, 195] width 168 height 13
select select "2760"
click at [258, 189] on select "Choose a location... 00 | KC WAREHOUSE 00 | MAIN WAREHOUSE 01 | BRIAN BREAZIER …" at bounding box center [342, 195] width 168 height 13
click at [303, 224] on input "Quantity" at bounding box center [298, 225] width 81 height 14
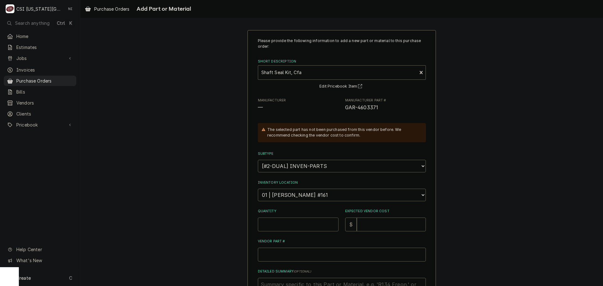
type textarea "x"
type input "1"
type textarea "x"
type input "7"
type textarea "x"
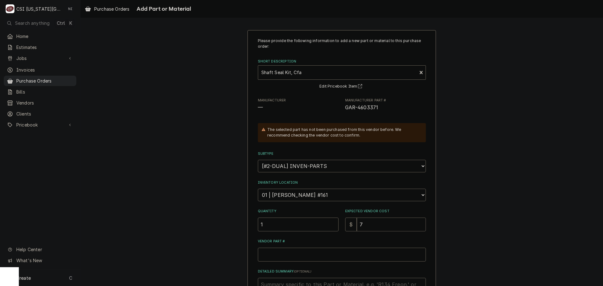
type input "75"
type textarea "x"
type input "75.7"
type textarea "x"
type input "75.79"
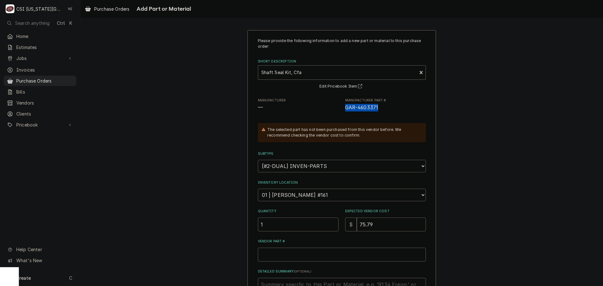
drag, startPoint x: 356, startPoint y: 107, endPoint x: 342, endPoint y: 107, distance: 14.1
click at [342, 107] on div "Manufacturer — Manufacturer Part # GAR-4603371" at bounding box center [342, 104] width 168 height 13
copy span "GAR-4603371"
click at [285, 253] on input "Vendor Part #" at bounding box center [342, 255] width 168 height 14
paste input "GAR-4603371"
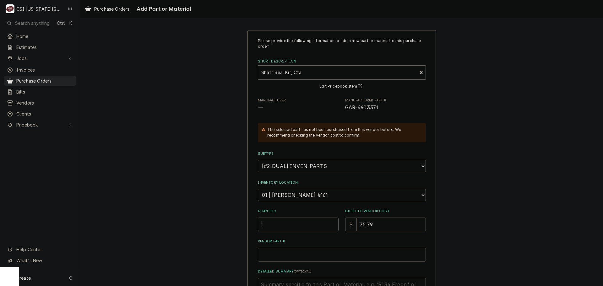
type textarea "x"
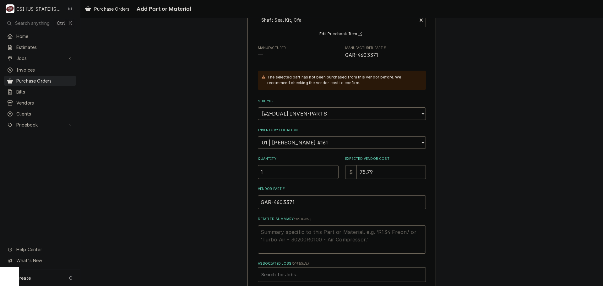
scroll to position [87, 0]
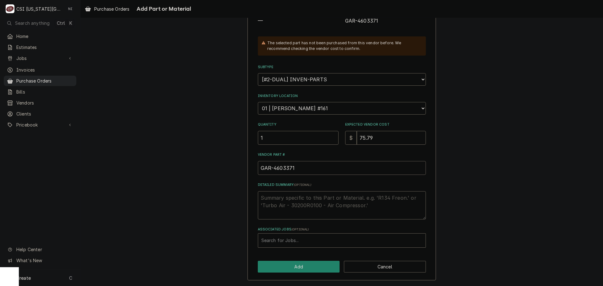
type input "GAR-4603371"
drag, startPoint x: 281, startPoint y: 202, endPoint x: 284, endPoint y: 200, distance: 3.9
click at [282, 201] on textarea "Detailed Summary ( optional )" at bounding box center [342, 205] width 168 height 28
type textarea "x"
type textarea "h"
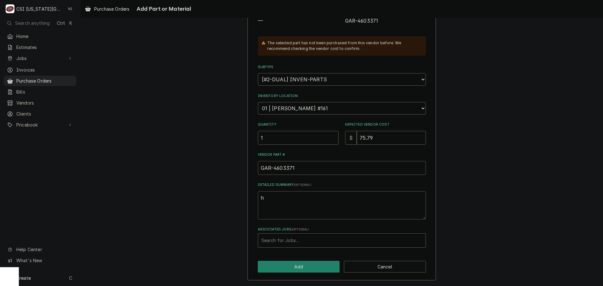
type textarea "x"
type textarea "ha"
type textarea "x"
type textarea "haw"
type textarea "x"
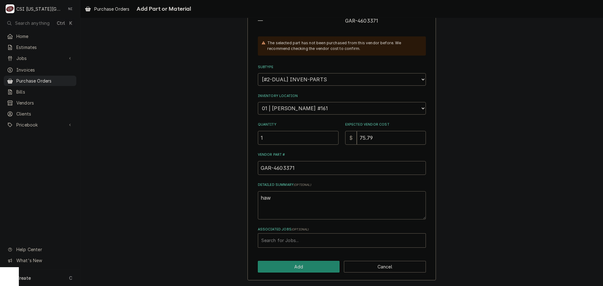
type textarea "hawk"
type textarea "x"
type textarea "hawki"
type textarea "x"
type textarea "hawkin"
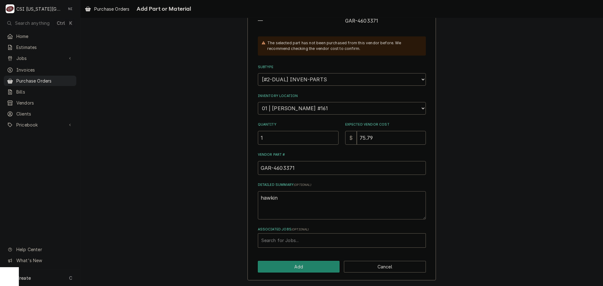
type textarea "x"
type textarea "hawkins"
type textarea "x"
type textarea "hawkins"
type textarea "x"
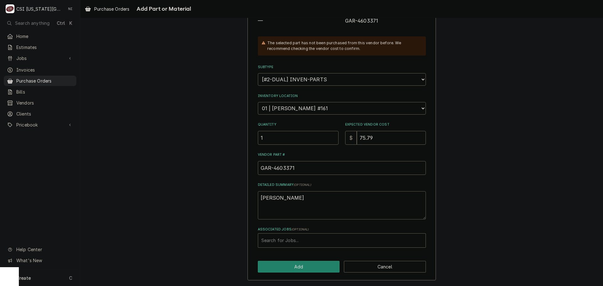
type textarea "hawkins s"
type textarea "x"
type textarea "hawkins st"
type textarea "x"
type textarea "hawkins str"
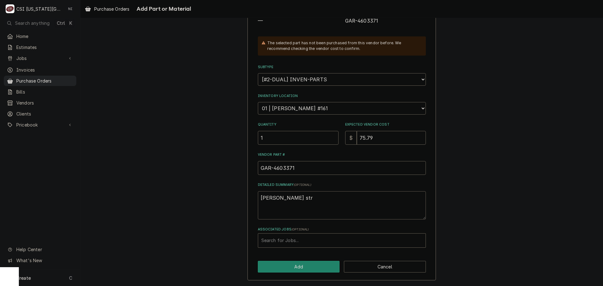
type textarea "x"
type textarea "hawkins stru"
type textarea "x"
type textarea "hawkins str"
type textarea "x"
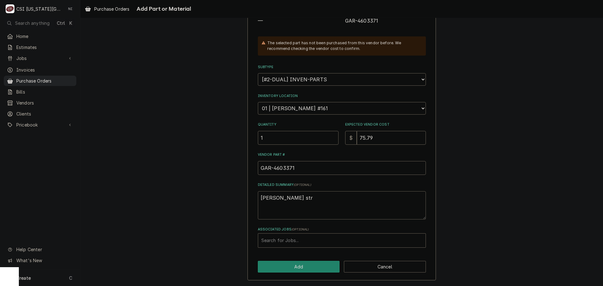
type textarea "hawkins st"
type textarea "x"
type textarea "hawkins s"
type textarea "x"
type textarea "hawkins"
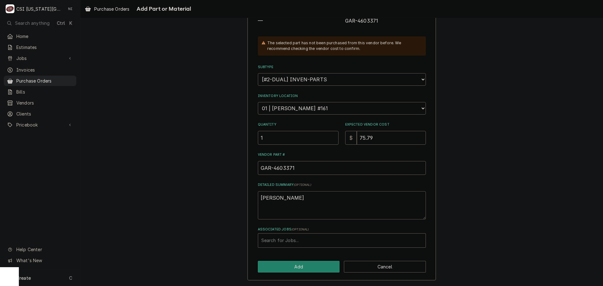
type textarea "x"
type textarea "hawkins t"
type textarea "x"
type textarea "hawkins tr"
type textarea "x"
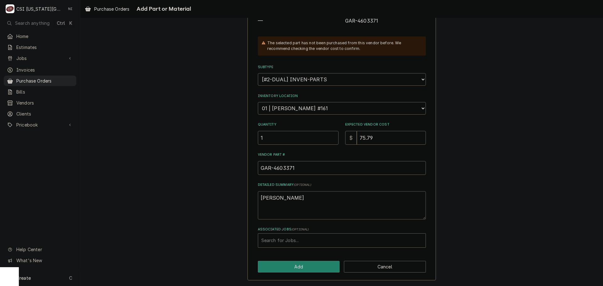
type textarea "hawkins trc"
type textarea "x"
type textarea "hawkins trck"
type textarea "x"
type textarea "hawkins trc"
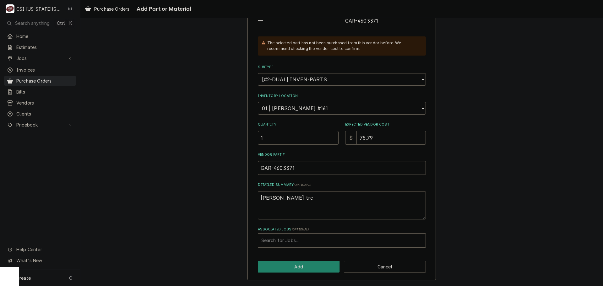
type textarea "x"
type textarea "hawkins tr"
type textarea "x"
type textarea "hawkins tru"
type textarea "x"
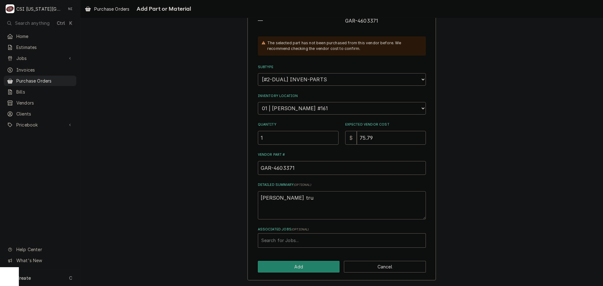
type textarea "hawkins truc"
type textarea "x"
type textarea "hawkins truck"
type textarea "x"
type textarea "hawkins truck"
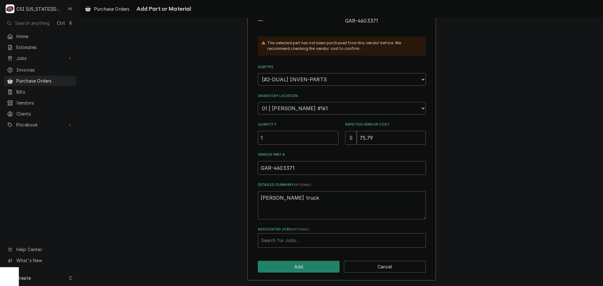
type textarea "x"
type textarea "hawkins truck s"
type textarea "x"
type textarea "hawkins truck st"
type textarea "x"
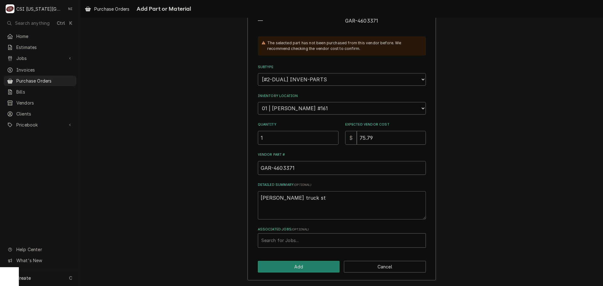
type textarea "hawkins truck sto"
type textarea "x"
type textarea "hawkins truck stoc"
type textarea "x"
type textarea "hawkins truck stock"
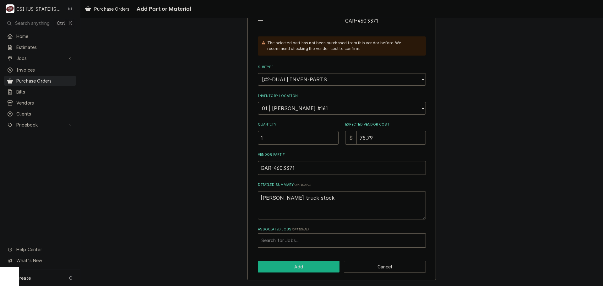
click at [292, 270] on button "Add" at bounding box center [299, 267] width 82 height 12
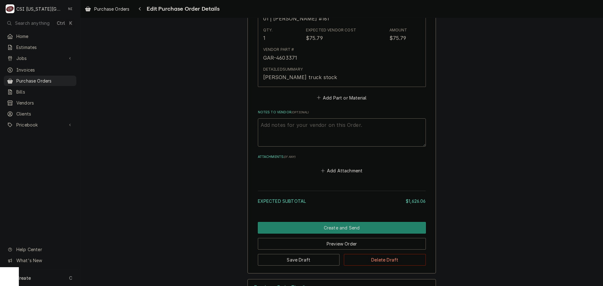
scroll to position [1118, 0]
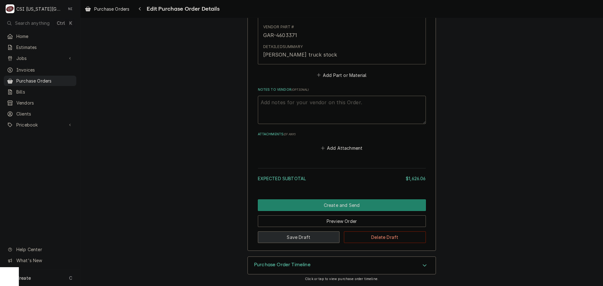
click at [305, 240] on button "Save Draft" at bounding box center [299, 237] width 82 height 12
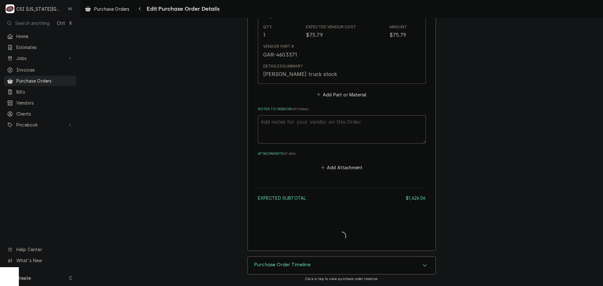
type textarea "x"
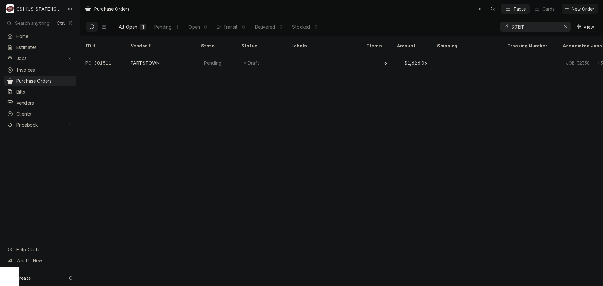
click at [57, 276] on div "Create C" at bounding box center [40, 278] width 80 height 16
click at [115, 235] on div "Purchase Order" at bounding box center [117, 234] width 42 height 7
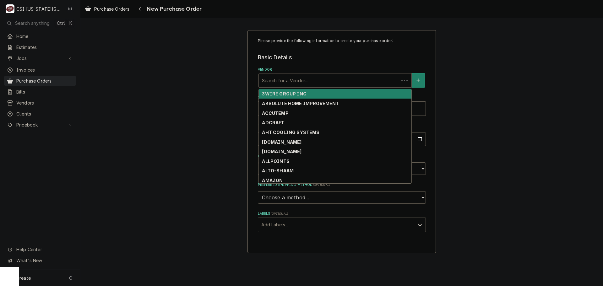
click at [267, 80] on div "Vendor" at bounding box center [329, 80] width 134 height 11
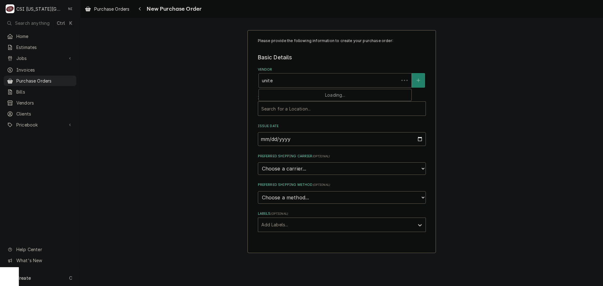
type input "united"
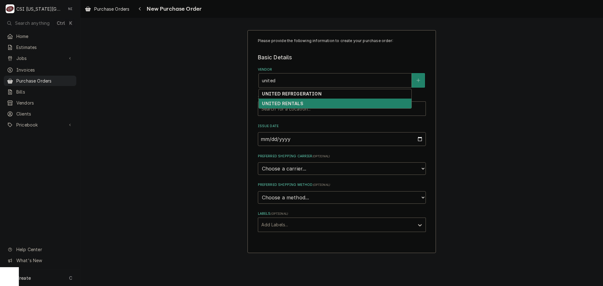
click at [312, 93] on strong "UNITED REFRIGERATION" at bounding box center [291, 93] width 59 height 5
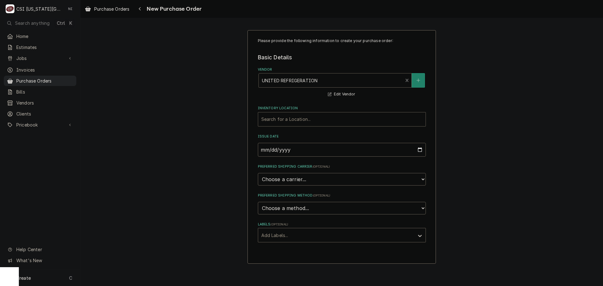
click at [294, 121] on div "Inventory Location" at bounding box center [341, 119] width 161 height 11
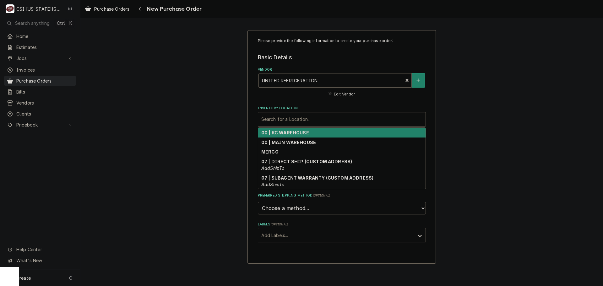
click at [294, 131] on strong "00 | KC WAREHOUSE" at bounding box center [285, 132] width 48 height 5
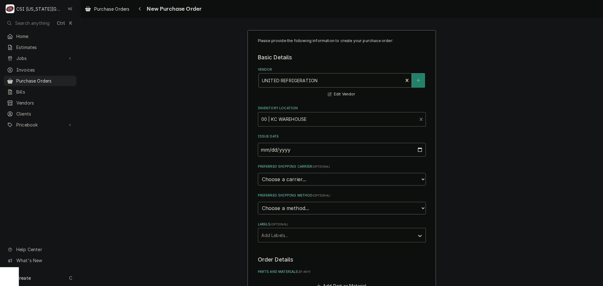
click at [291, 239] on div "Labels" at bounding box center [336, 234] width 150 height 11
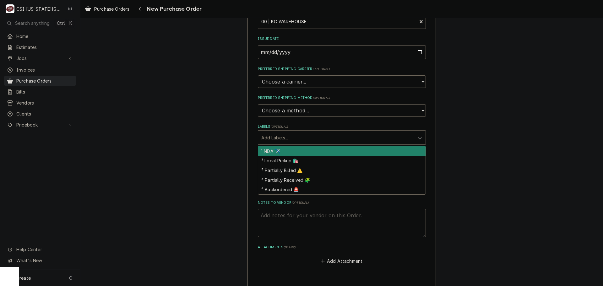
scroll to position [165, 0]
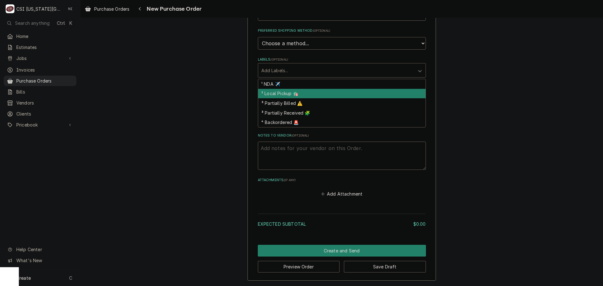
click at [288, 92] on div "² Local Pickup 🛍️" at bounding box center [341, 94] width 167 height 10
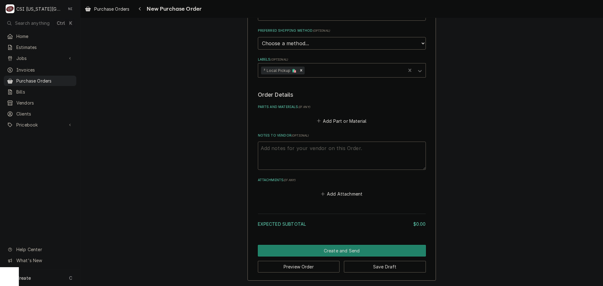
click at [293, 149] on textarea "Notes to Vendor ( optional )" at bounding box center [342, 156] width 168 height 28
type textarea "x"
type textarea "s"
type textarea "x"
type textarea "ste"
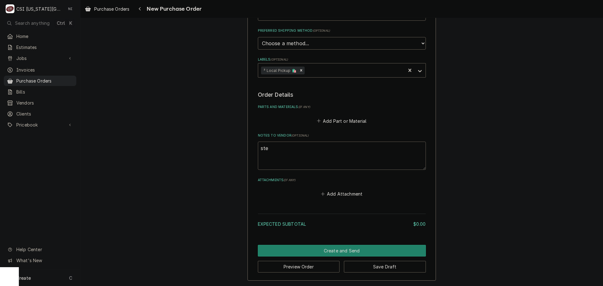
type textarea "x"
type textarea "ste3"
type textarea "x"
type textarea "ste3v"
type textarea "x"
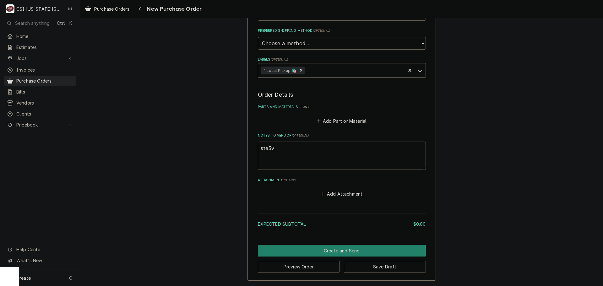
type textarea "ste3"
type textarea "x"
type textarea "ste"
type textarea "x"
type textarea "stev"
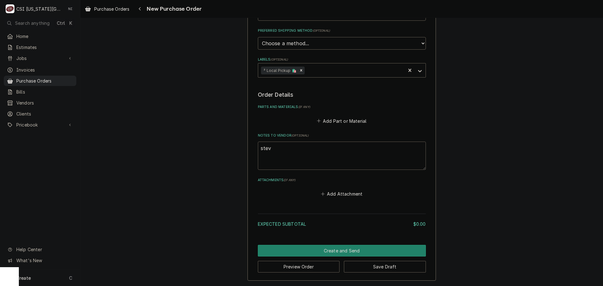
type textarea "x"
type textarea "[PERSON_NAME]"
type textarea "x"
type textarea "[PERSON_NAME]"
type textarea "x"
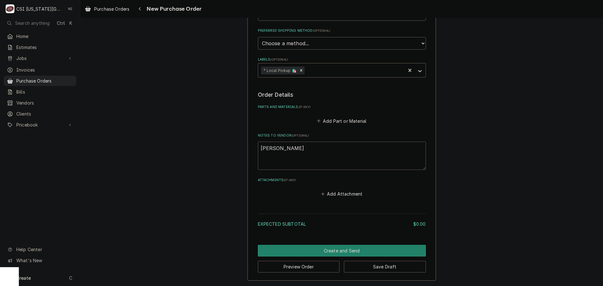
type textarea "[PERSON_NAME]"
type textarea "x"
type textarea "[PERSON_NAME]"
type textarea "x"
type textarea "[PERSON_NAME] [PERSON_NAME]"
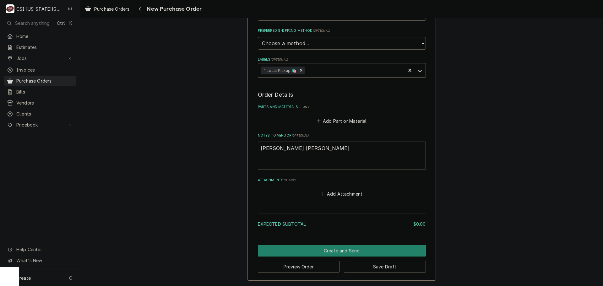
type textarea "x"
type textarea "[PERSON_NAME]"
type textarea "x"
type textarea "[PERSON_NAME]"
type textarea "x"
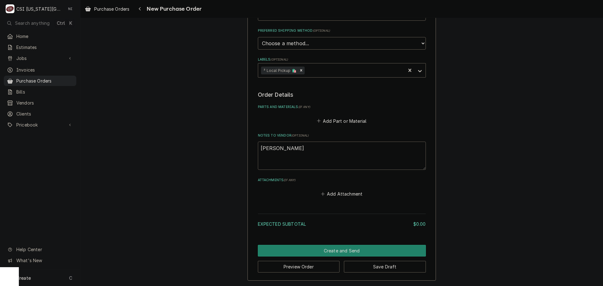
type textarea "[PERSON_NAME] s"
type textarea "x"
type textarea "[PERSON_NAME] truck st"
type textarea "x"
type textarea "[PERSON_NAME] truck sto"
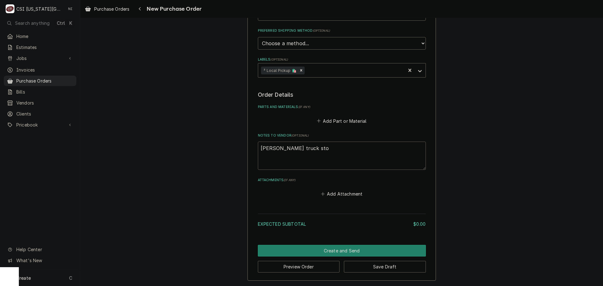
type textarea "x"
type textarea "[PERSON_NAME] truck stoc"
type textarea "x"
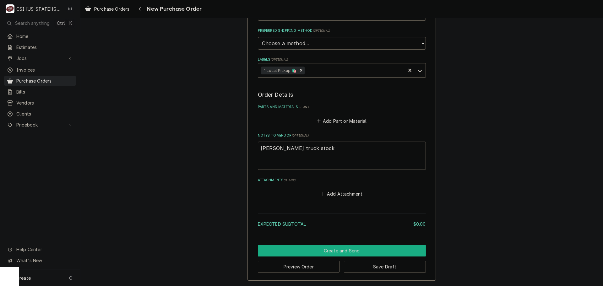
type textarea "[PERSON_NAME] truck stock"
drag, startPoint x: 346, startPoint y: 254, endPoint x: 595, endPoint y: 219, distance: 250.8
click at [351, 253] on button "Create and Send" at bounding box center [342, 251] width 168 height 12
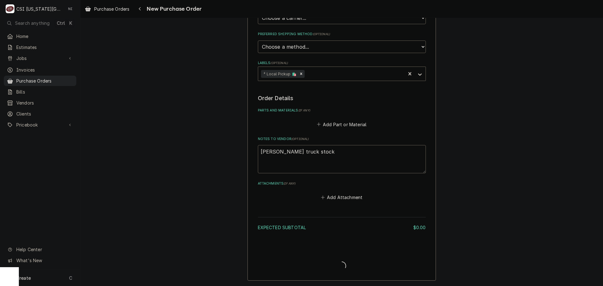
scroll to position [161, 0]
type textarea "x"
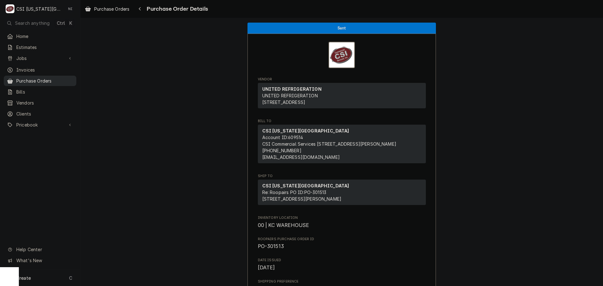
drag, startPoint x: 53, startPoint y: 77, endPoint x: 68, endPoint y: 87, distance: 17.5
click at [54, 78] on span "Purchase Orders" at bounding box center [44, 81] width 57 height 7
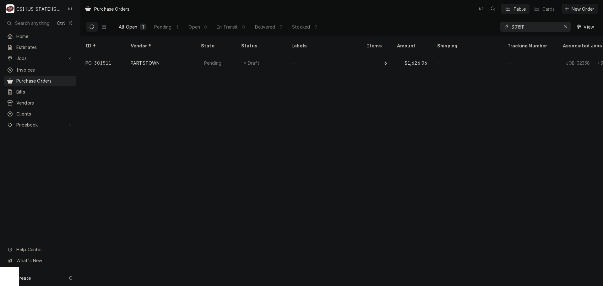
drag, startPoint x: 529, startPoint y: 27, endPoint x: 499, endPoint y: 27, distance: 29.5
click at [499, 27] on div "All Open 1 Pending 1 Open 0 In Transit 0 Delivered 0 Stocked 0 301511 View" at bounding box center [341, 27] width 512 height 18
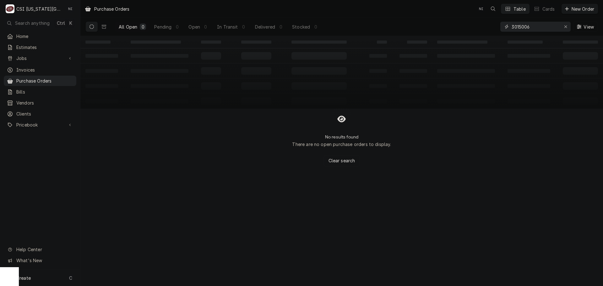
click at [524, 27] on input "3015006" at bounding box center [534, 27] width 47 height 10
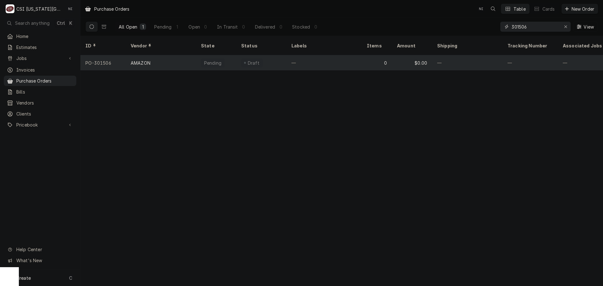
type input "301506"
click at [359, 56] on div "—" at bounding box center [323, 62] width 75 height 15
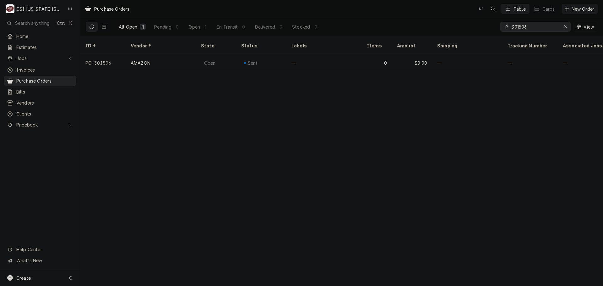
drag, startPoint x: 531, startPoint y: 26, endPoint x: 519, endPoint y: 26, distance: 12.6
click at [519, 26] on input "301506" at bounding box center [534, 27] width 47 height 10
type input "301511"
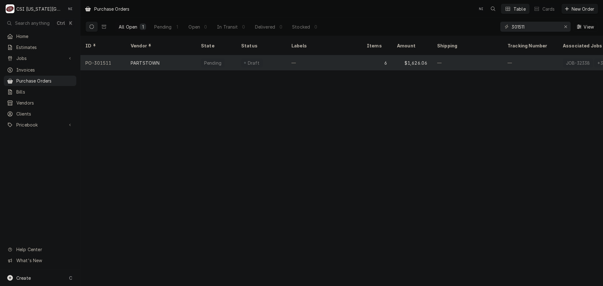
click at [468, 57] on div "—" at bounding box center [467, 62] width 70 height 15
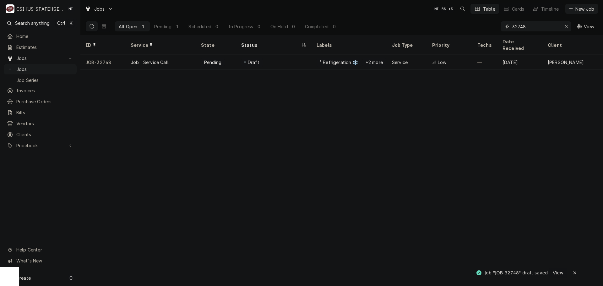
click at [564, 27] on icon "Erase input" at bounding box center [565, 26] width 3 height 4
click at [523, 27] on input "Dynamic Content Wrapper" at bounding box center [541, 26] width 59 height 10
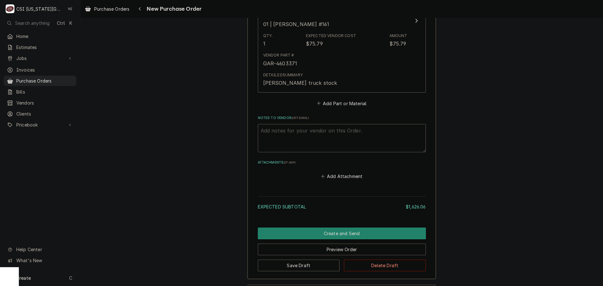
scroll to position [1118, 0]
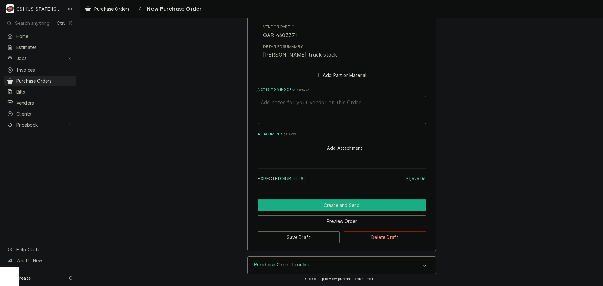
click at [350, 208] on button "Create and Send" at bounding box center [342, 205] width 168 height 12
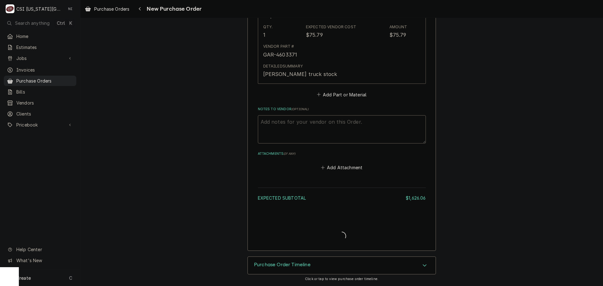
scroll to position [1098, 0]
type textarea "x"
